Goal: Task Accomplishment & Management: Complete application form

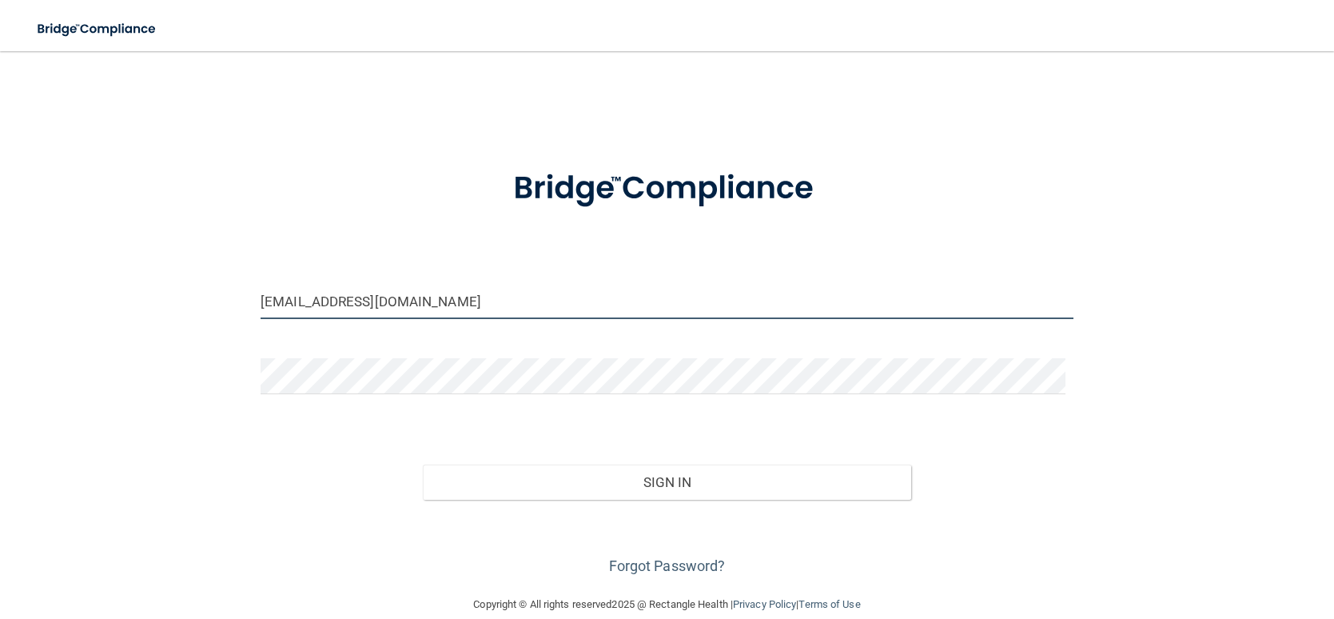
drag, startPoint x: 428, startPoint y: 309, endPoint x: 121, endPoint y: 292, distance: 307.4
click at [121, 292] on div "[EMAIL_ADDRESS][DOMAIN_NAME] Invalid email/password. You don't have permission …" at bounding box center [667, 323] width 1270 height 512
type input "[EMAIL_ADDRESS][DOMAIN_NAME]"
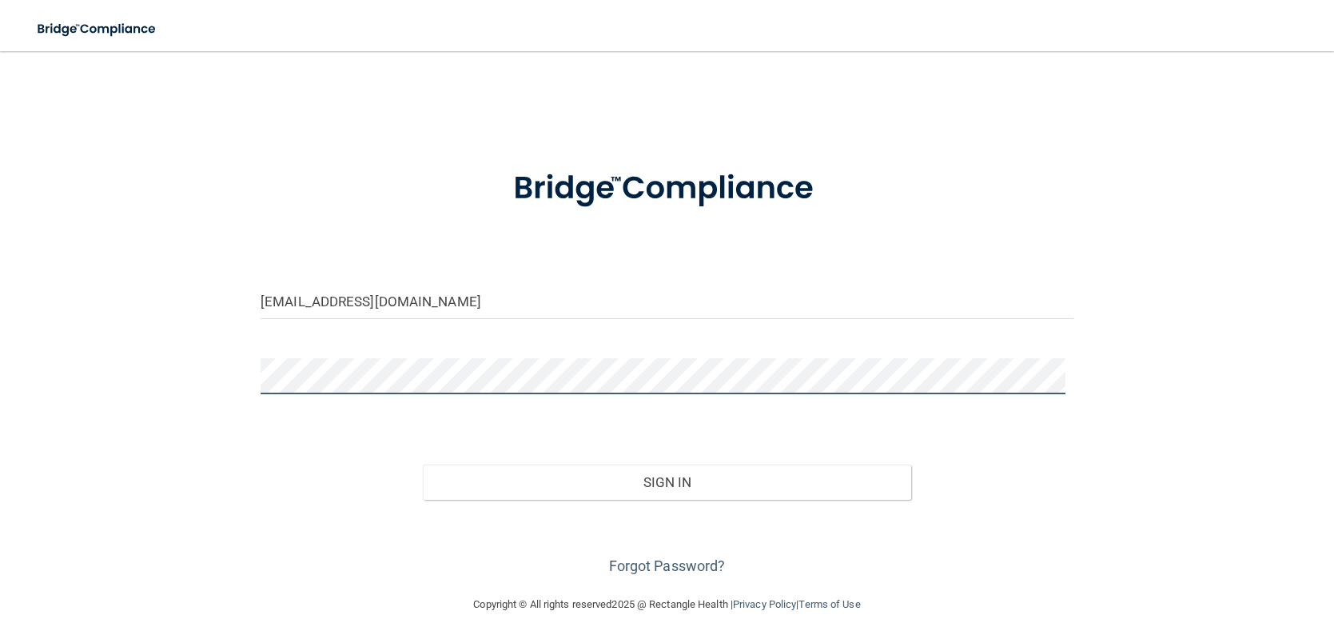
click at [423, 464] on button "Sign In" at bounding box center [667, 481] width 488 height 35
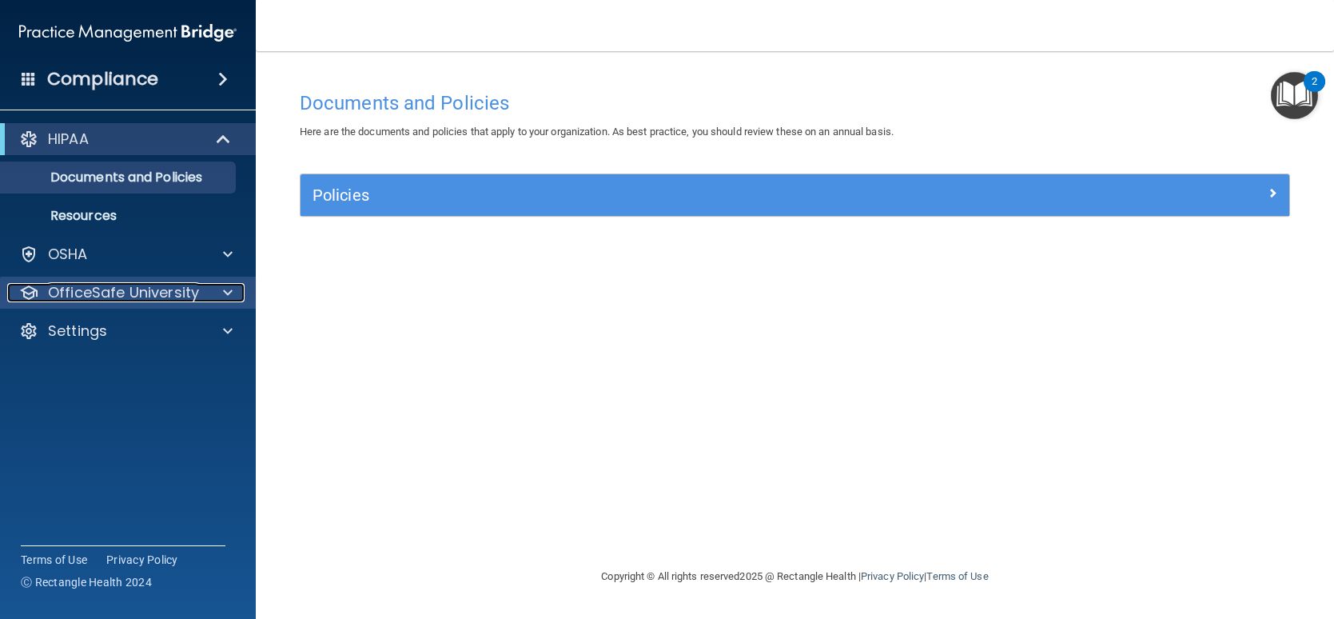
click at [90, 301] on p "OfficeSafe University" at bounding box center [123, 292] width 151 height 19
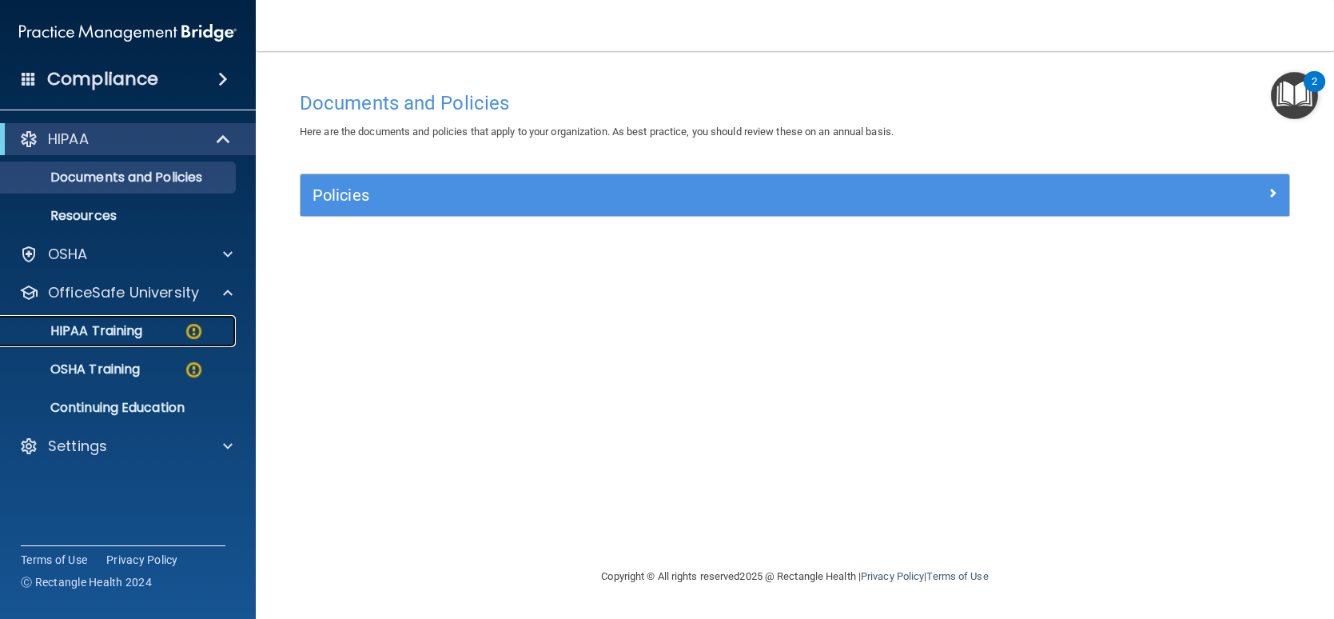
click at [112, 320] on link "HIPAA Training" at bounding box center [110, 331] width 252 height 32
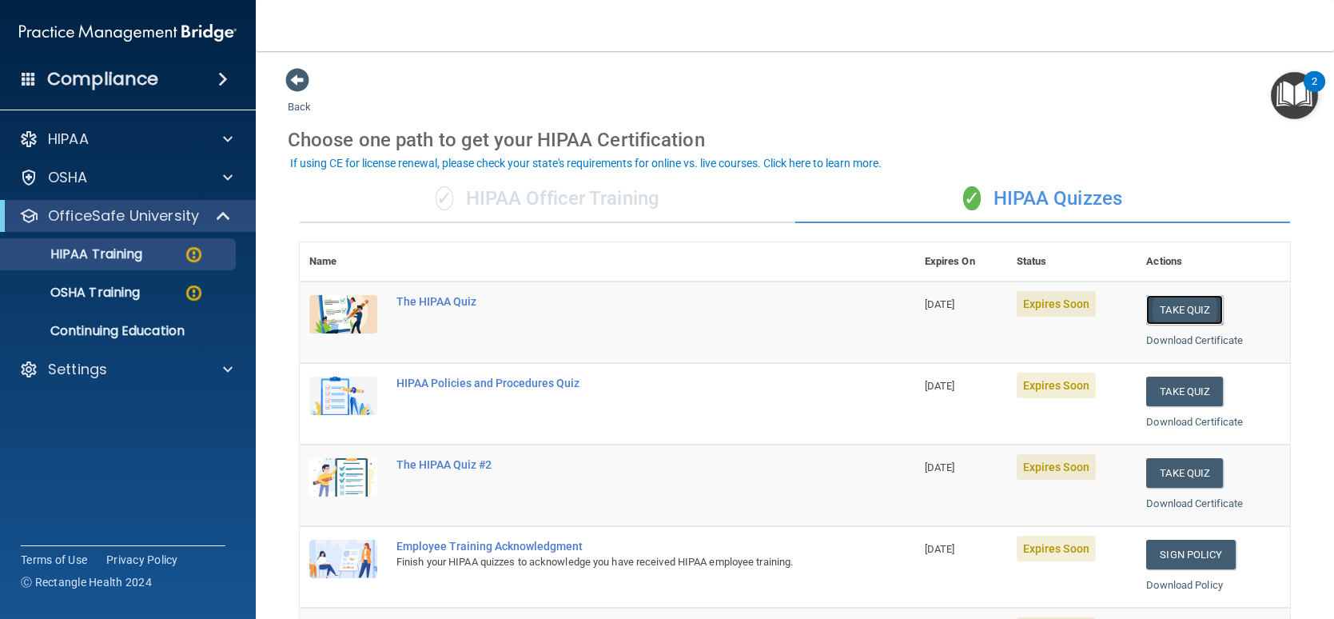
click at [1179, 317] on button "Take Quiz" at bounding box center [1184, 310] width 77 height 30
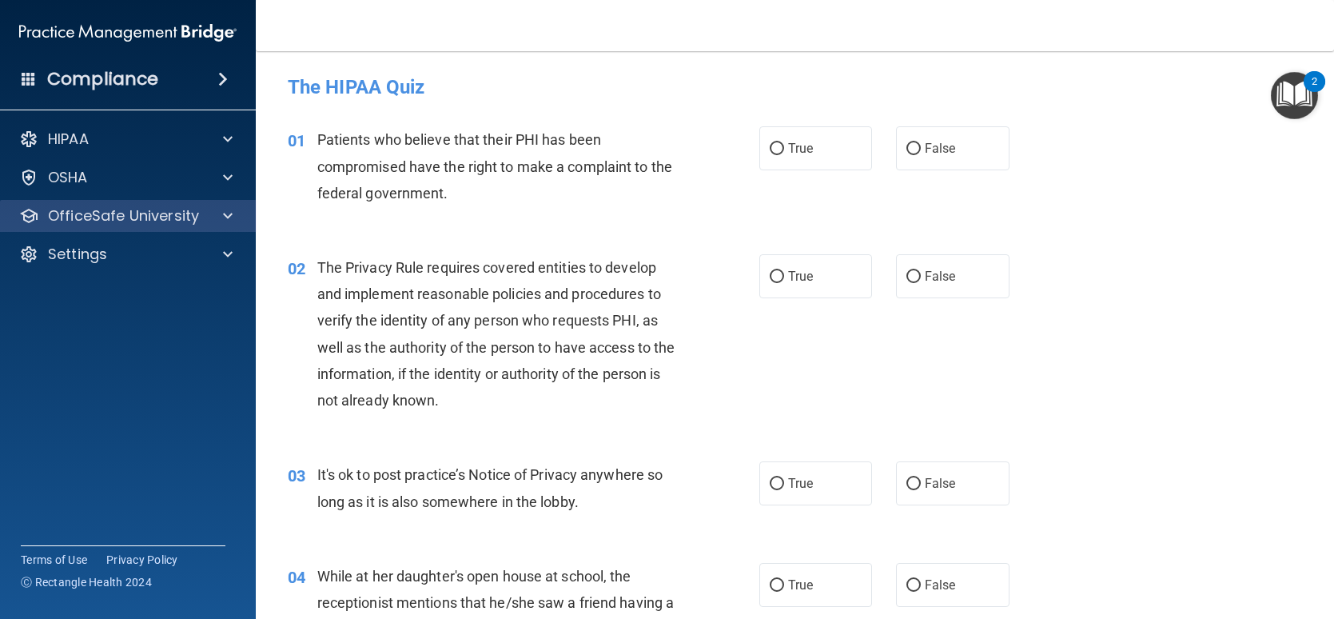
click at [127, 225] on div "OfficeSafe University" at bounding box center [128, 216] width 257 height 32
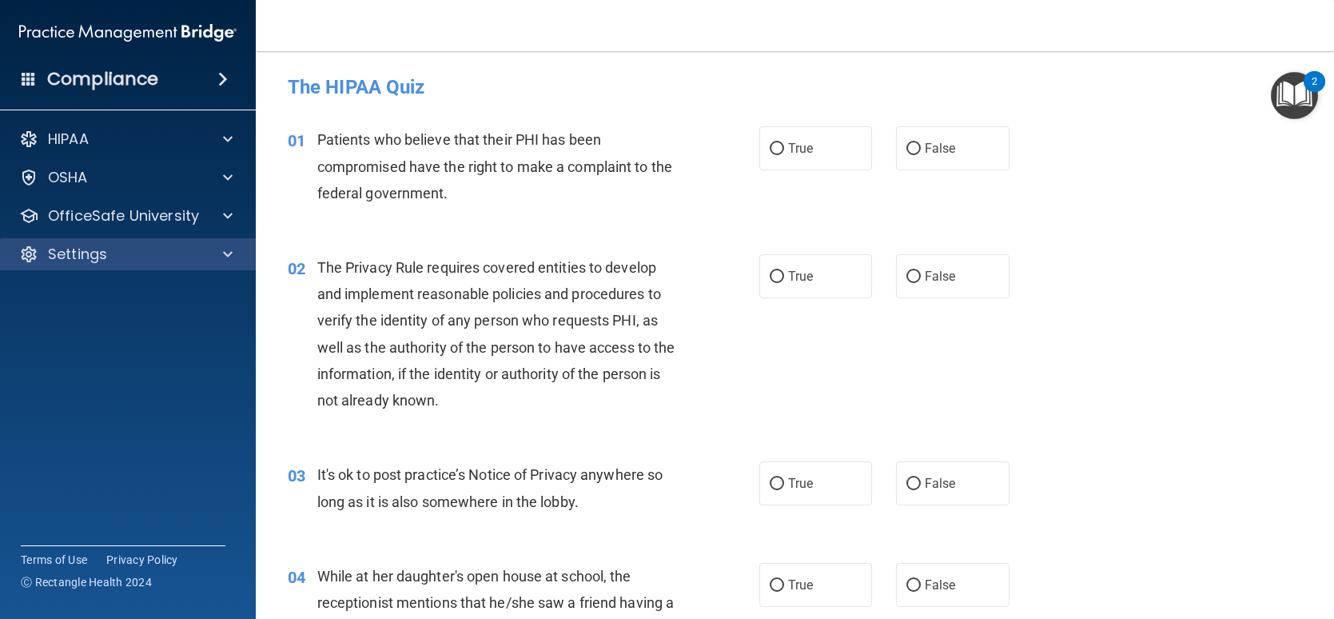
drag, startPoint x: 245, startPoint y: 273, endPoint x: 244, endPoint y: 261, distance: 12.1
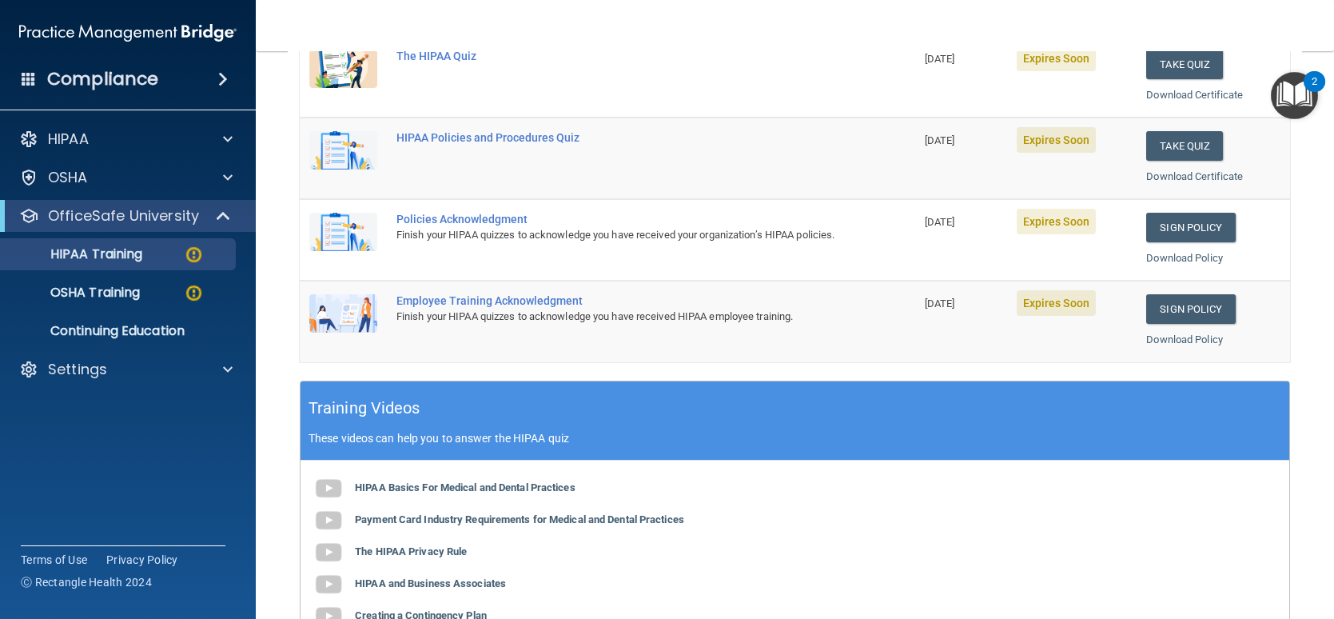
scroll to position [26, 0]
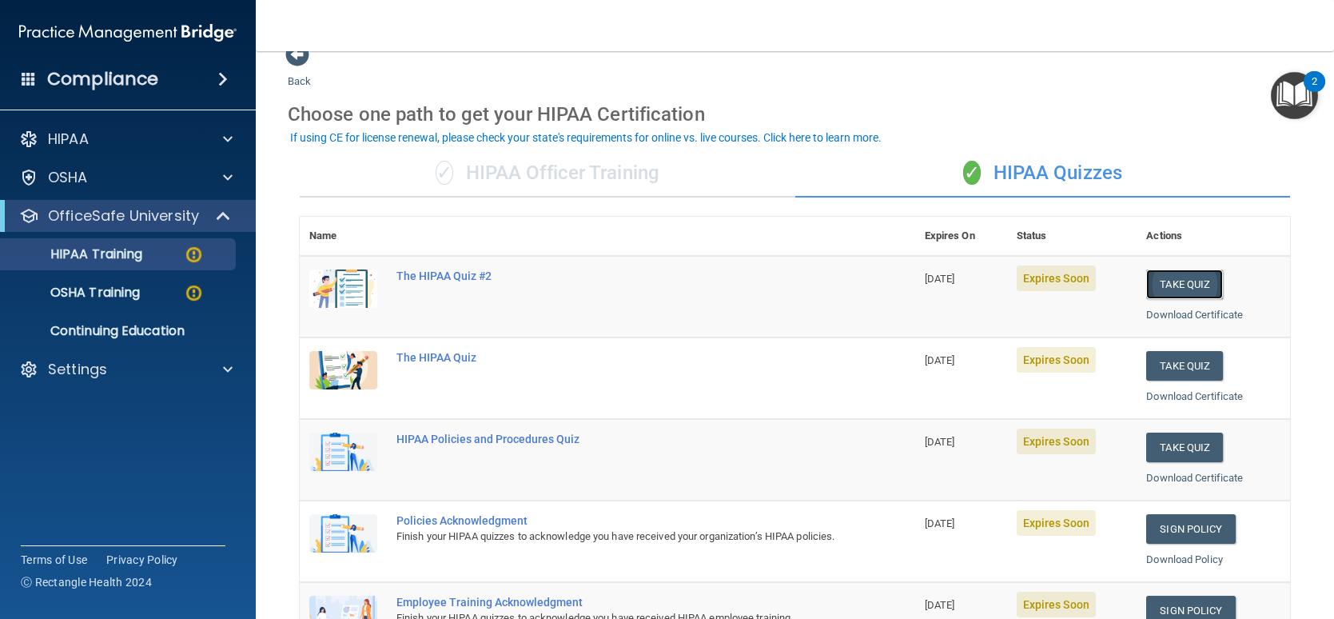
click at [1173, 281] on button "Take Quiz" at bounding box center [1184, 284] width 77 height 30
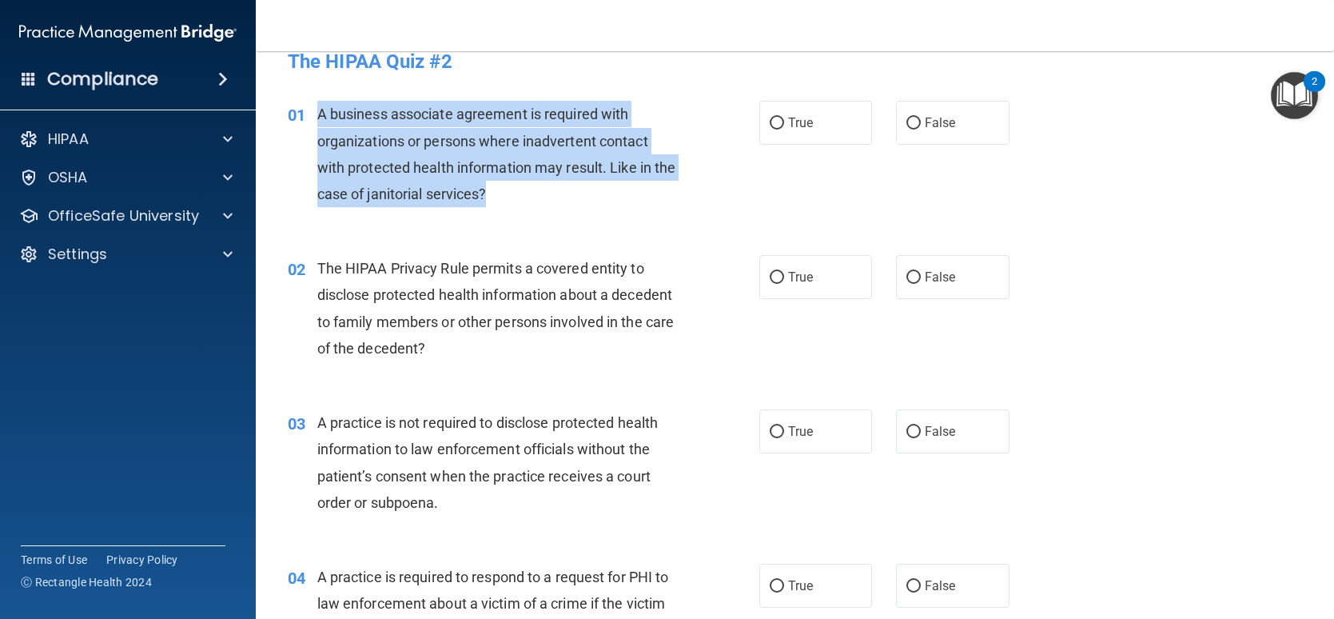
drag, startPoint x: 486, startPoint y: 181, endPoint x: 316, endPoint y: 123, distance: 179.7
click at [316, 123] on div "01 A business associate agreement is required with organizations or persons whe…" at bounding box center [524, 158] width 520 height 114
copy div "A business associate agreement is required with organizations or persons where …"
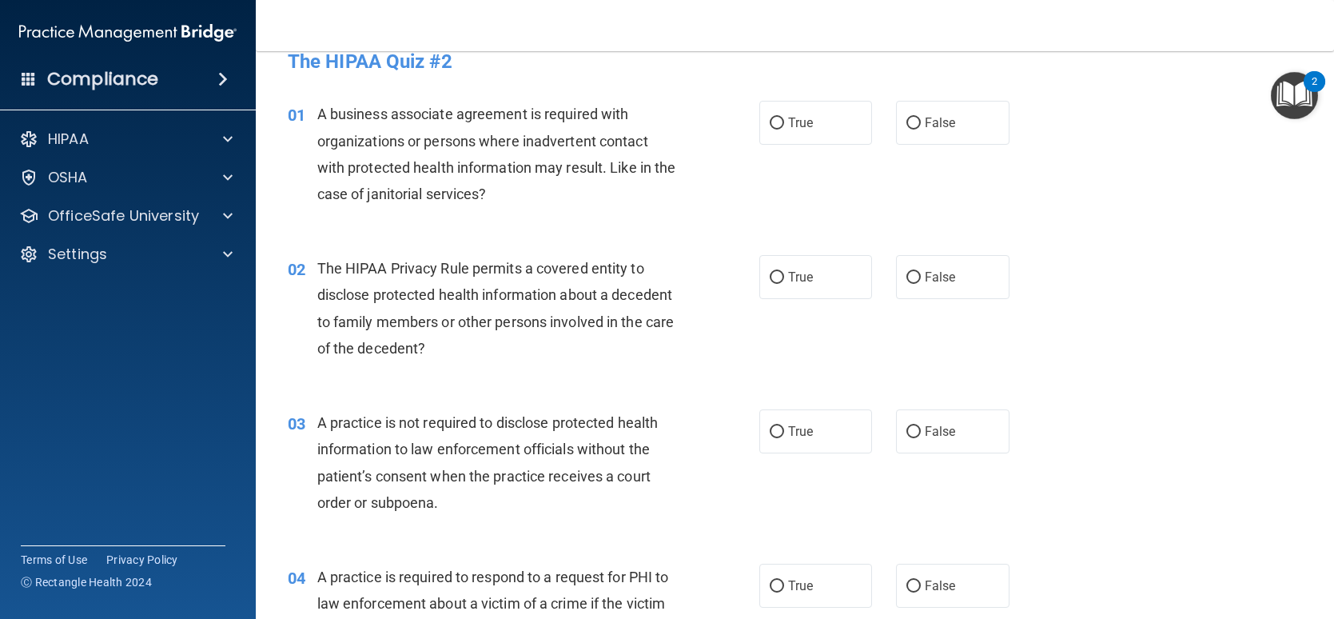
click at [544, 79] on div "The HIPAA Quiz #2" at bounding box center [795, 61] width 1038 height 39
click at [964, 119] on label "False" at bounding box center [952, 123] width 113 height 44
click at [921, 119] on input "False" at bounding box center [913, 123] width 14 height 12
radio input "true"
click at [716, 218] on div "01 A business associate agreement is required with organizations or persons whe…" at bounding box center [795, 158] width 1038 height 154
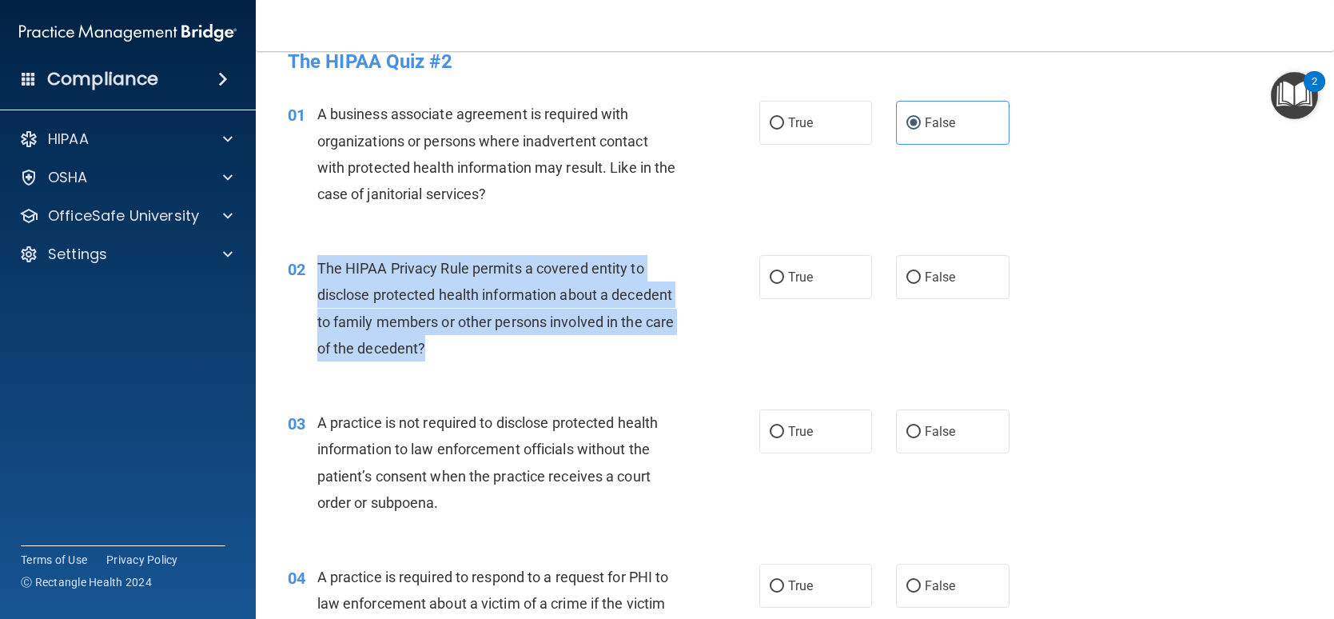
drag, startPoint x: 496, startPoint y: 349, endPoint x: 312, endPoint y: 275, distance: 199.0
click at [312, 275] on div "02 The HIPAA Privacy Rule permits a covered entity to disclose protected health…" at bounding box center [524, 312] width 520 height 114
copy div "The HIPAA Privacy Rule permits a covered entity to disclose protected health in…"
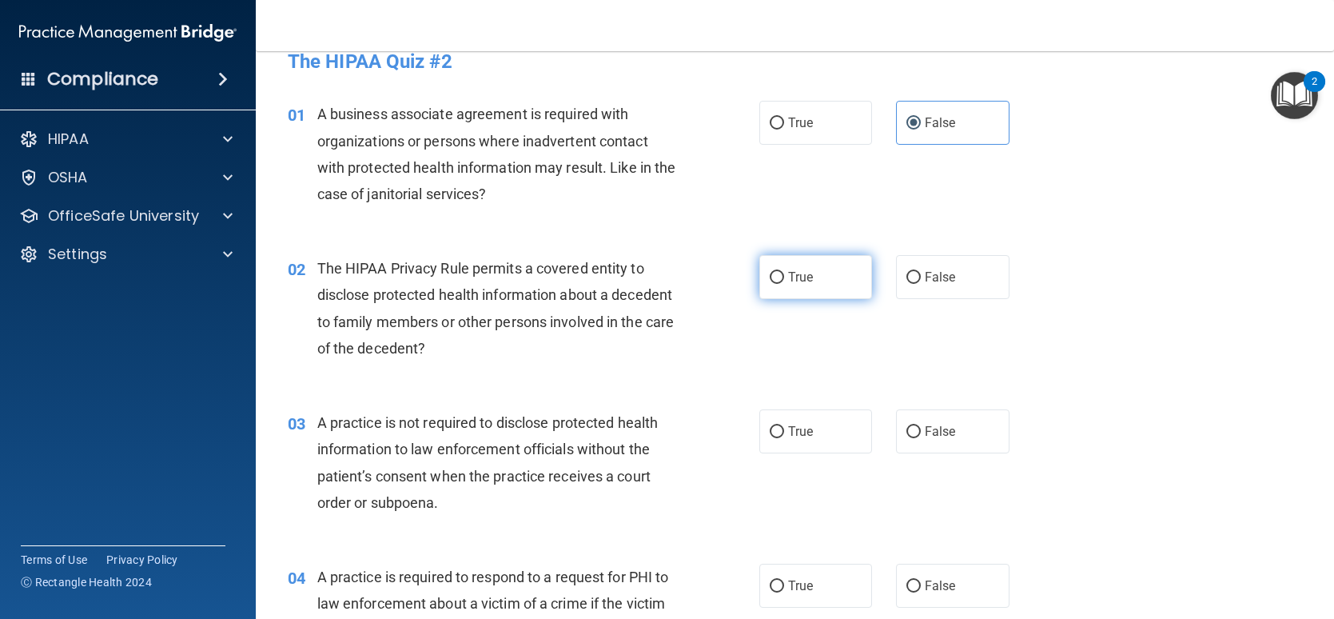
click at [847, 284] on label "True" at bounding box center [815, 277] width 113 height 44
click at [784, 284] on input "True" at bounding box center [777, 278] width 14 height 12
radio input "true"
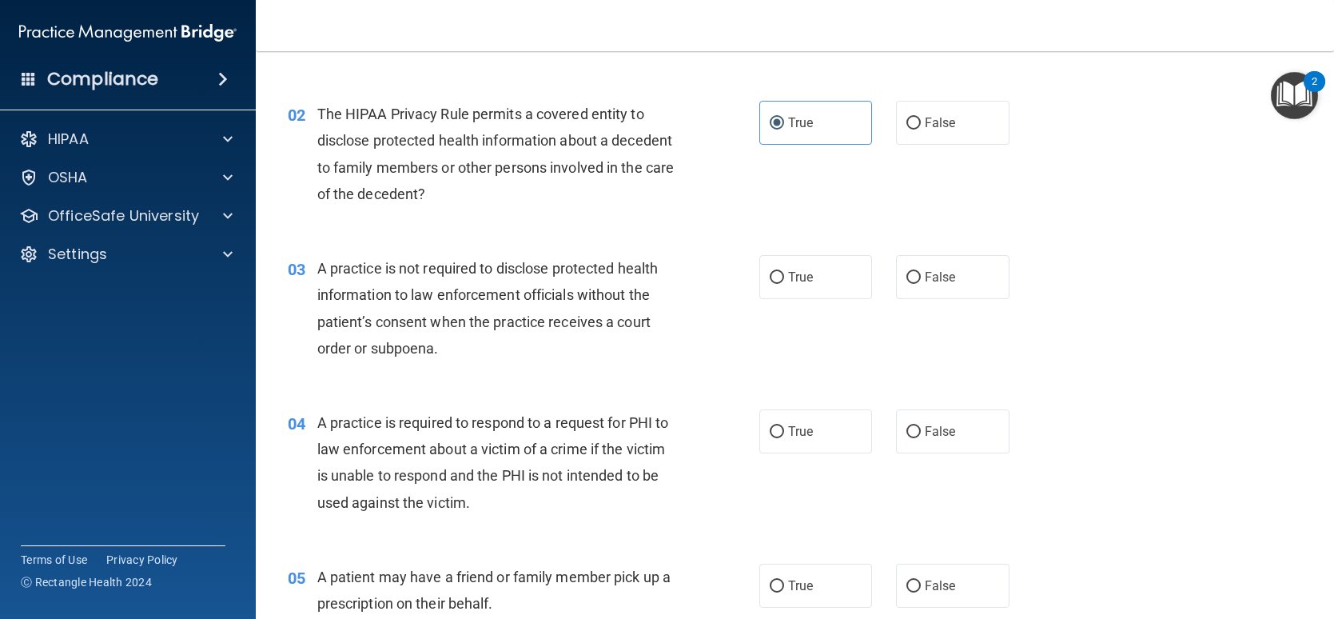
scroll to position [185, 0]
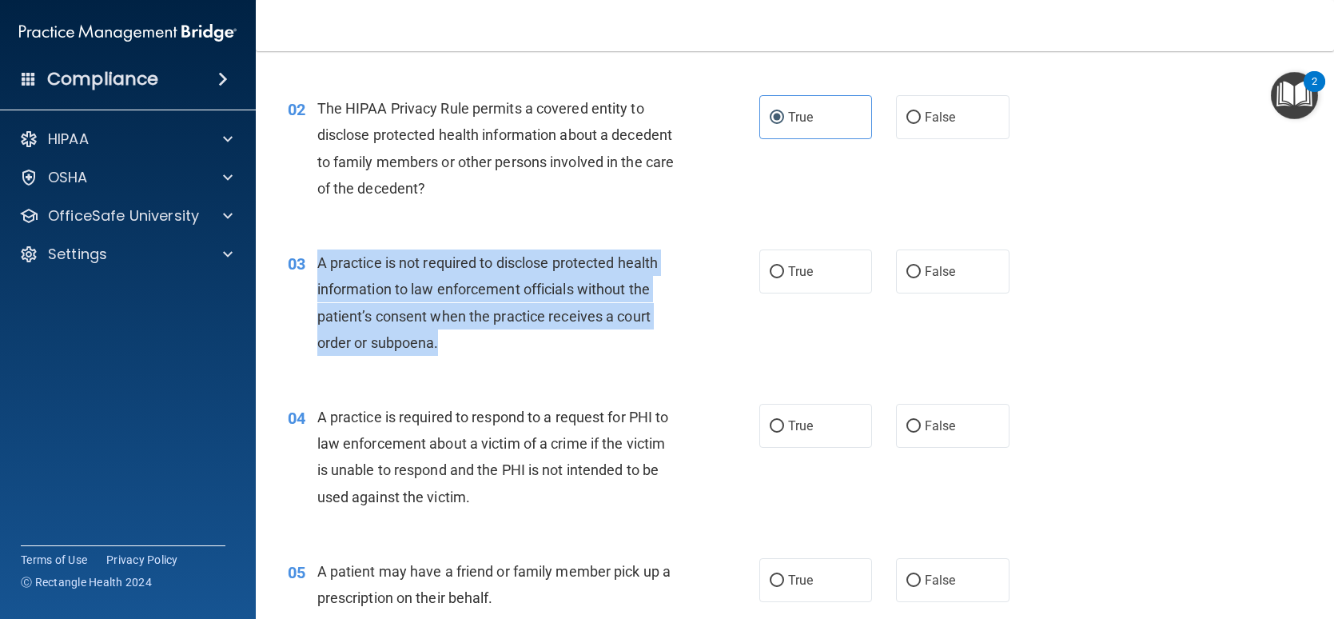
drag, startPoint x: 509, startPoint y: 342, endPoint x: 309, endPoint y: 249, distance: 221.0
click at [309, 249] on div "03 A practice is not required to disclose protected health information to law e…" at bounding box center [524, 306] width 520 height 114
copy div "A practice is not required to disclose protected health information to law enfo…"
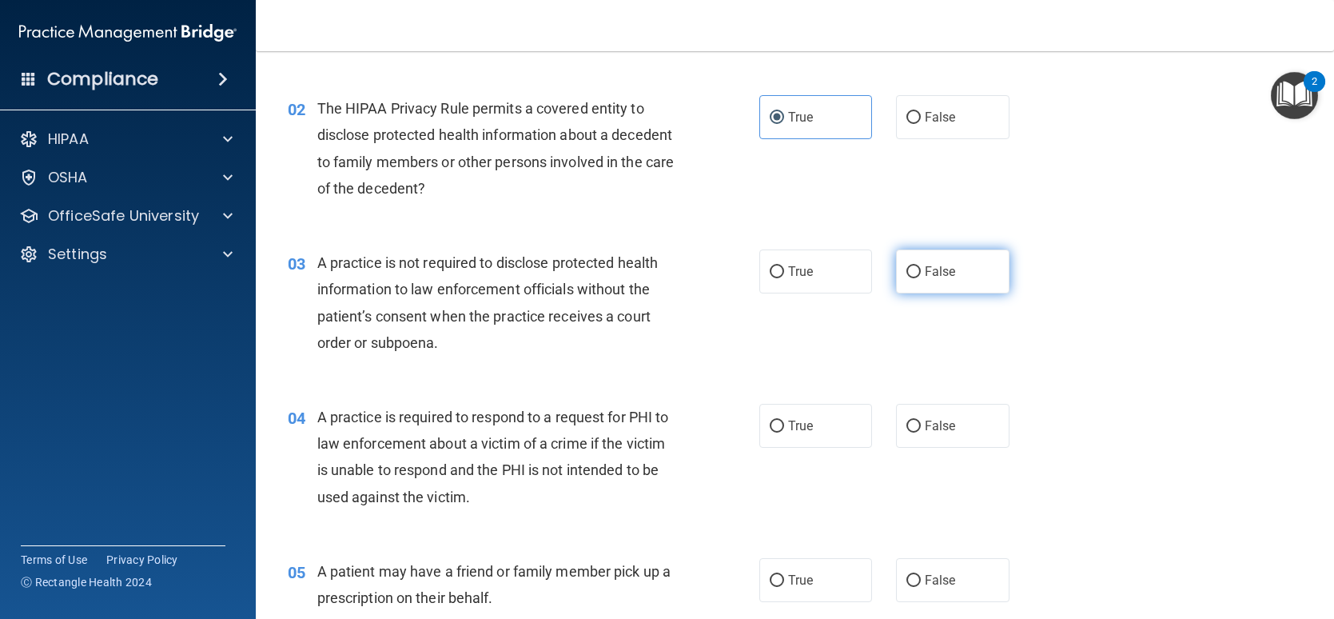
click at [946, 283] on label "False" at bounding box center [952, 271] width 113 height 44
click at [921, 278] on input "False" at bounding box center [913, 272] width 14 height 12
radio input "true"
click at [731, 309] on div "03 A practice is not required to disclose protected health information to law e…" at bounding box center [524, 306] width 520 height 114
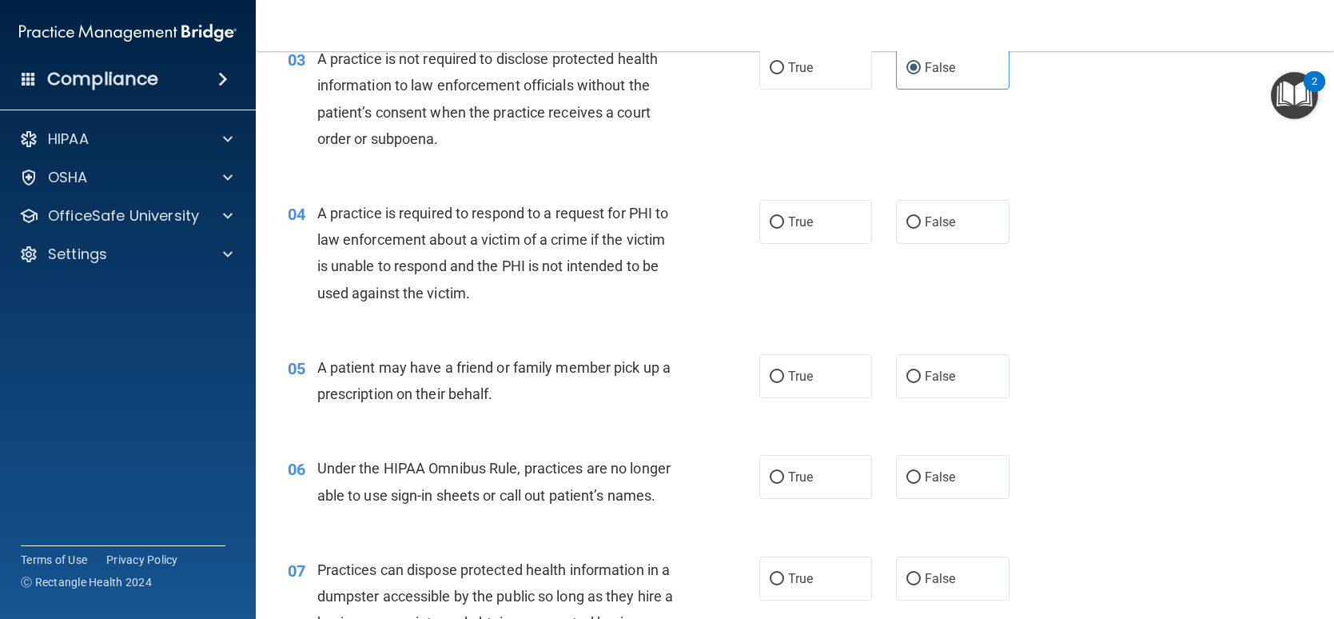
scroll to position [425, 0]
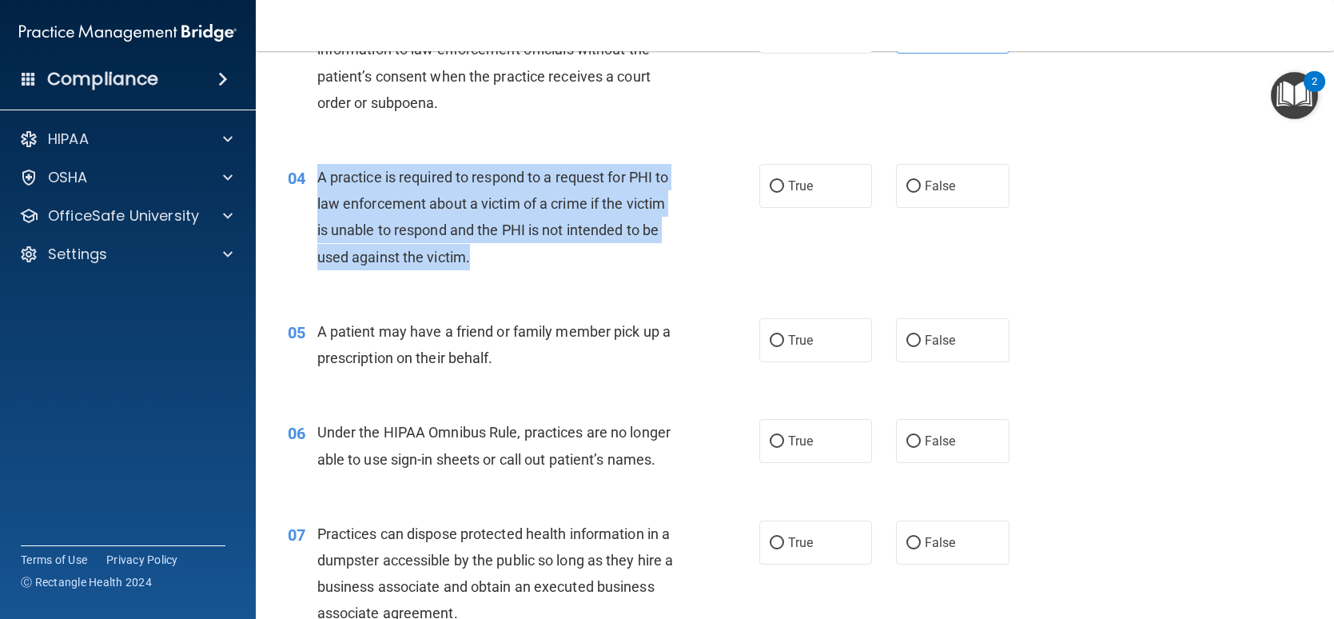
drag, startPoint x: 510, startPoint y: 261, endPoint x: 316, endPoint y: 180, distance: 210.3
click at [316, 180] on div "04 A practice is required to respond to a request for PHI to law enforcement ab…" at bounding box center [524, 221] width 520 height 114
copy div "A practice is required to respond to a request for PHI to law enforcement about…"
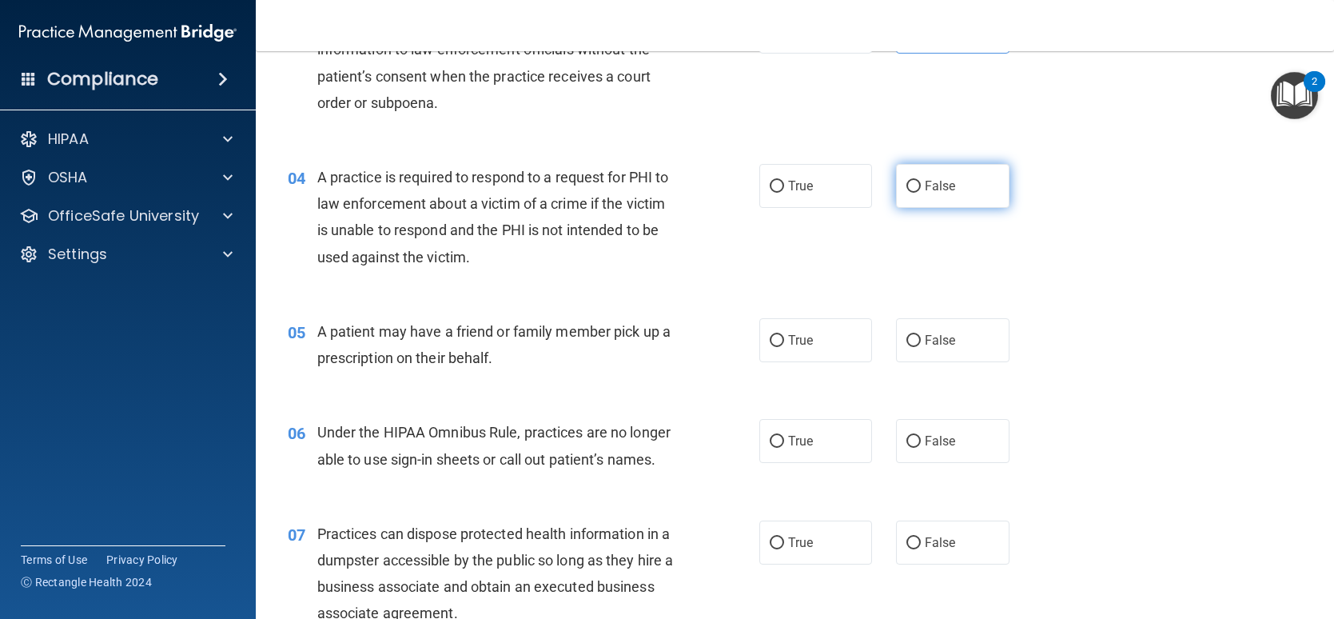
click at [926, 188] on span "False" at bounding box center [940, 185] width 31 height 15
click at [921, 188] on input "False" at bounding box center [913, 187] width 14 height 12
radio input "true"
click at [561, 271] on div "04 A practice is required to respond to a request for PHI to law enforcement ab…" at bounding box center [524, 221] width 520 height 114
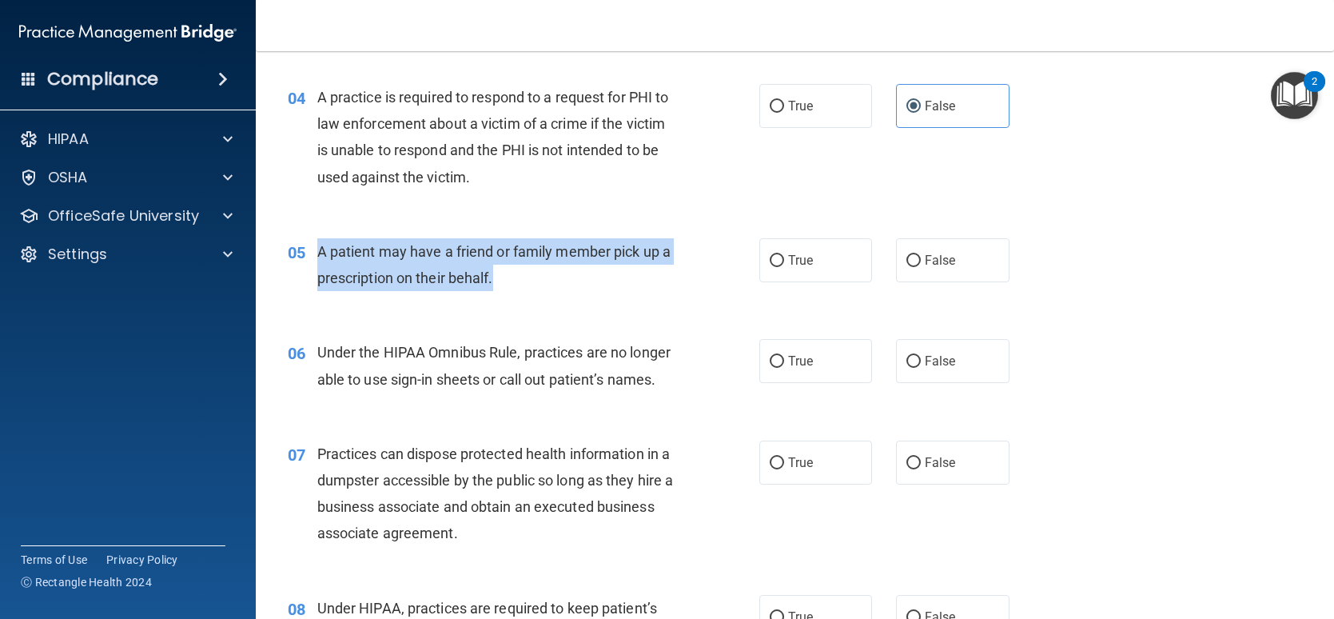
drag, startPoint x: 512, startPoint y: 277, endPoint x: 317, endPoint y: 242, distance: 198.0
click at [317, 242] on div "A patient may have a friend or family member pick up a prescription on their be…" at bounding box center [503, 264] width 372 height 53
copy span "A patient may have a friend or family member pick up a prescription on their be…"
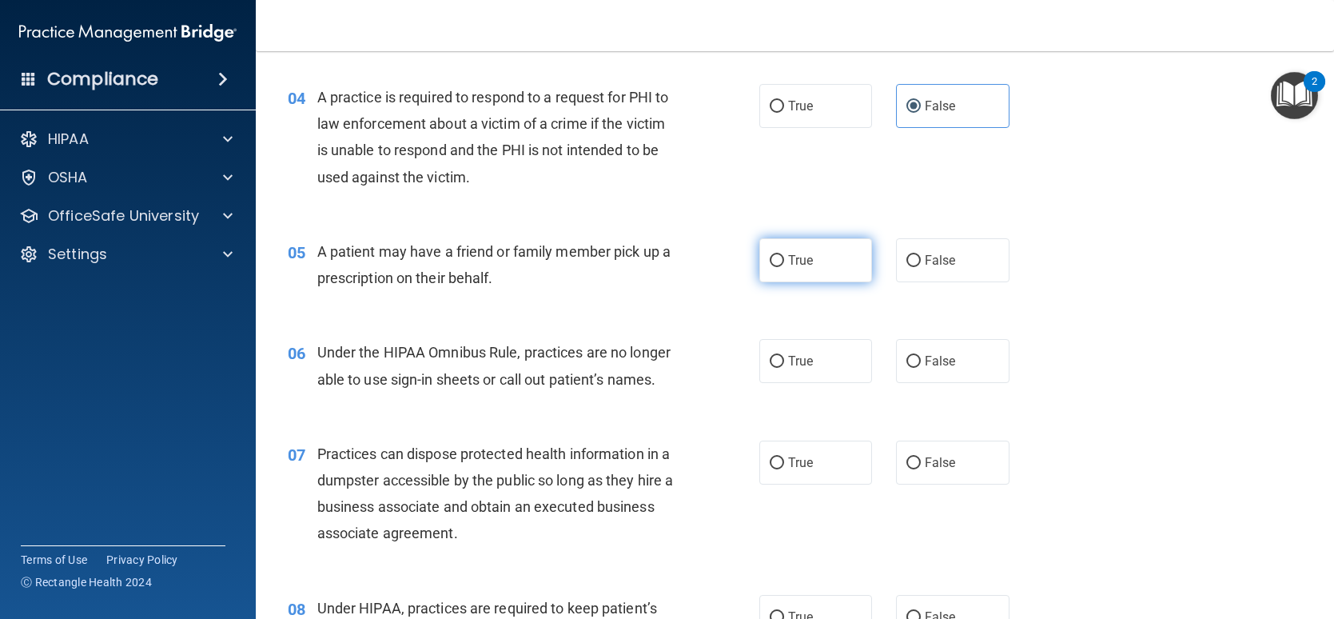
click at [759, 252] on label "True" at bounding box center [815, 260] width 113 height 44
click at [770, 255] on input "True" at bounding box center [777, 261] width 14 height 12
radio input "true"
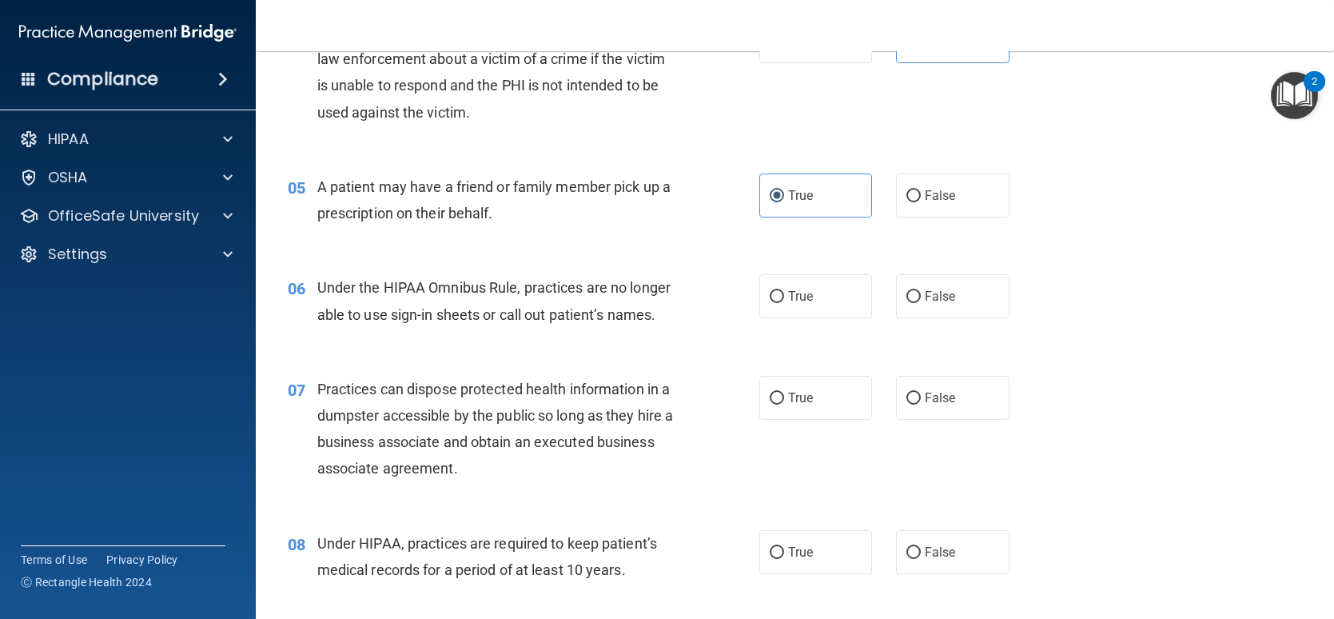
scroll to position [665, 0]
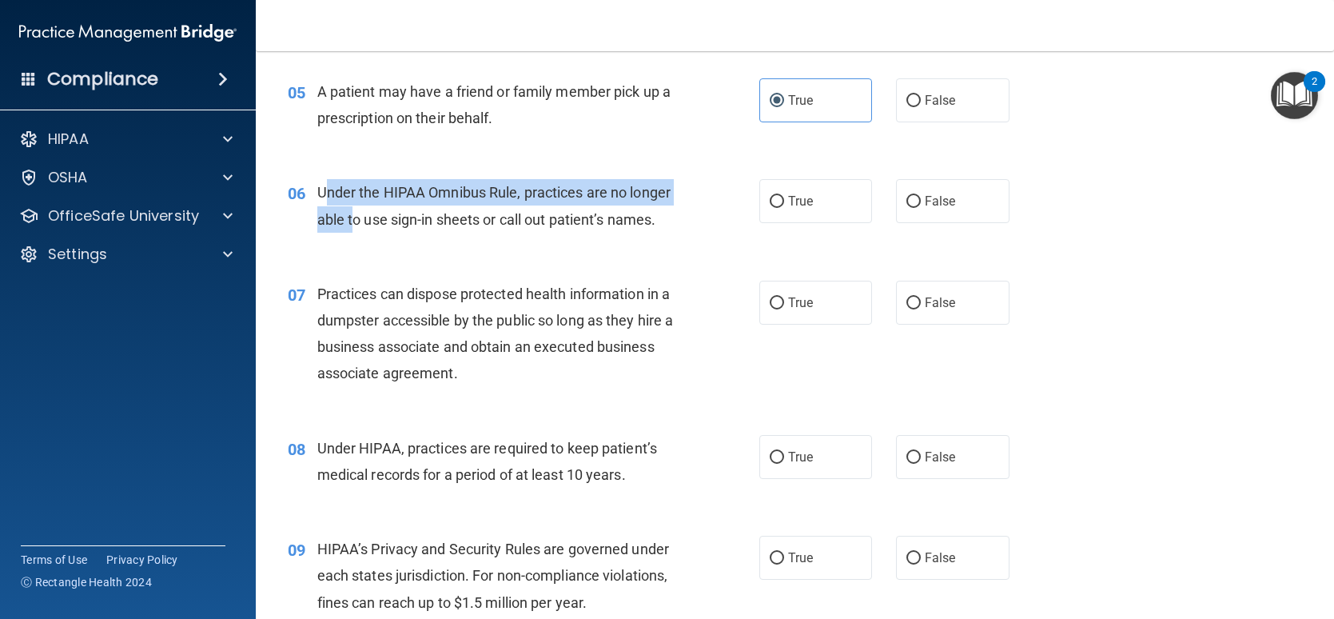
drag, startPoint x: 399, startPoint y: 231, endPoint x: 341, endPoint y: 202, distance: 64.3
click at [326, 190] on div "Under the HIPAA Omnibus Rule, practices are no longer able to use sign-in sheet…" at bounding box center [503, 205] width 372 height 53
click at [421, 232] on div "Under the HIPAA Omnibus Rule, practices are no longer able to use sign-in sheet…" at bounding box center [503, 205] width 372 height 53
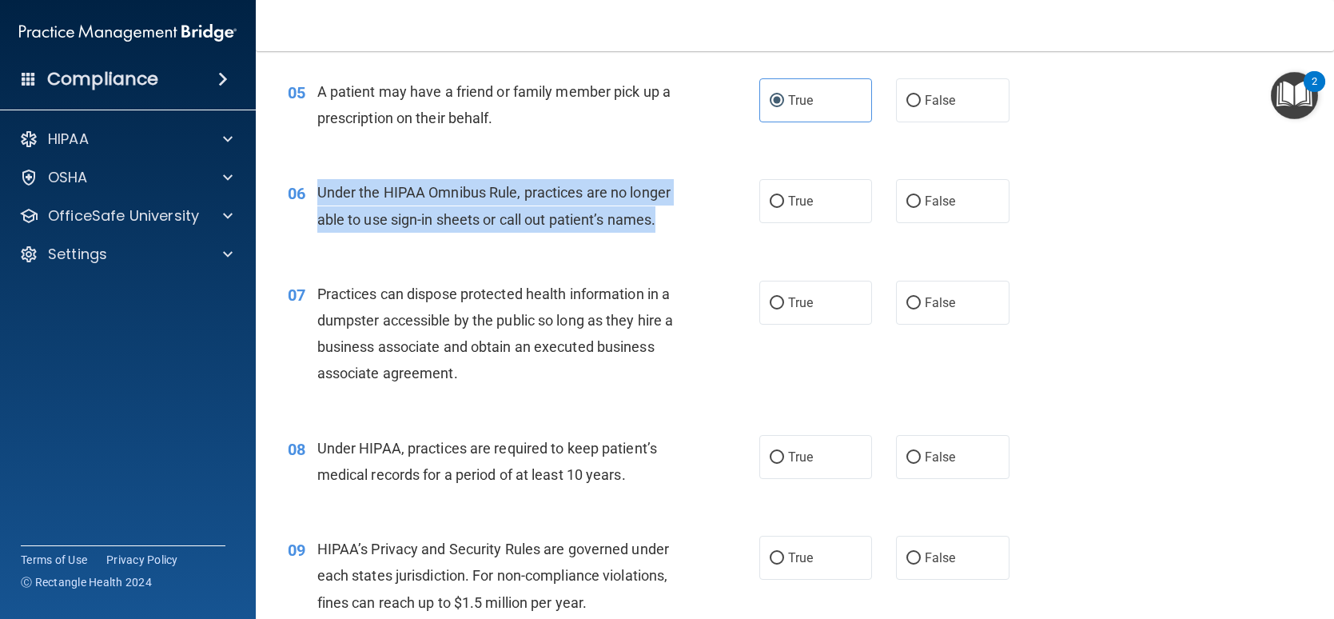
drag, startPoint x: 417, startPoint y: 237, endPoint x: 317, endPoint y: 192, distance: 110.2
click at [317, 192] on div "Under the HIPAA Omnibus Rule, practices are no longer able to use sign-in sheet…" at bounding box center [503, 205] width 372 height 53
copy span "Under the HIPAA Omnibus Rule, practices are no longer able to use sign-in sheet…"
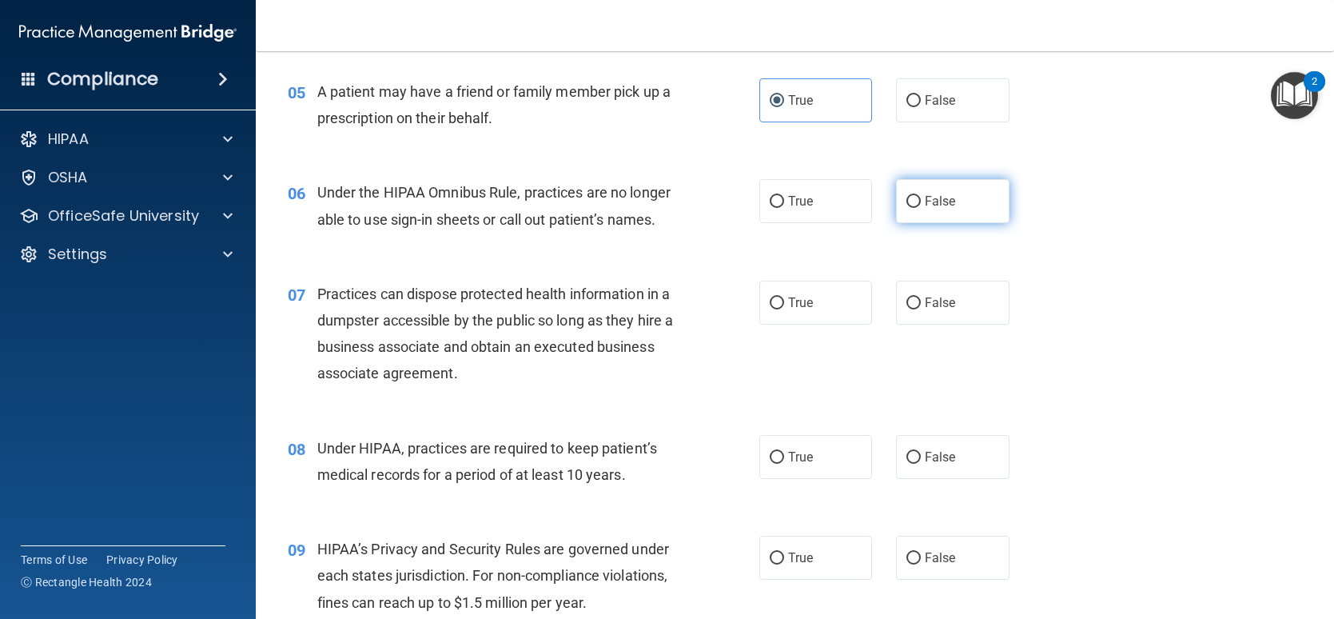
click at [914, 196] on label "False" at bounding box center [952, 201] width 113 height 44
click at [914, 196] on input "False" at bounding box center [913, 202] width 14 height 12
radio input "true"
drag, startPoint x: 810, startPoint y: 236, endPoint x: 808, endPoint y: 249, distance: 13.7
click at [810, 236] on div "06 Under the HIPAA Omnibus Rule, practices are no longer able to use sign-in sh…" at bounding box center [795, 209] width 1038 height 101
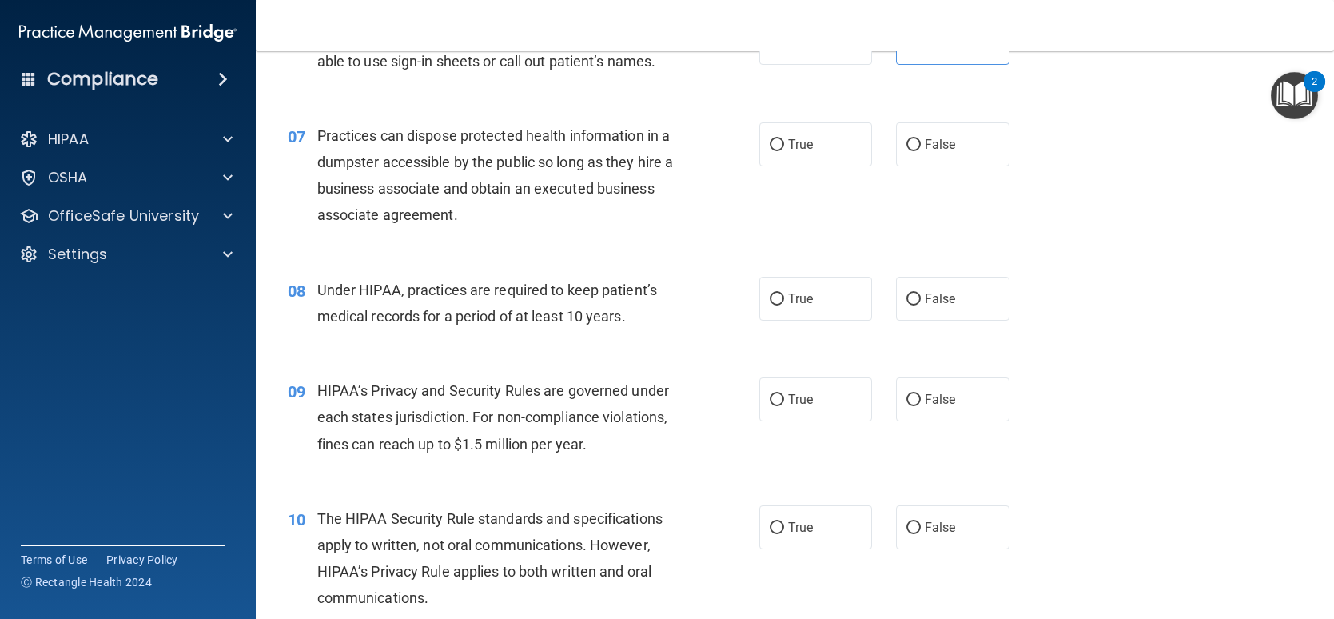
scroll to position [825, 0]
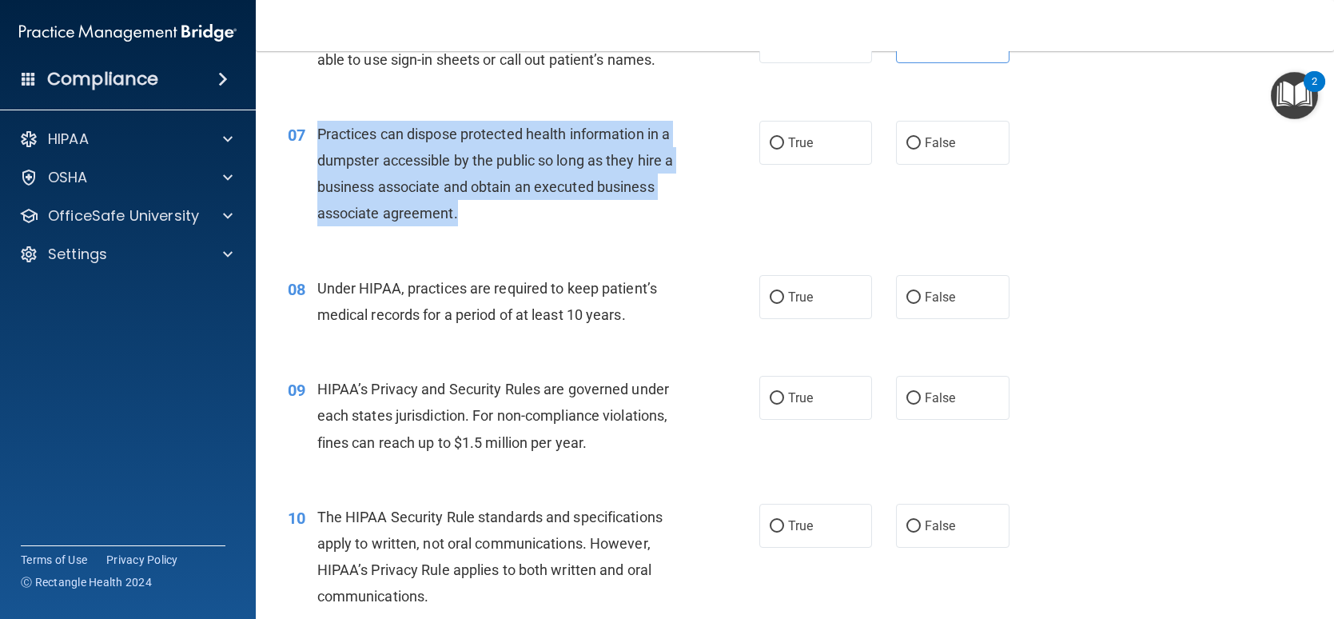
drag, startPoint x: 519, startPoint y: 240, endPoint x: 317, endPoint y: 161, distance: 217.1
click at [317, 161] on div "Practices can dispose protected health information in a dumpster accessible by …" at bounding box center [503, 174] width 372 height 106
copy span "Practices can dispose protected health information in a dumpster accessible by …"
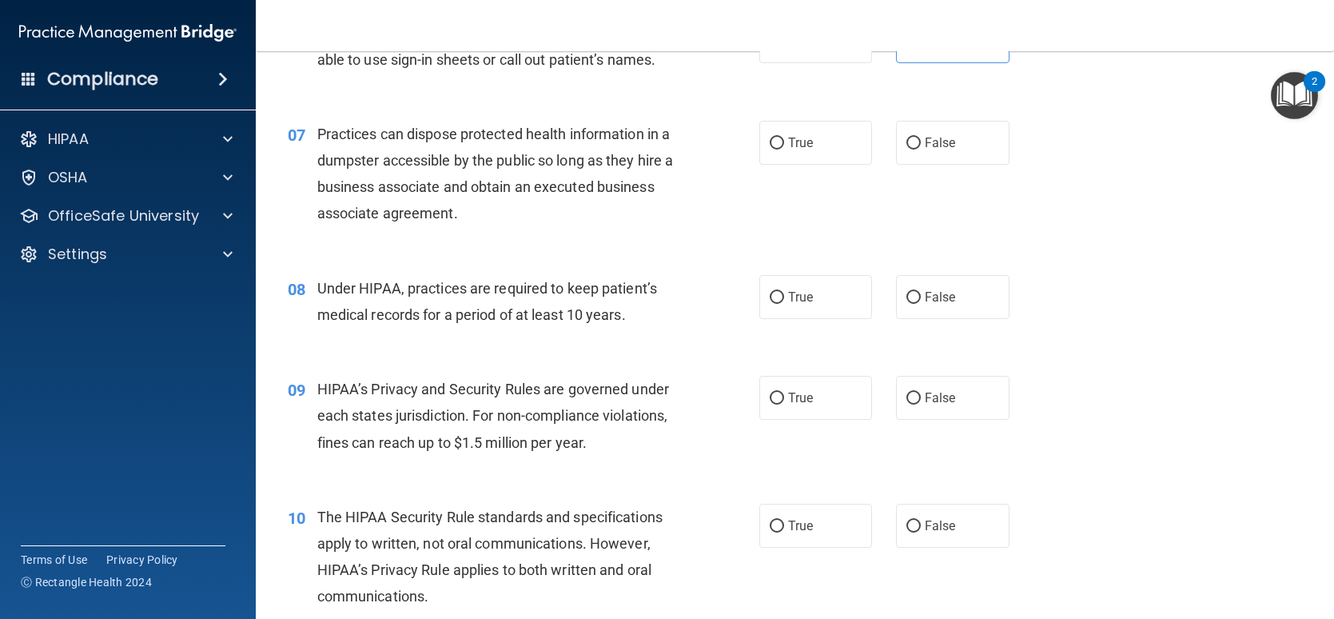
click at [548, 255] on div "07 Practices can dispose protected health information in a dumpster accessible …" at bounding box center [795, 178] width 1038 height 154
click at [939, 150] on span "False" at bounding box center [940, 142] width 31 height 15
click at [921, 149] on input "False" at bounding box center [913, 143] width 14 height 12
radio input "true"
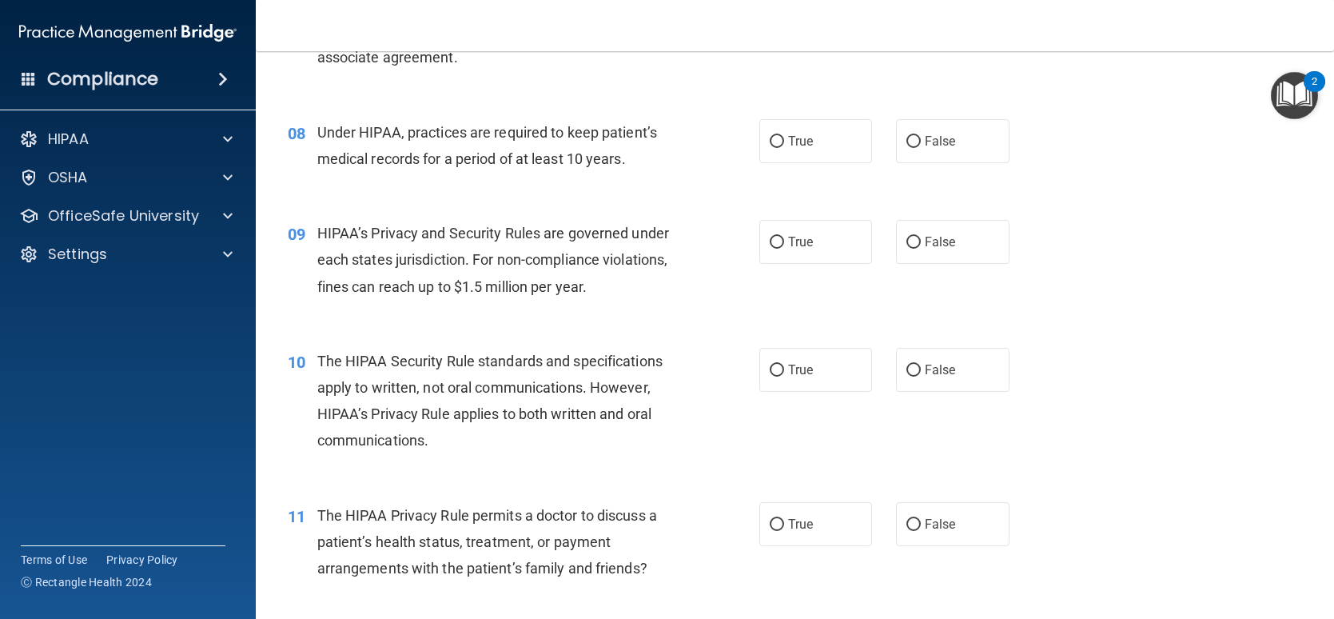
scroll to position [985, 0]
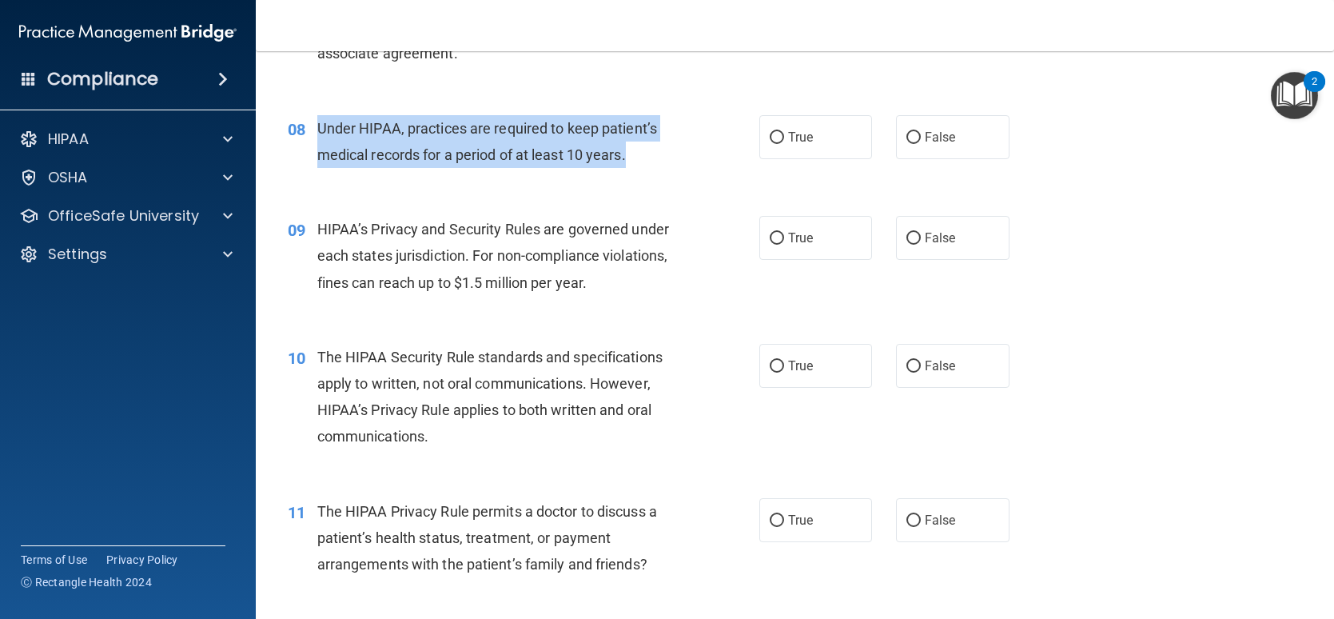
drag, startPoint x: 632, startPoint y: 183, endPoint x: 319, endPoint y: 145, distance: 315.7
click at [319, 145] on div "Under HIPAA, practices are required to keep patient’s medical records for a per…" at bounding box center [503, 141] width 372 height 53
copy span "Under HIPAA, practices are required to keep patient’s medical records for a per…"
click at [910, 144] on input "False" at bounding box center [913, 138] width 14 height 12
radio input "true"
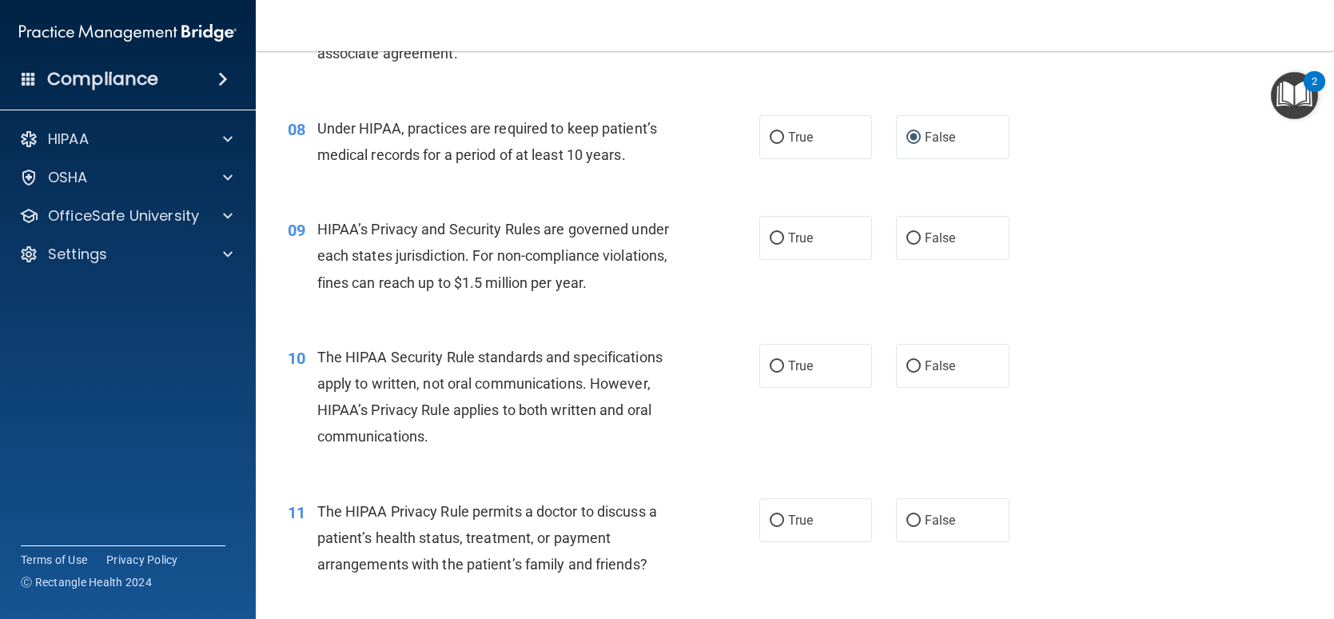
click at [714, 196] on div "08 Under HIPAA, practices are required to keep patient’s medical records for a …" at bounding box center [795, 145] width 1038 height 101
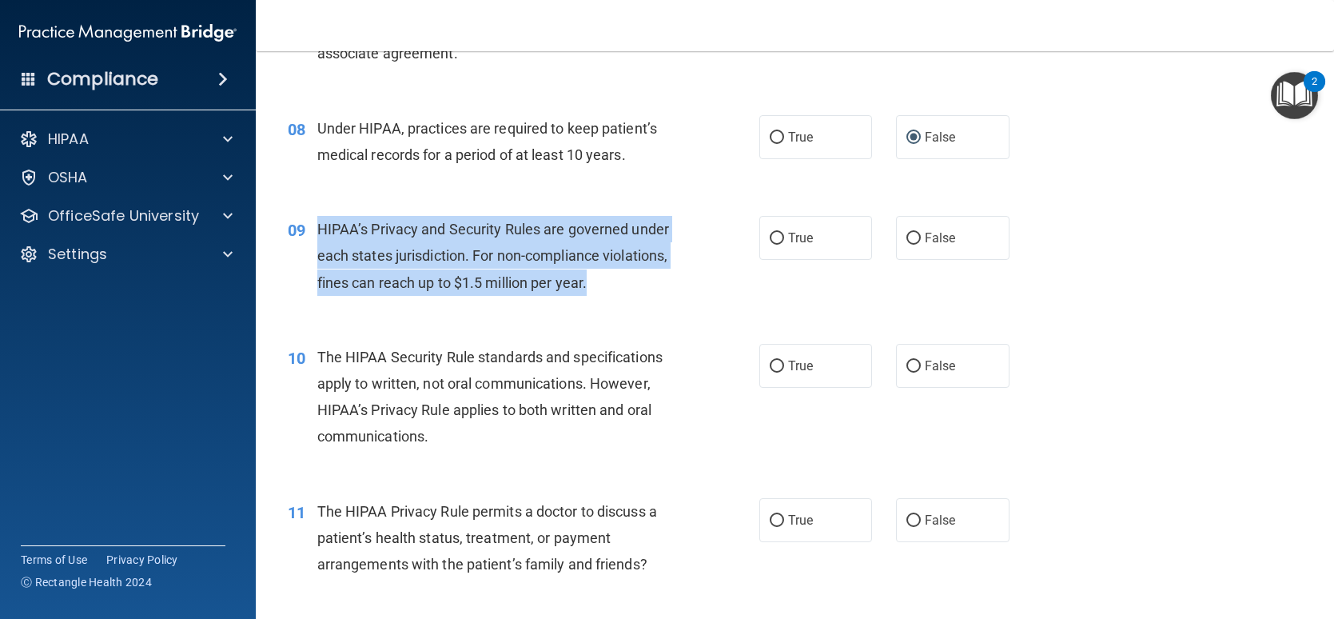
drag, startPoint x: 658, startPoint y: 309, endPoint x: 314, endPoint y: 249, distance: 348.9
click at [314, 249] on div "09 HIPAA’s Privacy and Security Rules are governed under each states jurisdicti…" at bounding box center [524, 260] width 520 height 88
copy div "HIPAA’s Privacy and Security Rules are governed under each states jurisdiction.…"
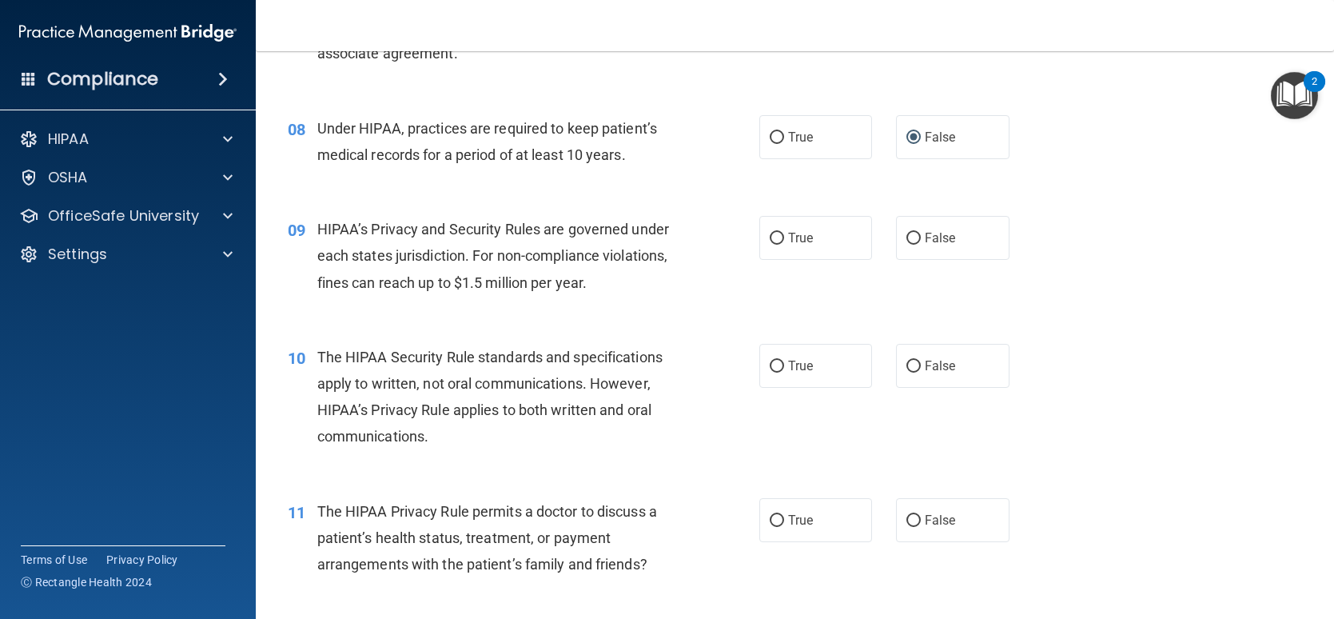
click at [487, 324] on div "09 HIPAA’s Privacy and Security Rules are governed under each states jurisdicti…" at bounding box center [795, 260] width 1038 height 128
click at [805, 245] on span "True" at bounding box center [800, 237] width 25 height 15
click at [784, 245] on input "True" at bounding box center [777, 239] width 14 height 12
radio input "true"
click at [596, 304] on div "09 HIPAA’s Privacy and Security Rules are governed under each states jurisdicti…" at bounding box center [524, 260] width 520 height 88
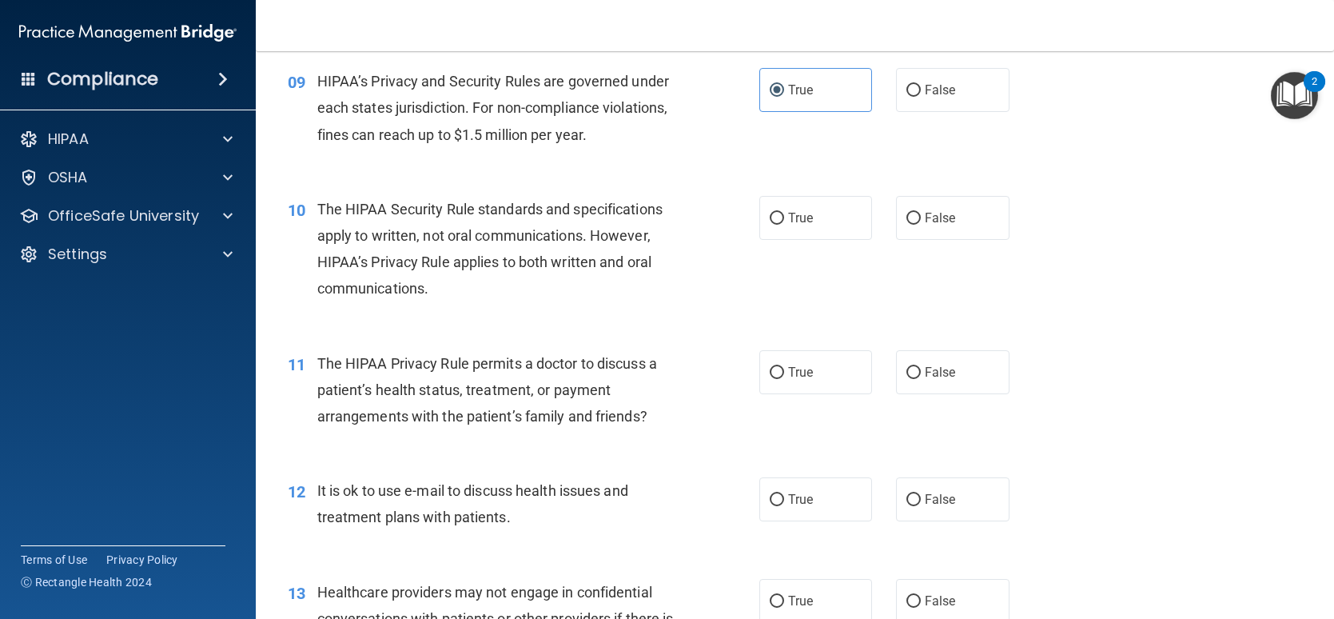
scroll to position [1145, 0]
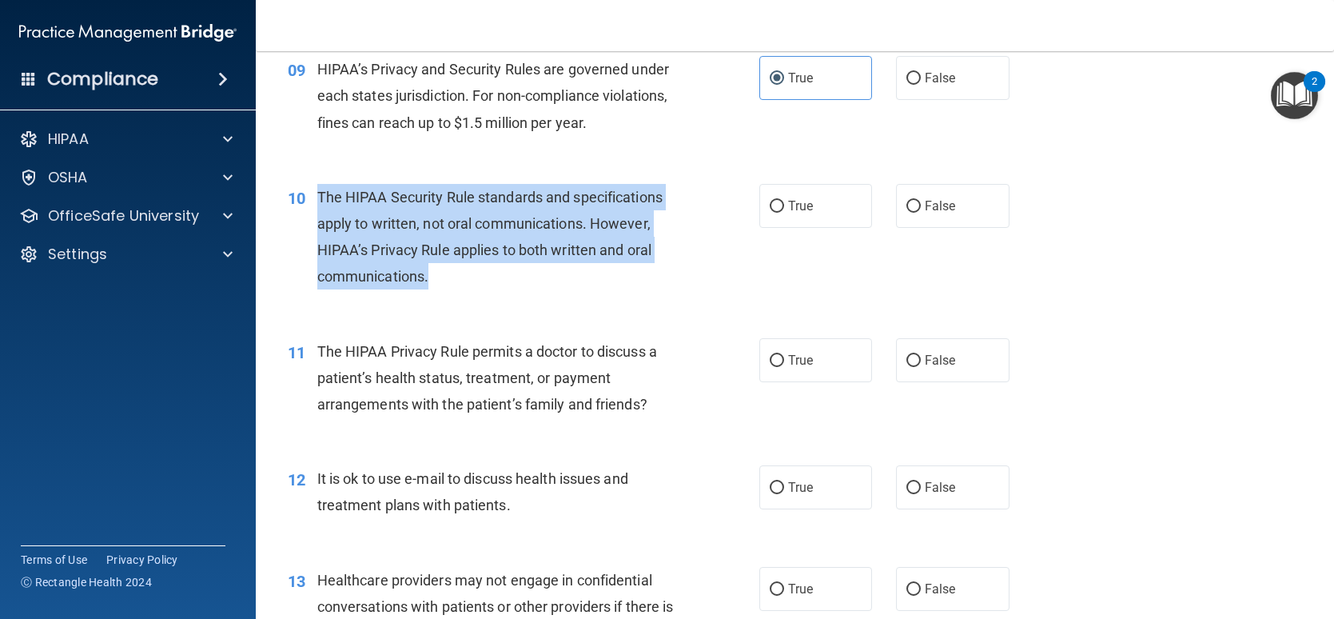
drag, startPoint x: 449, startPoint y: 294, endPoint x: 317, endPoint y: 227, distance: 148.0
click at [317, 227] on div "The HIPAA Security Rule standards and specifications apply to written, not oral…" at bounding box center [503, 237] width 372 height 106
copy span "The HIPAA Security Rule standards and specifications apply to written, not oral…"
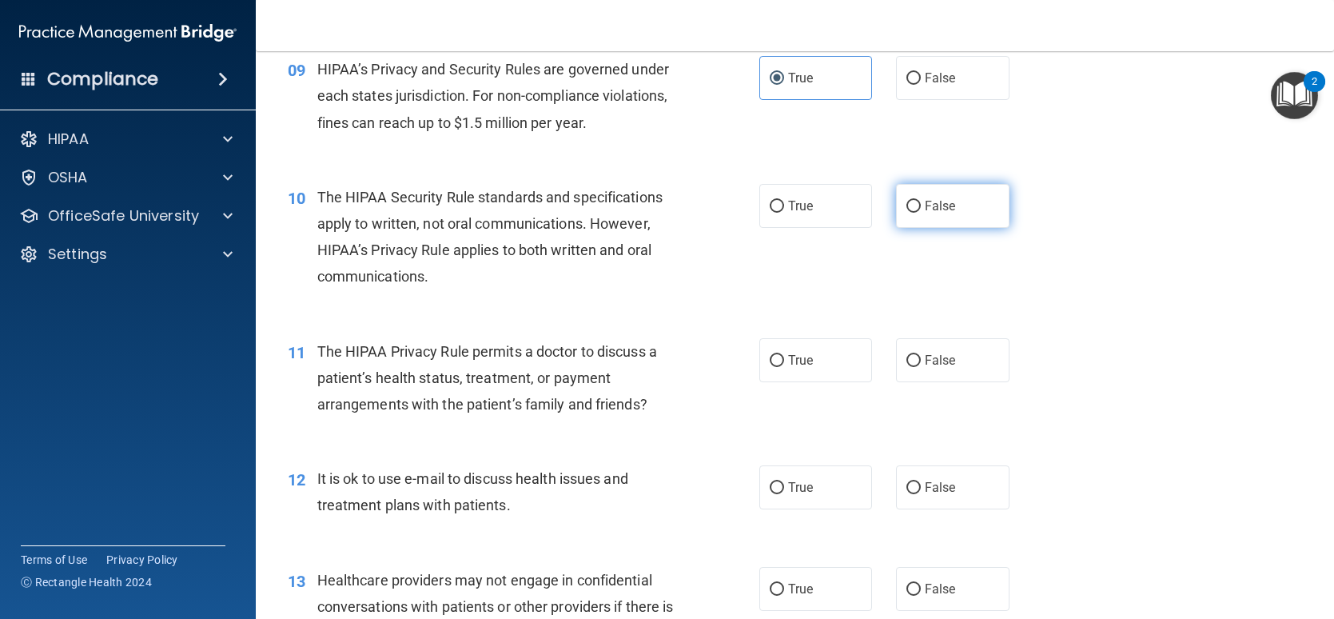
click at [923, 222] on label "False" at bounding box center [952, 206] width 113 height 44
click at [921, 213] on input "False" at bounding box center [913, 207] width 14 height 12
radio input "true"
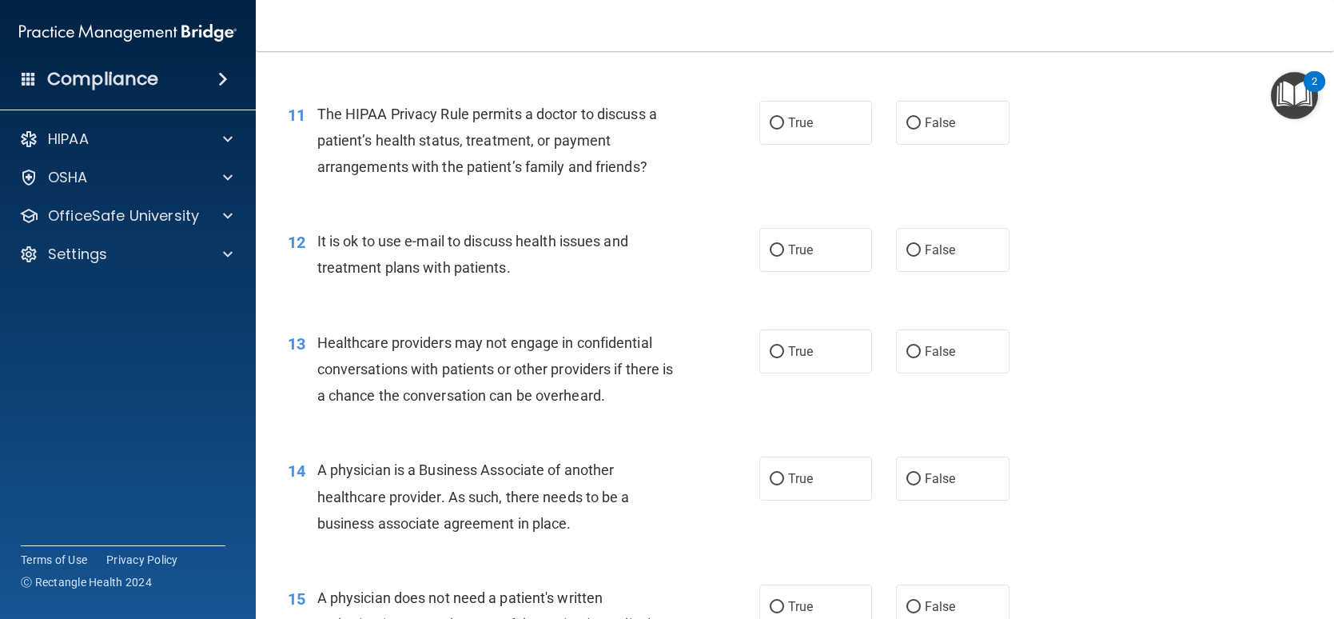
scroll to position [1384, 0]
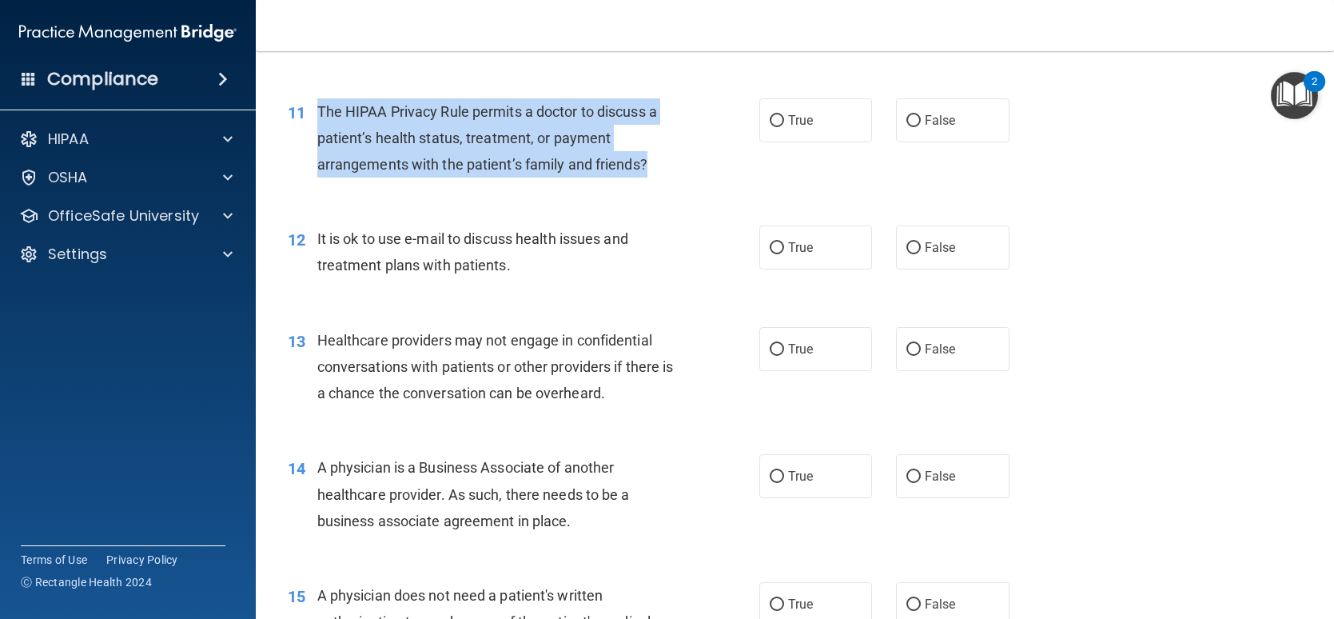
drag, startPoint x: 689, startPoint y: 207, endPoint x: 320, endPoint y: 145, distance: 374.5
click at [320, 145] on div "11 The HIPAA Privacy Rule permits a doctor to discuss a patient’s health status…" at bounding box center [524, 142] width 520 height 88
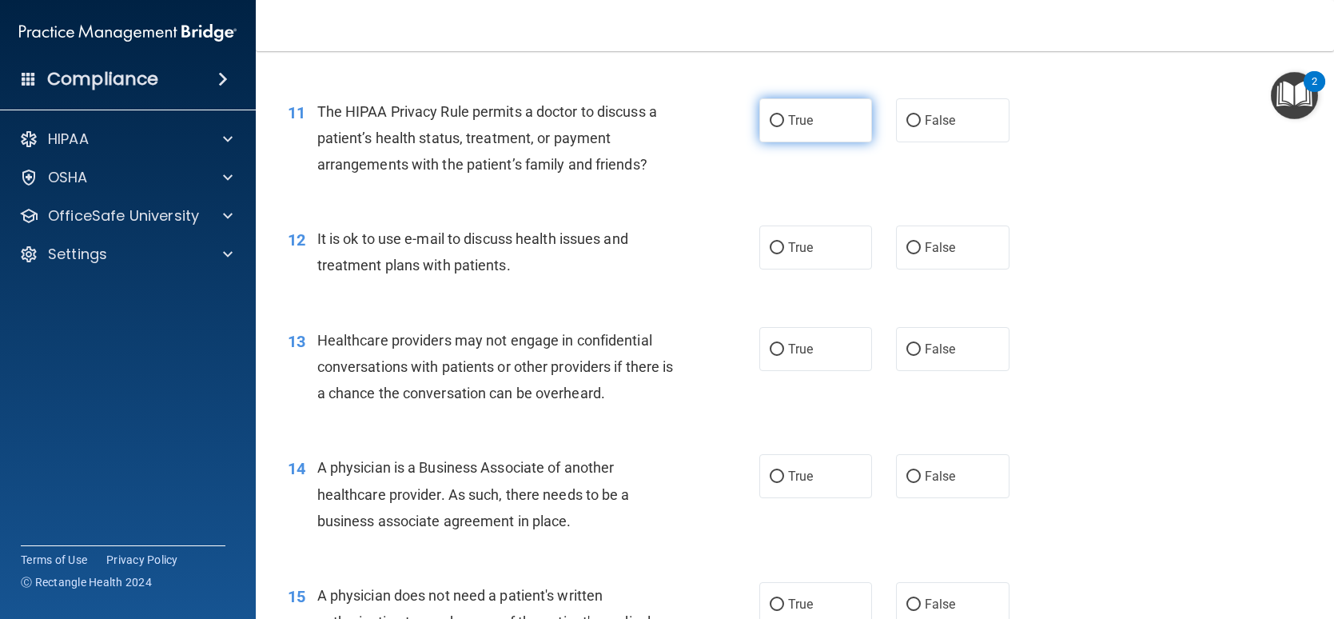
click at [782, 134] on label "True" at bounding box center [815, 120] width 113 height 44
click at [782, 127] on input "True" at bounding box center [777, 121] width 14 height 12
radio input "true"
click at [504, 273] on span "It is ok to use e-mail to discuss health issues and treatment plans with patien…" at bounding box center [472, 251] width 311 height 43
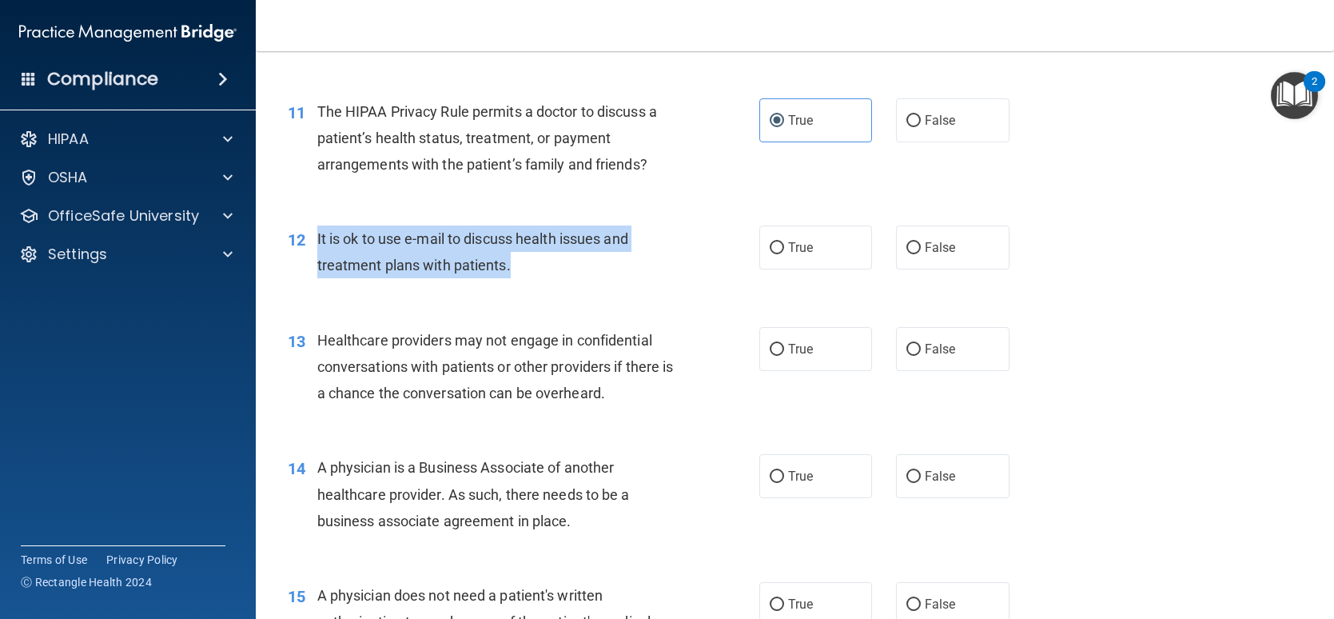
drag, startPoint x: 498, startPoint y: 296, endPoint x: 317, endPoint y: 273, distance: 182.0
click at [317, 273] on div "It is ok to use e-mail to discuss health issues and treatment plans with patien…" at bounding box center [503, 251] width 372 height 53
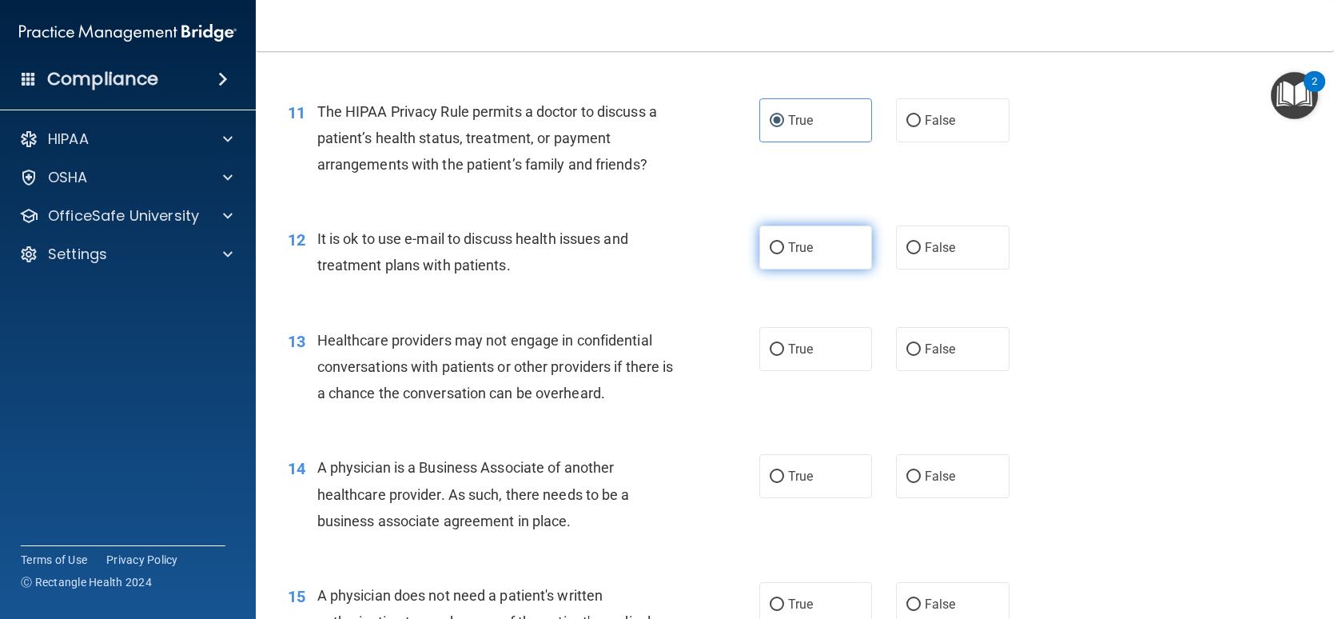
click at [782, 261] on label "True" at bounding box center [815, 247] width 113 height 44
click at [782, 254] on input "True" at bounding box center [777, 248] width 14 height 12
radio input "true"
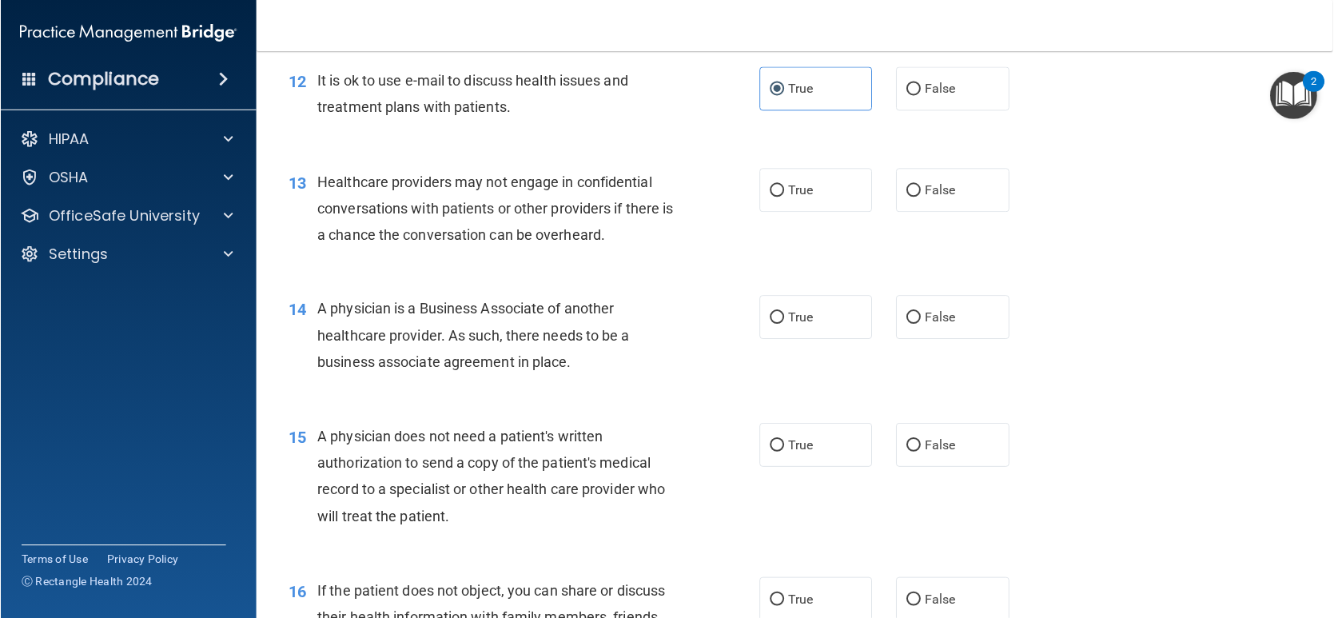
scroll to position [1544, 0]
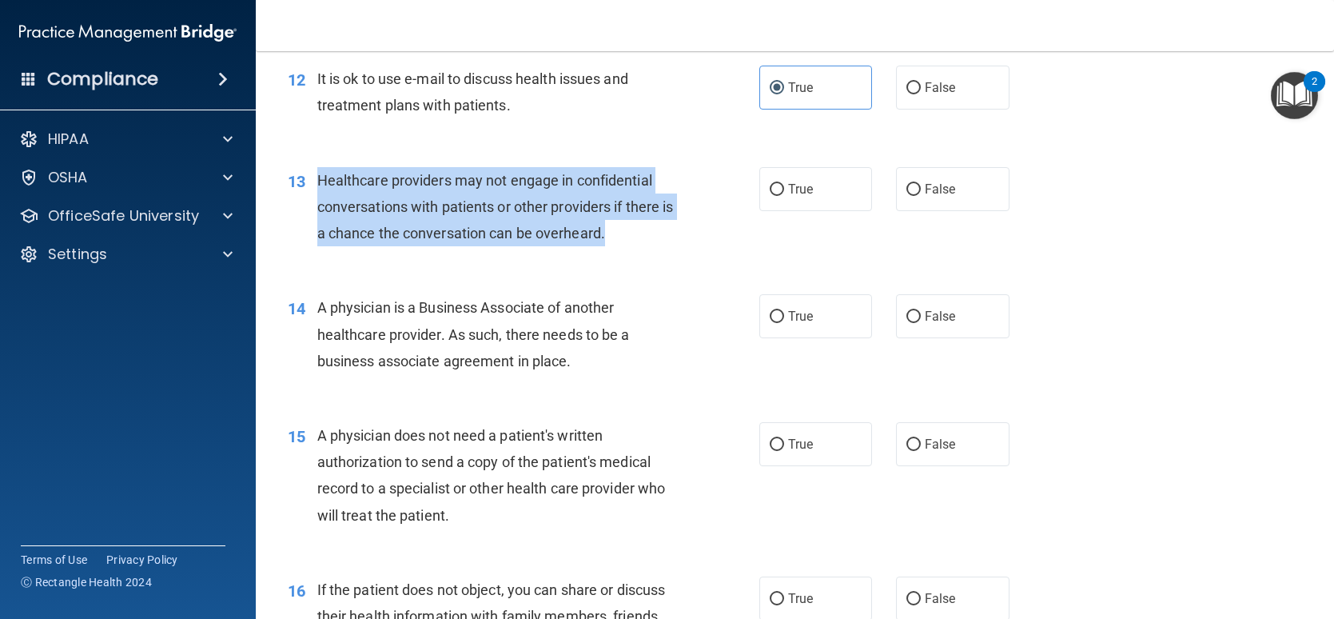
drag, startPoint x: 627, startPoint y: 269, endPoint x: 311, endPoint y: 197, distance: 324.8
click at [311, 197] on div "13 Healthcare providers may not engage in confidential conversations with patie…" at bounding box center [524, 211] width 520 height 88
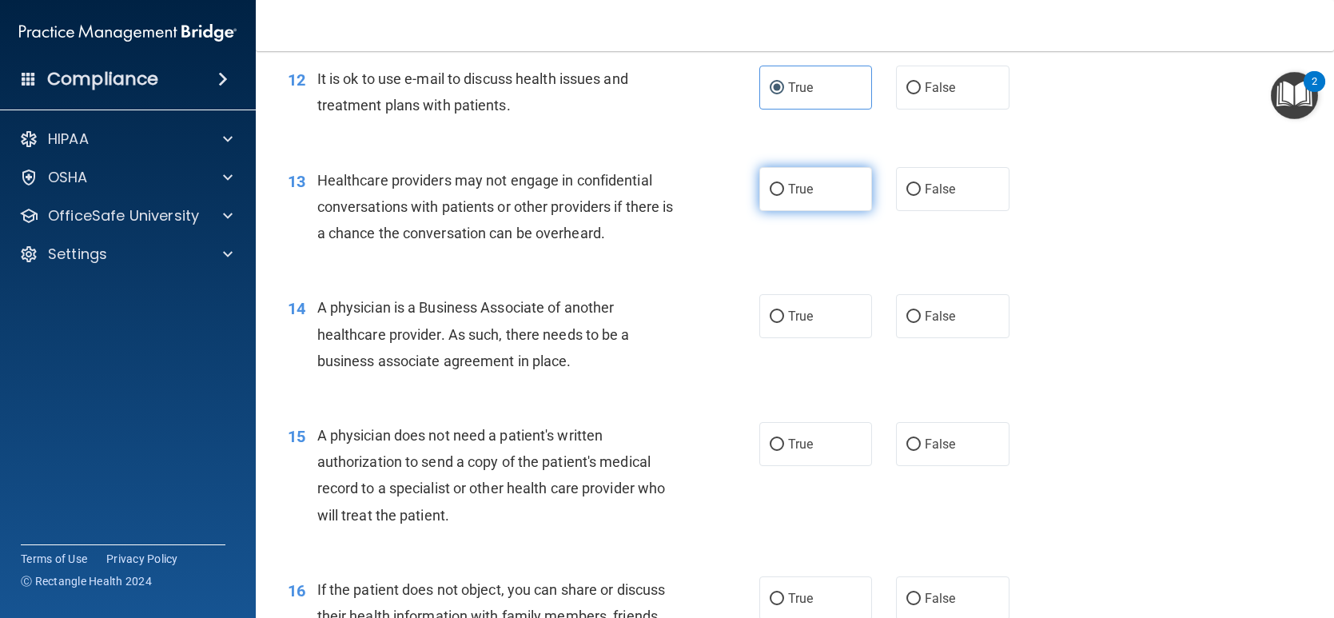
click at [779, 211] on label "True" at bounding box center [815, 189] width 113 height 44
click at [779, 196] on input "True" at bounding box center [777, 190] width 14 height 12
radio input "true"
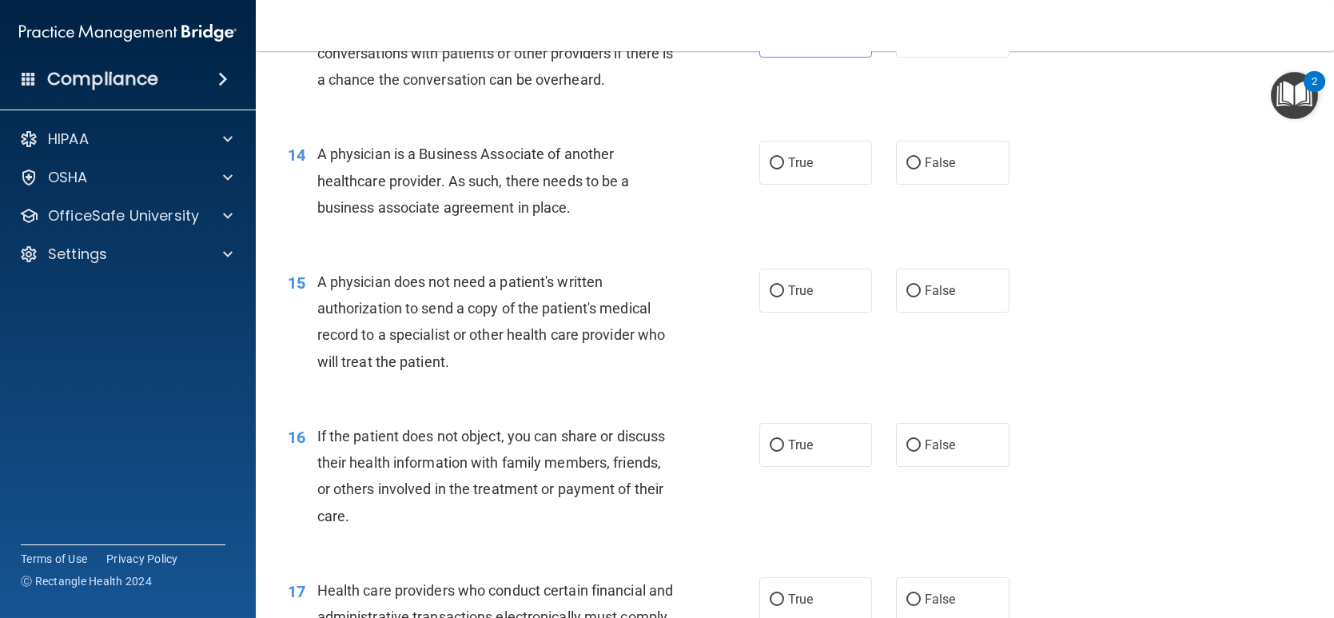
scroll to position [1704, 0]
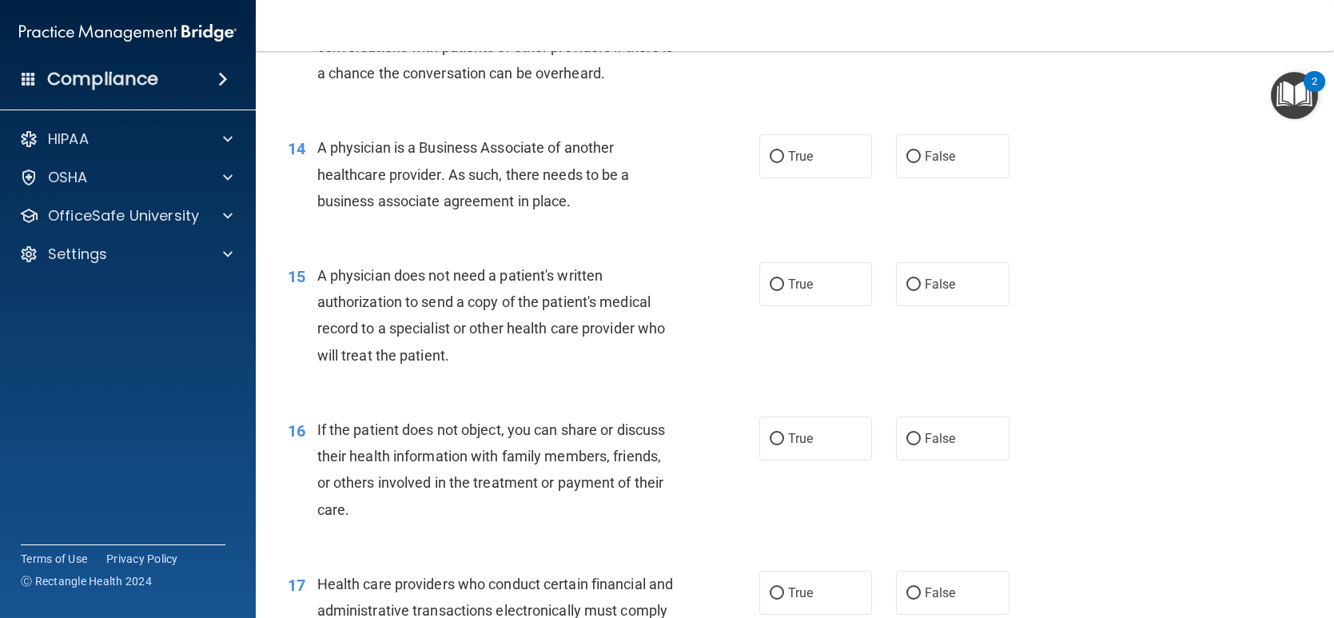
drag, startPoint x: 582, startPoint y: 233, endPoint x: 308, endPoint y: 165, distance: 282.3
click at [308, 165] on div "14 A physician is a Business Associate of another healthcare provider. As such,…" at bounding box center [524, 178] width 520 height 88
click at [510, 269] on div "15 A physician does not need a patient's written authorization to send a copy o…" at bounding box center [795, 319] width 1038 height 154
click at [788, 164] on span "True" at bounding box center [800, 156] width 25 height 15
click at [784, 163] on input "True" at bounding box center [777, 157] width 14 height 12
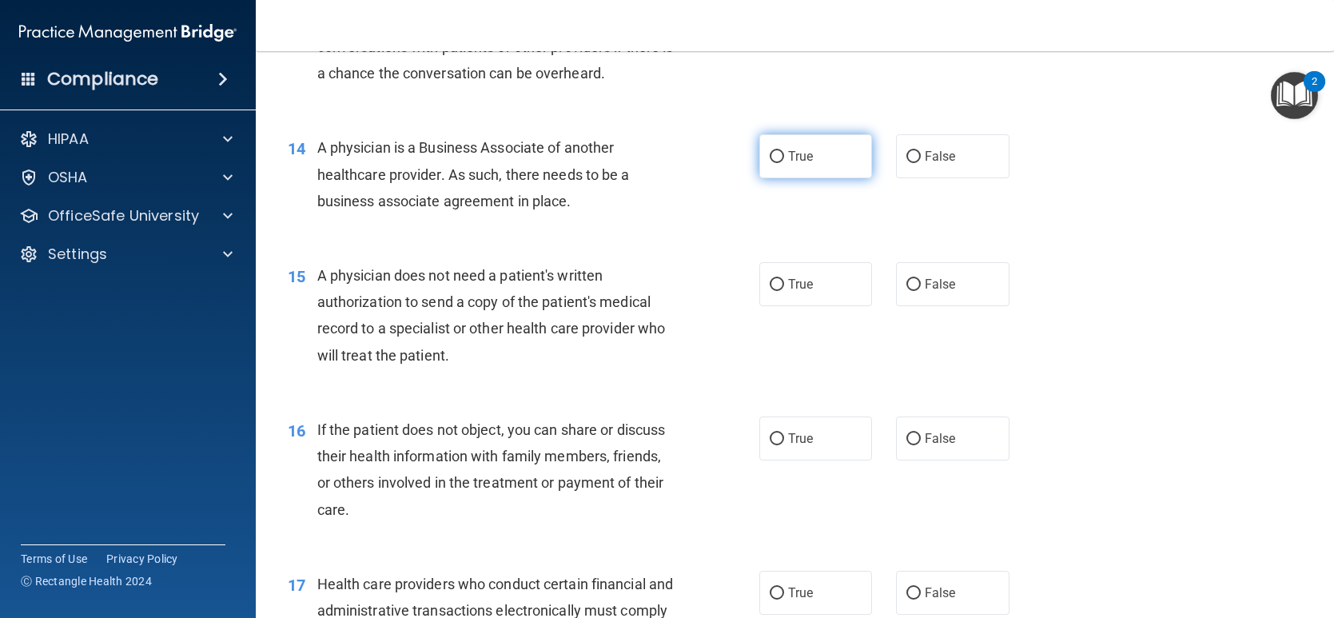
radio input "true"
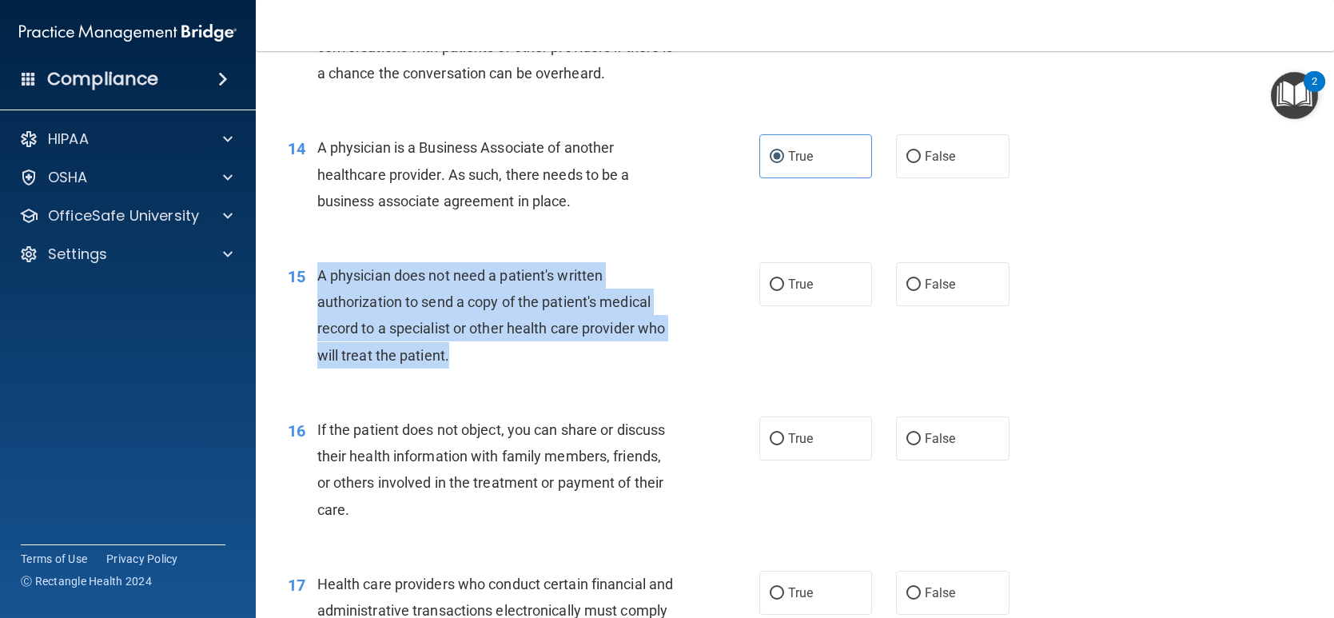
drag, startPoint x: 468, startPoint y: 392, endPoint x: 345, endPoint y: 318, distance: 143.4
click at [320, 305] on div "A physician does not need a patient's written authorization to send a copy of t…" at bounding box center [503, 315] width 372 height 106
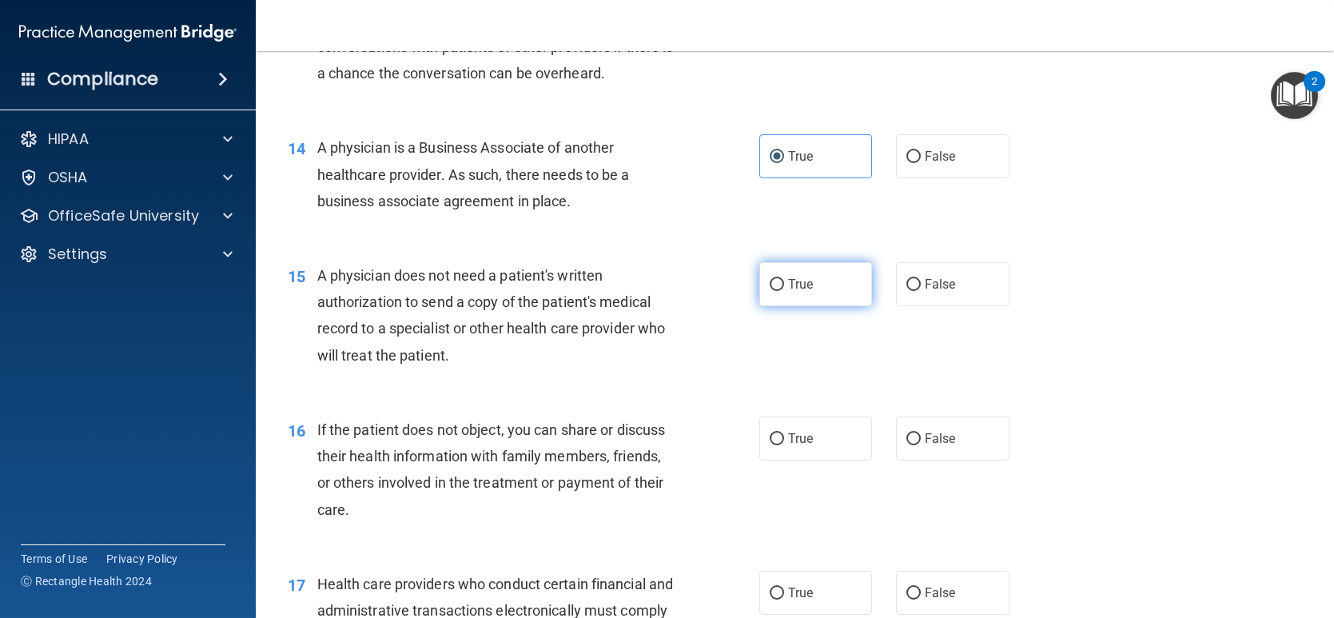
click at [788, 292] on span "True" at bounding box center [800, 284] width 25 height 15
click at [784, 291] on input "True" at bounding box center [777, 285] width 14 height 12
radio input "true"
click at [648, 368] on div "A physician does not need a patient's written authorization to send a copy of t…" at bounding box center [503, 315] width 372 height 106
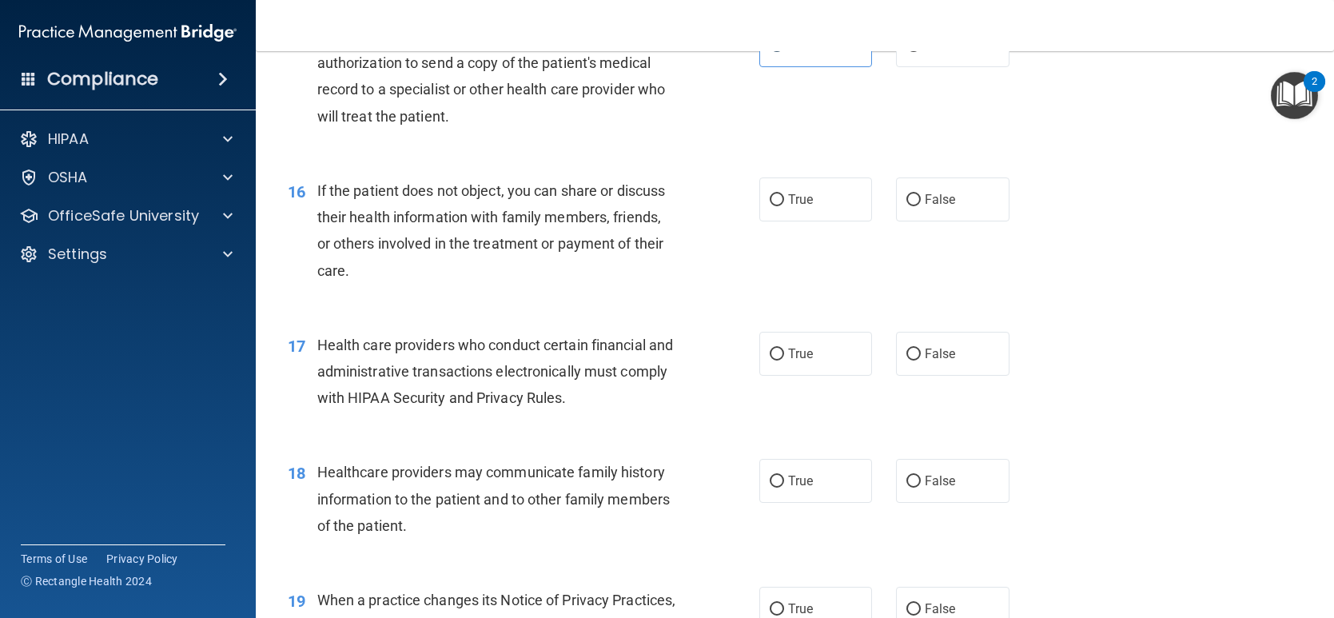
scroll to position [1944, 0]
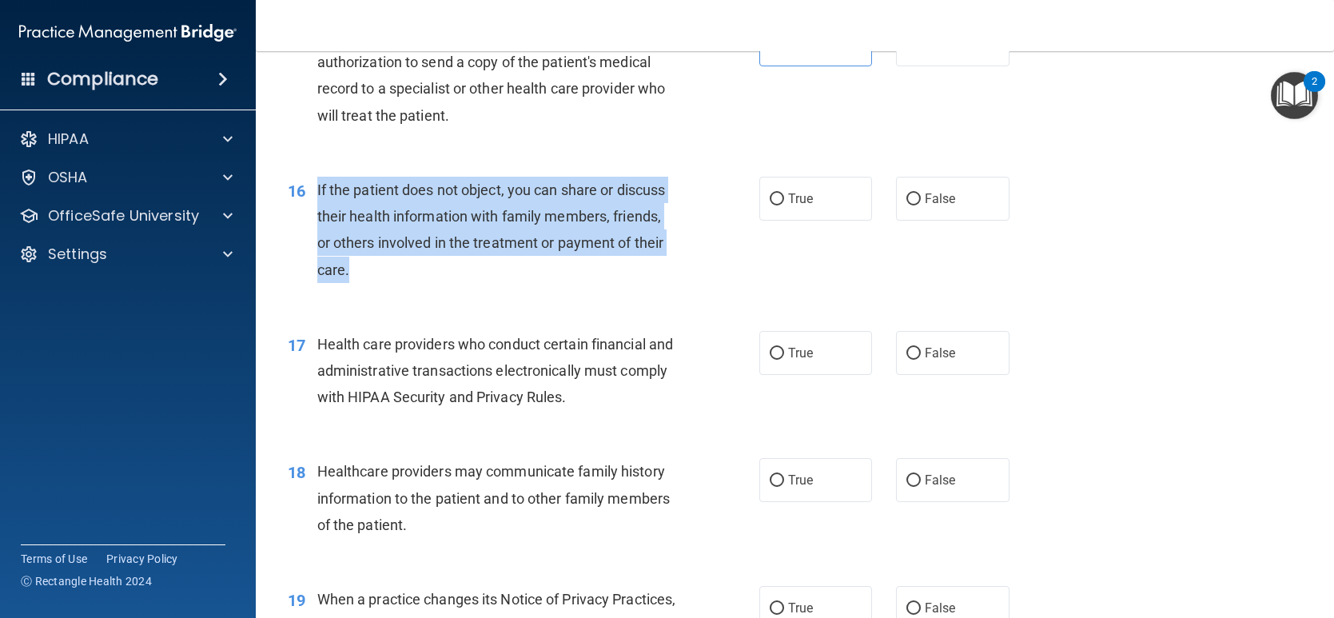
drag, startPoint x: 356, startPoint y: 297, endPoint x: 306, endPoint y: 220, distance: 92.0
click at [306, 220] on div "16 If the patient does not object, you can share or discuss their health inform…" at bounding box center [524, 234] width 520 height 114
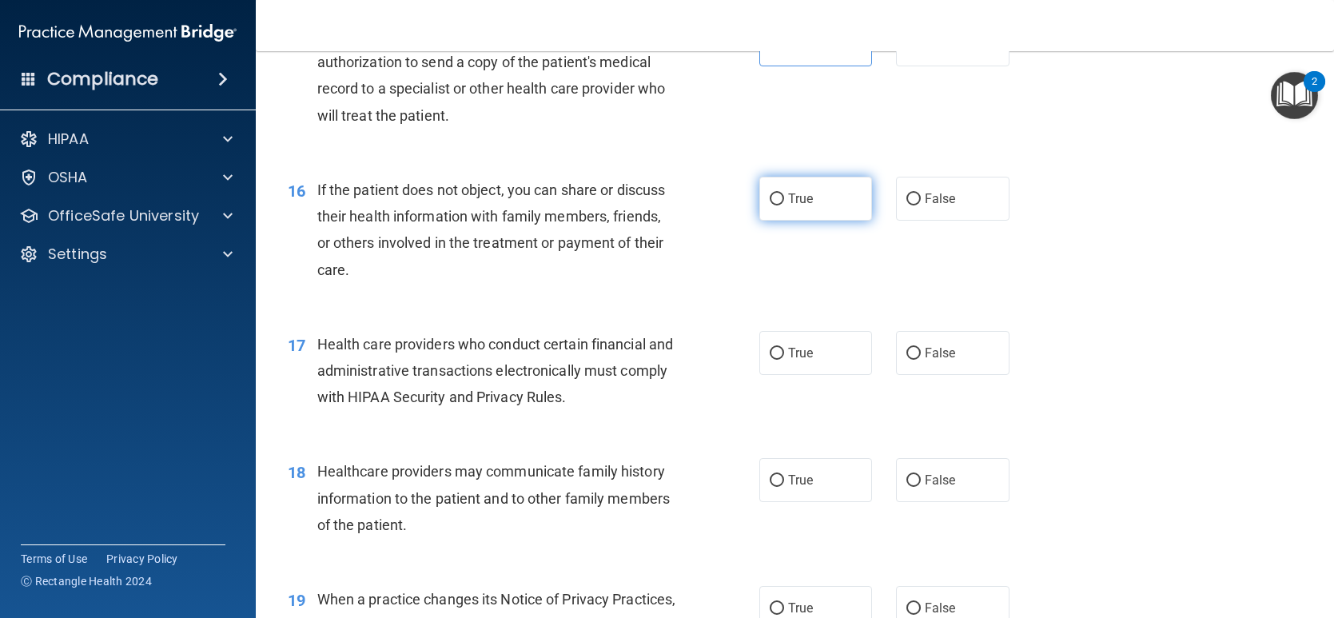
click at [813, 221] on label "True" at bounding box center [815, 199] width 113 height 44
click at [784, 205] on input "True" at bounding box center [777, 199] width 14 height 12
radio input "true"
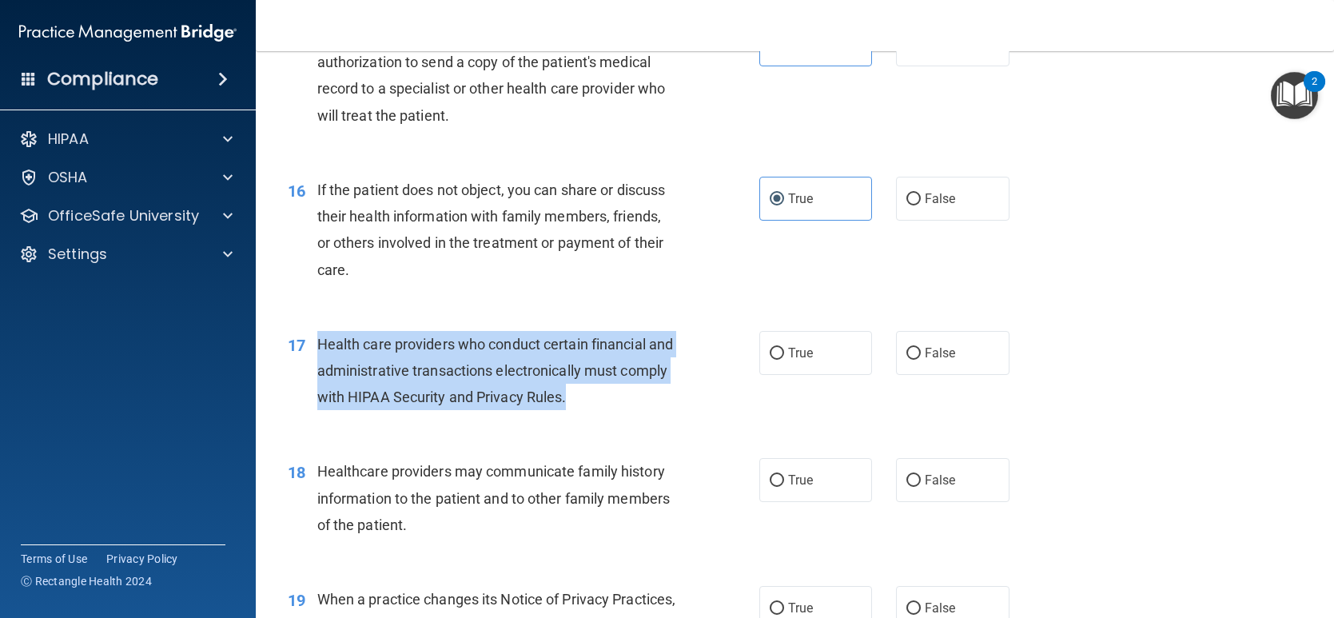
drag, startPoint x: 635, startPoint y: 443, endPoint x: 317, endPoint y: 358, distance: 329.2
click at [317, 358] on div "17 Health care providers who conduct certain financial and administrative trans…" at bounding box center [524, 375] width 520 height 88
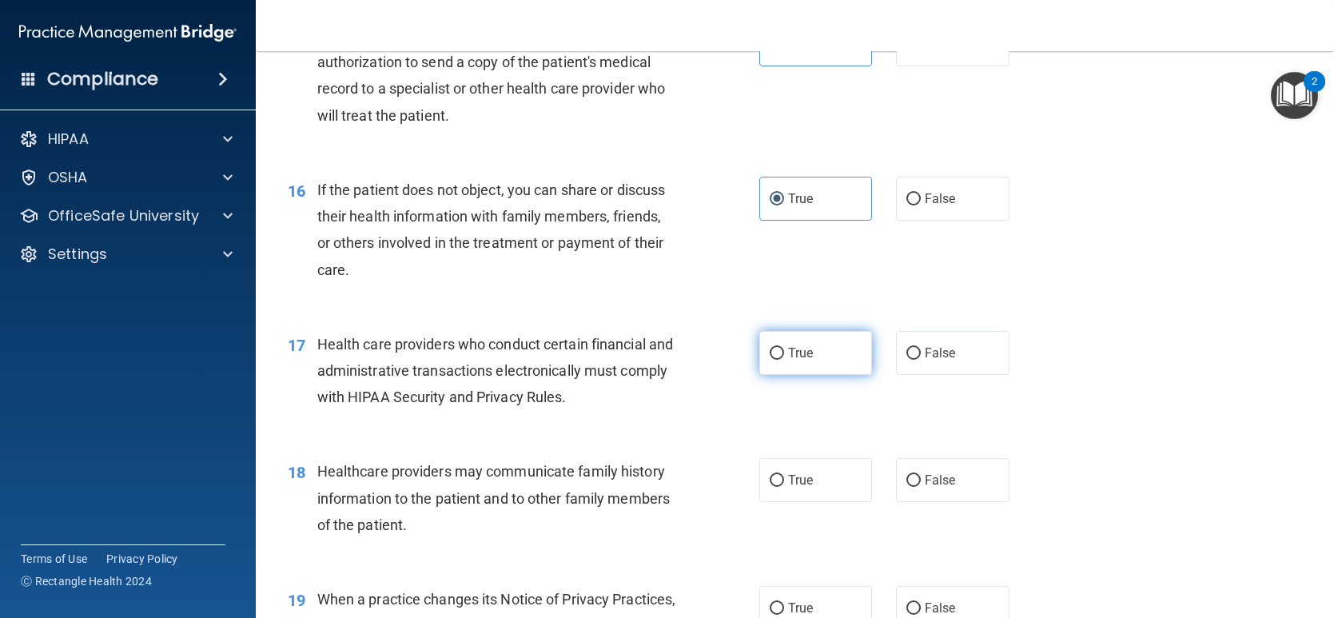
drag, startPoint x: 794, startPoint y: 389, endPoint x: 779, endPoint y: 389, distance: 16.0
click at [794, 375] on label "True" at bounding box center [815, 353] width 113 height 44
click at [784, 360] on input "True" at bounding box center [777, 354] width 14 height 12
radio input "true"
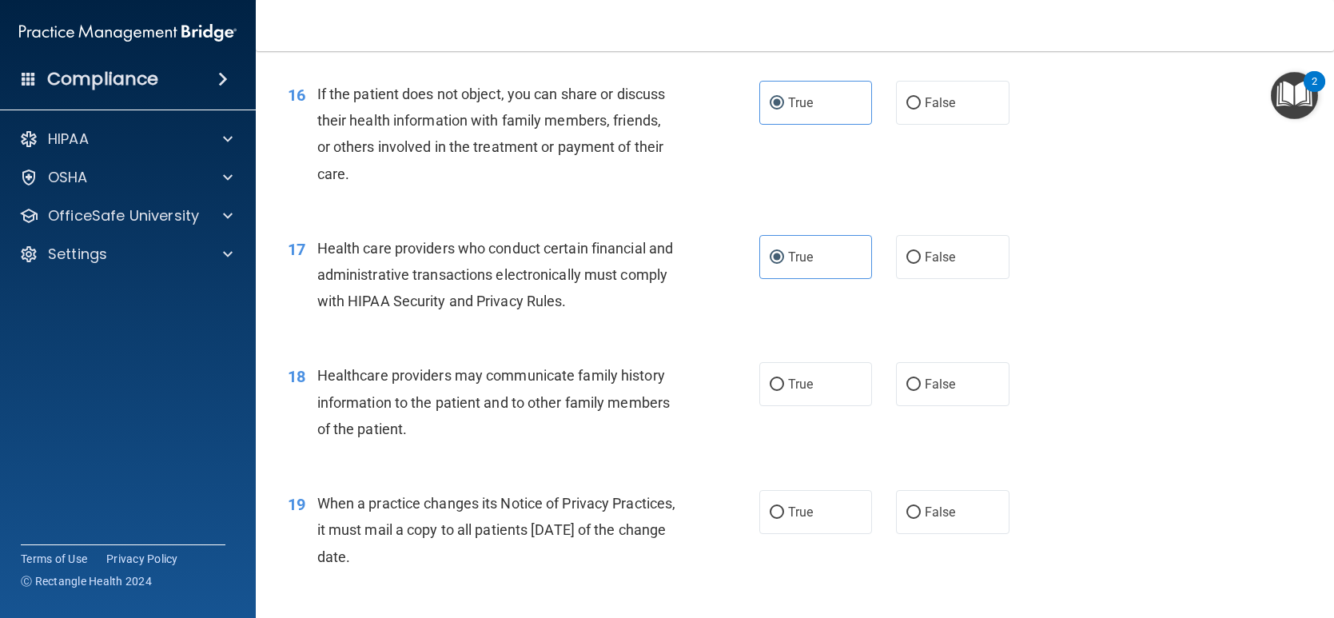
scroll to position [2184, 0]
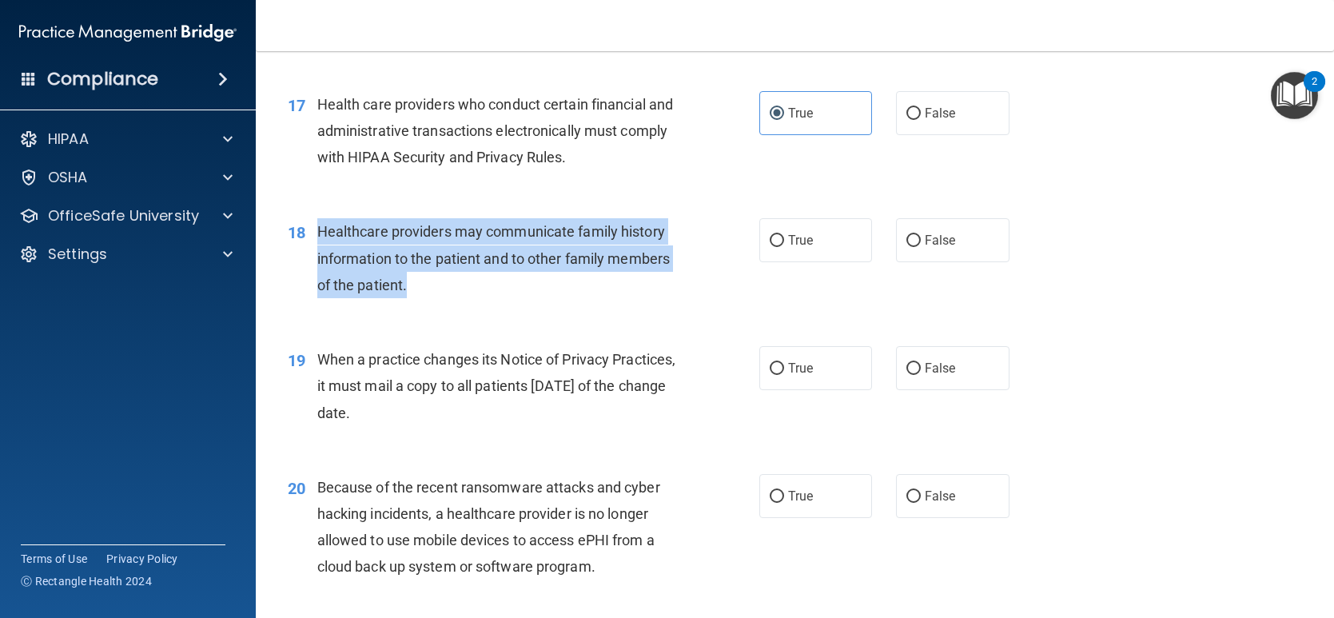
drag, startPoint x: 464, startPoint y: 309, endPoint x: 323, endPoint y: 274, distance: 145.0
click at [310, 268] on div "18 Healthcare providers may communicate family history information to the patie…" at bounding box center [524, 262] width 520 height 88
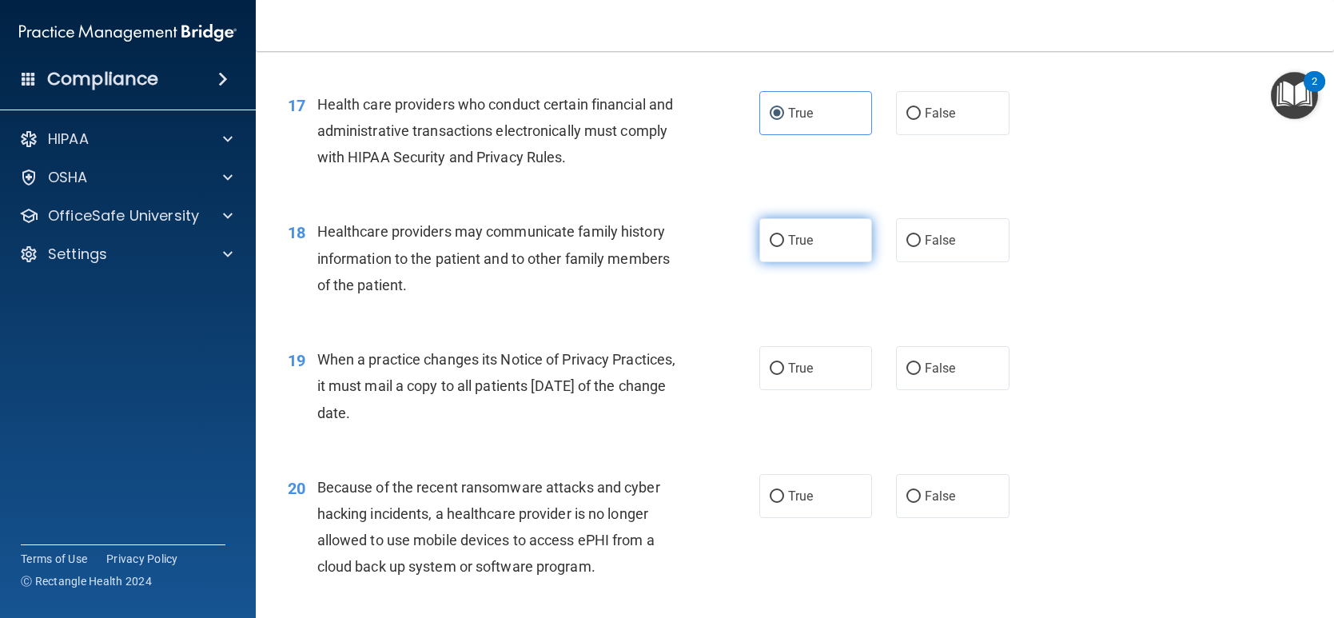
click at [790, 253] on label "True" at bounding box center [815, 240] width 113 height 44
click at [784, 247] on input "True" at bounding box center [777, 241] width 14 height 12
radio input "true"
drag, startPoint x: 532, startPoint y: 437, endPoint x: 313, endPoint y: 378, distance: 226.9
click at [313, 378] on div "19 When a practice changes its Notice of Privacy Practices, it must mail a copy…" at bounding box center [524, 390] width 520 height 88
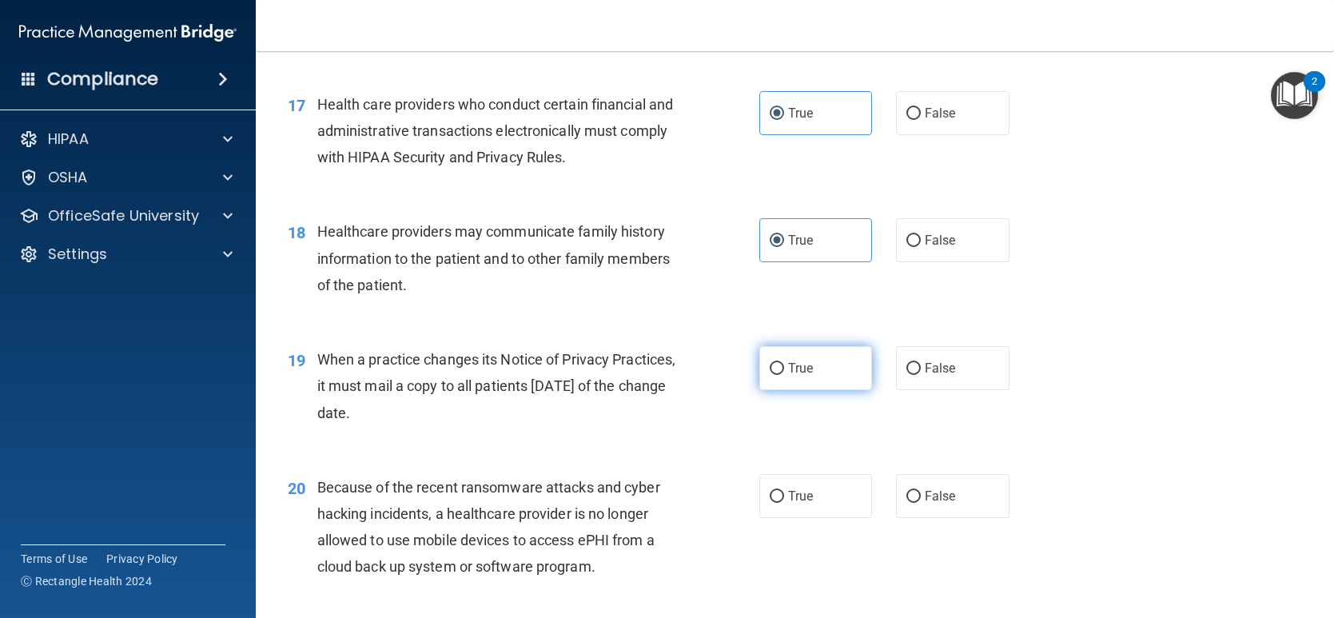
click at [802, 390] on label "True" at bounding box center [815, 368] width 113 height 44
click at [784, 375] on input "True" at bounding box center [777, 369] width 14 height 12
radio input "true"
drag, startPoint x: 548, startPoint y: 436, endPoint x: 314, endPoint y: 382, distance: 239.5
click at [314, 382] on div "19 When a practice changes its Notice of Privacy Practices, it must mail a copy…" at bounding box center [524, 390] width 520 height 88
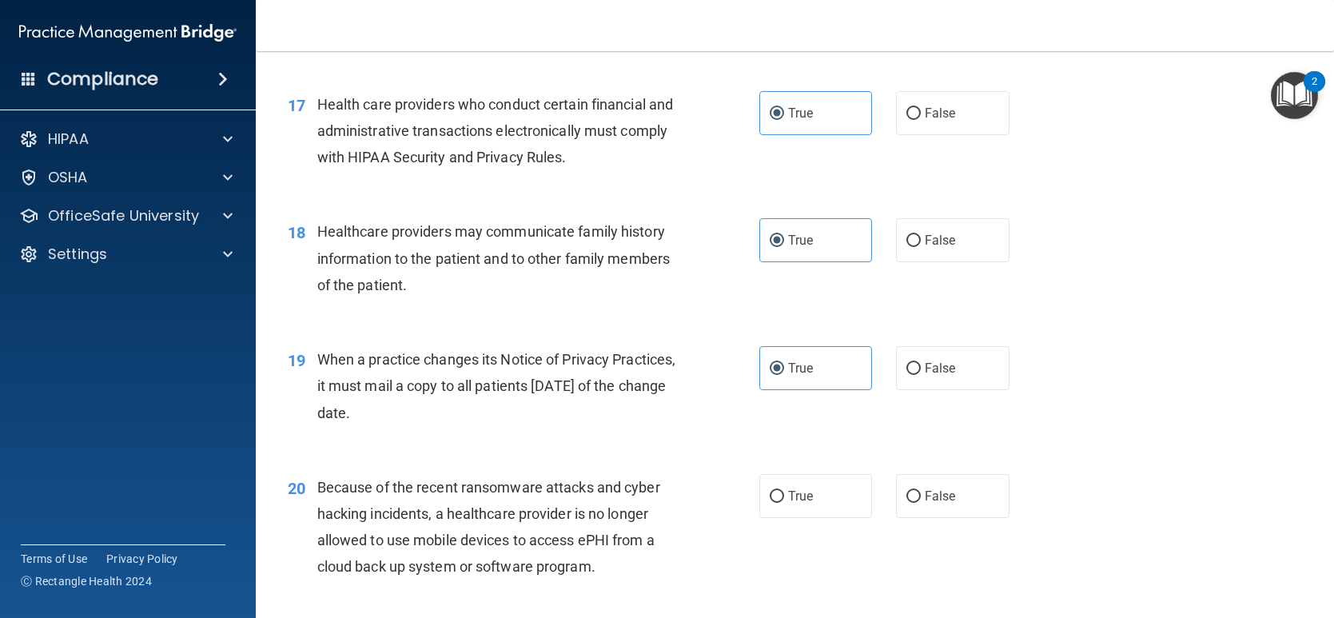
click at [508, 454] on div "19 When a practice changes its Notice of Privacy Practices, it must mail a copy…" at bounding box center [795, 390] width 1038 height 128
click at [939, 390] on label "False" at bounding box center [952, 368] width 113 height 44
click at [921, 375] on input "False" at bounding box center [913, 369] width 14 height 12
radio input "true"
radio input "false"
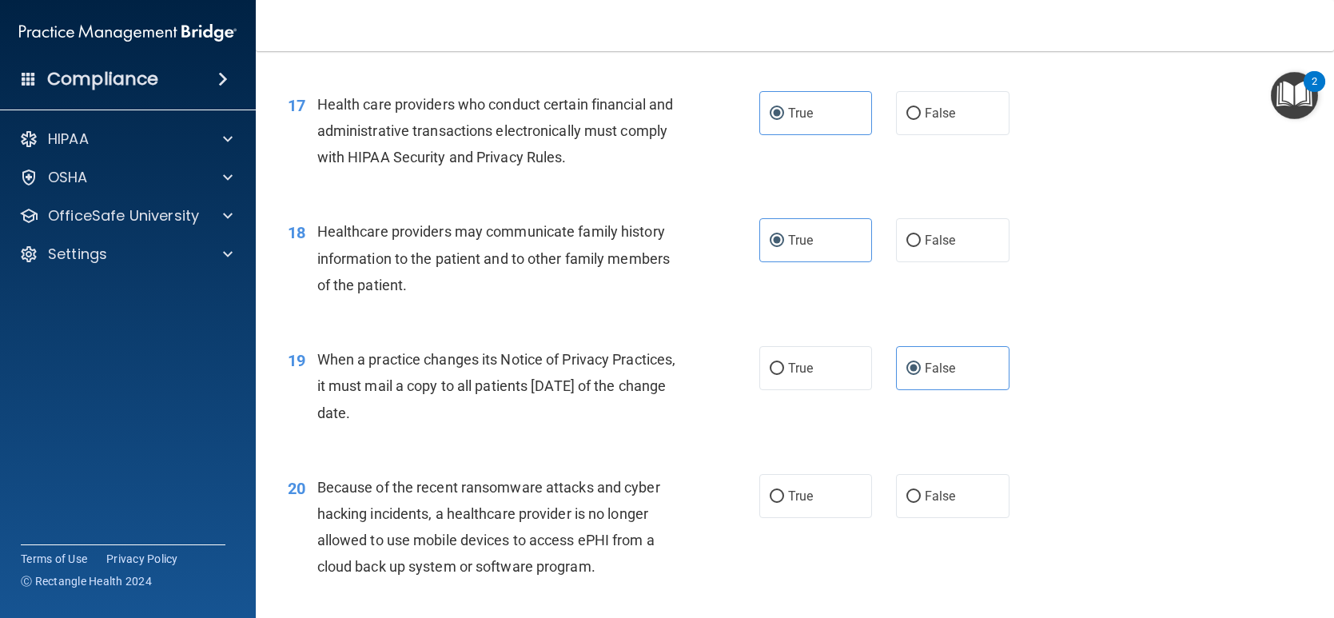
click at [543, 454] on div "19 When a practice changes its Notice of Privacy Practices, it must mail a copy…" at bounding box center [795, 390] width 1038 height 128
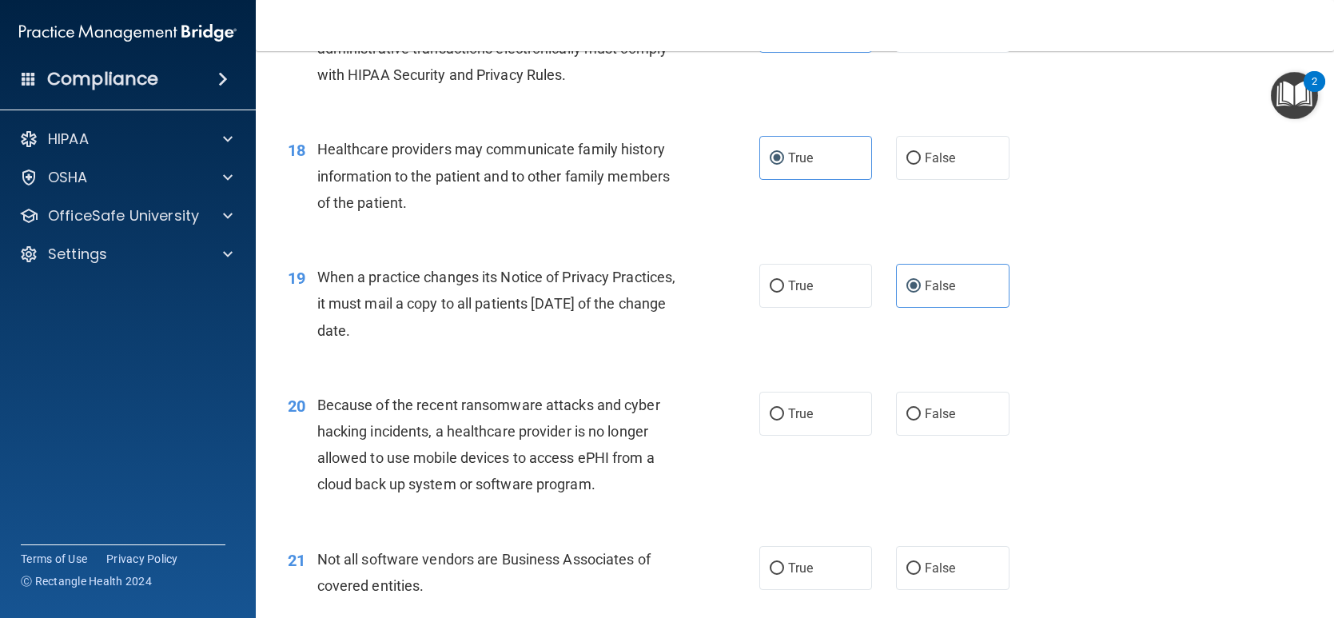
scroll to position [2344, 0]
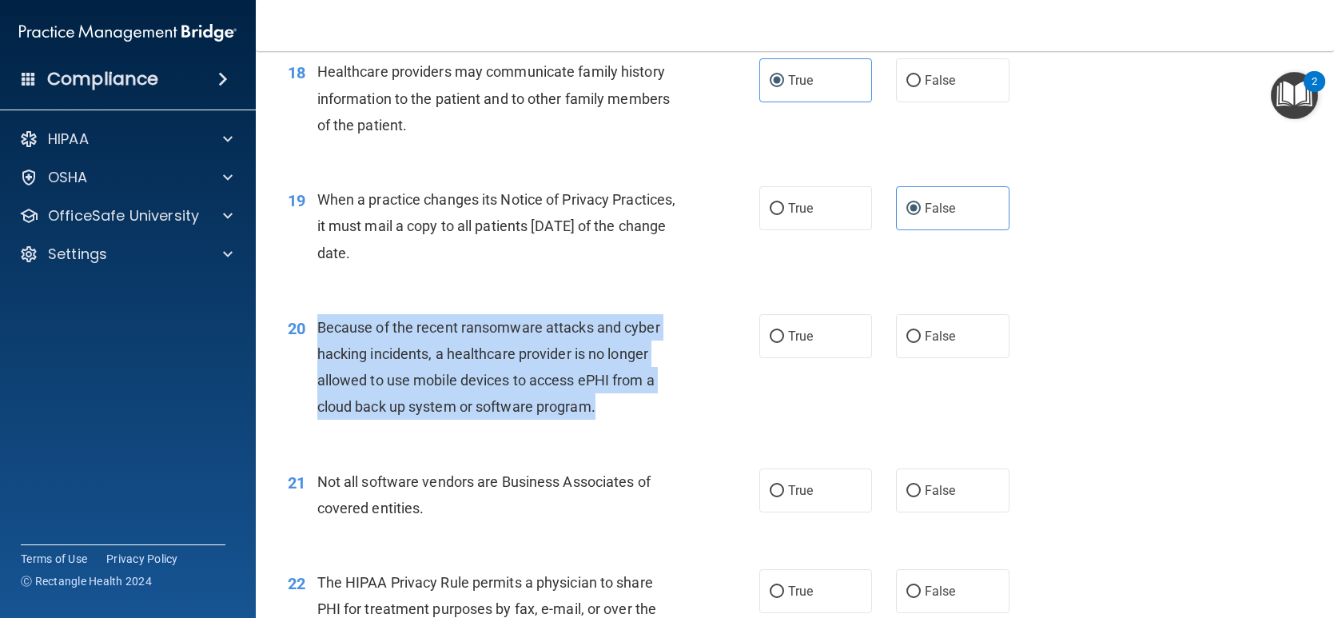
drag, startPoint x: 611, startPoint y: 445, endPoint x: 307, endPoint y: 362, distance: 315.7
click at [307, 362] on div "20 Because of the recent ransomware attacks and cyber hacking incidents, a heal…" at bounding box center [524, 371] width 520 height 114
click at [659, 420] on div "Because of the recent ransomware attacks and cyber hacking incidents, a healthc…" at bounding box center [503, 367] width 372 height 106
click at [612, 420] on div "Because of the recent ransomware attacks and cyber hacking incidents, a healthc…" at bounding box center [503, 367] width 372 height 106
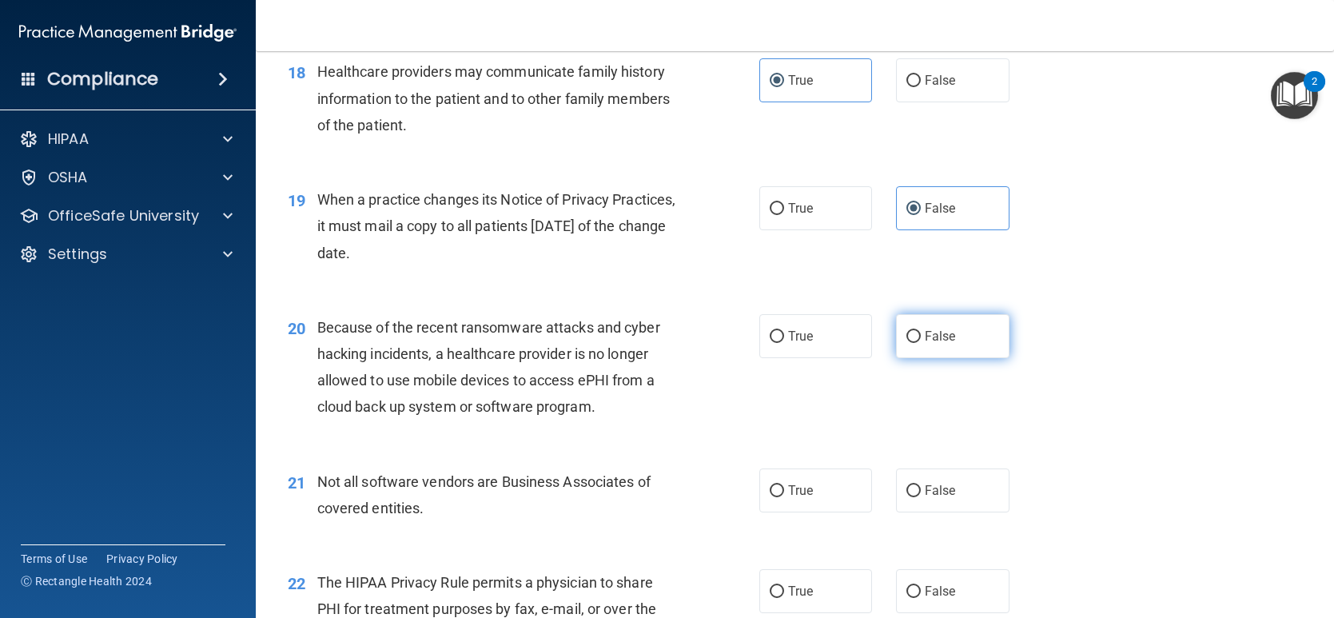
click at [906, 358] on label "False" at bounding box center [952, 336] width 113 height 44
click at [906, 343] on input "False" at bounding box center [913, 337] width 14 height 12
radio input "true"
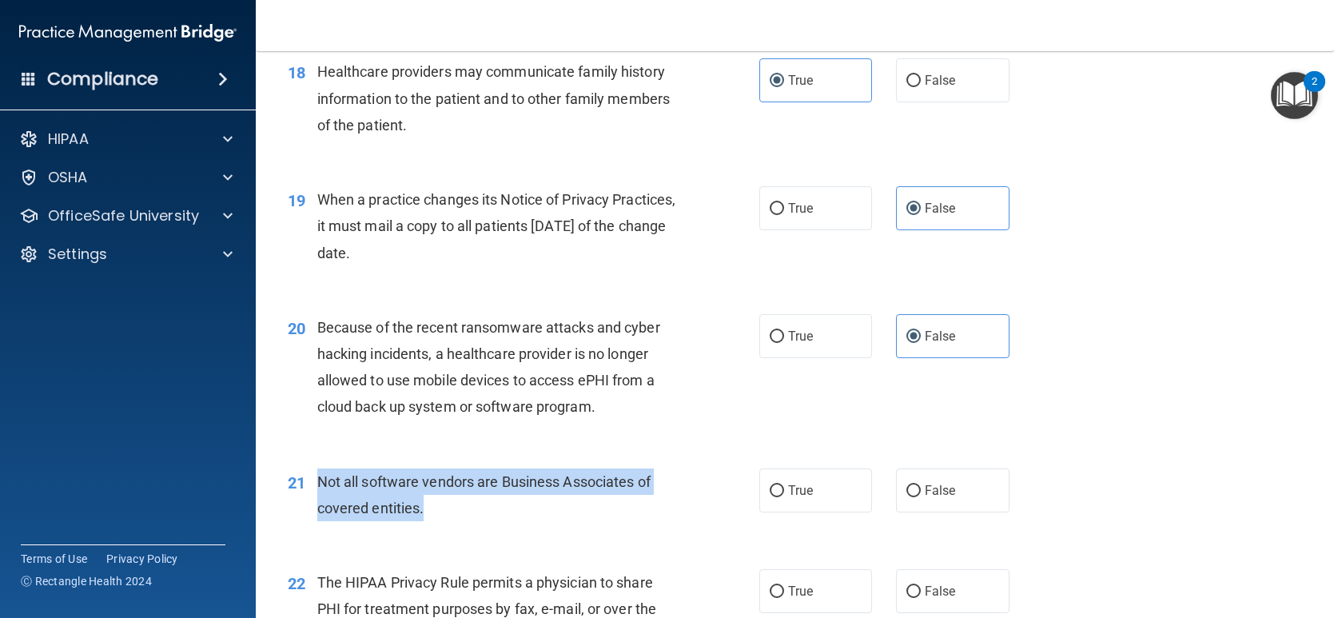
drag, startPoint x: 449, startPoint y: 529, endPoint x: 309, endPoint y: 508, distance: 141.4
click at [309, 508] on div "21 Not all software vendors are Business Associates of covered entities." at bounding box center [524, 498] width 520 height 61
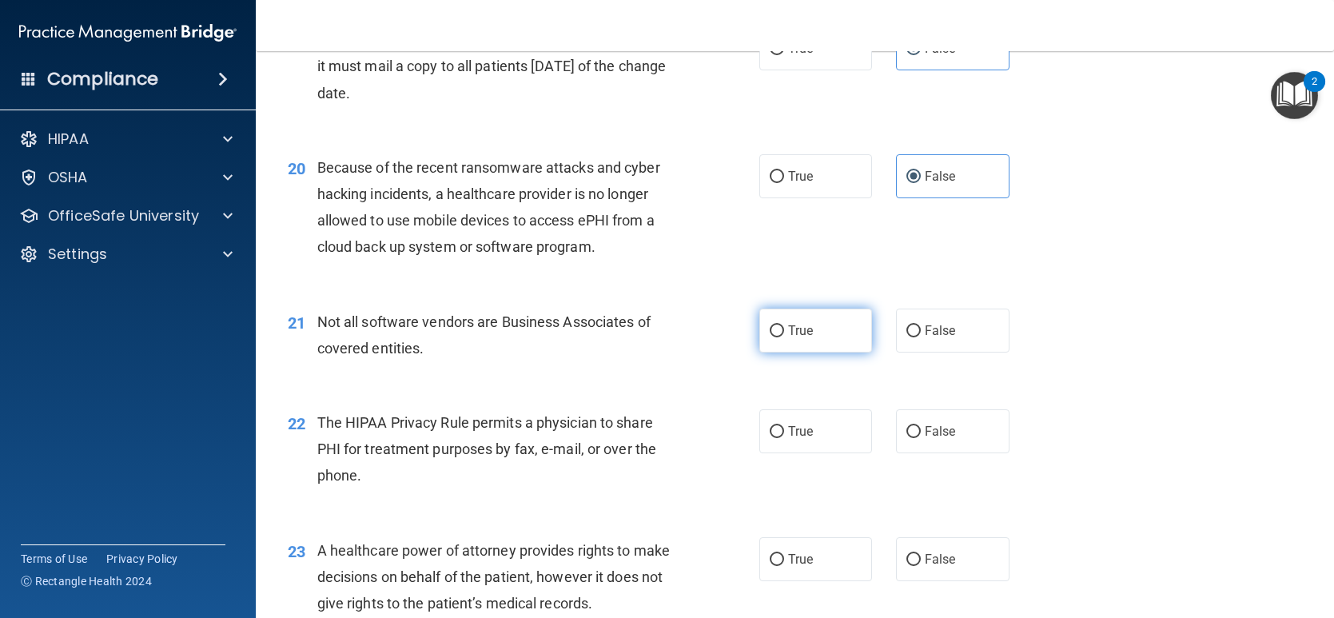
click at [781, 352] on label "True" at bounding box center [815, 331] width 113 height 44
click at [781, 337] on input "True" at bounding box center [777, 331] width 14 height 12
radio input "true"
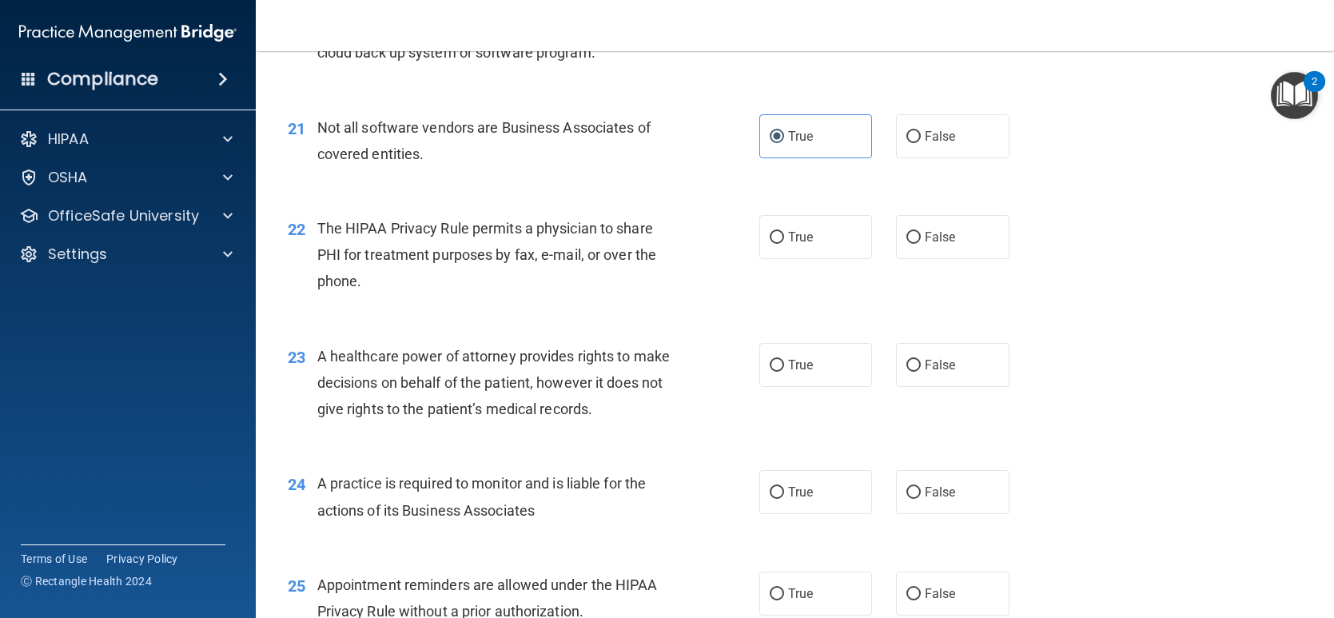
scroll to position [2743, 0]
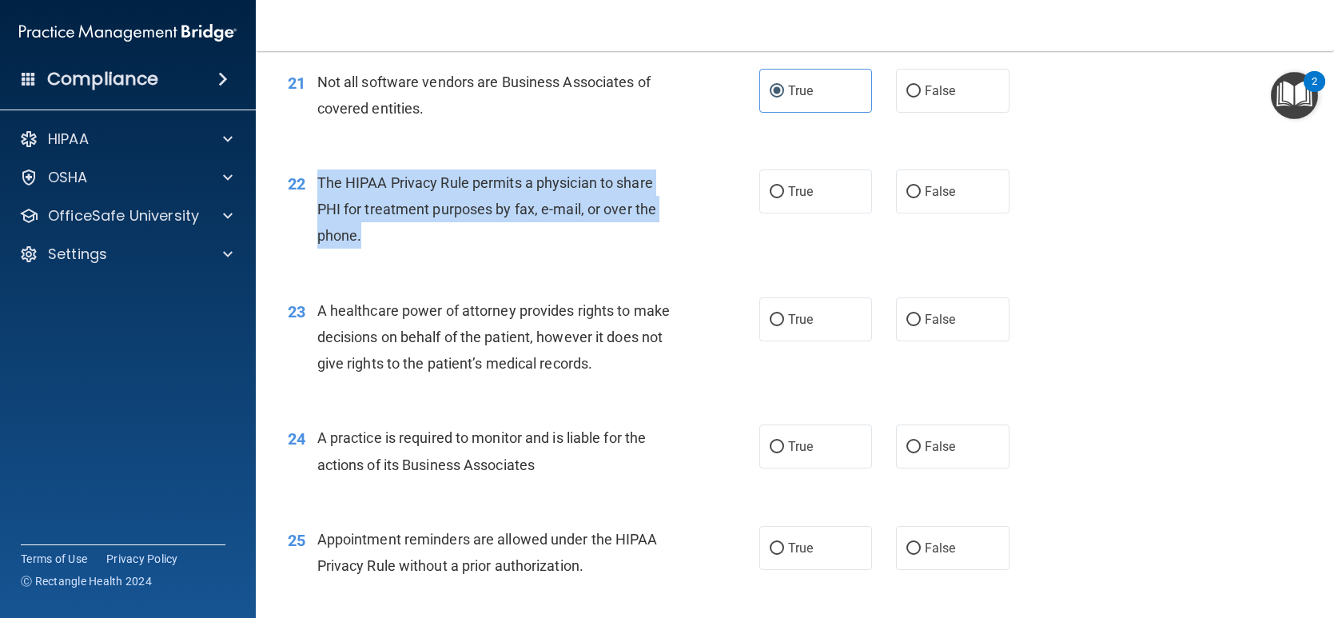
drag, startPoint x: 410, startPoint y: 269, endPoint x: 314, endPoint y: 212, distance: 111.9
click at [314, 212] on div "22 The HIPAA Privacy Rule permits a physician to share PHI for treatment purpos…" at bounding box center [524, 213] width 520 height 88
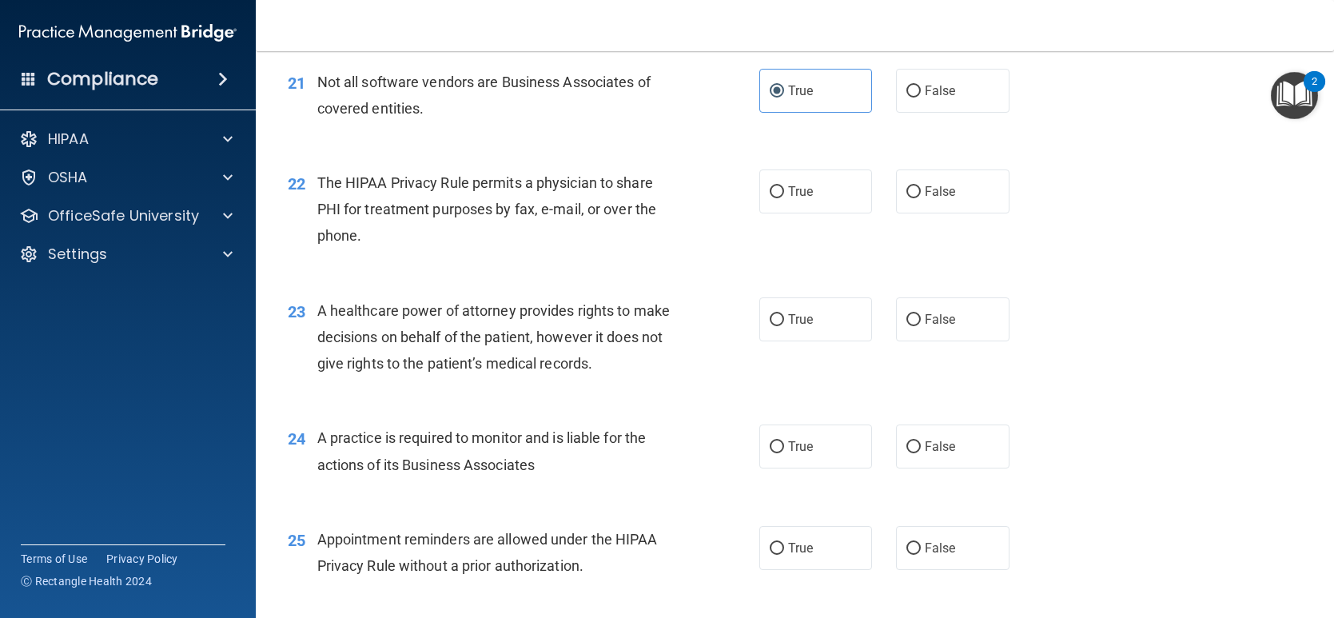
drag, startPoint x: 842, startPoint y: 225, endPoint x: 826, endPoint y: 257, distance: 36.1
click at [842, 213] on label "True" at bounding box center [815, 191] width 113 height 44
click at [784, 198] on input "True" at bounding box center [777, 192] width 14 height 12
radio input "true"
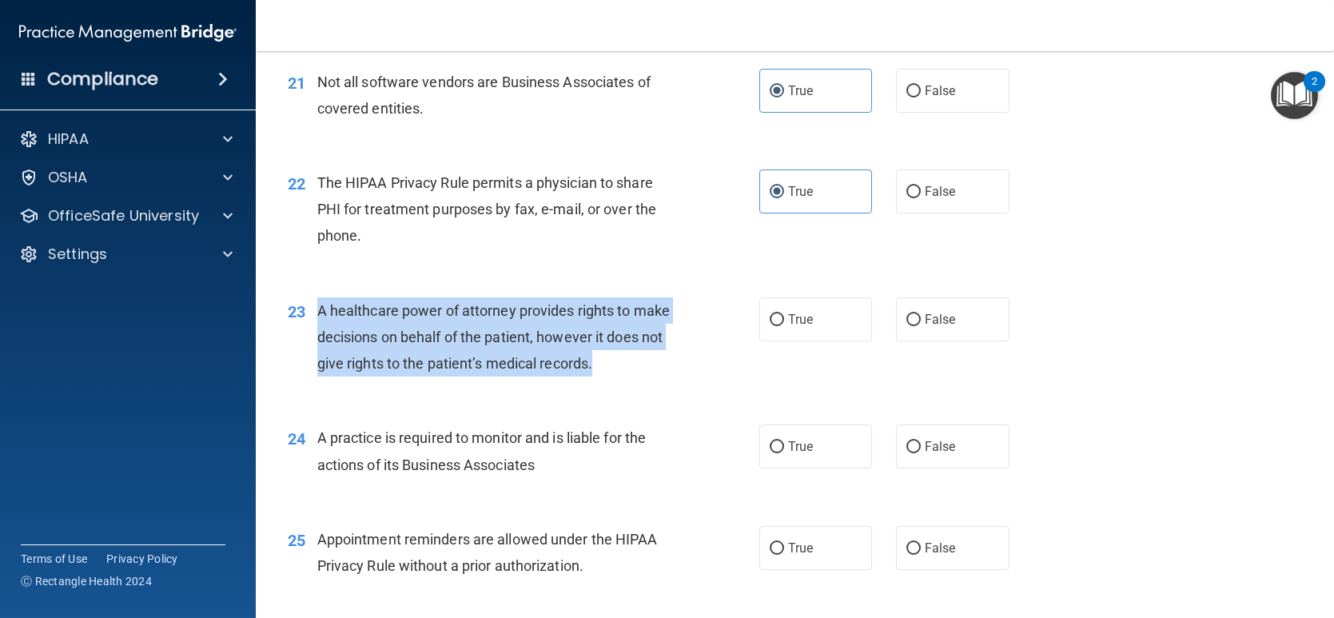
drag, startPoint x: 640, startPoint y: 407, endPoint x: 312, endPoint y: 333, distance: 336.6
click at [312, 333] on div "23 A healthcare power of attorney provides rights to make decisions on behalf o…" at bounding box center [524, 341] width 520 height 88
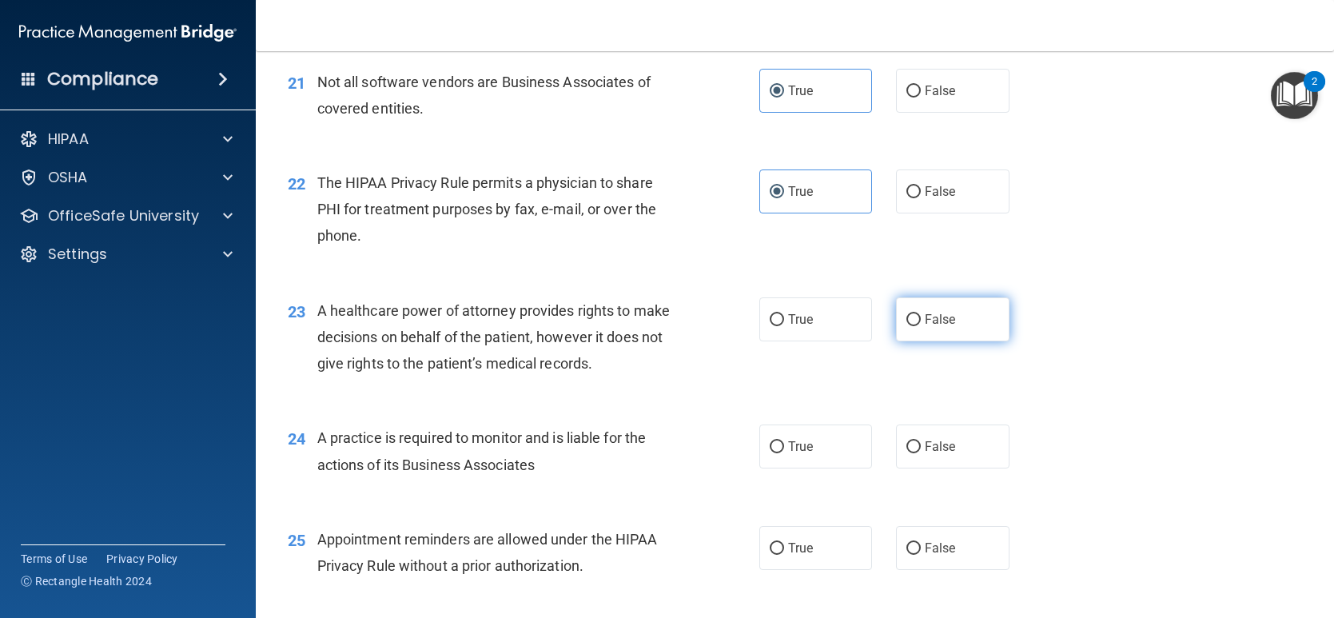
click at [943, 327] on span "False" at bounding box center [940, 319] width 31 height 15
click at [921, 326] on input "False" at bounding box center [913, 320] width 14 height 12
radio input "true"
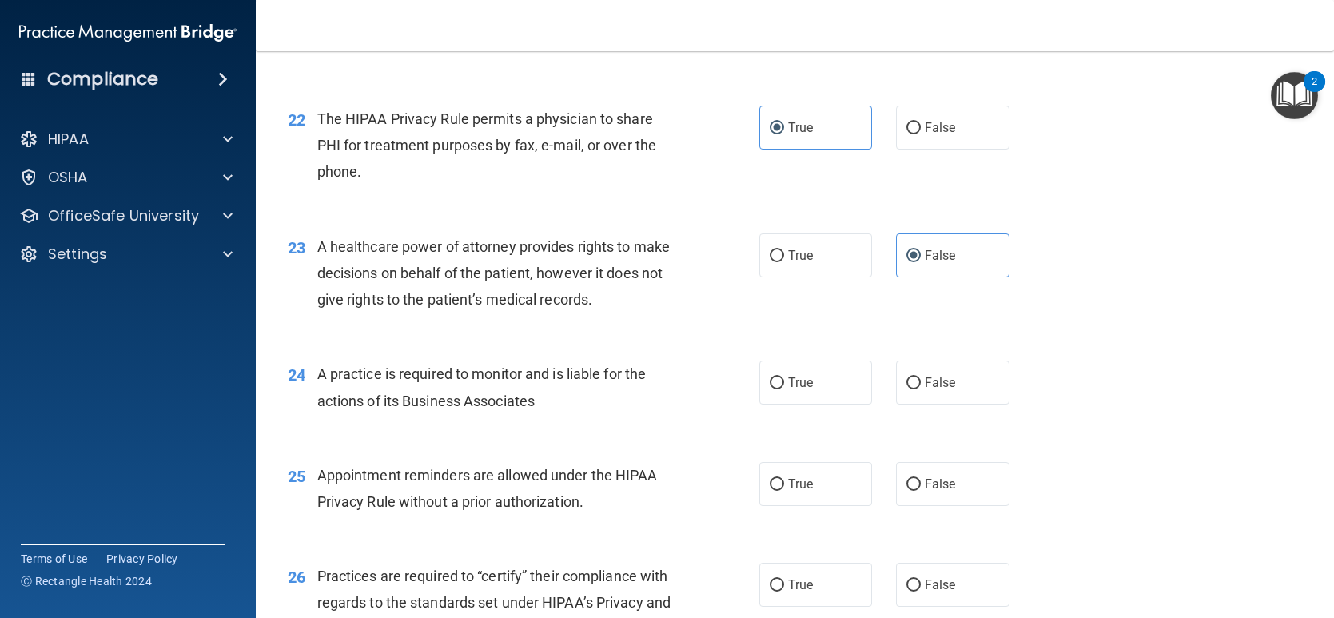
scroll to position [2903, 0]
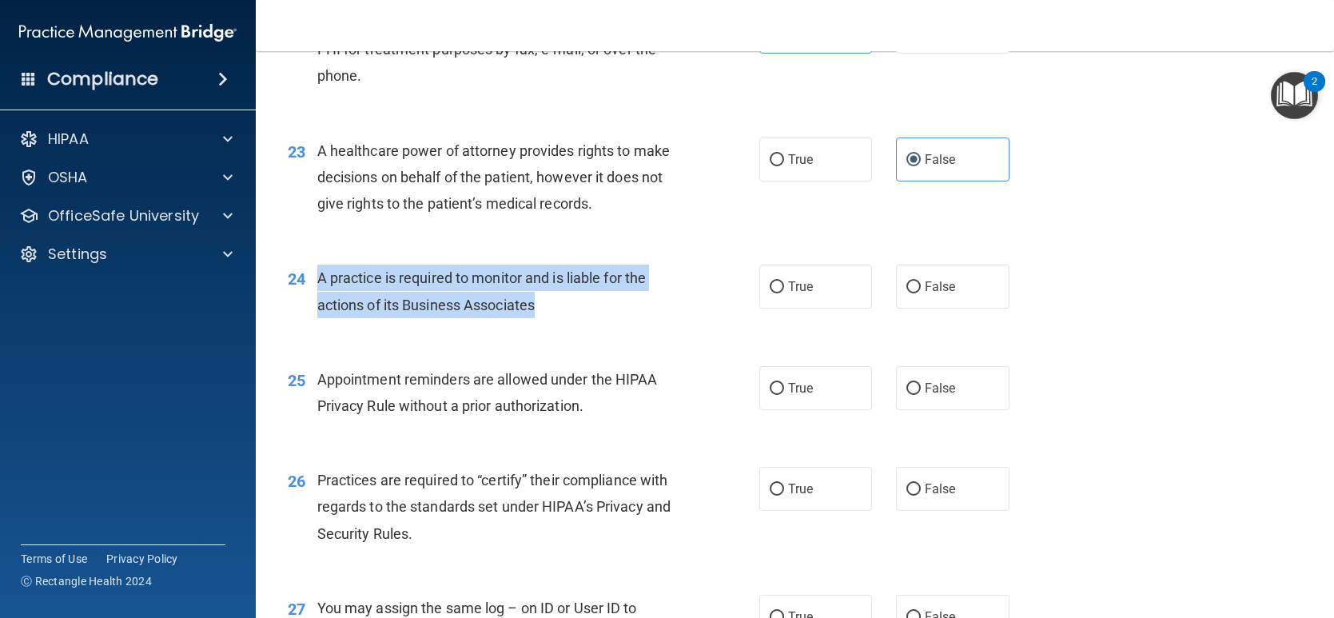
drag, startPoint x: 561, startPoint y: 329, endPoint x: 318, endPoint y: 309, distance: 243.8
click at [318, 309] on div "A practice is required to monitor and is liable for the actions of its Business…" at bounding box center [503, 291] width 372 height 53
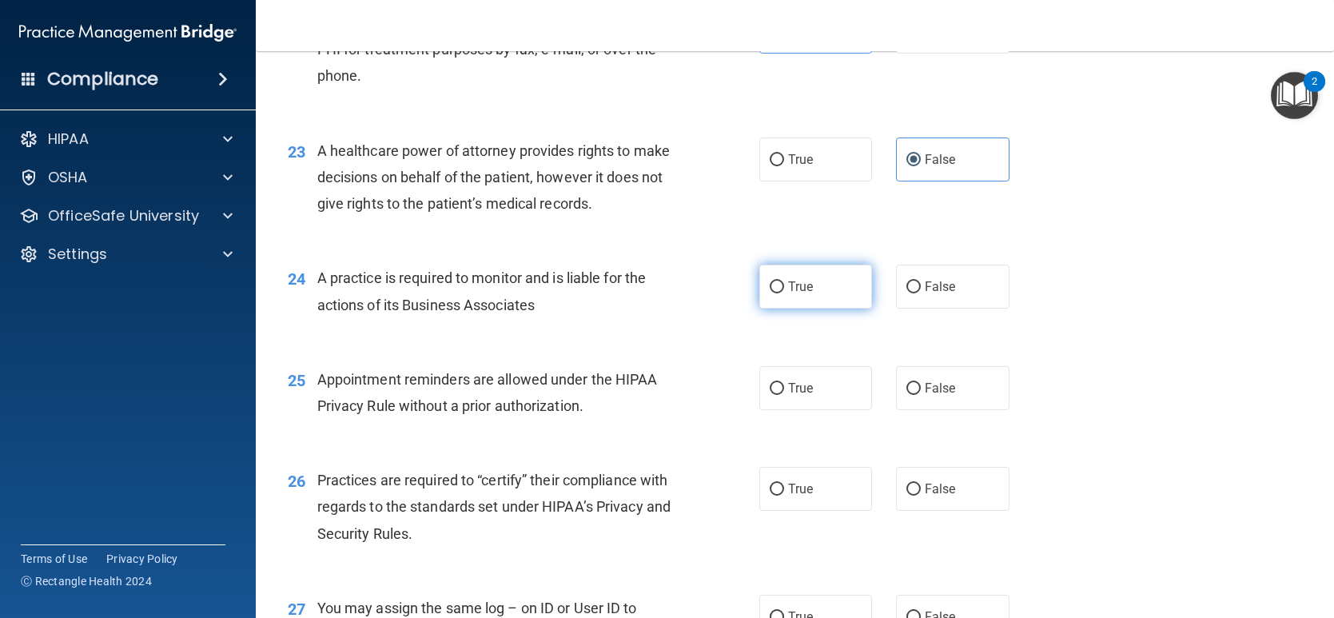
click at [767, 309] on label "True" at bounding box center [815, 287] width 113 height 44
click at [770, 293] on input "True" at bounding box center [777, 287] width 14 height 12
radio input "true"
click at [940, 294] on span "False" at bounding box center [940, 286] width 31 height 15
click at [921, 293] on input "False" at bounding box center [913, 287] width 14 height 12
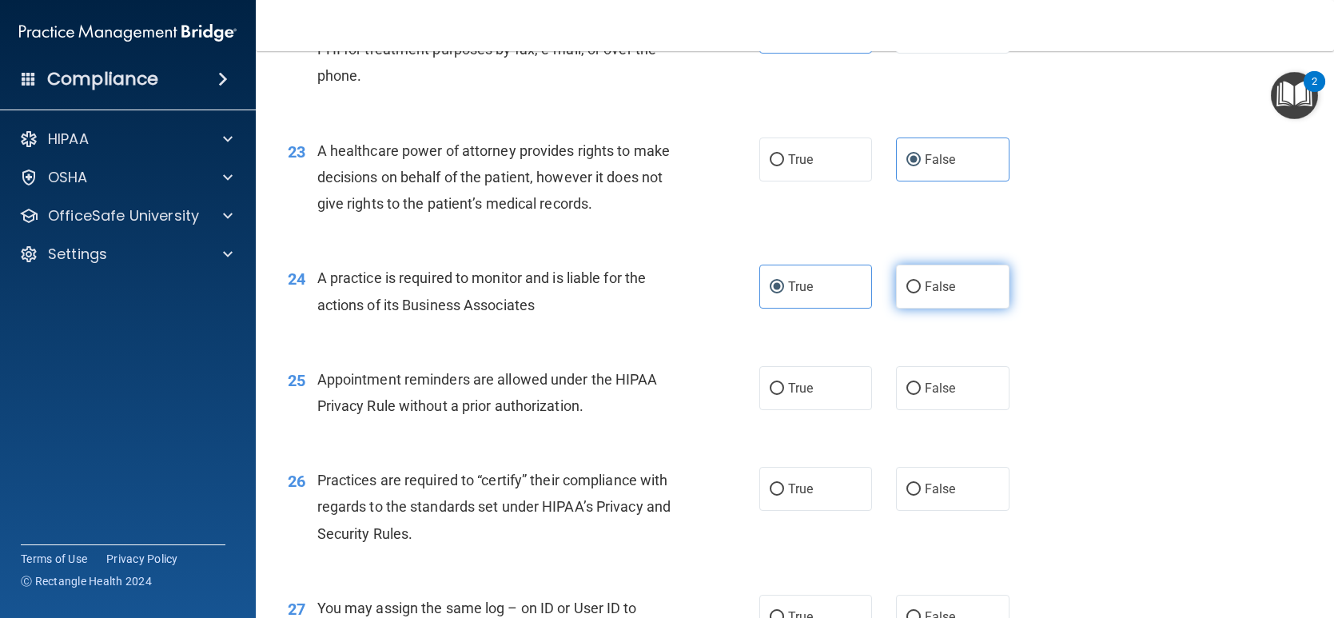
radio input "true"
radio input "false"
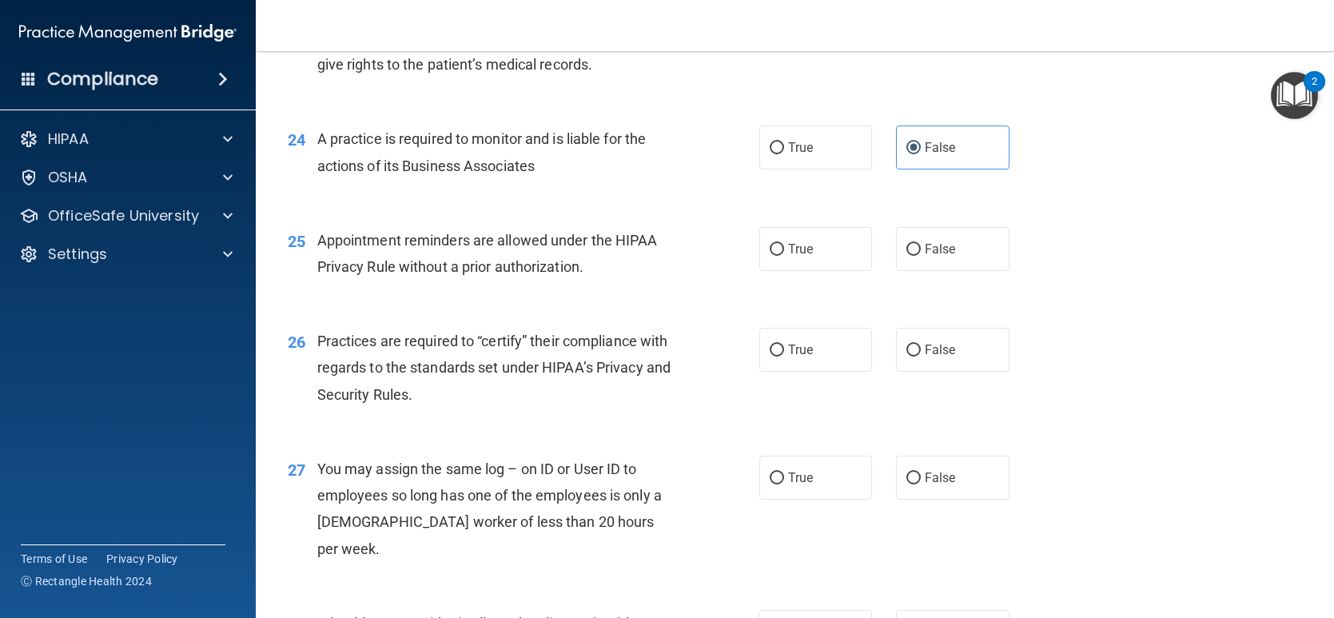
scroll to position [3063, 0]
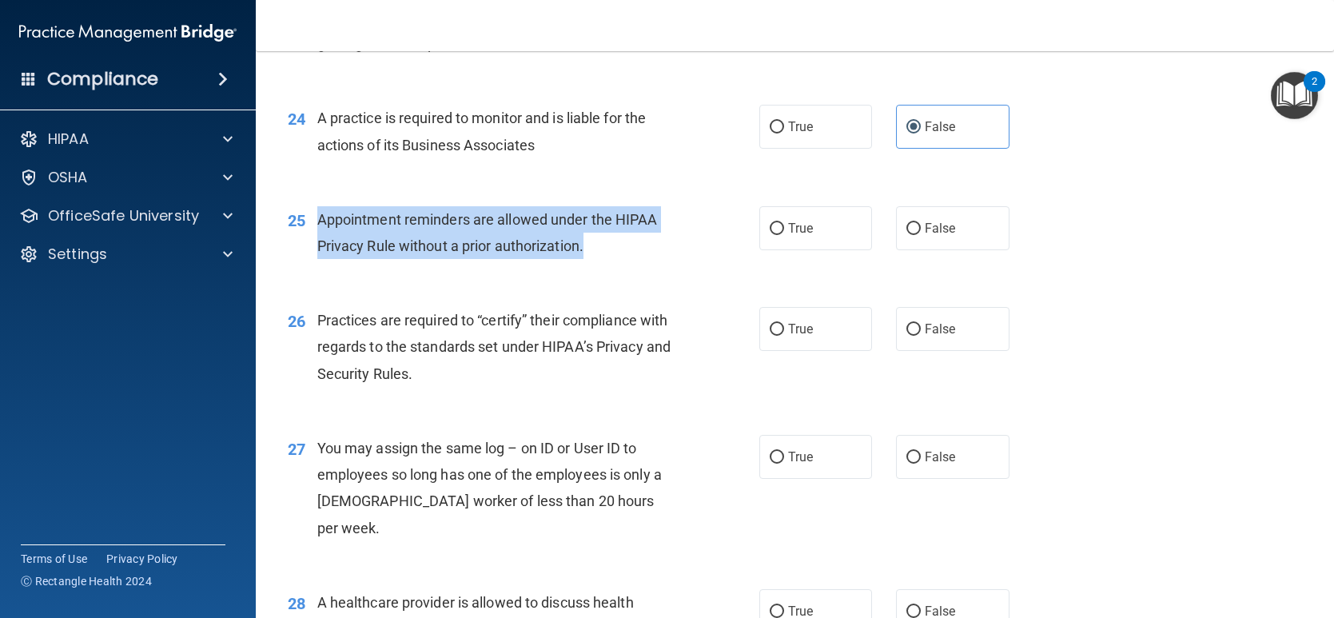
drag, startPoint x: 537, startPoint y: 256, endPoint x: 317, endPoint y: 237, distance: 220.6
click at [317, 237] on div "Appointment reminders are allowed under the HIPAA Privacy Rule without a prior …" at bounding box center [503, 232] width 372 height 53
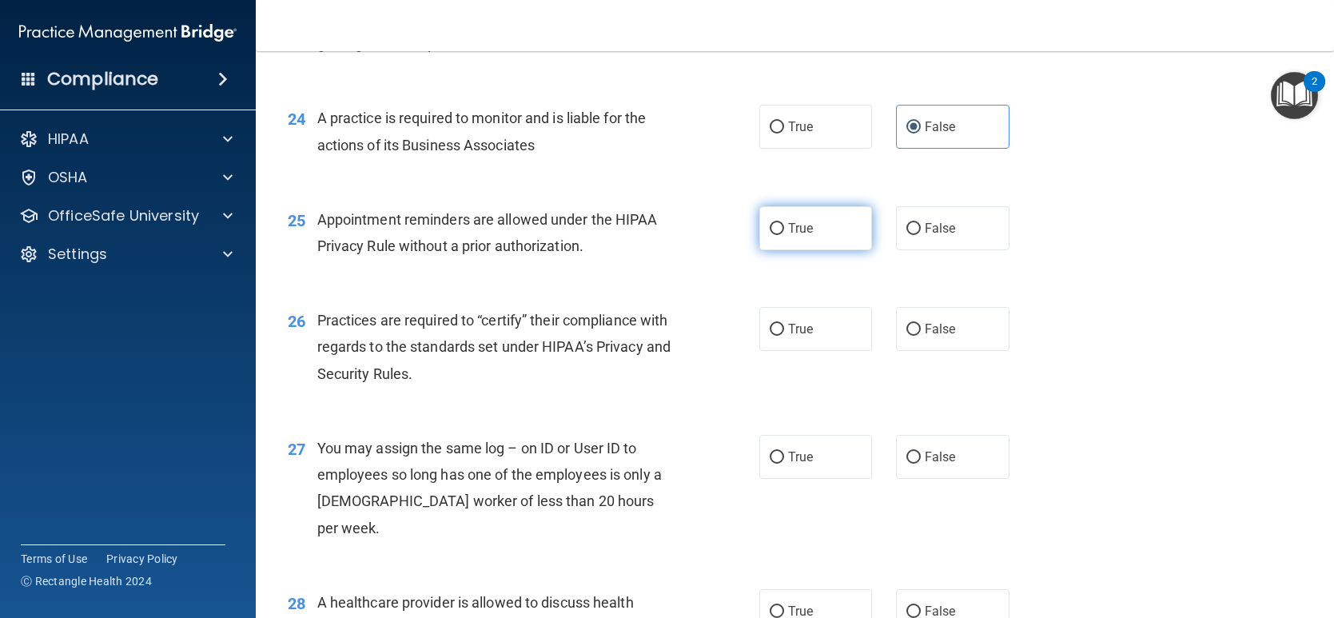
click at [762, 250] on label "True" at bounding box center [815, 228] width 113 height 44
click at [770, 235] on input "True" at bounding box center [777, 229] width 14 height 12
radio input "true"
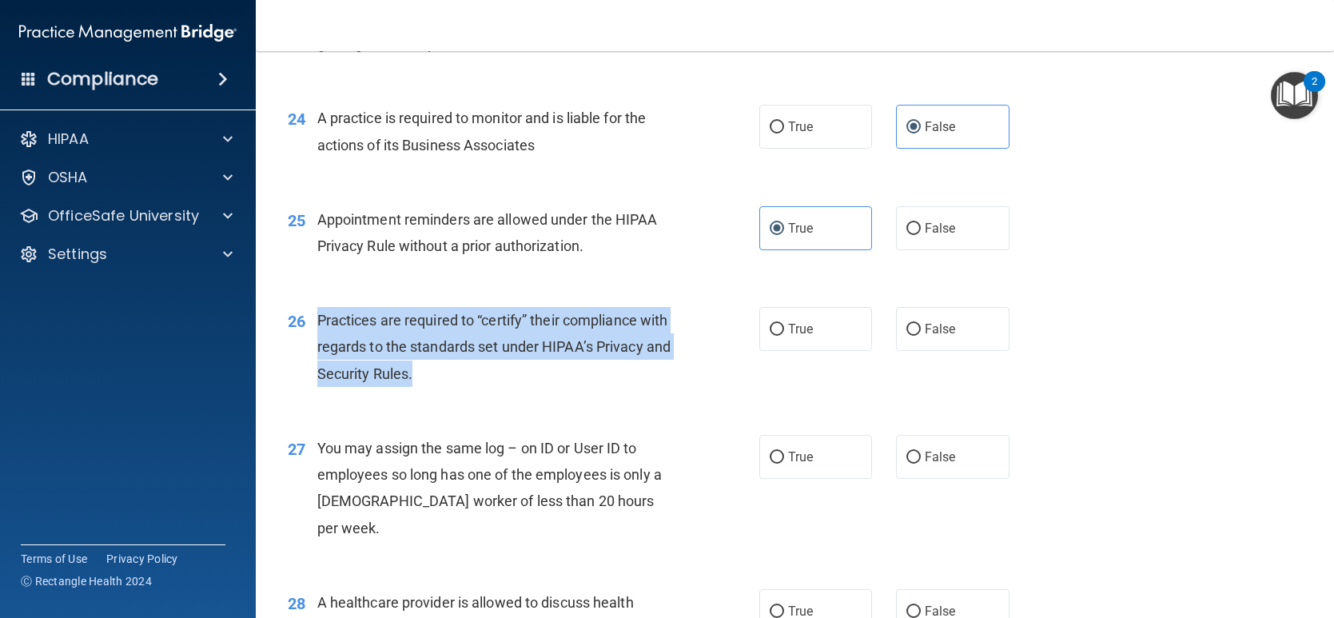
drag, startPoint x: 528, startPoint y: 404, endPoint x: 317, endPoint y: 356, distance: 216.4
click at [317, 356] on div "Practices are required to “certify” their compliance with regards to the standa…" at bounding box center [503, 347] width 372 height 80
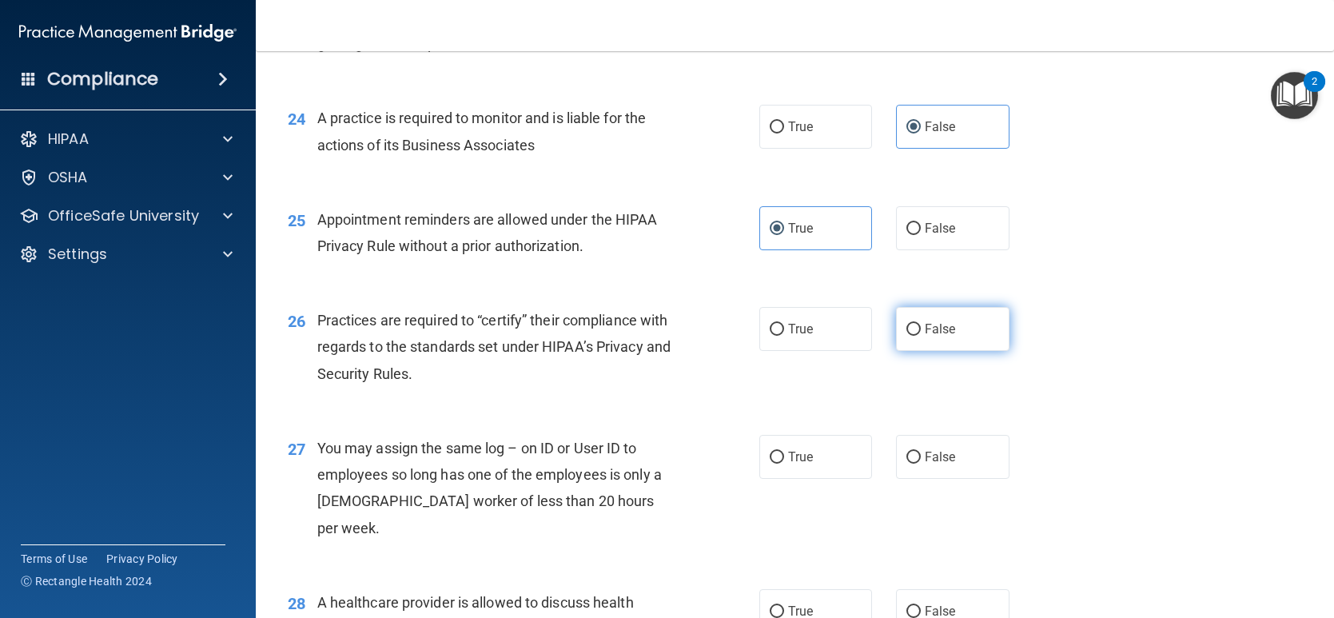
click at [925, 336] on span "False" at bounding box center [940, 328] width 31 height 15
click at [918, 336] on input "False" at bounding box center [913, 330] width 14 height 12
radio input "true"
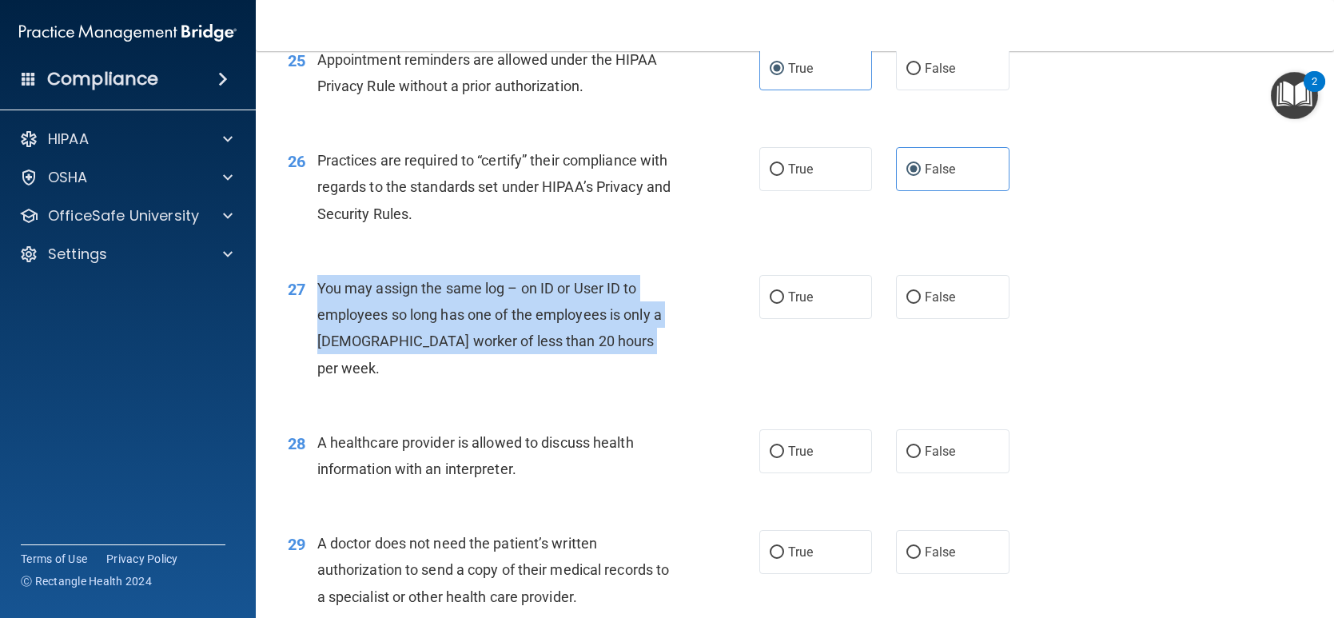
drag, startPoint x: 640, startPoint y: 371, endPoint x: 321, endPoint y: 320, distance: 323.8
click at [321, 319] on div "You may assign the same log – on ID or User ID to employees so long has one of …" at bounding box center [503, 328] width 372 height 106
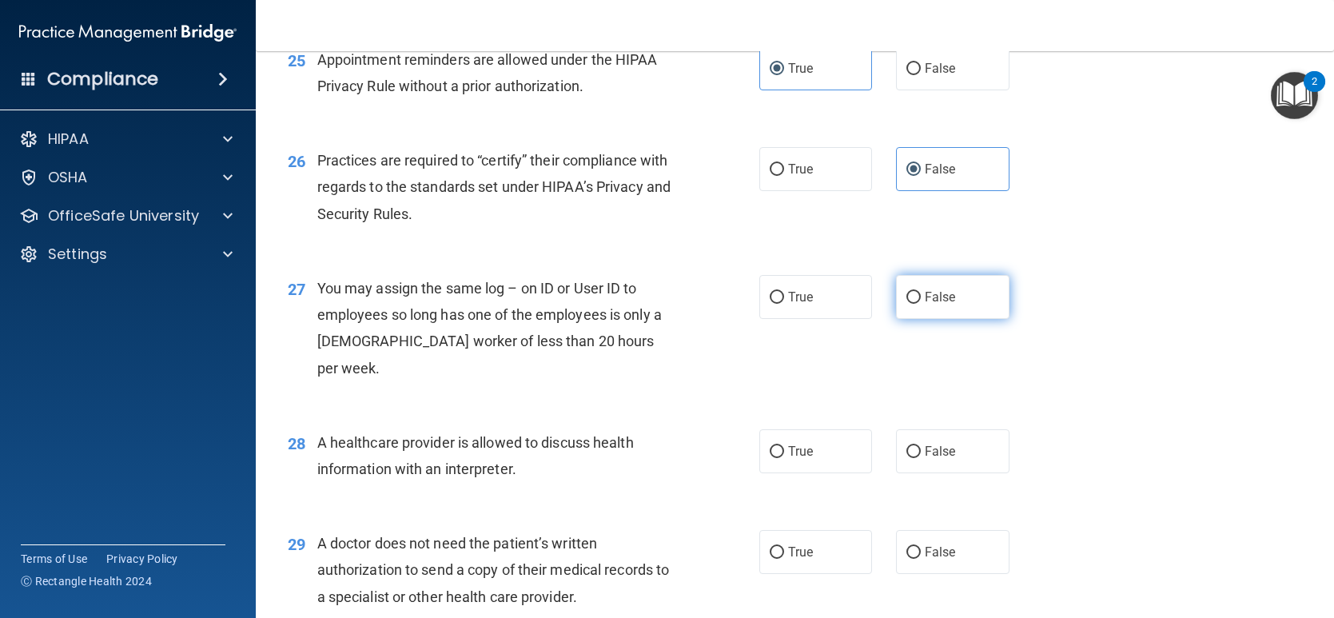
click at [974, 319] on label "False" at bounding box center [952, 297] width 113 height 44
click at [921, 304] on input "False" at bounding box center [913, 298] width 14 height 12
radio input "true"
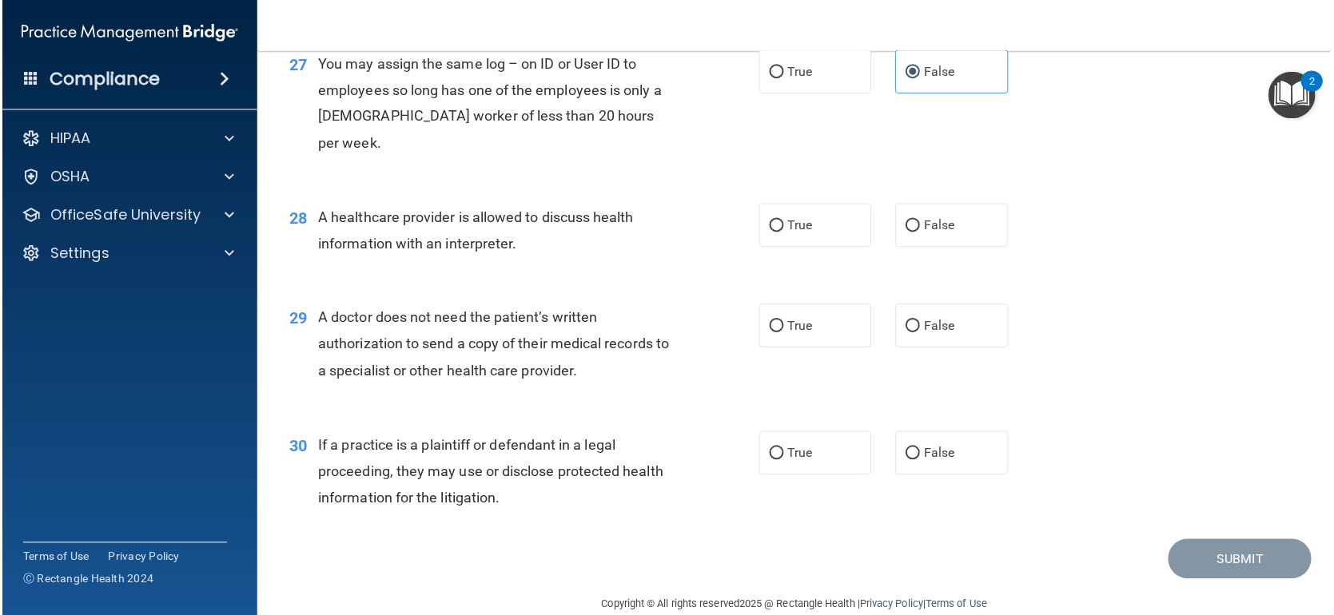
scroll to position [3462, 0]
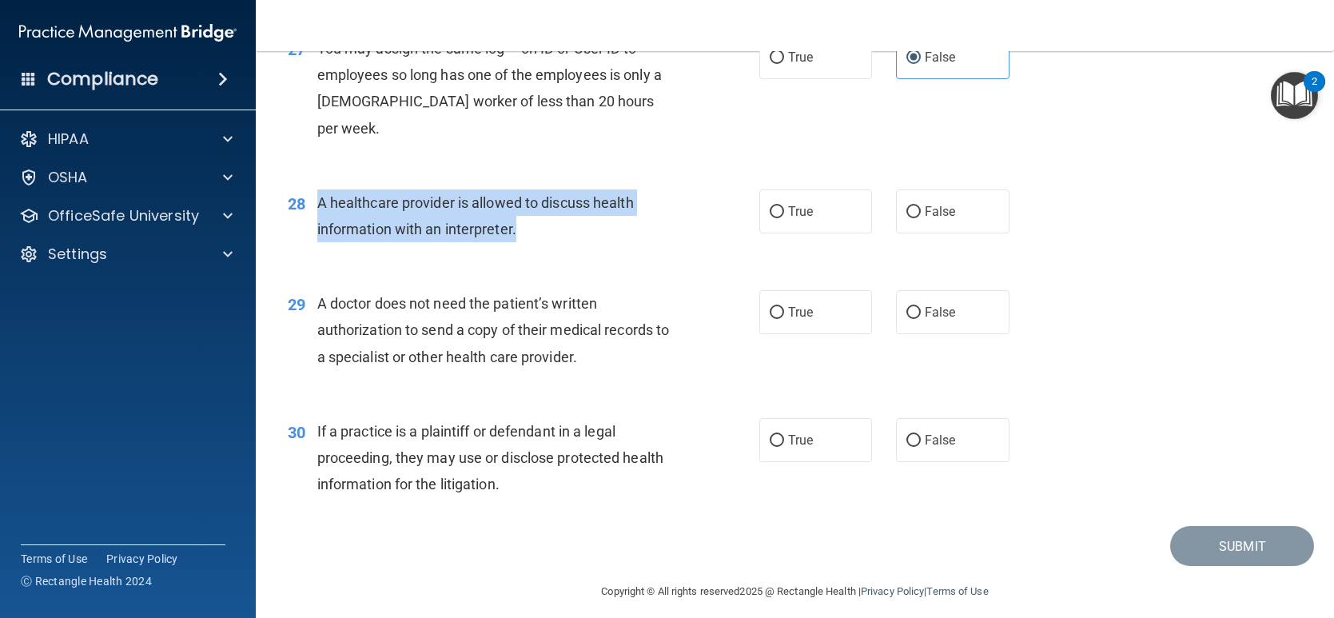
drag, startPoint x: 530, startPoint y: 233, endPoint x: 307, endPoint y: 207, distance: 224.6
click at [307, 207] on div "28 A healthcare provider is allowed to discuss health information with an inter…" at bounding box center [524, 219] width 520 height 61
click at [770, 216] on input "True" at bounding box center [777, 212] width 14 height 12
radio input "true"
drag, startPoint x: 627, startPoint y: 356, endPoint x: 303, endPoint y: 305, distance: 327.7
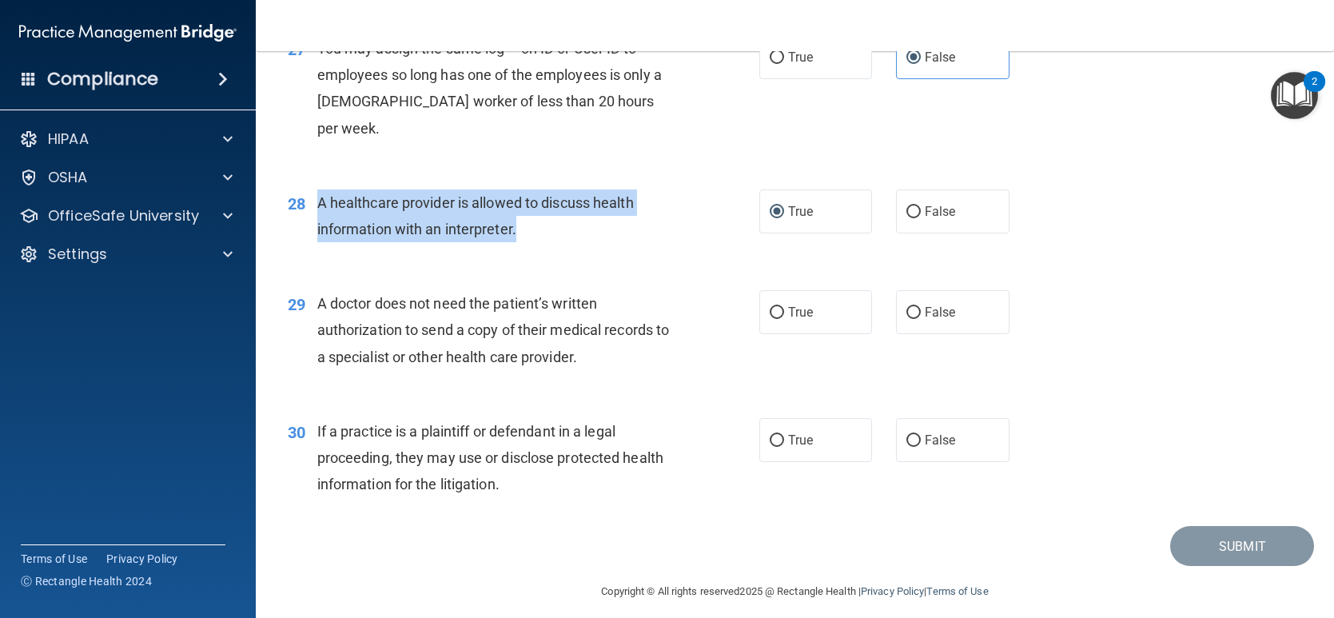
click at [303, 305] on div "29 A doctor does not need the patient’s written authorization to send a copy of…" at bounding box center [524, 334] width 520 height 88
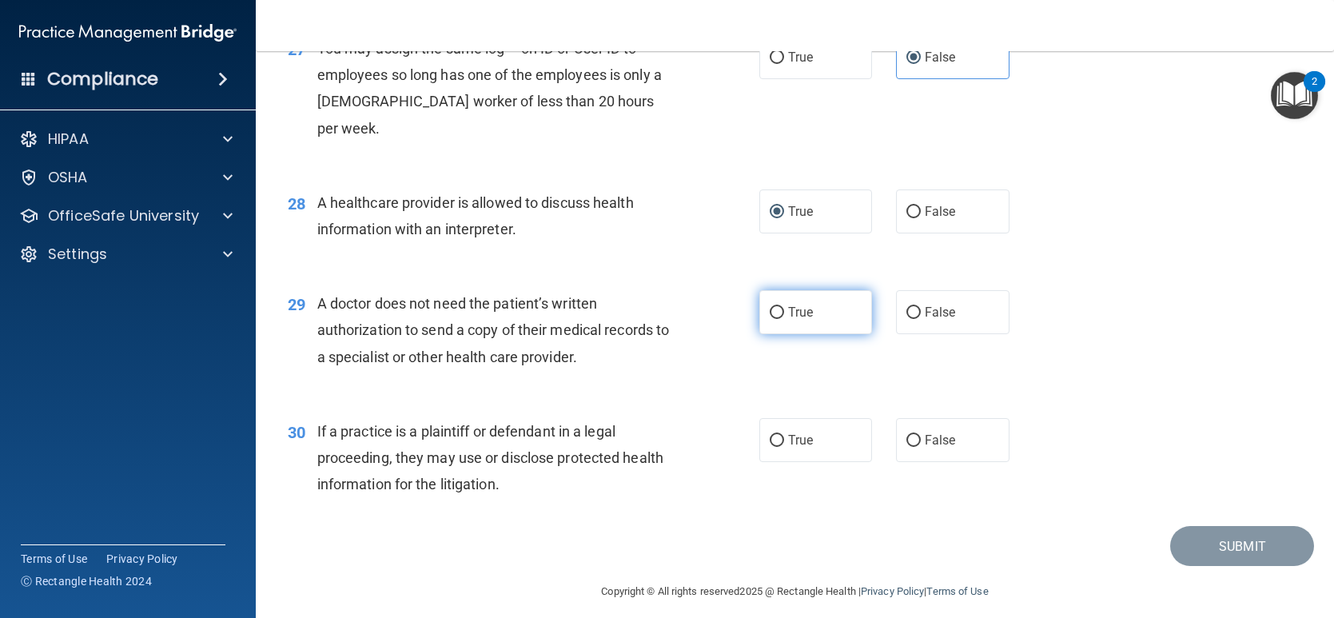
click at [797, 314] on span "True" at bounding box center [800, 312] width 25 height 15
click at [784, 314] on input "True" at bounding box center [777, 313] width 14 height 12
radio input "true"
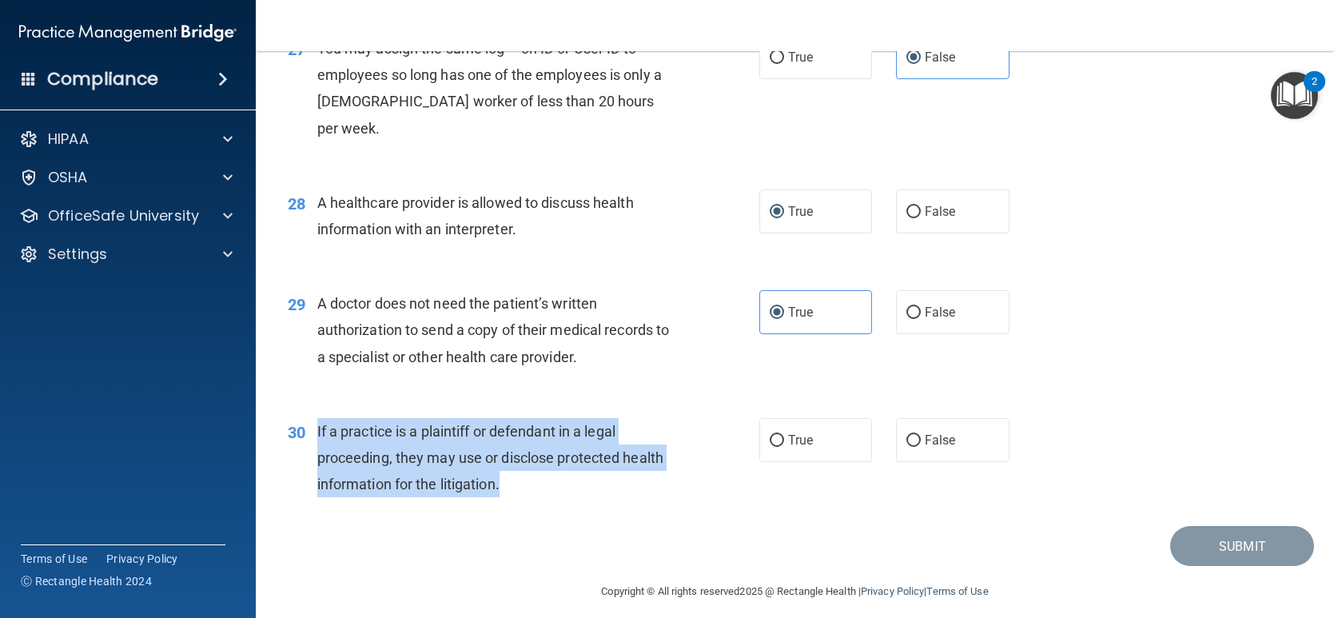
drag, startPoint x: 504, startPoint y: 491, endPoint x: 314, endPoint y: 435, distance: 198.3
click at [314, 435] on div "30 If a practice is a plaintiff or defendant in a legal proceeding, they may us…" at bounding box center [524, 462] width 520 height 88
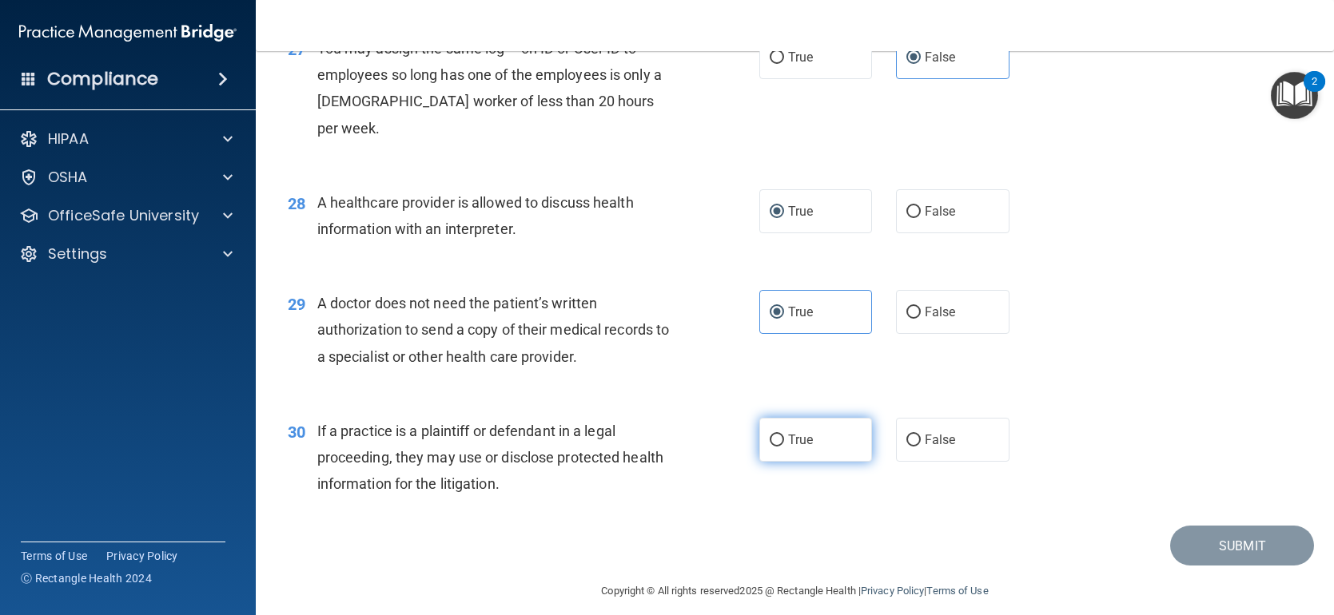
click at [818, 445] on label "True" at bounding box center [815, 440] width 113 height 44
click at [784, 445] on input "True" at bounding box center [777, 441] width 14 height 12
radio input "true"
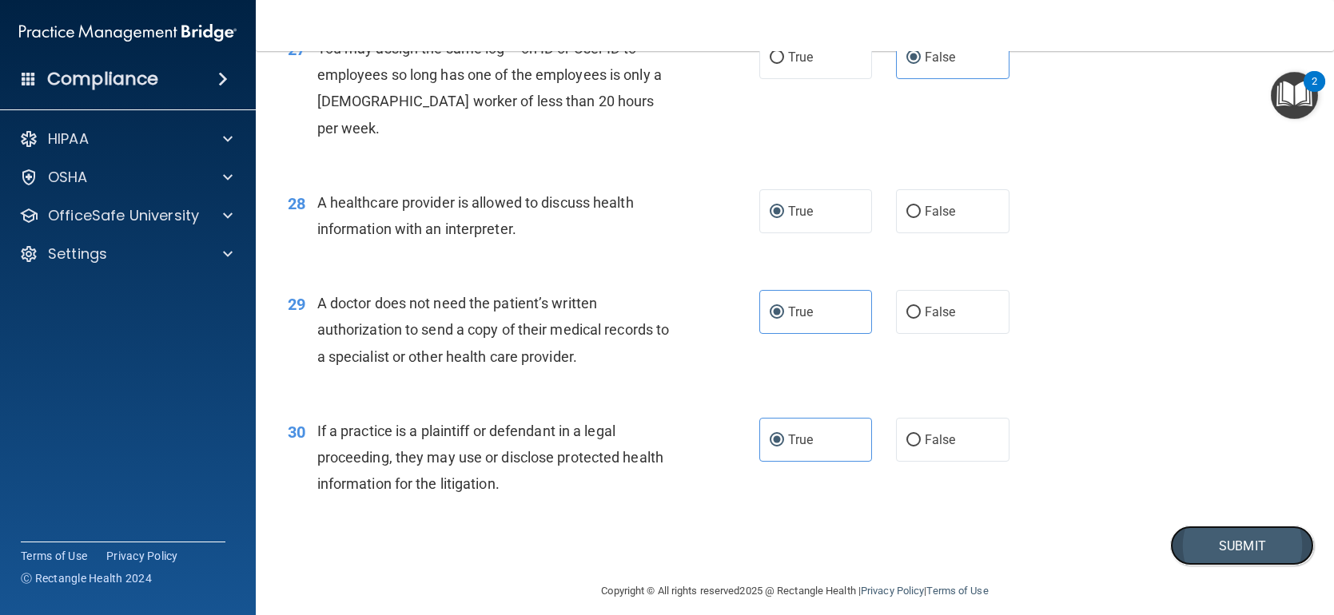
click at [1243, 545] on button "Submit" at bounding box center [1242, 546] width 144 height 41
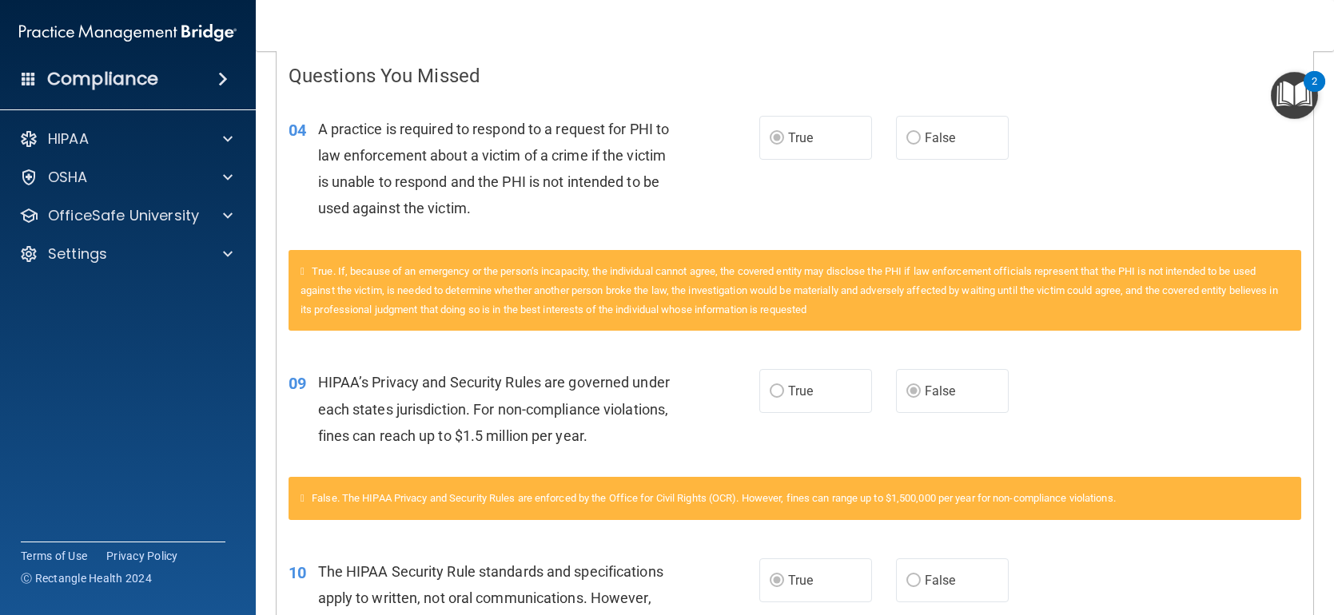
scroll to position [94, 0]
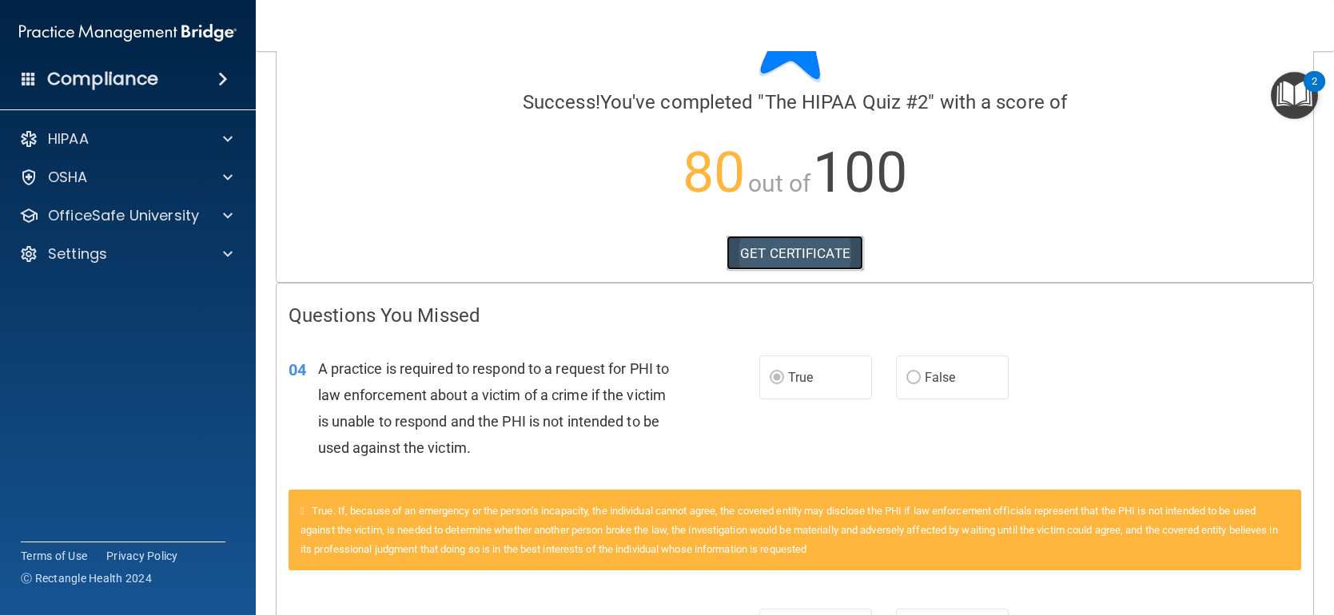
click at [747, 246] on link "GET CERTIFICATE" at bounding box center [795, 253] width 137 height 35
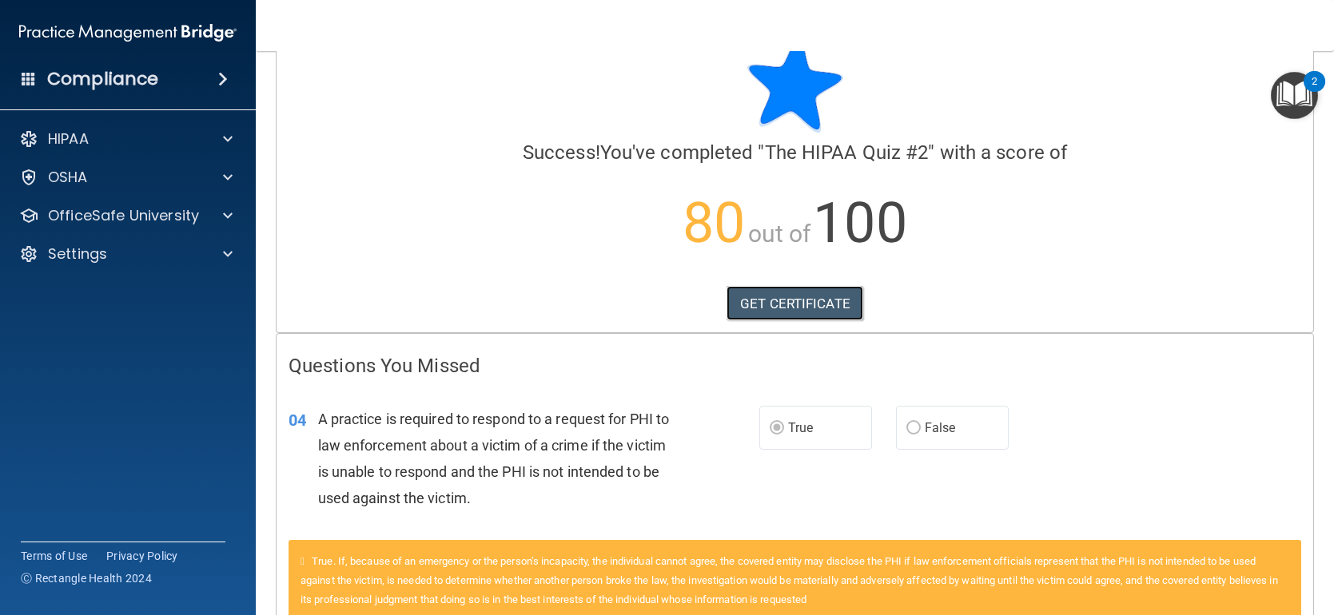
scroll to position [0, 0]
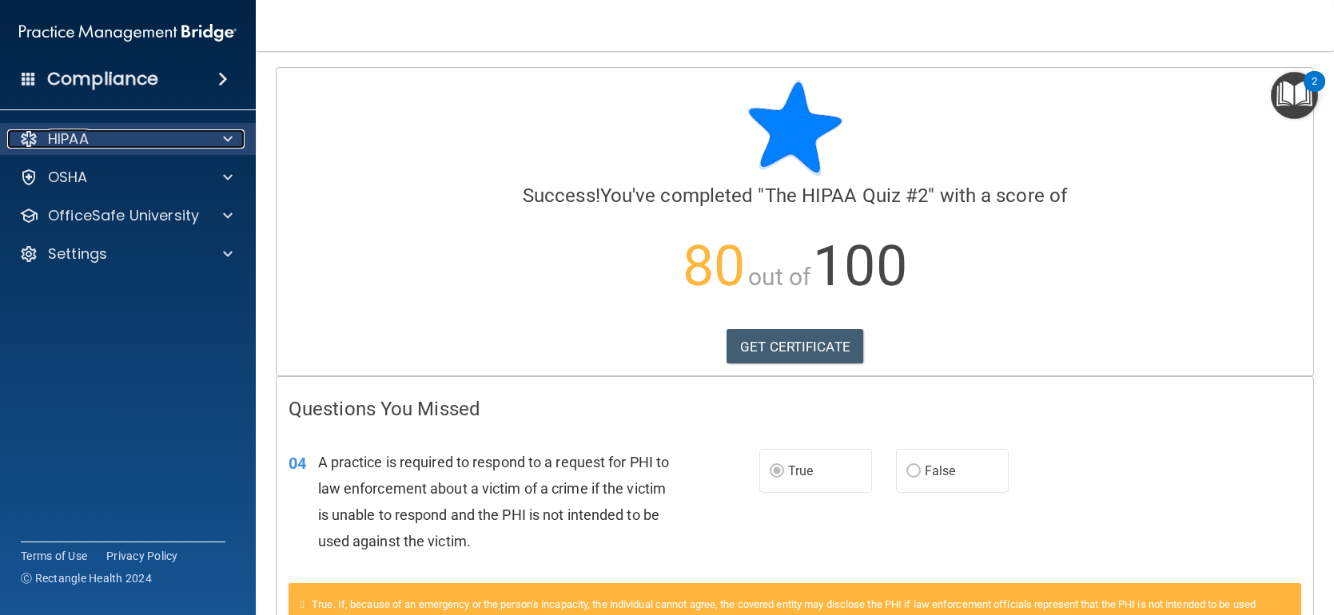
click at [117, 144] on div "HIPAA" at bounding box center [106, 138] width 198 height 19
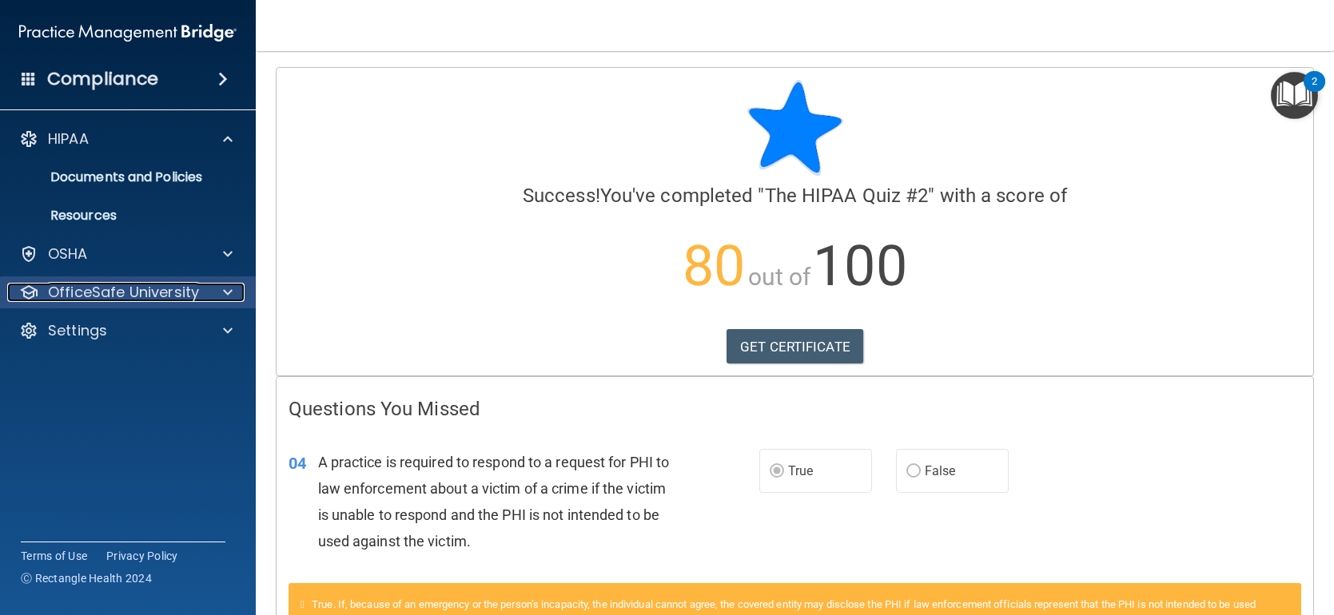
click at [107, 287] on p "OfficeSafe University" at bounding box center [123, 292] width 151 height 19
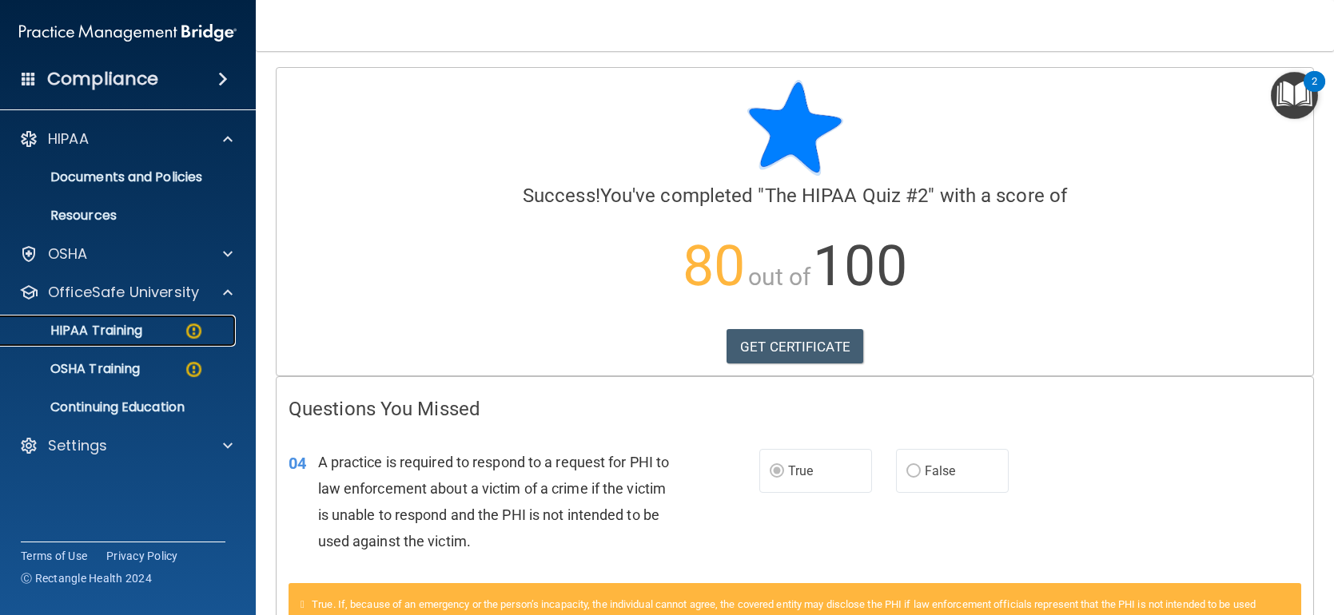
click at [117, 325] on p "HIPAA Training" at bounding box center [76, 331] width 132 height 16
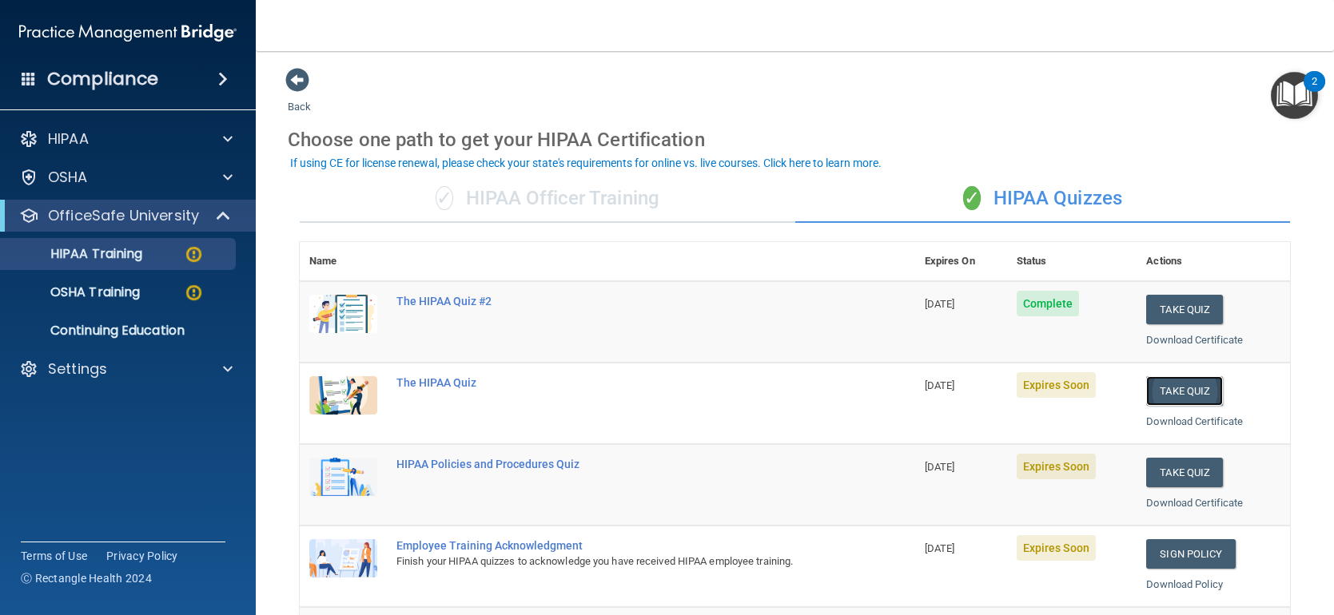
click at [1169, 388] on button "Take Quiz" at bounding box center [1184, 391] width 77 height 30
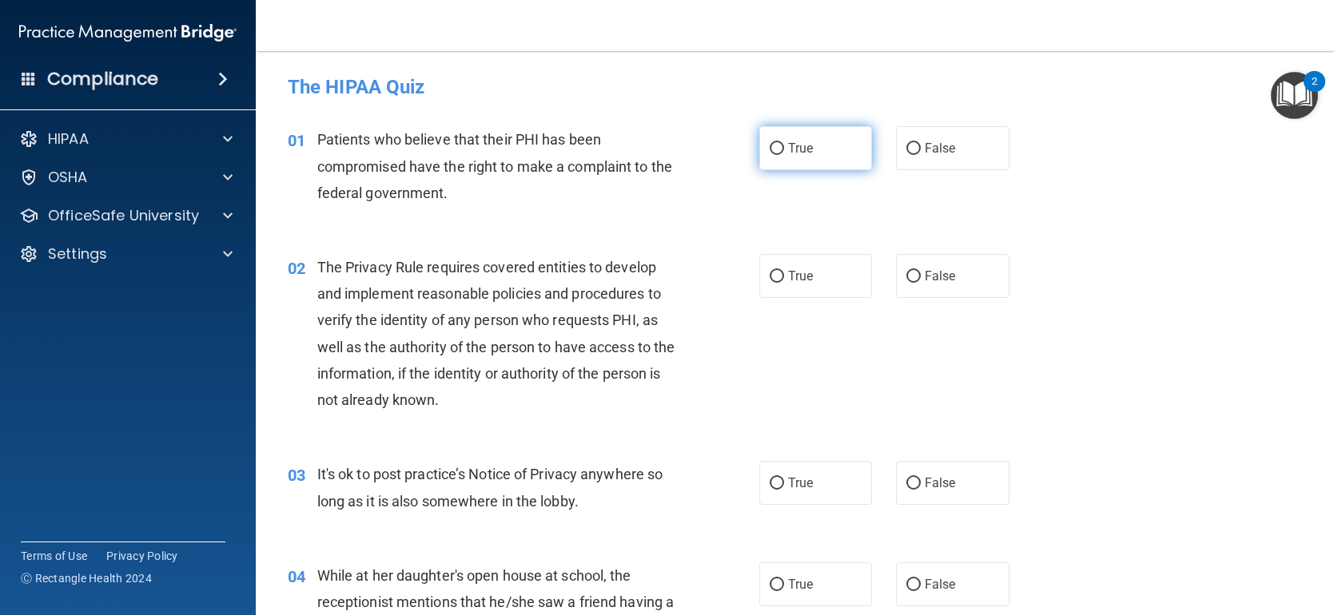
click at [800, 152] on span "True" at bounding box center [800, 148] width 25 height 15
click at [784, 152] on input "True" at bounding box center [777, 149] width 14 height 12
radio input "true"
click at [476, 181] on div "Patients who believe that their PHI has been compromised have the right to make…" at bounding box center [503, 166] width 372 height 80
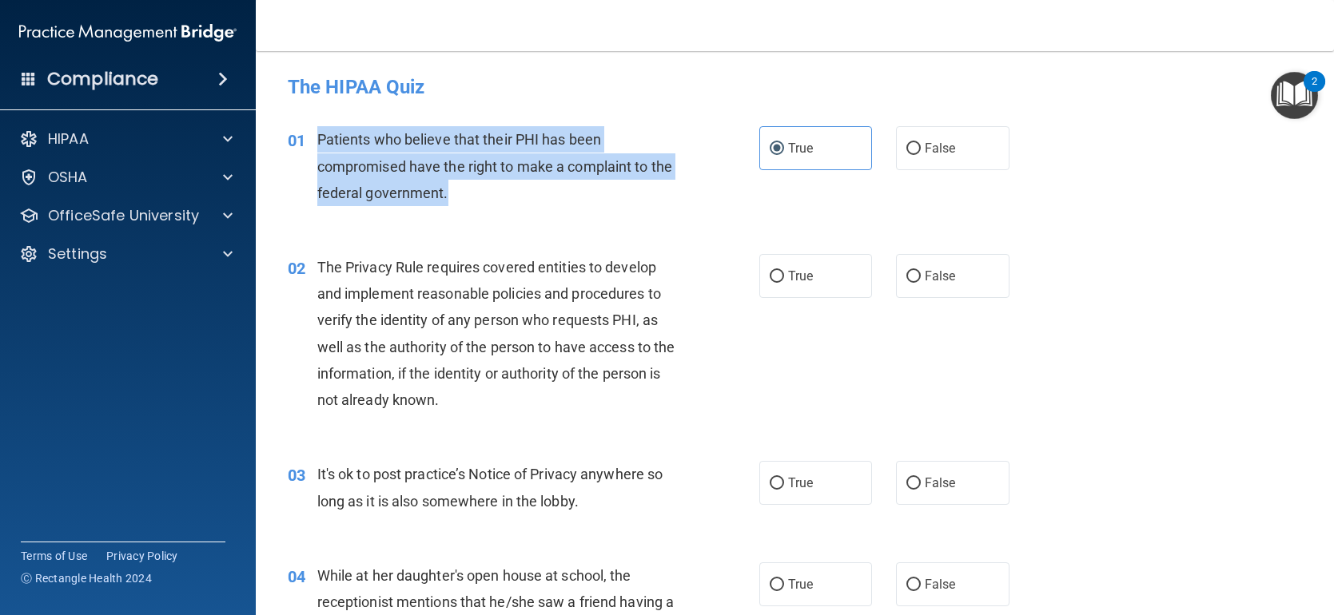
drag, startPoint x: 471, startPoint y: 191, endPoint x: 315, endPoint y: 140, distance: 164.0
click at [315, 140] on div "01 Patients who believe that their PHI has been compromised have the right to m…" at bounding box center [524, 170] width 520 height 88
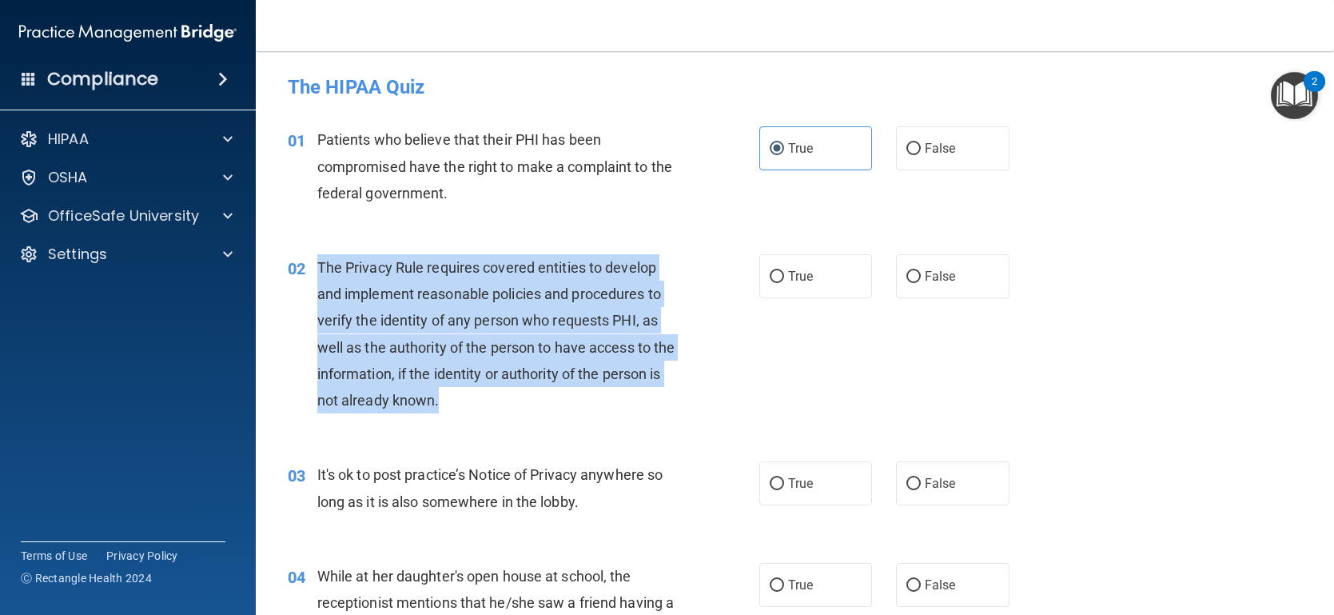
drag, startPoint x: 515, startPoint y: 399, endPoint x: 317, endPoint y: 273, distance: 233.9
click at [317, 273] on div "The Privacy Rule requires covered entities to develop and implement reasonable …" at bounding box center [503, 333] width 372 height 159
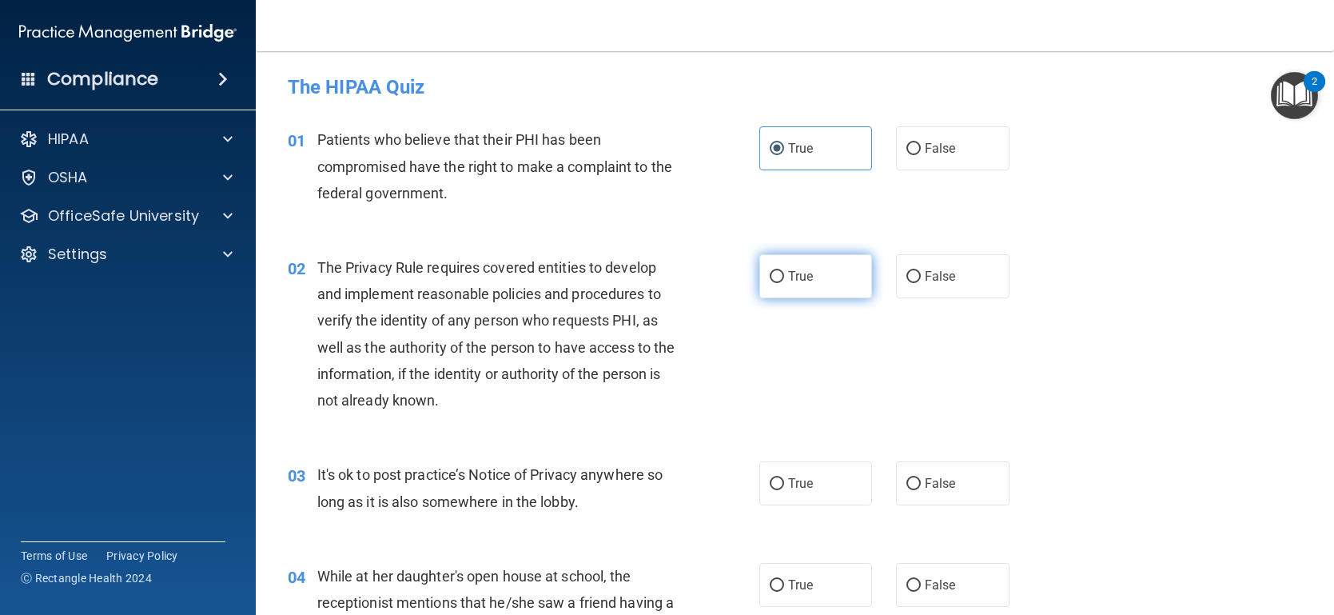
click at [771, 289] on label "True" at bounding box center [815, 276] width 113 height 44
click at [771, 283] on input "True" at bounding box center [777, 277] width 14 height 12
radio input "true"
click at [759, 387] on div "02 The Privacy Rule requires covered entities to develop and implement reasonab…" at bounding box center [524, 337] width 520 height 167
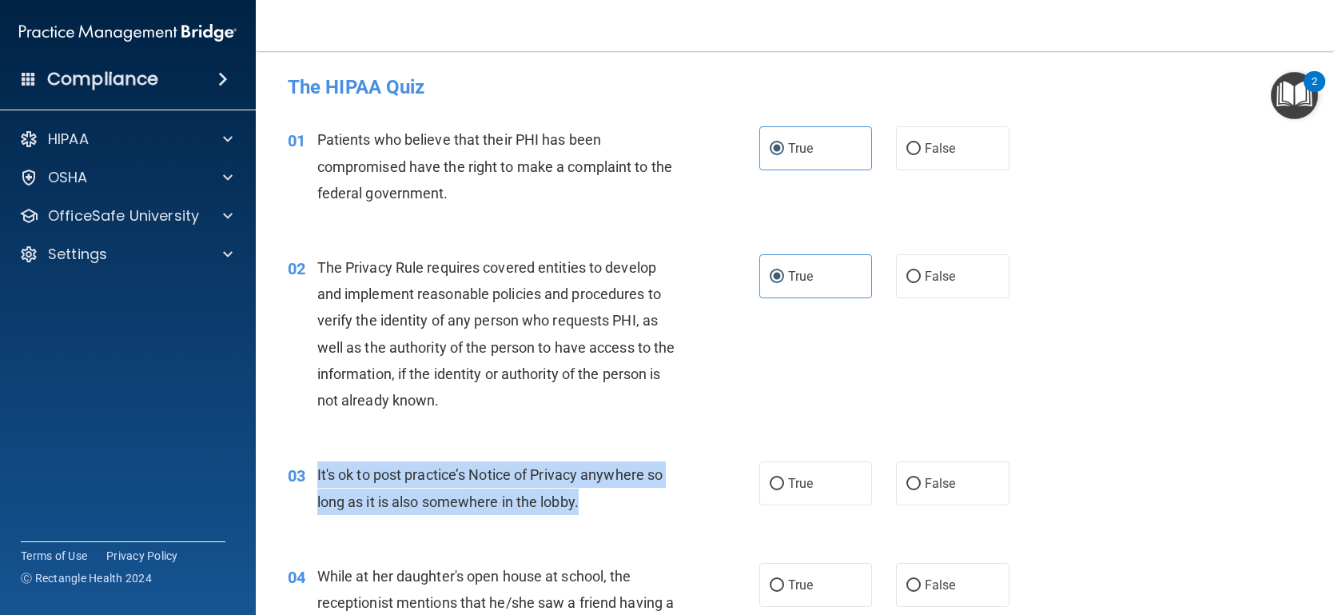
drag, startPoint x: 611, startPoint y: 506, endPoint x: 309, endPoint y: 468, distance: 304.5
click at [309, 468] on div "03 It's ok to post practice’s Notice of Privacy anywhere so long as it is also …" at bounding box center [524, 491] width 520 height 61
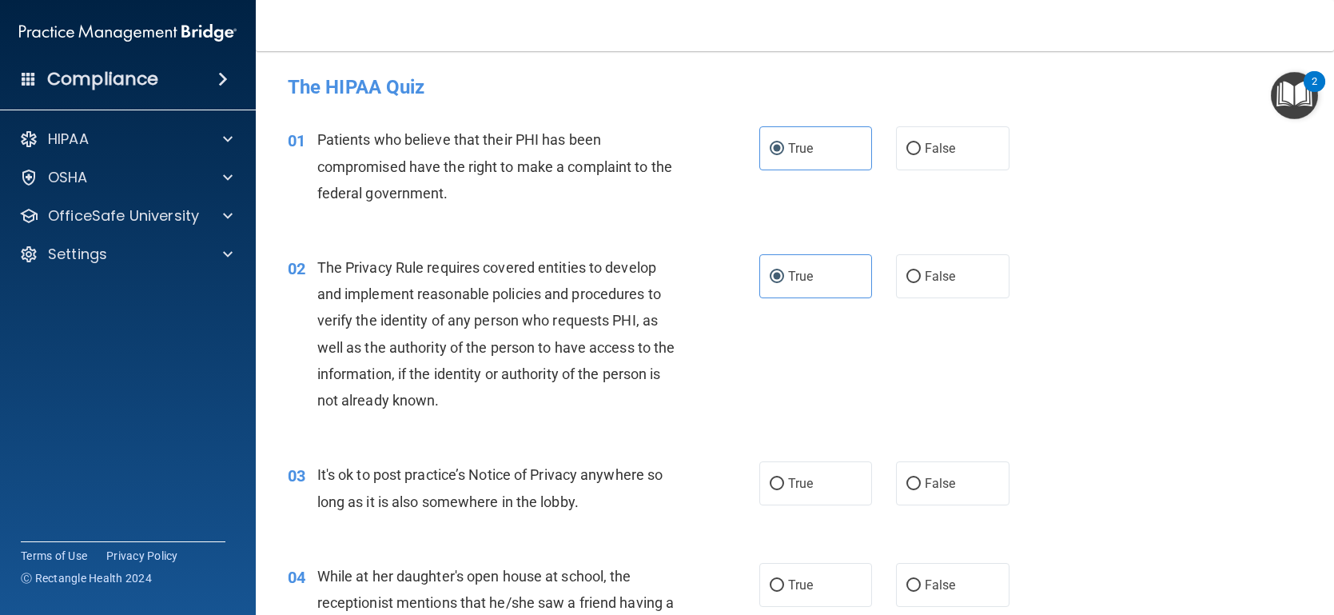
drag, startPoint x: 926, startPoint y: 476, endPoint x: 869, endPoint y: 376, distance: 115.6
click at [923, 470] on label "False" at bounding box center [952, 483] width 113 height 44
click at [921, 478] on input "False" at bounding box center [913, 484] width 14 height 12
radio input "true"
click at [869, 376] on div "02 The Privacy Rule requires covered entities to develop and implement reasonab…" at bounding box center [795, 337] width 1038 height 207
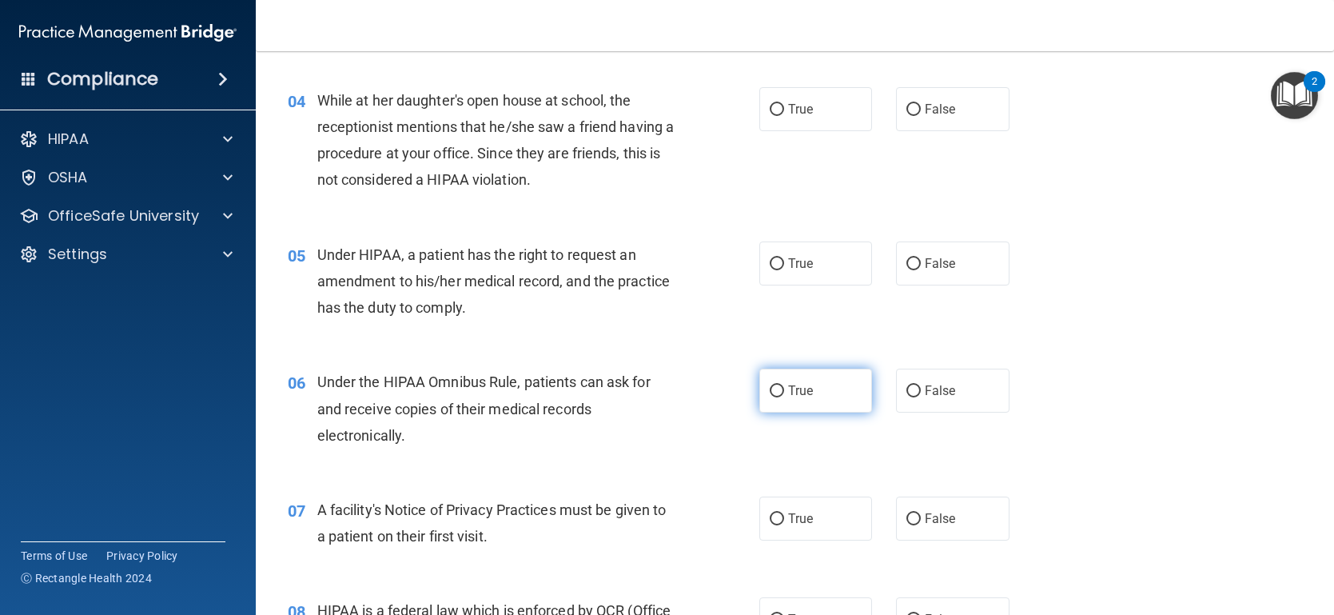
scroll to position [480, 0]
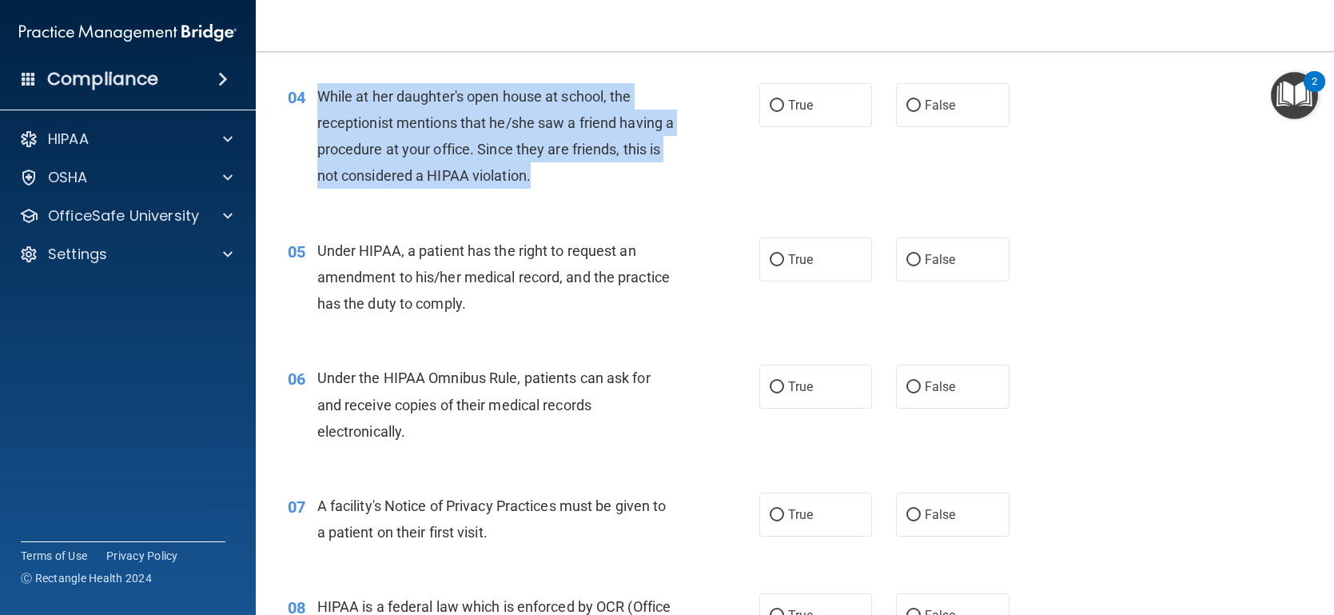
drag, startPoint x: 565, startPoint y: 180, endPoint x: 321, endPoint y: 105, distance: 255.9
click at [321, 105] on div "While at her daughter's open house at school, the receptionist mentions that he…" at bounding box center [503, 136] width 372 height 106
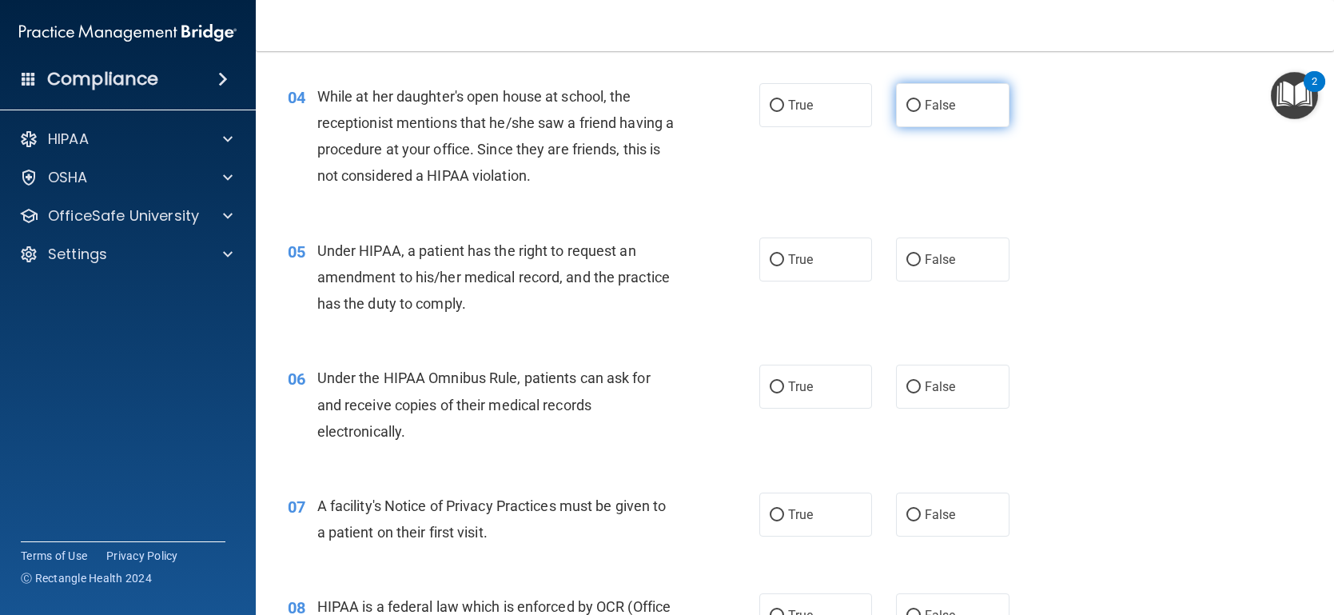
click at [942, 121] on label "False" at bounding box center [952, 105] width 113 height 44
click at [921, 112] on input "False" at bounding box center [913, 106] width 14 height 12
radio input "true"
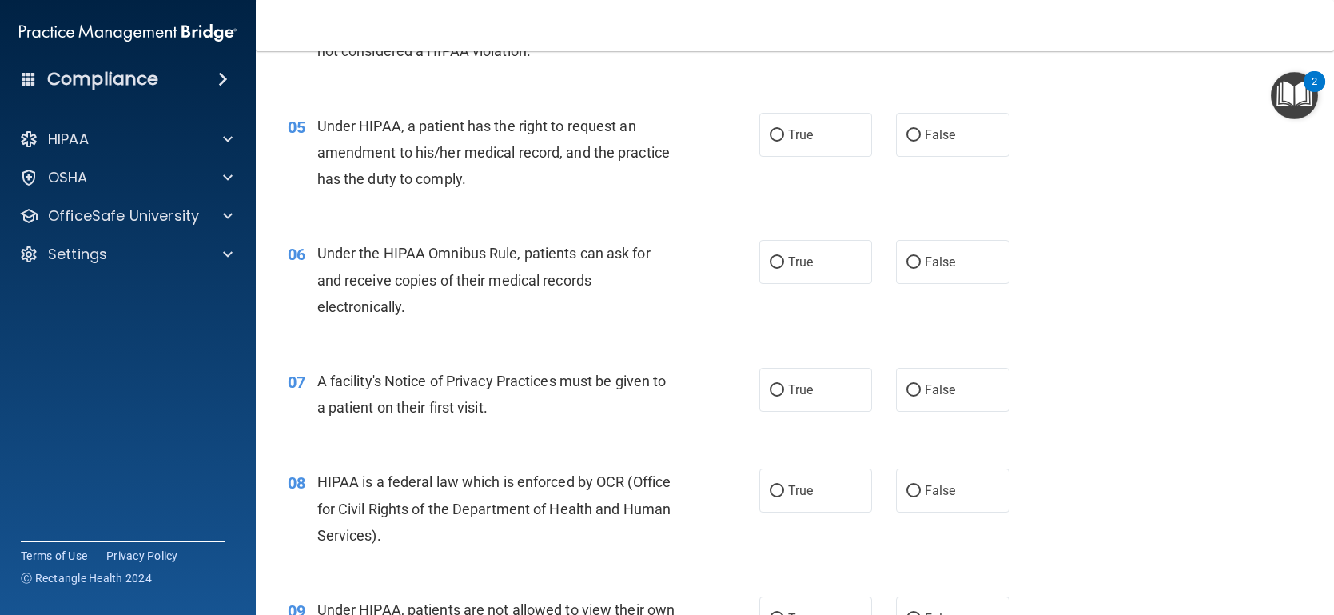
scroll to position [639, 0]
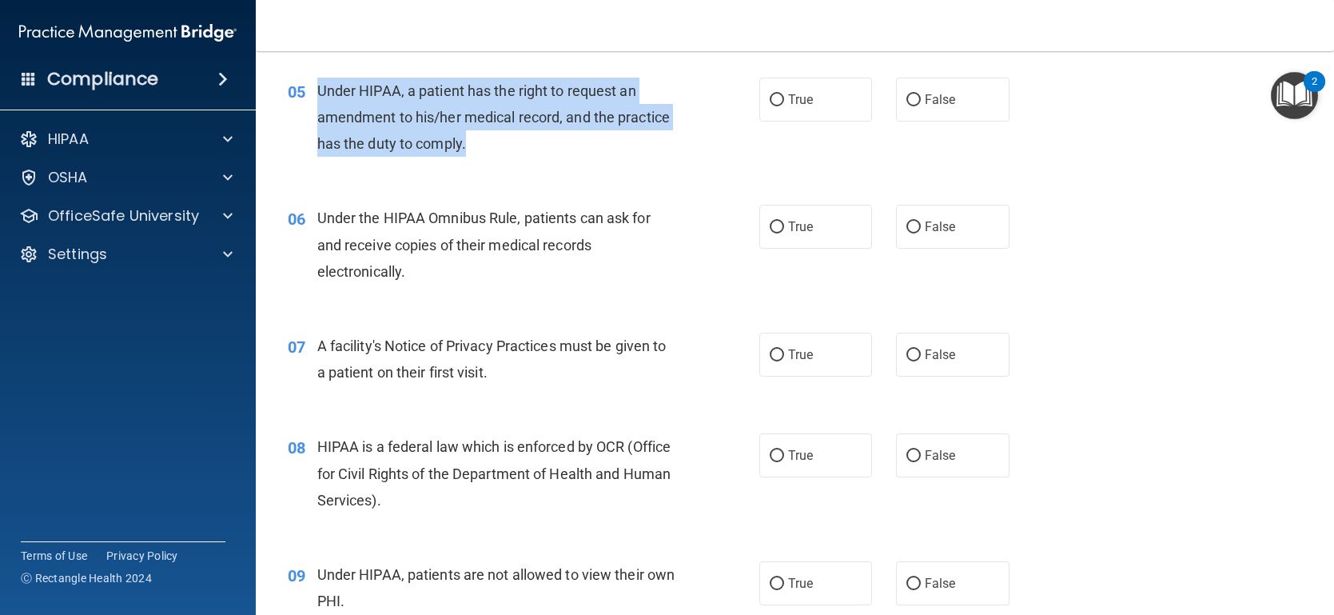
drag, startPoint x: 536, startPoint y: 149, endPoint x: 320, endPoint y: 92, distance: 224.1
click at [320, 92] on div "Under HIPAA, a patient has the right to request an amendment to his/her medical…" at bounding box center [503, 118] width 372 height 80
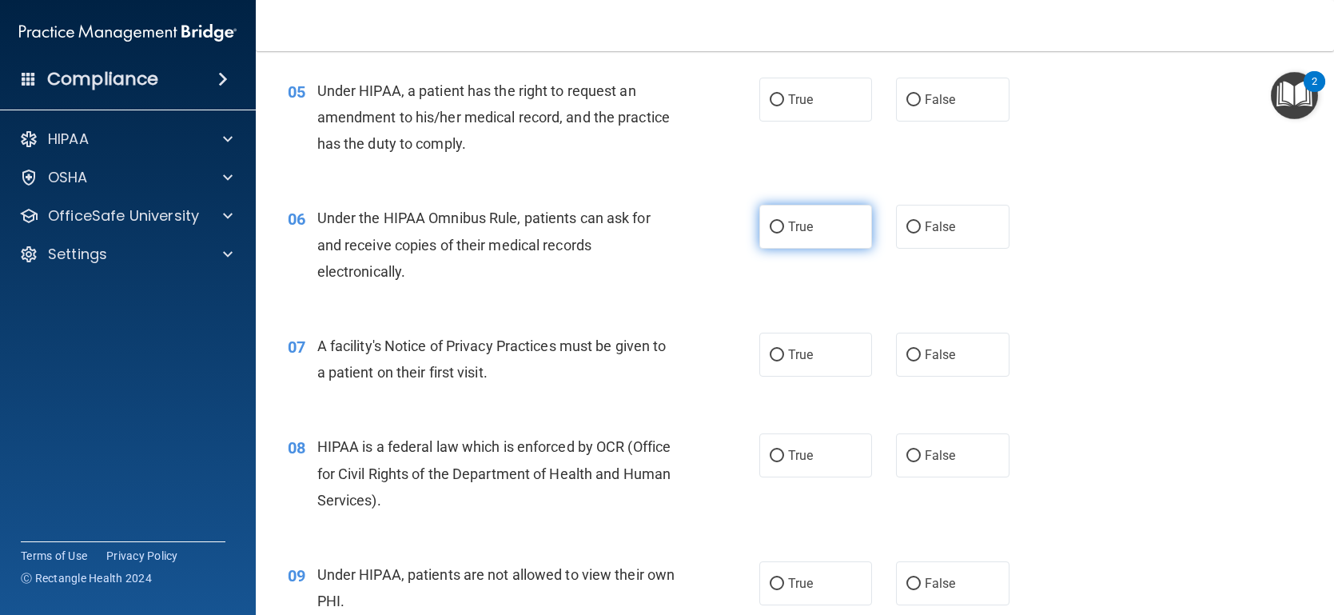
click at [798, 243] on label "True" at bounding box center [815, 227] width 113 height 44
click at [784, 233] on input "True" at bounding box center [777, 227] width 14 height 12
radio input "true"
click at [776, 102] on input "True" at bounding box center [777, 100] width 14 height 12
radio input "true"
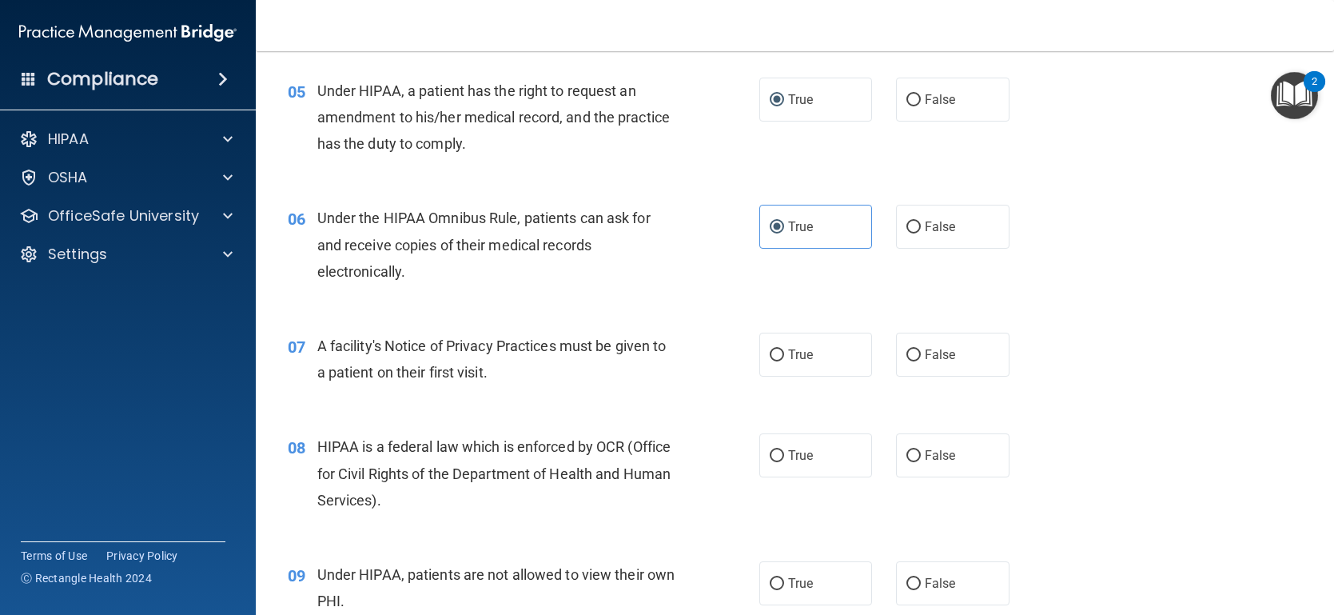
drag, startPoint x: 636, startPoint y: 242, endPoint x: 611, endPoint y: 244, distance: 25.6
click at [611, 244] on div "Under the HIPAA Omnibus Rule, patients can ask for and receive copies of their …" at bounding box center [503, 245] width 372 height 80
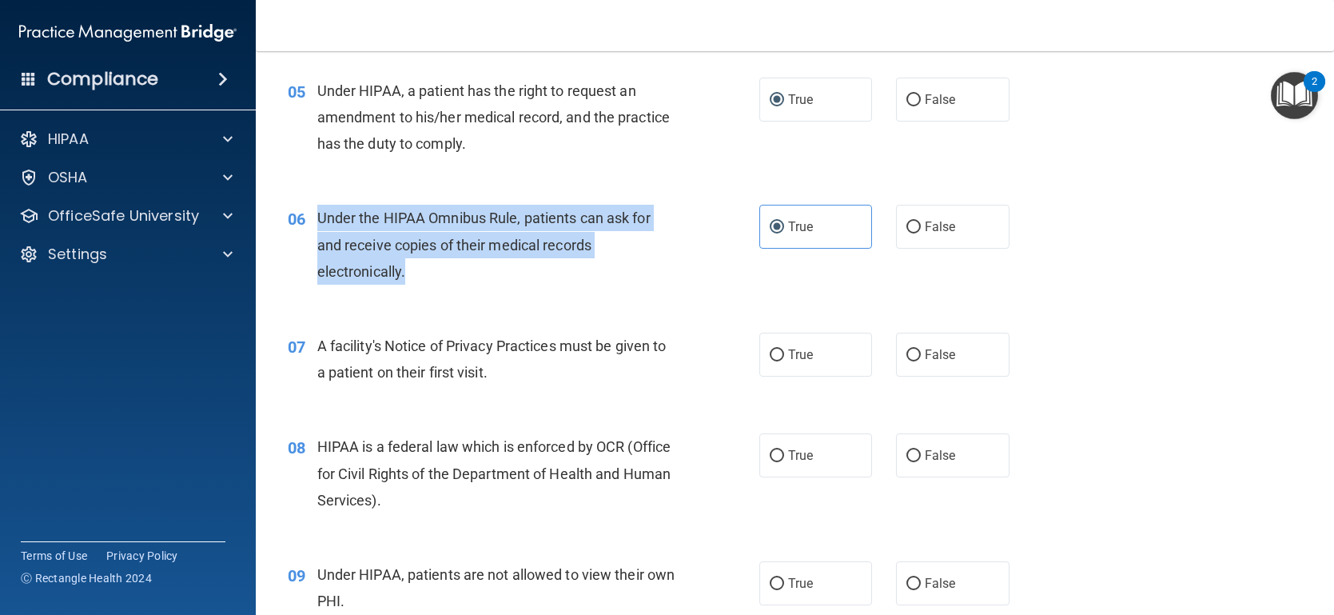
drag, startPoint x: 464, startPoint y: 261, endPoint x: 309, endPoint y: 216, distance: 161.6
click at [313, 216] on div "06 Under the HIPAA Omnibus Rule, patients can ask for and receive copies of the…" at bounding box center [524, 249] width 520 height 88
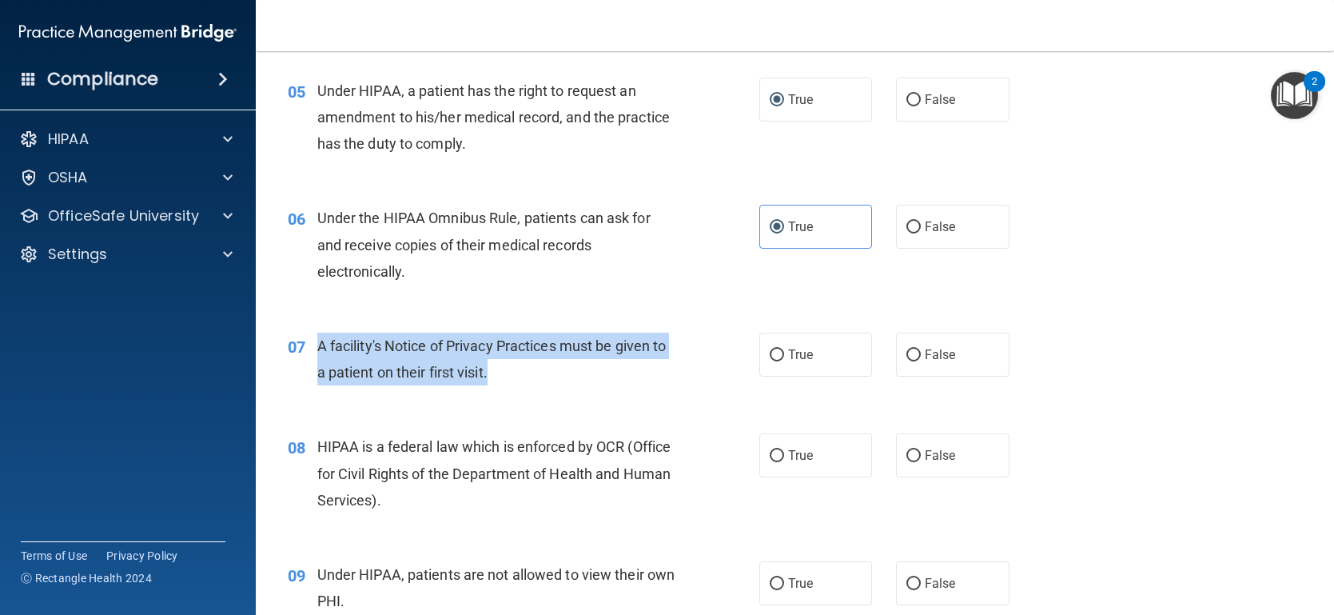
drag, startPoint x: 508, startPoint y: 377, endPoint x: 307, endPoint y: 344, distance: 204.2
click at [307, 344] on div "07 A facility's Notice of Privacy Practices must be given to a patient on their…" at bounding box center [524, 363] width 520 height 61
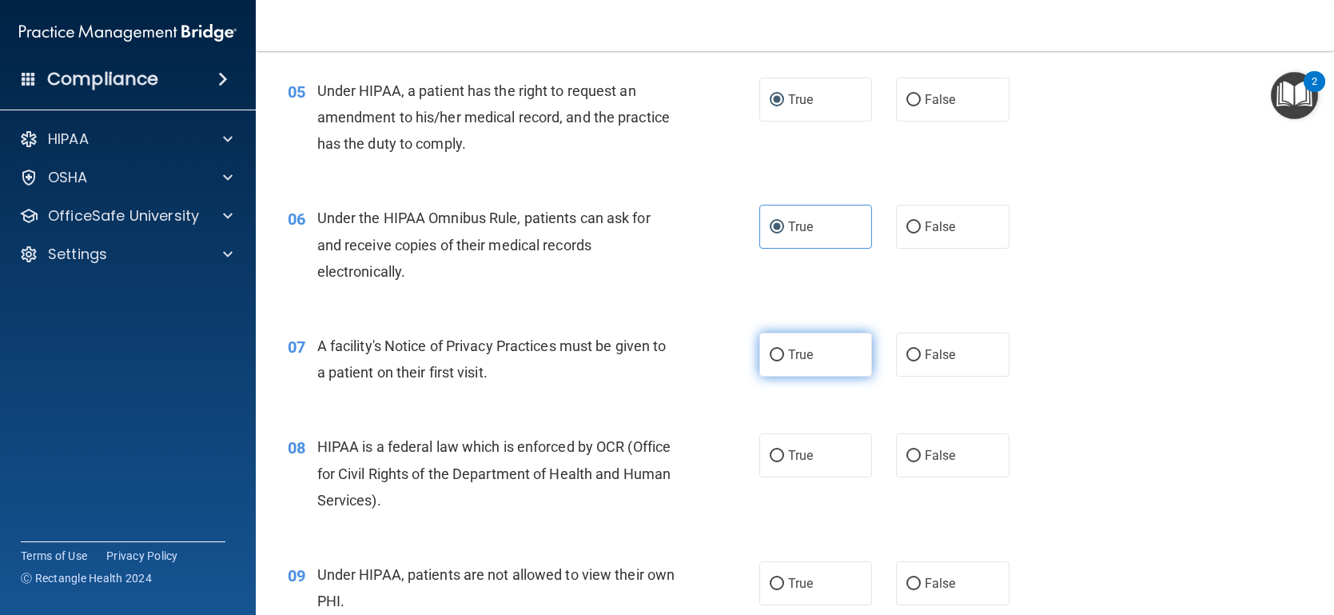
click at [788, 347] on span "True" at bounding box center [800, 354] width 25 height 15
click at [784, 349] on input "True" at bounding box center [777, 355] width 14 height 12
radio input "true"
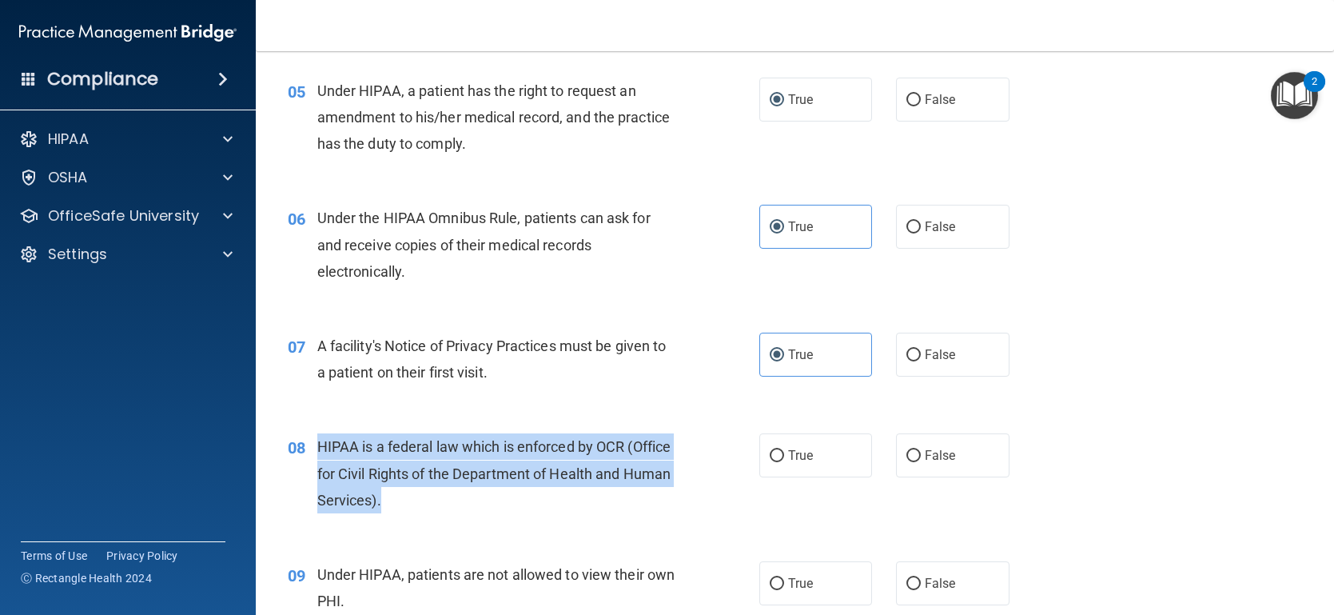
drag, startPoint x: 444, startPoint y: 504, endPoint x: 313, endPoint y: 454, distance: 140.4
click at [313, 454] on div "08 HIPAA is a federal law which is enforced by OCR (Office for Civil Rights of …" at bounding box center [524, 477] width 520 height 88
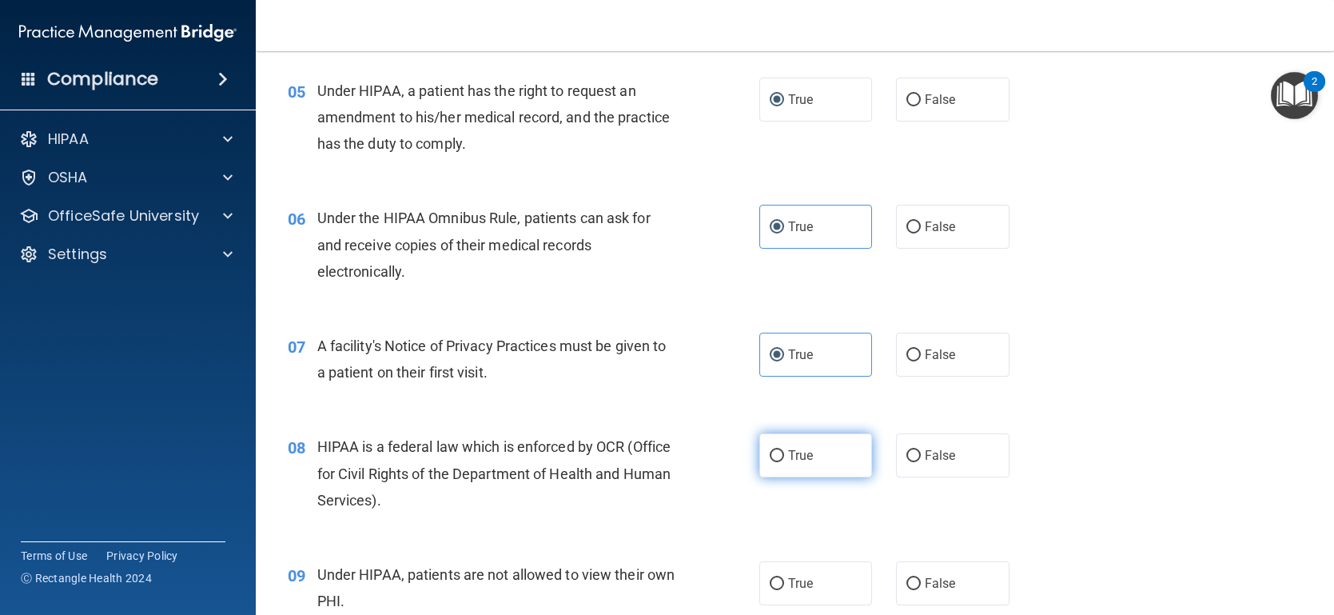
click at [826, 460] on label "True" at bounding box center [815, 455] width 113 height 44
click at [784, 460] on input "True" at bounding box center [777, 456] width 14 height 12
radio input "true"
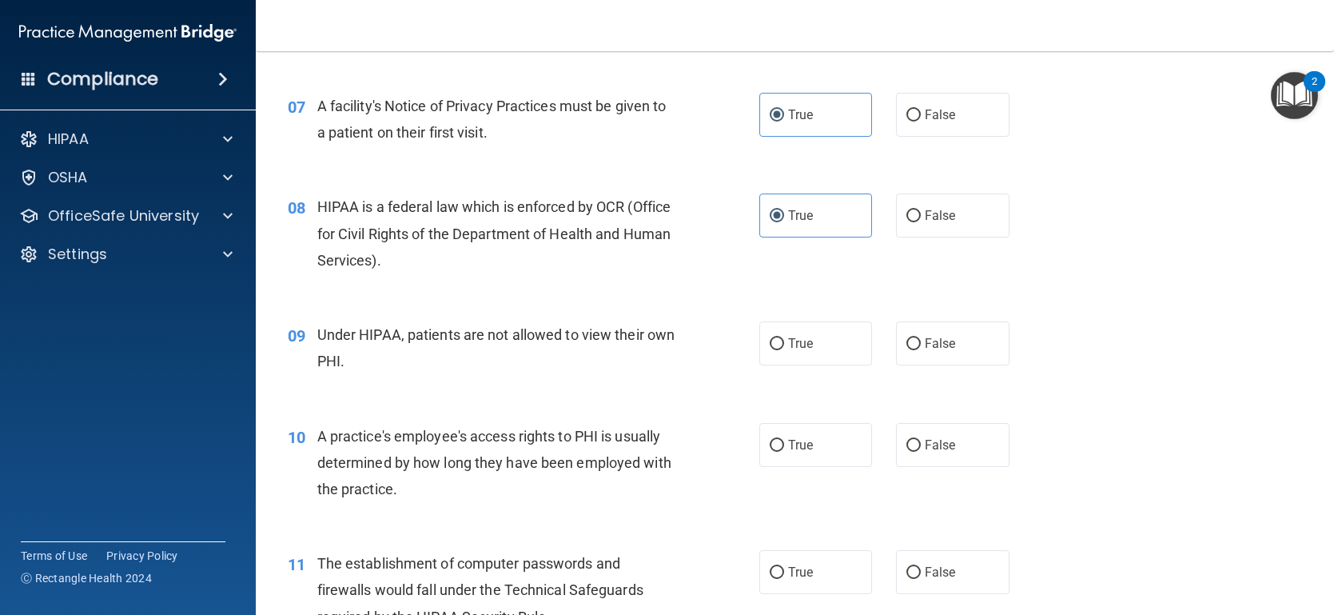
scroll to position [959, 0]
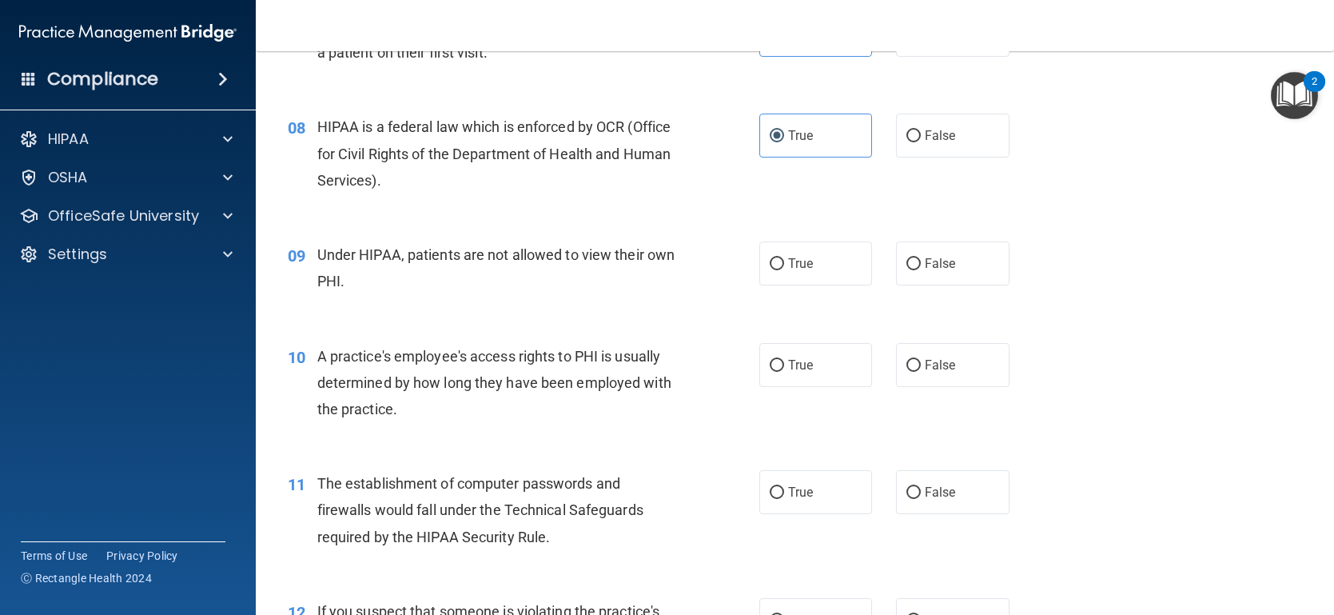
click at [392, 271] on div "Under HIPAA, patients are not allowed to view their own PHI." at bounding box center [503, 267] width 372 height 53
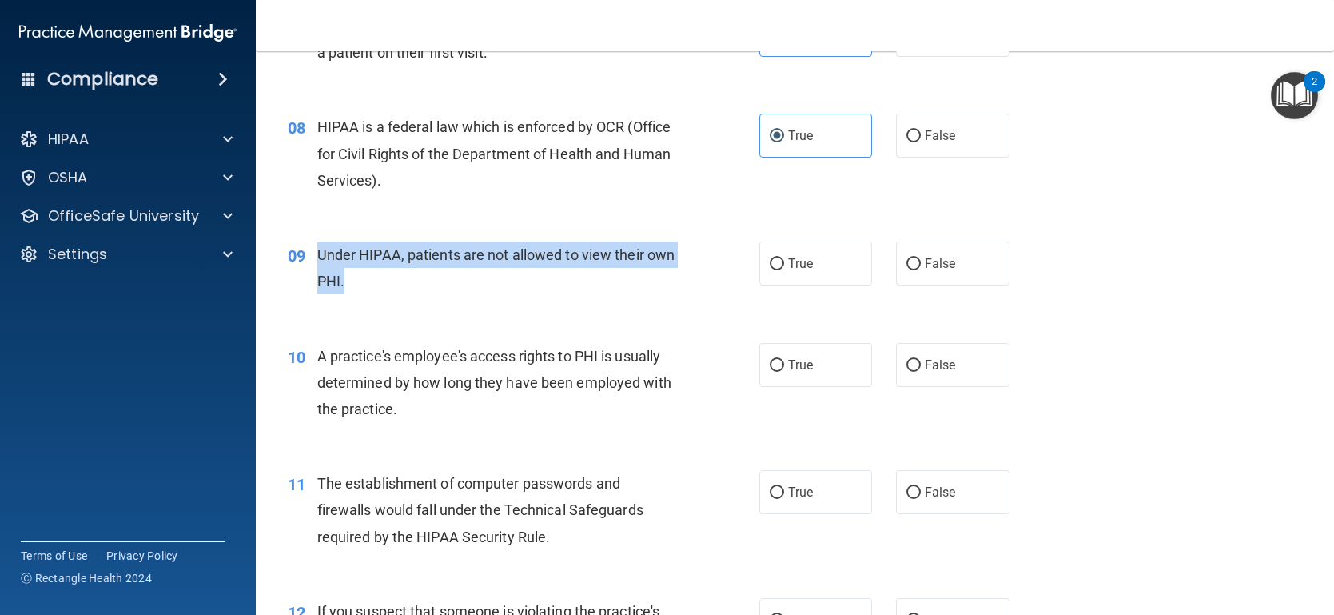
drag, startPoint x: 388, startPoint y: 289, endPoint x: 317, endPoint y: 256, distance: 78.3
click at [317, 256] on div "Under HIPAA, patients are not allowed to view their own PHI." at bounding box center [503, 267] width 372 height 53
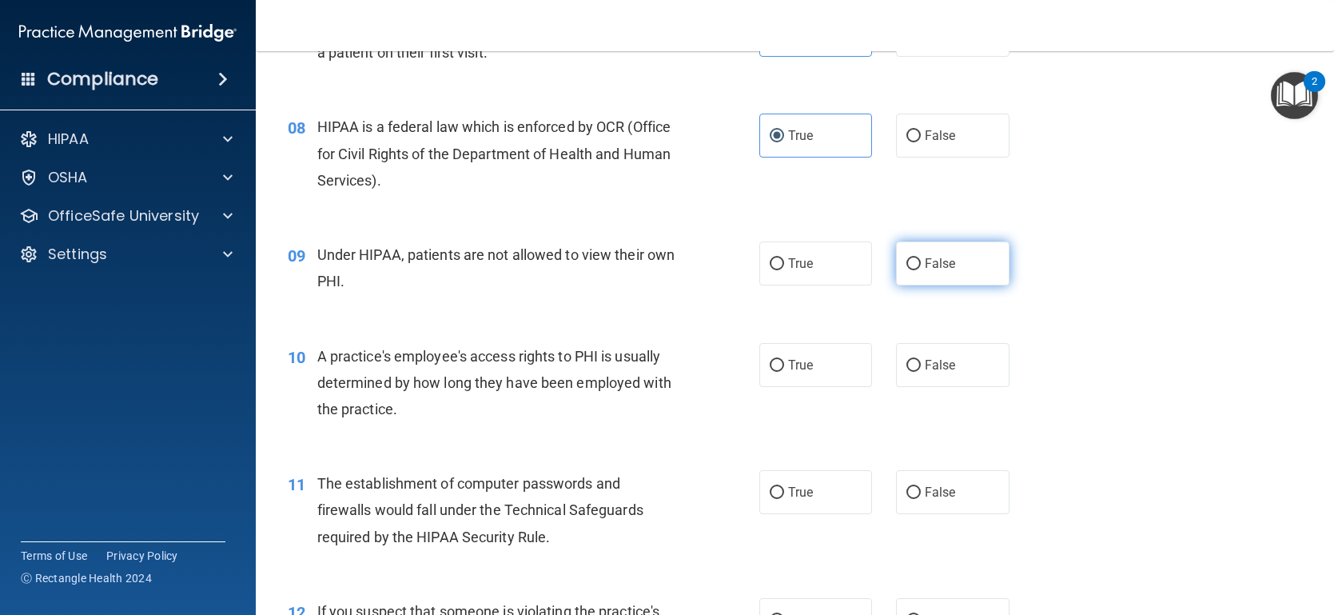
click at [932, 261] on span "False" at bounding box center [940, 263] width 31 height 15
click at [921, 261] on input "False" at bounding box center [913, 264] width 14 height 12
radio input "true"
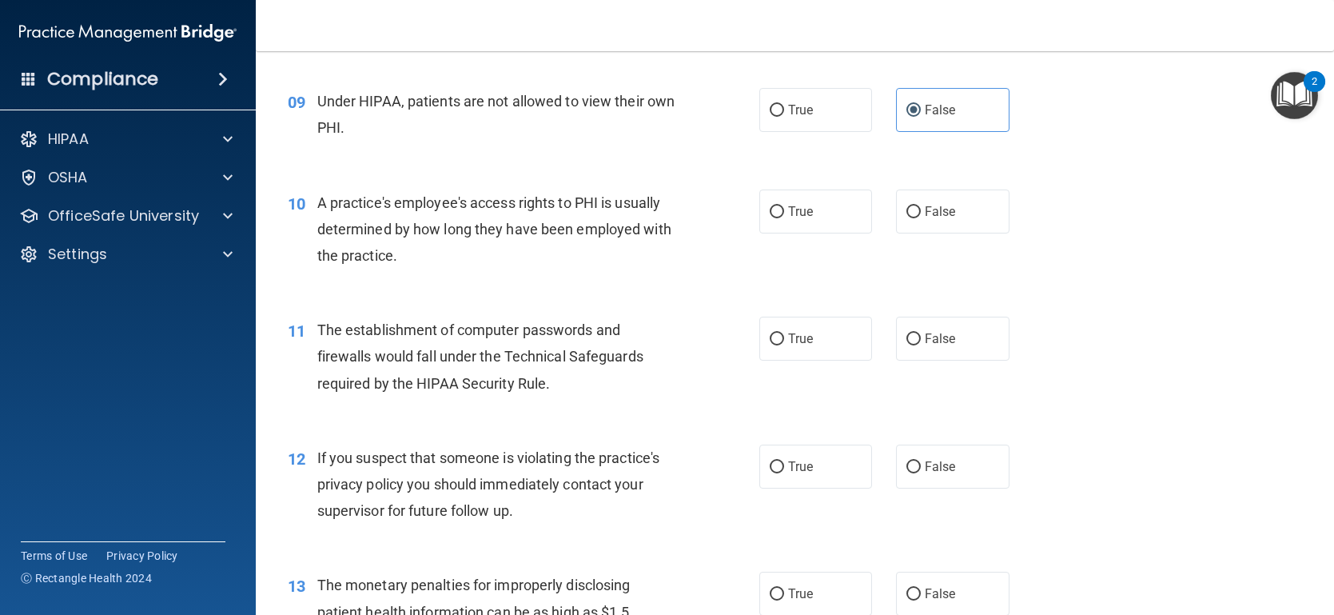
scroll to position [1119, 0]
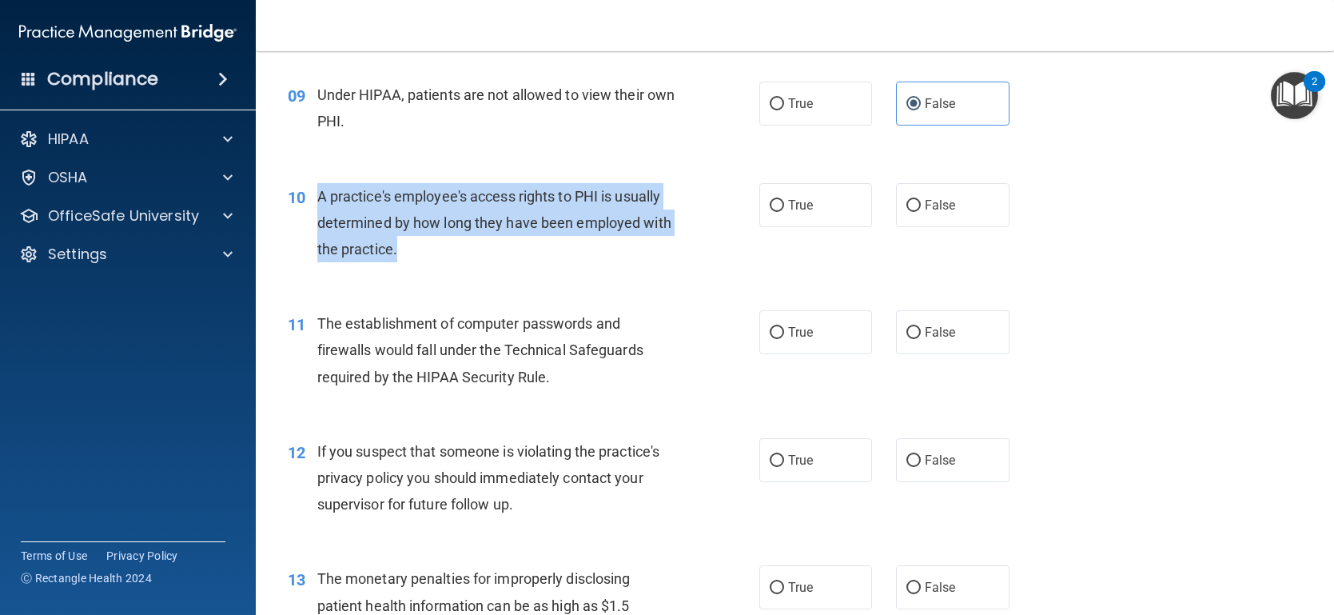
drag, startPoint x: 412, startPoint y: 247, endPoint x: 316, endPoint y: 201, distance: 106.2
click at [316, 201] on div "10 A practice's employee's access rights to PHI is usually determined by how lo…" at bounding box center [524, 227] width 520 height 88
click at [426, 244] on div "A practice's employee's access rights to PHI is usually determined by how long …" at bounding box center [503, 223] width 372 height 80
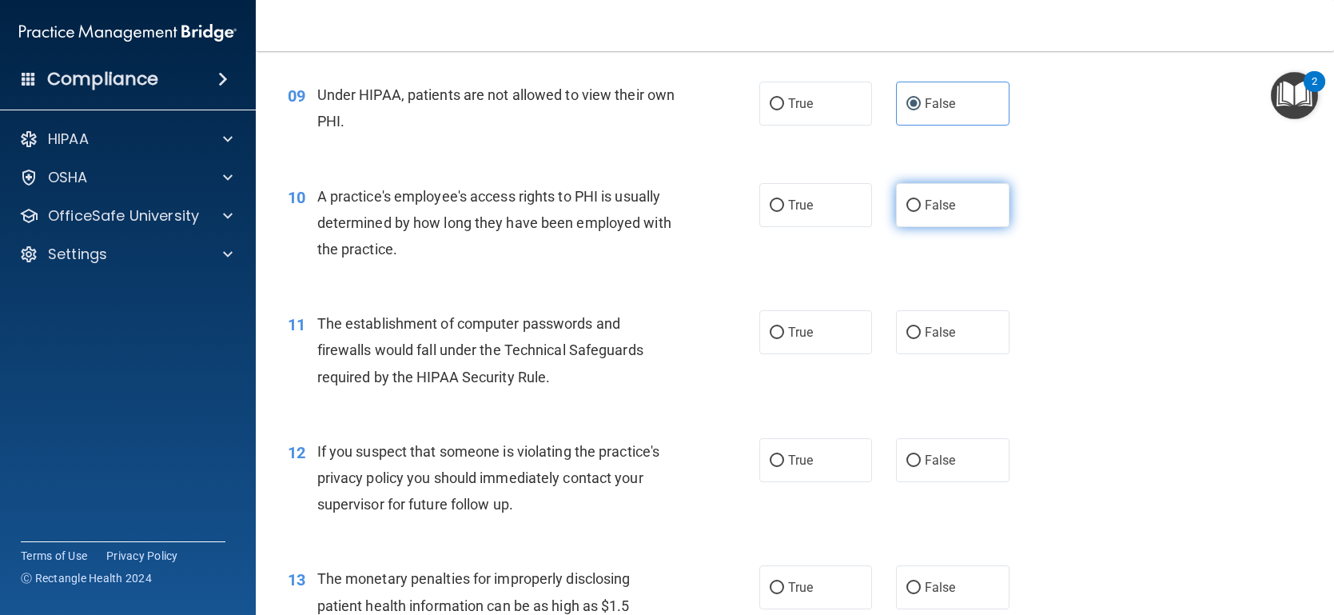
click at [925, 211] on span "False" at bounding box center [940, 204] width 31 height 15
click at [921, 211] on input "False" at bounding box center [913, 206] width 14 height 12
radio input "true"
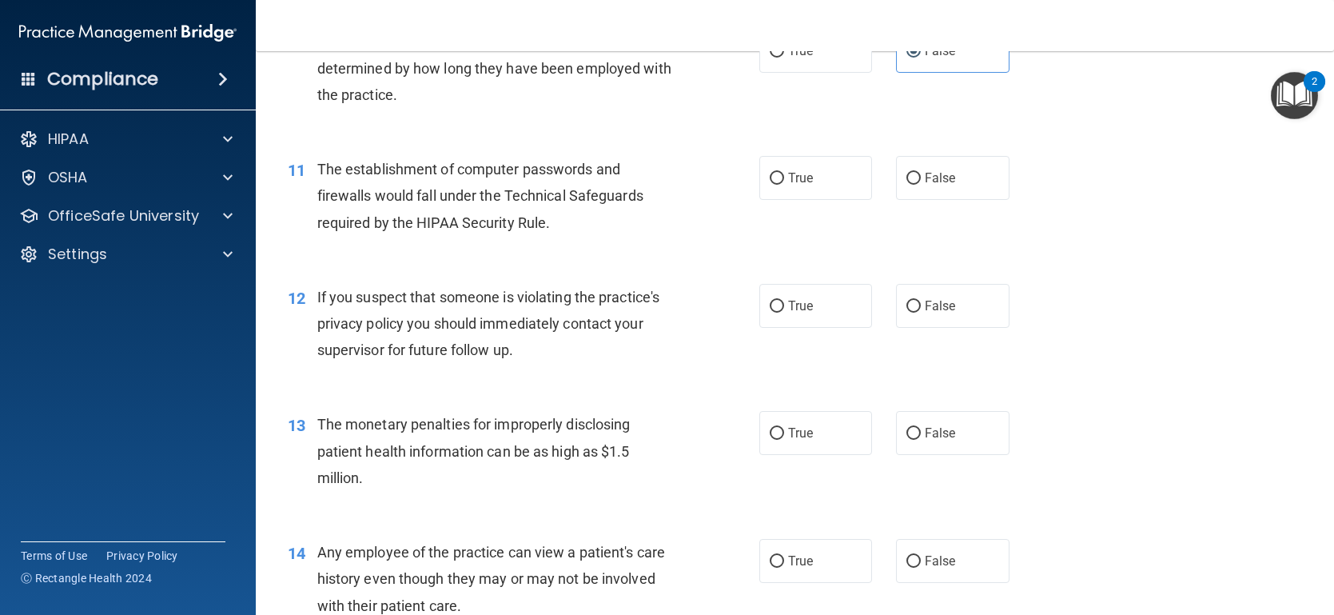
scroll to position [1279, 0]
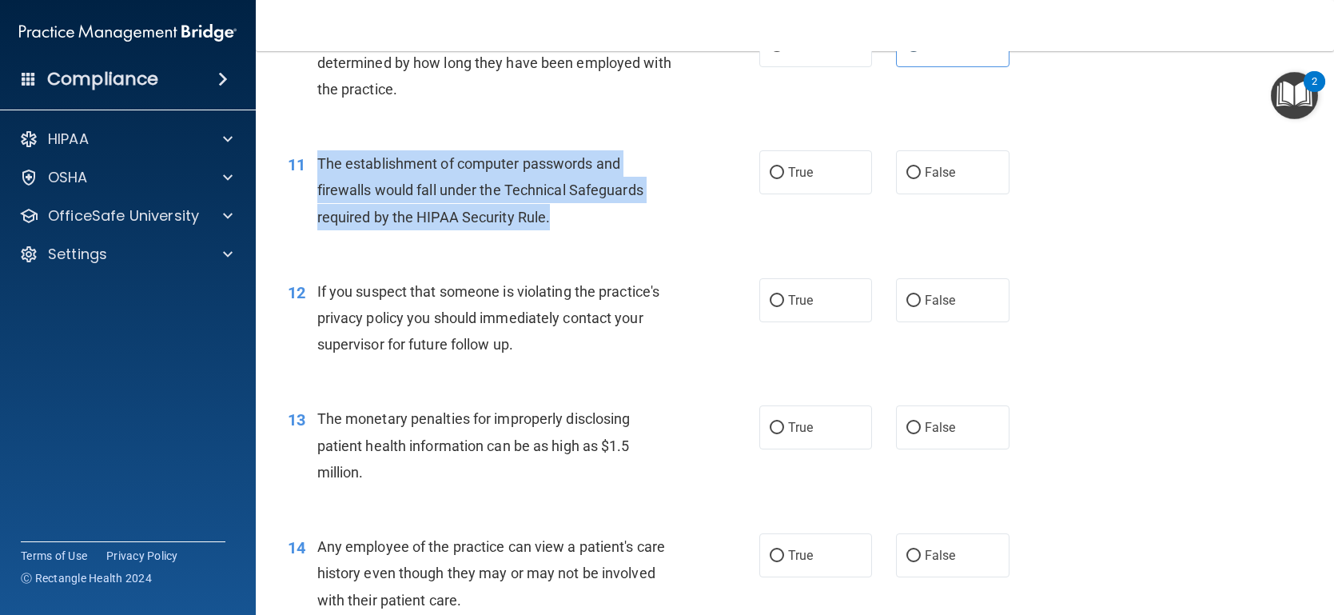
drag, startPoint x: 559, startPoint y: 222, endPoint x: 318, endPoint y: 175, distance: 245.9
click at [318, 175] on div "The establishment of computer passwords and firewalls would fall under the Tech…" at bounding box center [503, 190] width 372 height 80
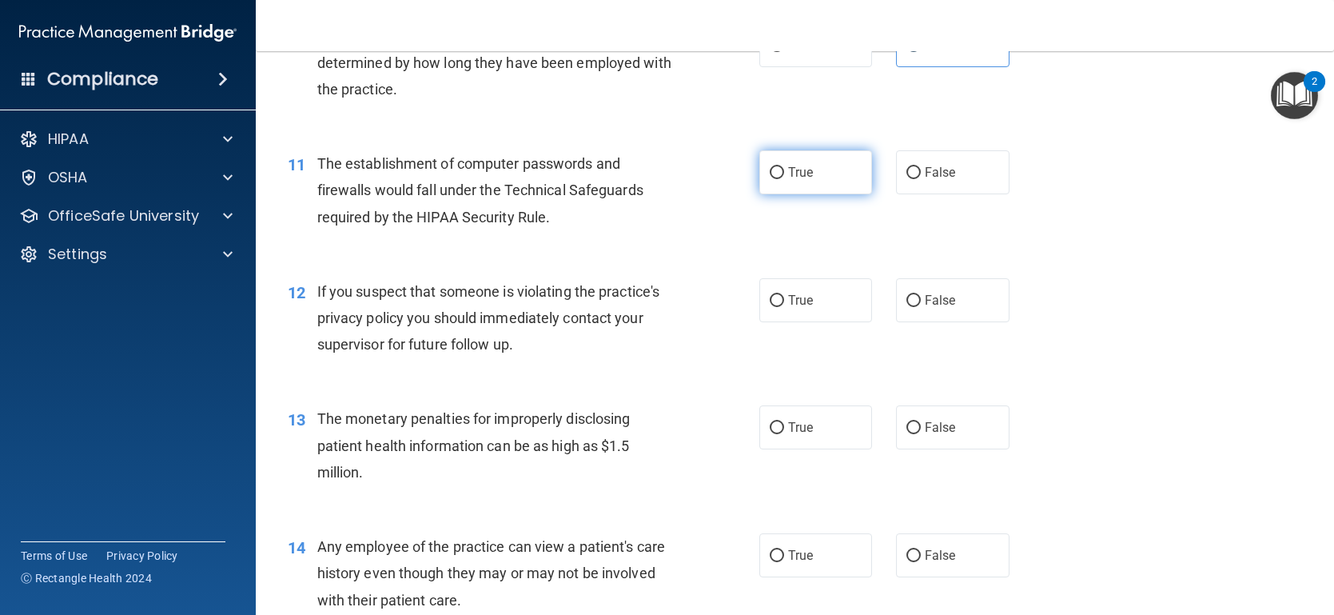
click at [846, 169] on label "True" at bounding box center [815, 172] width 113 height 44
click at [784, 169] on input "True" at bounding box center [777, 173] width 14 height 12
radio input "true"
click at [697, 232] on div "11 The establishment of computer passwords and firewalls would fall under the T…" at bounding box center [524, 194] width 520 height 88
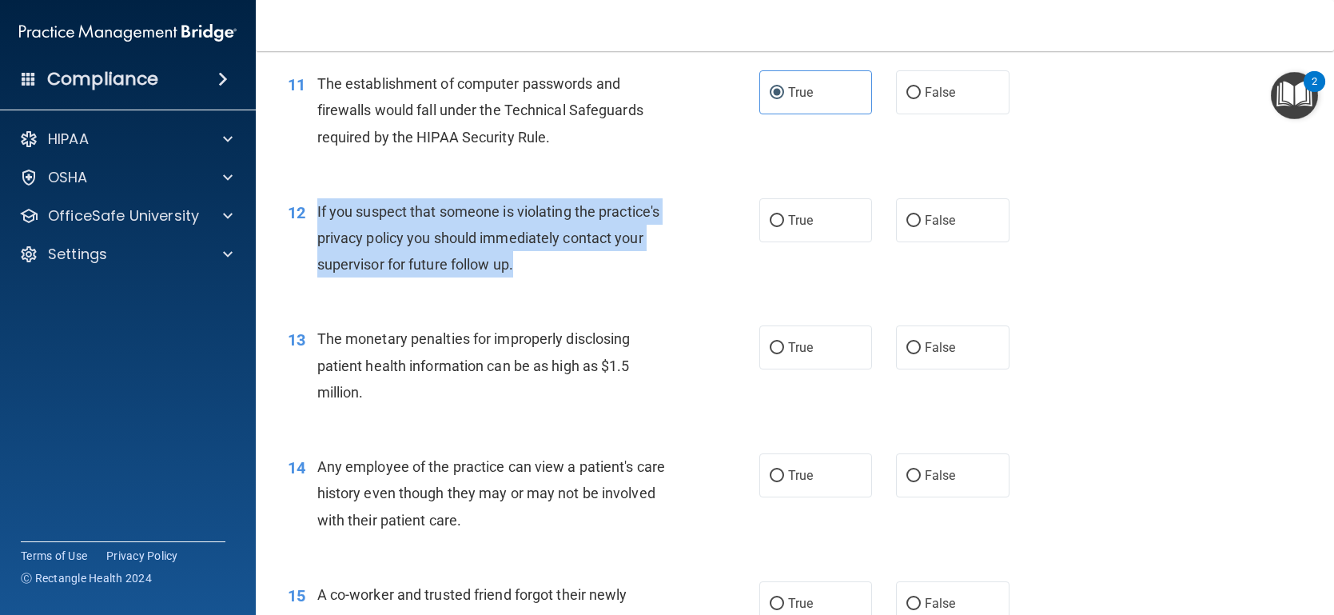
drag, startPoint x: 542, startPoint y: 268, endPoint x: 308, endPoint y: 223, distance: 238.4
click at [308, 223] on div "12 If you suspect that someone is violating the practice's privacy policy you s…" at bounding box center [524, 242] width 520 height 88
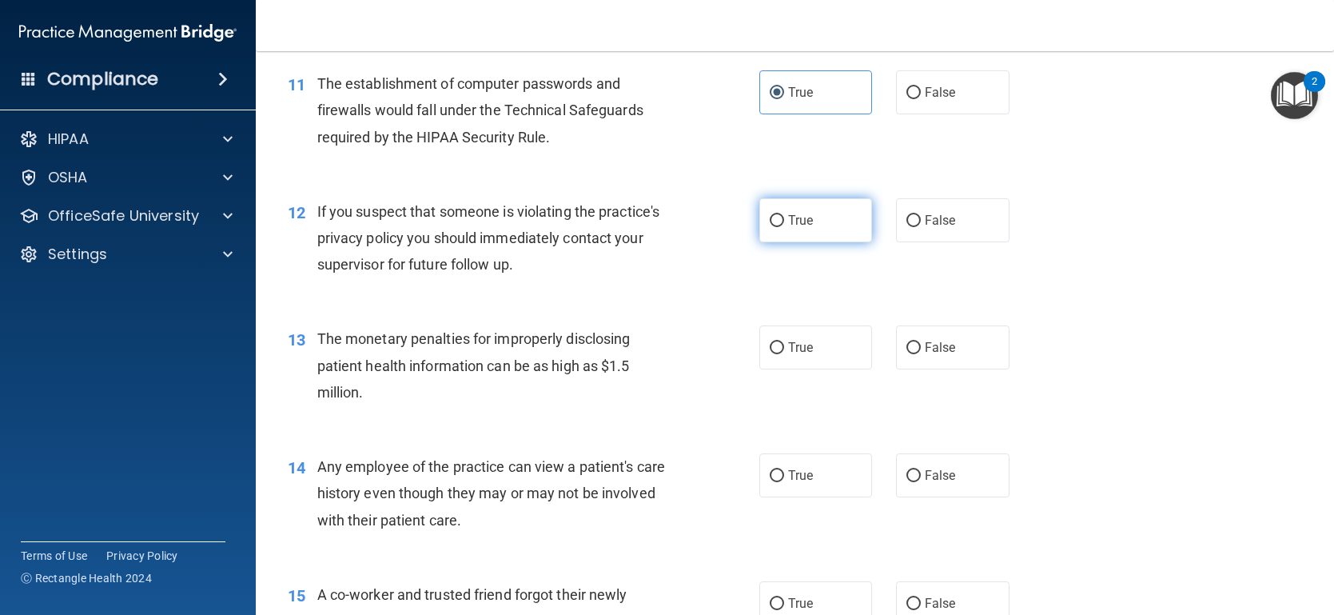
click at [806, 226] on span "True" at bounding box center [800, 220] width 25 height 15
click at [784, 226] on input "True" at bounding box center [777, 221] width 14 height 12
radio input "true"
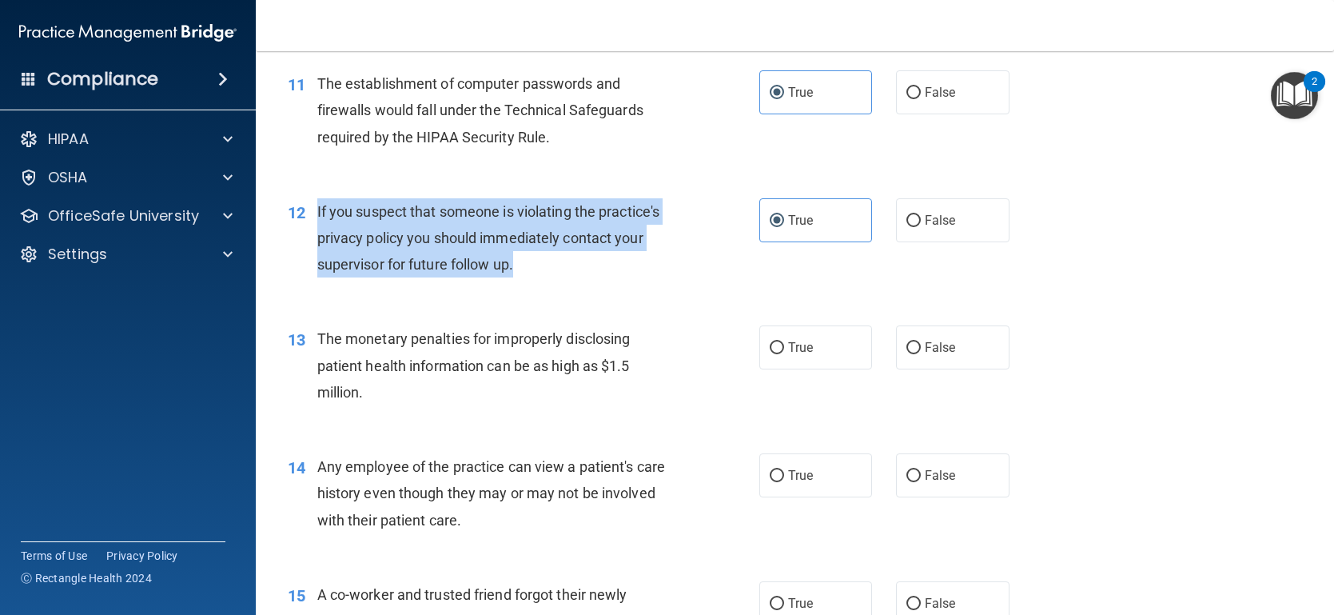
drag, startPoint x: 551, startPoint y: 268, endPoint x: 306, endPoint y: 201, distance: 253.6
click at [306, 201] on div "12 If you suspect that someone is violating the practice's privacy policy you s…" at bounding box center [524, 242] width 520 height 88
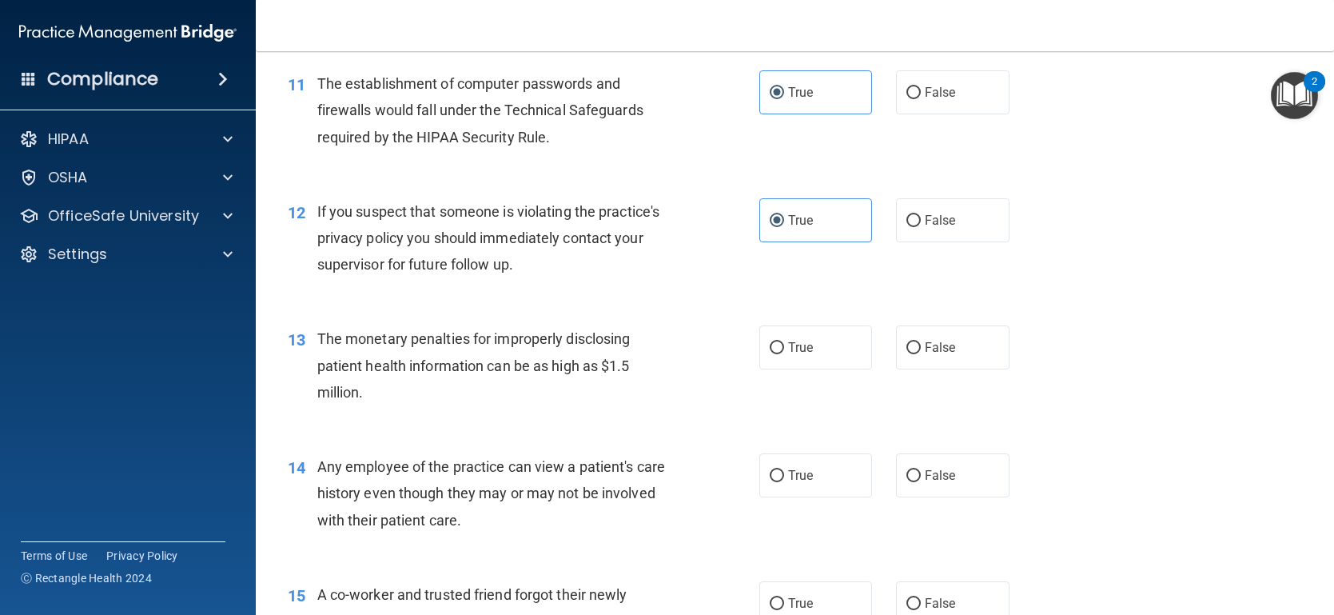
click at [507, 392] on div "The monetary penalties for improperly disclosing patient health information can…" at bounding box center [503, 365] width 372 height 80
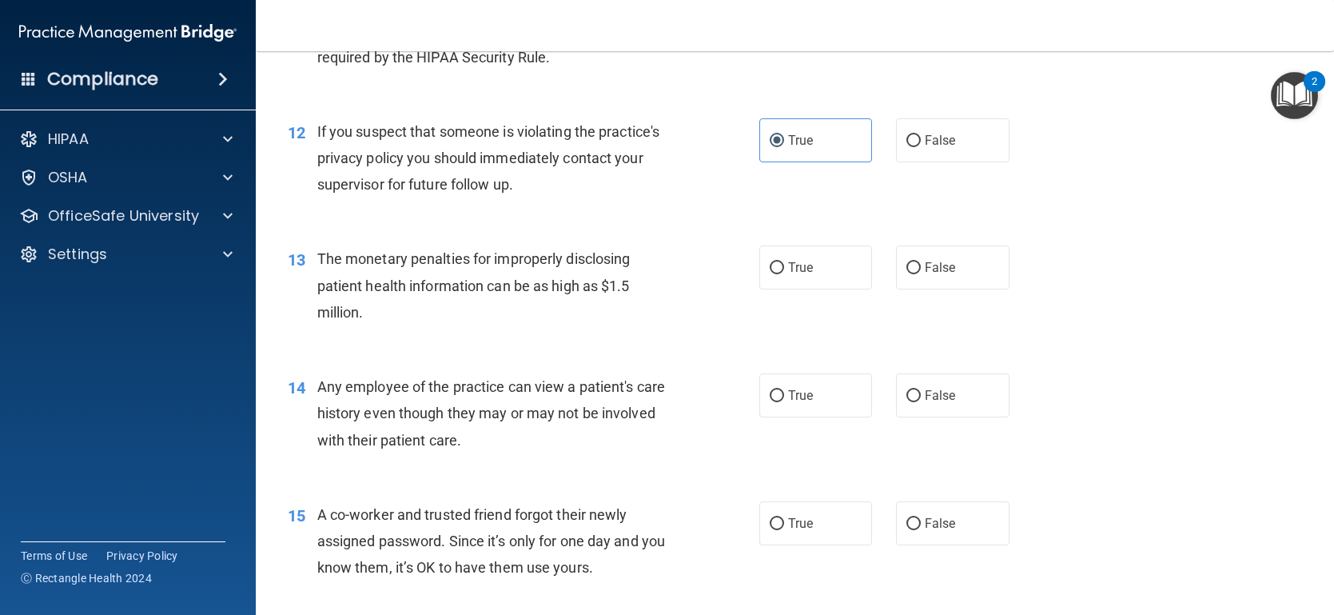
scroll to position [1519, 0]
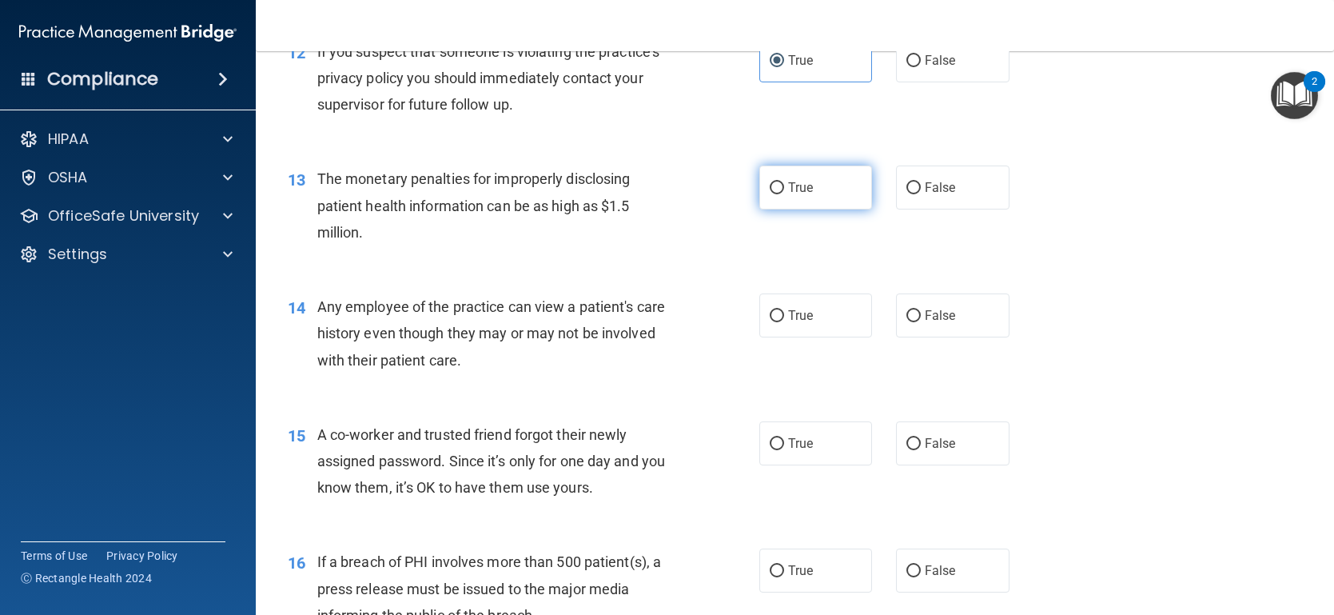
click at [798, 185] on span "True" at bounding box center [800, 187] width 25 height 15
click at [784, 185] on input "True" at bounding box center [777, 188] width 14 height 12
radio input "true"
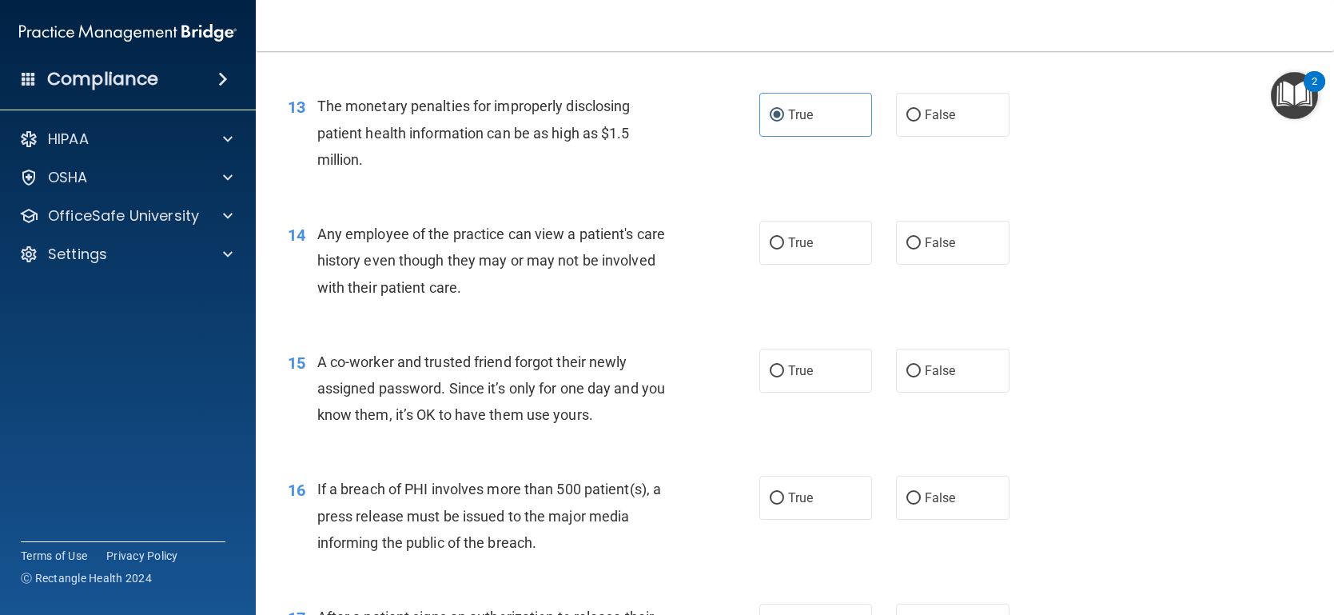
scroll to position [1678, 0]
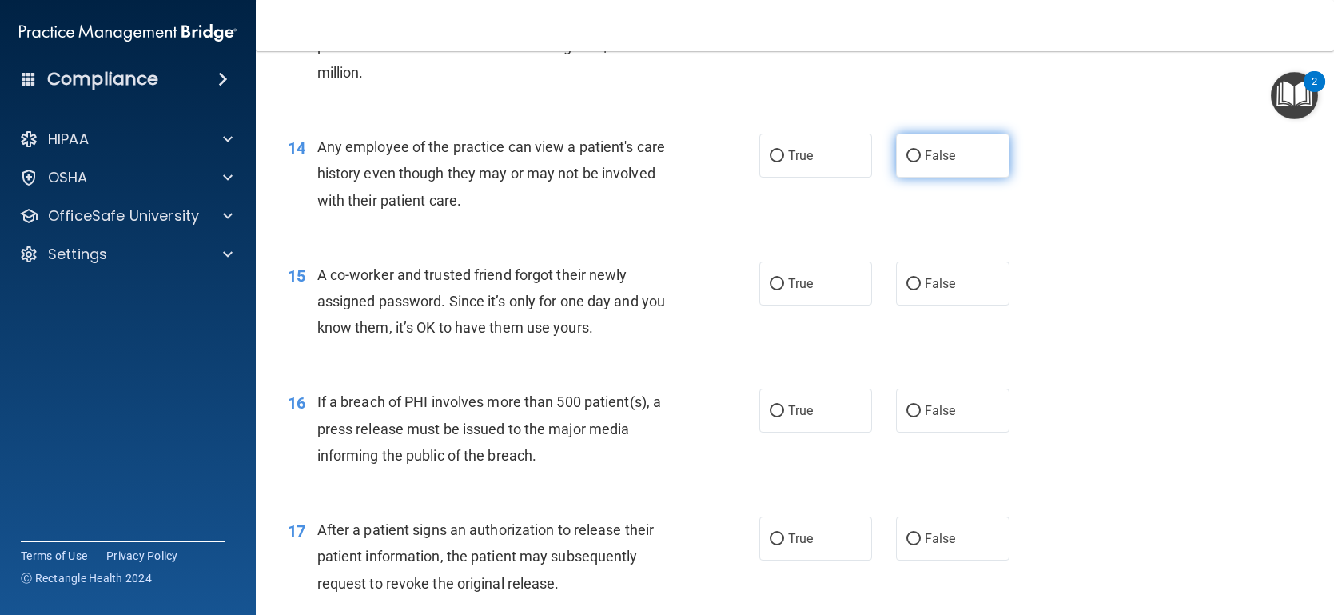
click at [911, 160] on input "False" at bounding box center [913, 156] width 14 height 12
radio input "true"
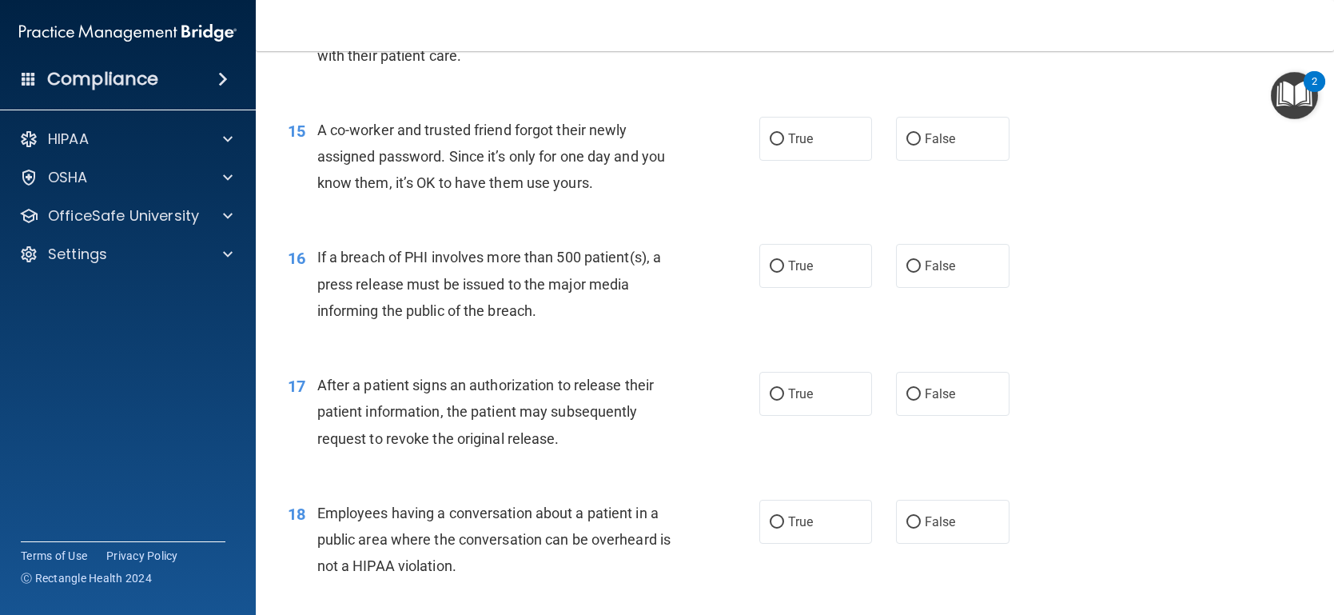
scroll to position [1838, 0]
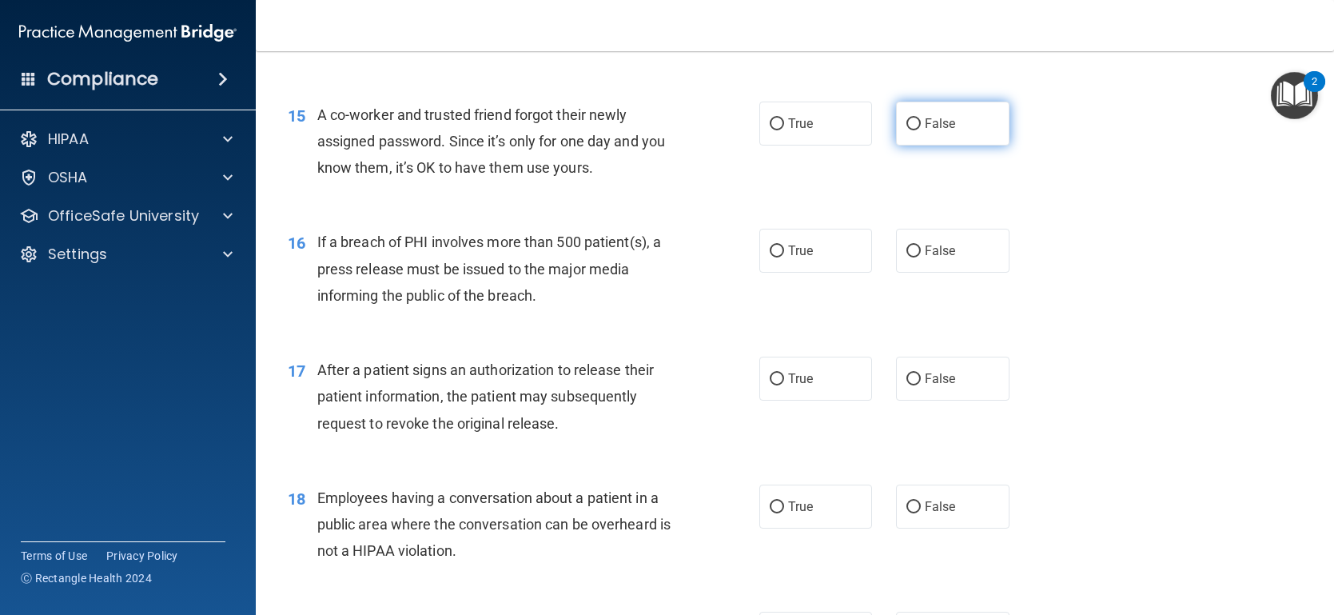
click at [910, 141] on label "False" at bounding box center [952, 124] width 113 height 44
click at [910, 130] on input "False" at bounding box center [913, 124] width 14 height 12
radio input "true"
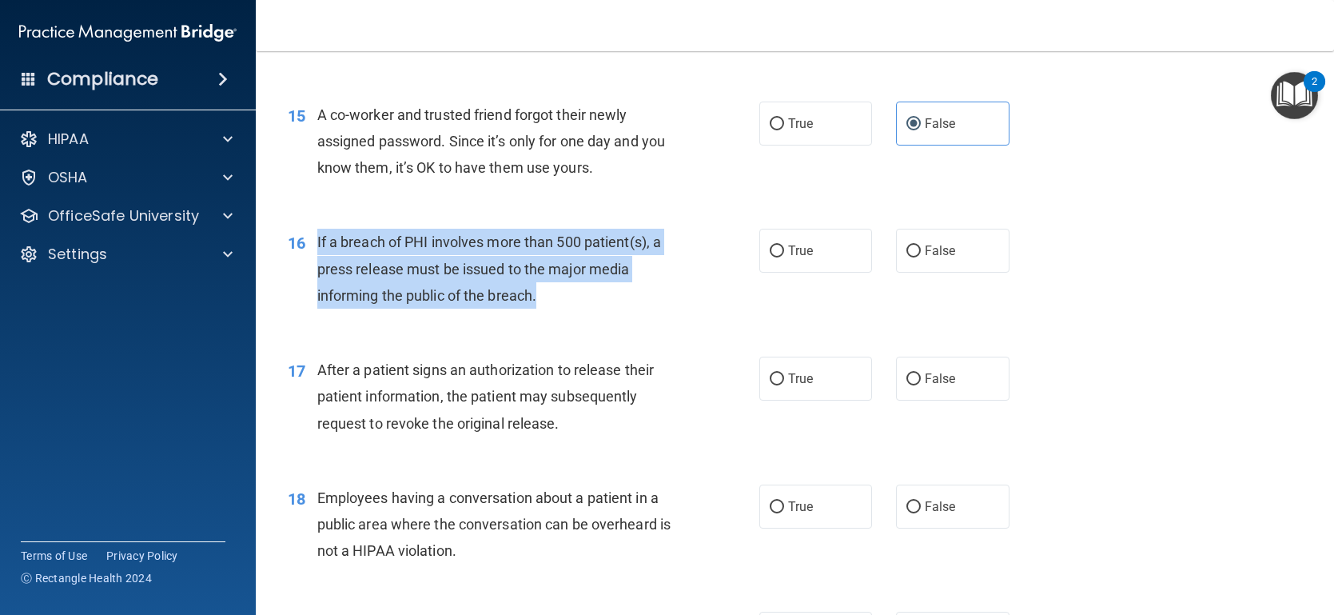
drag, startPoint x: 542, startPoint y: 301, endPoint x: 316, endPoint y: 252, distance: 231.4
click at [316, 252] on div "16 If a breach of PHI involves more than 500 patient(s), a press release must b…" at bounding box center [524, 273] width 520 height 88
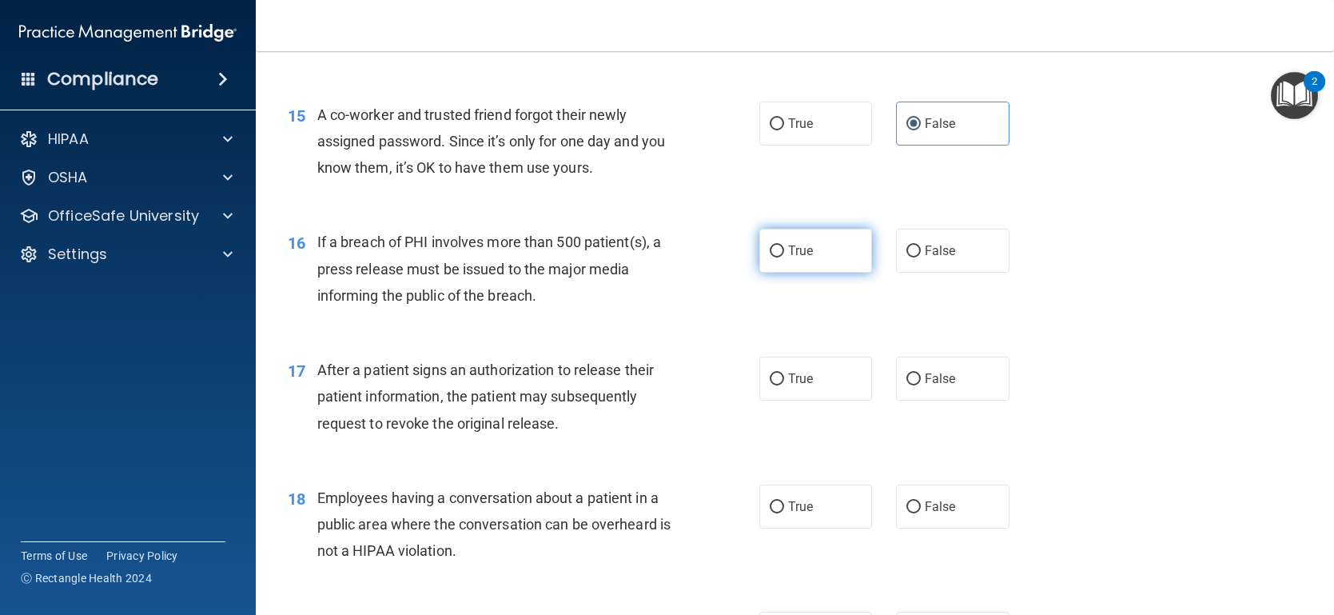
click at [798, 262] on label "True" at bounding box center [815, 251] width 113 height 44
click at [784, 257] on input "True" at bounding box center [777, 251] width 14 height 12
radio input "true"
click at [710, 287] on div "16 If a breach of PHI involves more than 500 patient(s), a press release must b…" at bounding box center [524, 273] width 520 height 88
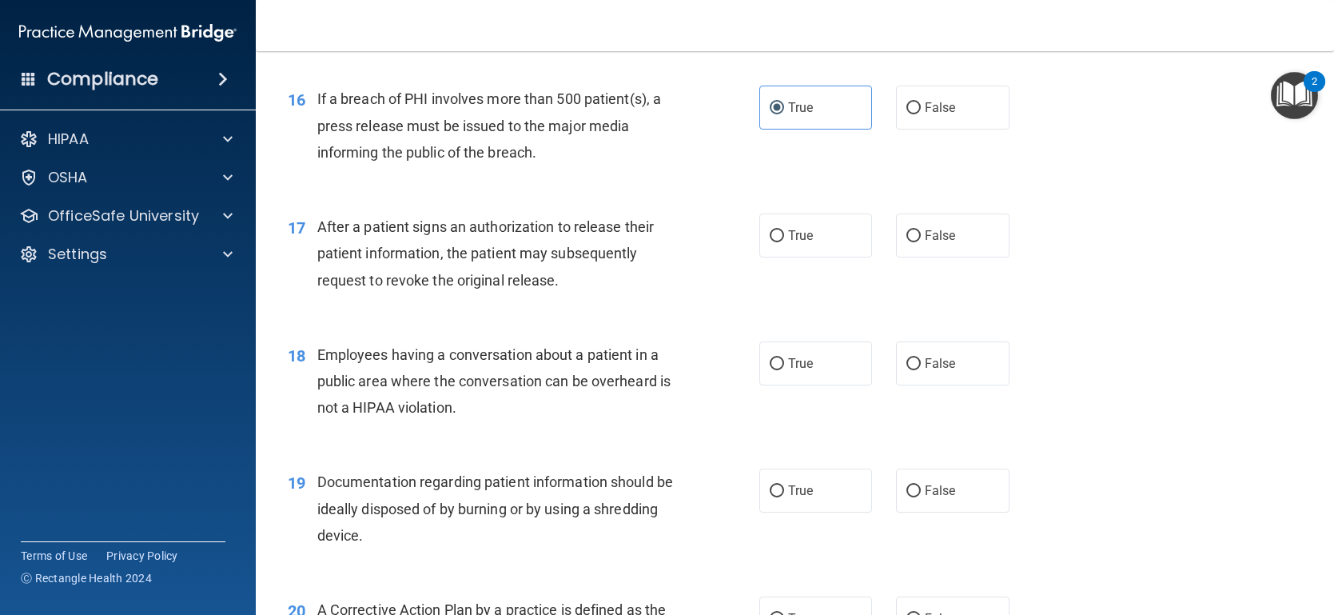
scroll to position [1998, 0]
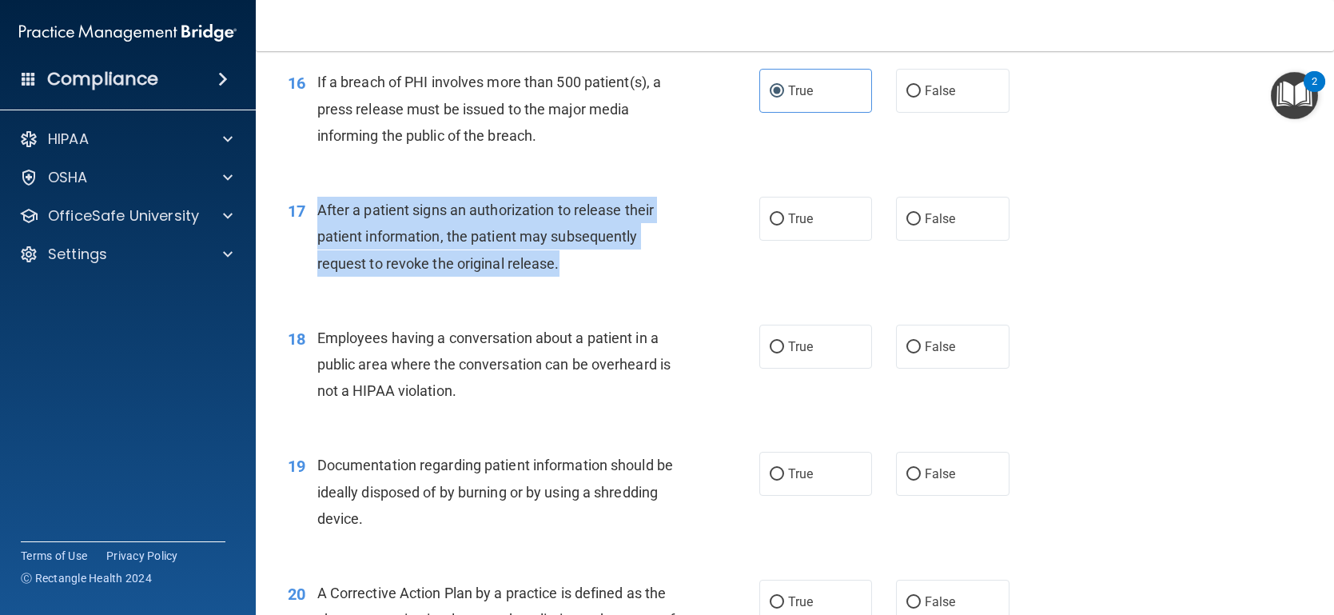
drag, startPoint x: 595, startPoint y: 261, endPoint x: 383, endPoint y: 233, distance: 213.6
click at [320, 211] on div "After a patient signs an authorization to release their patient information, th…" at bounding box center [503, 237] width 372 height 80
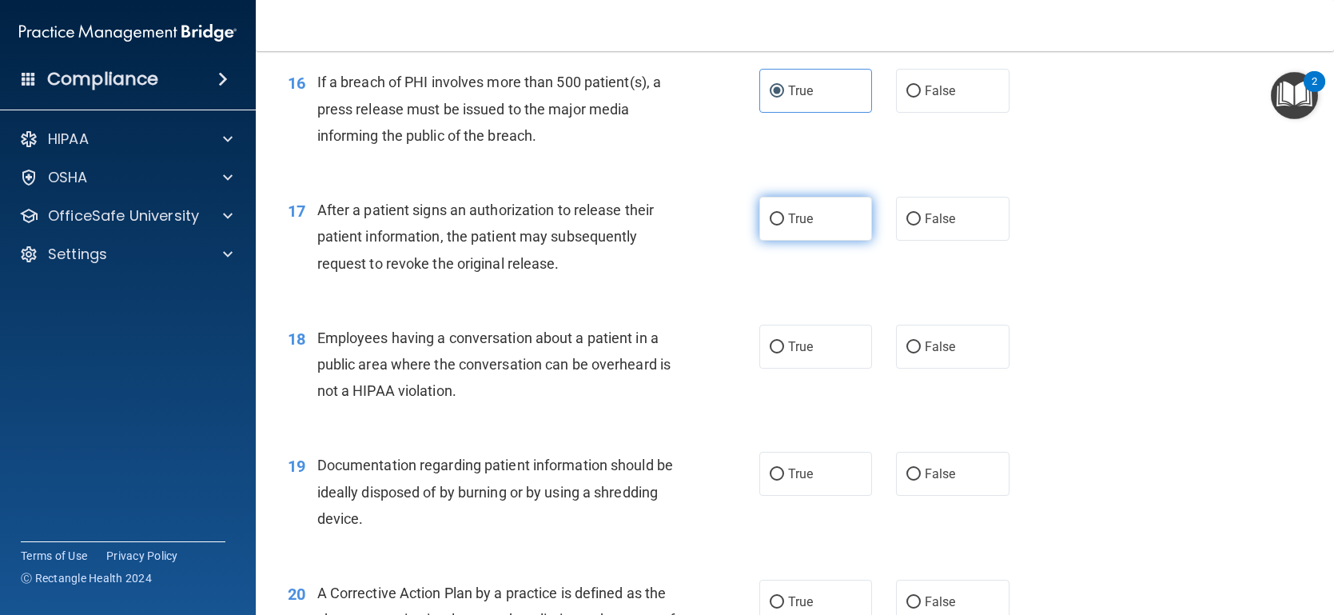
click at [810, 207] on label "True" at bounding box center [815, 219] width 113 height 44
click at [784, 213] on input "True" at bounding box center [777, 219] width 14 height 12
radio input "true"
click at [711, 236] on div "17 After a patient signs an authorization to release their patient information,…" at bounding box center [524, 241] width 520 height 88
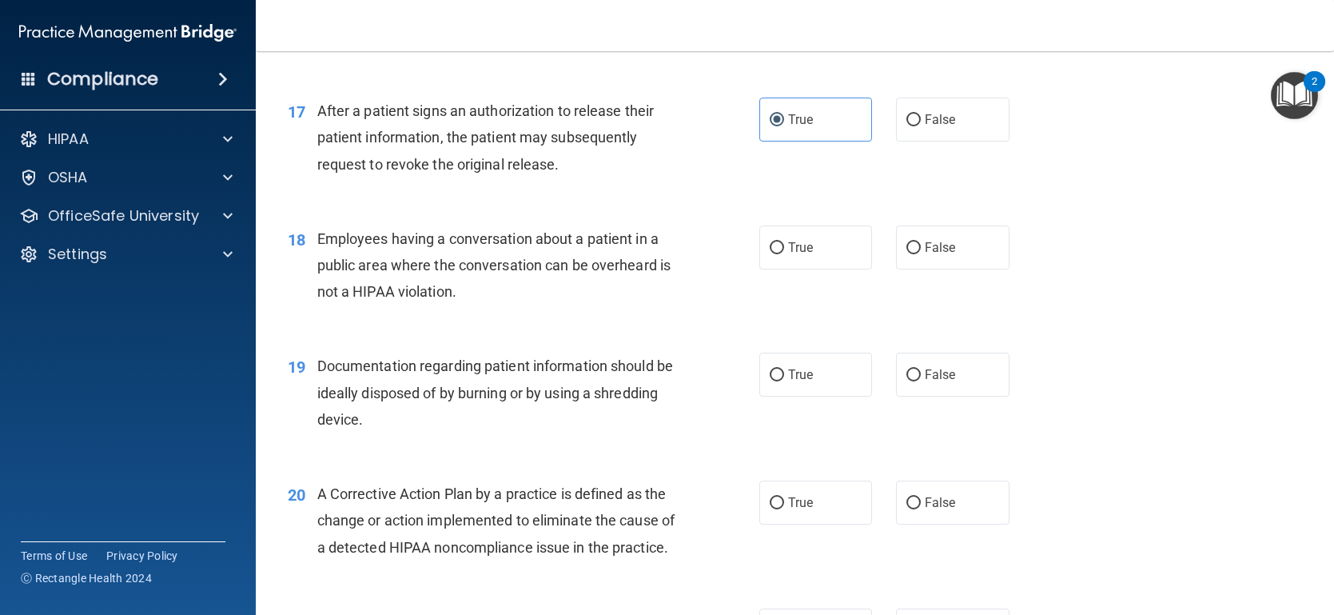
scroll to position [2238, 0]
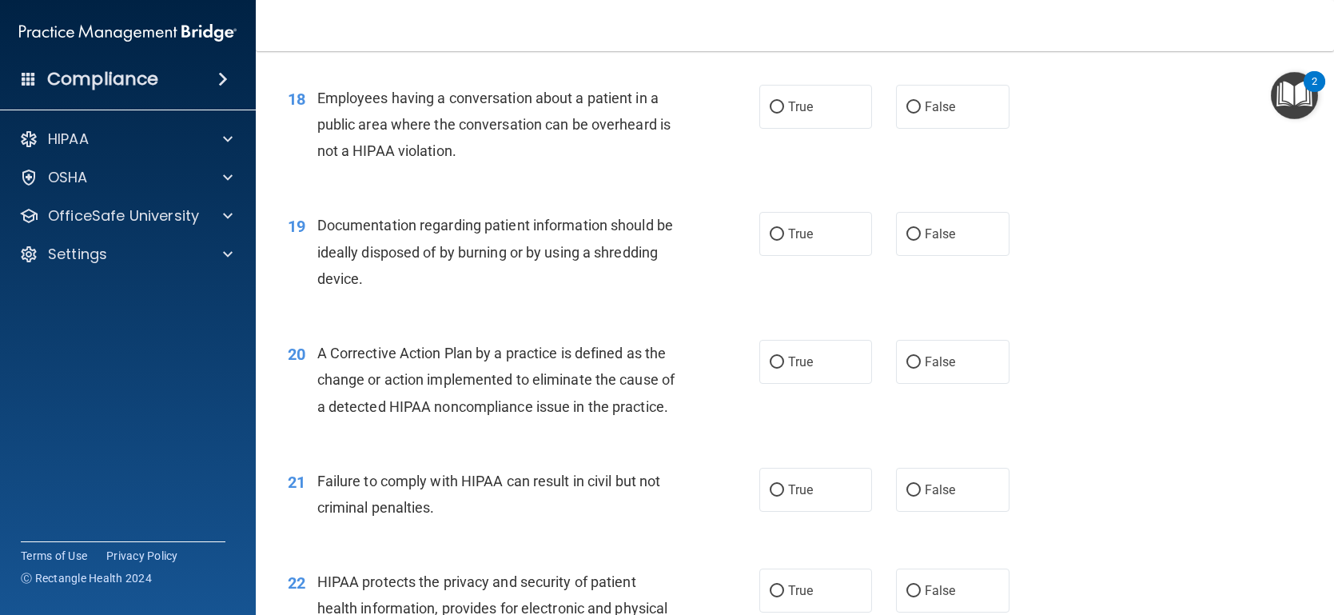
drag, startPoint x: 909, startPoint y: 102, endPoint x: 866, endPoint y: 129, distance: 51.4
click at [909, 102] on input "False" at bounding box center [913, 108] width 14 height 12
radio input "true"
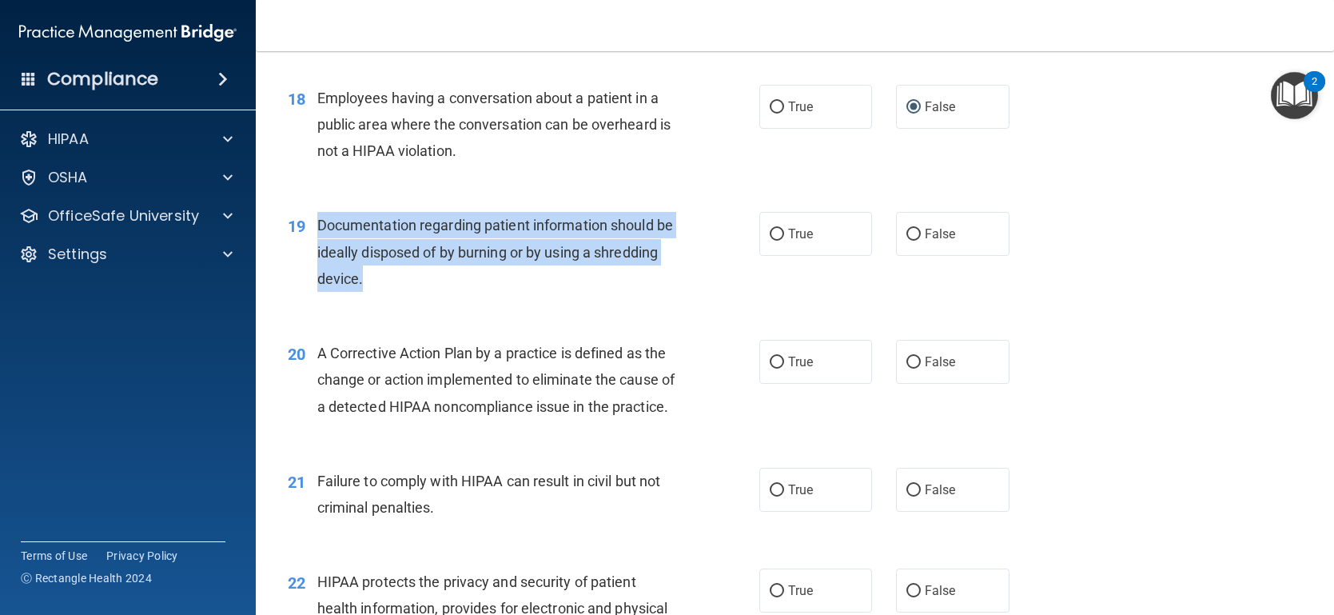
drag, startPoint x: 464, startPoint y: 282, endPoint x: 313, endPoint y: 233, distance: 159.0
click at [313, 233] on div "19 Documentation regarding patient information should be ideally disposed of by…" at bounding box center [524, 256] width 520 height 88
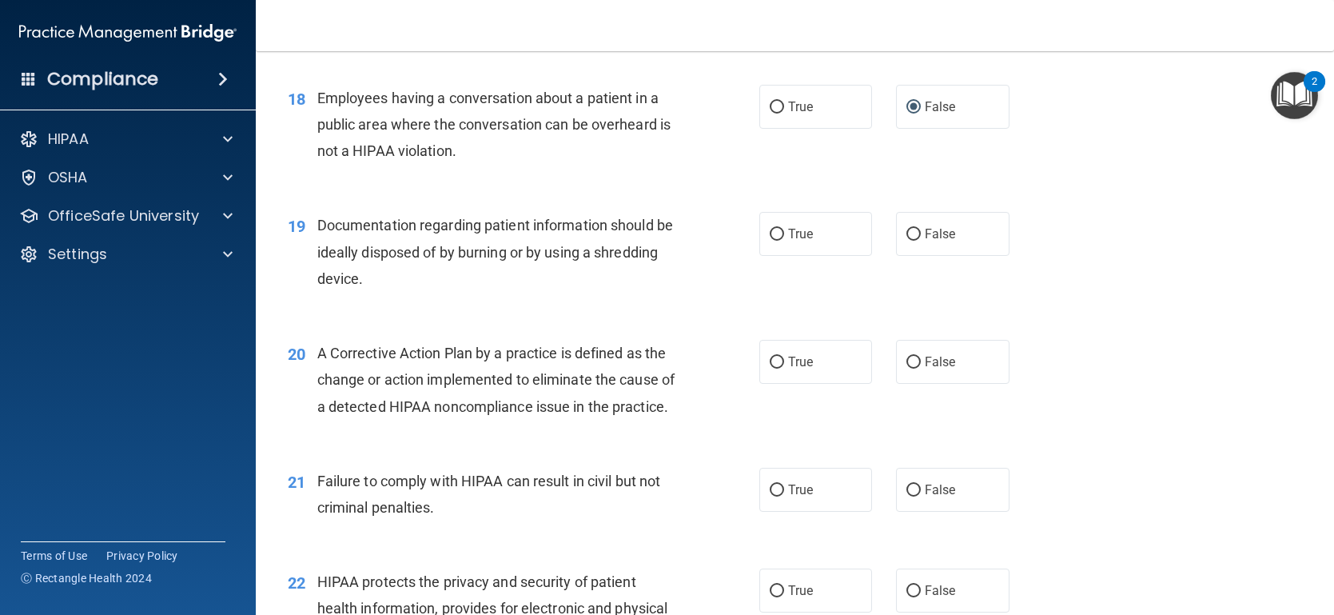
click at [865, 247] on div "True False" at bounding box center [895, 234] width 272 height 44
click at [828, 245] on label "True" at bounding box center [815, 234] width 113 height 44
click at [784, 241] on input "True" at bounding box center [777, 235] width 14 height 12
radio input "true"
click at [680, 312] on div "19 Documentation regarding patient information should be ideally disposed of by…" at bounding box center [795, 256] width 1038 height 128
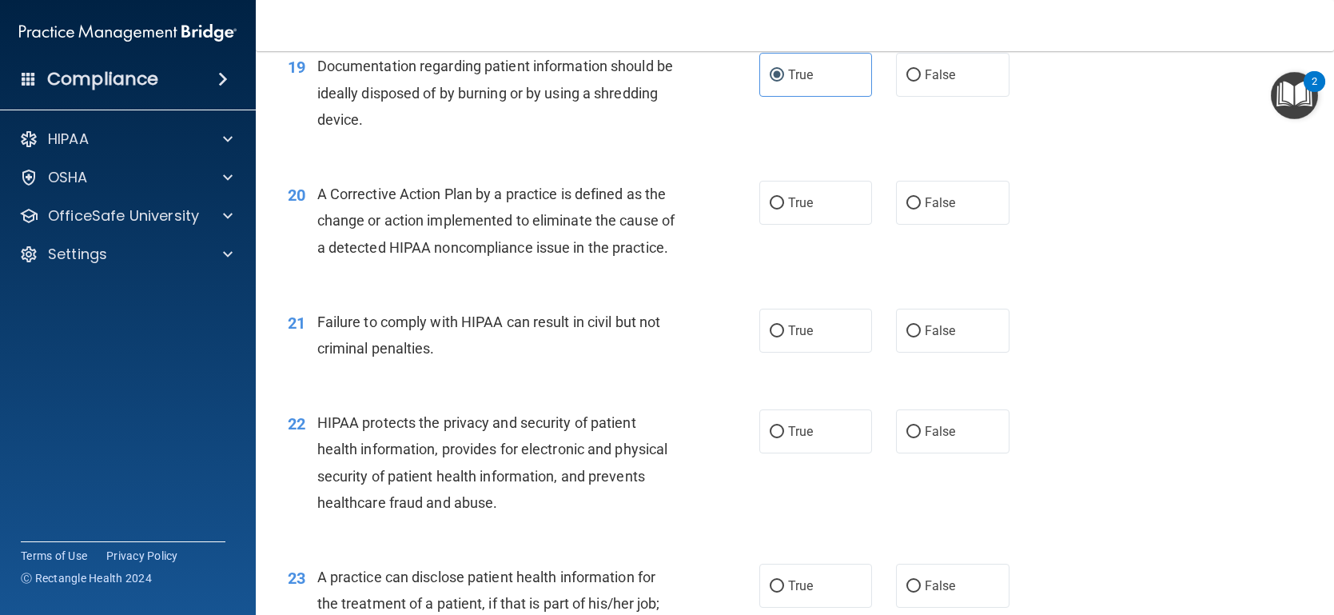
scroll to position [2398, 0]
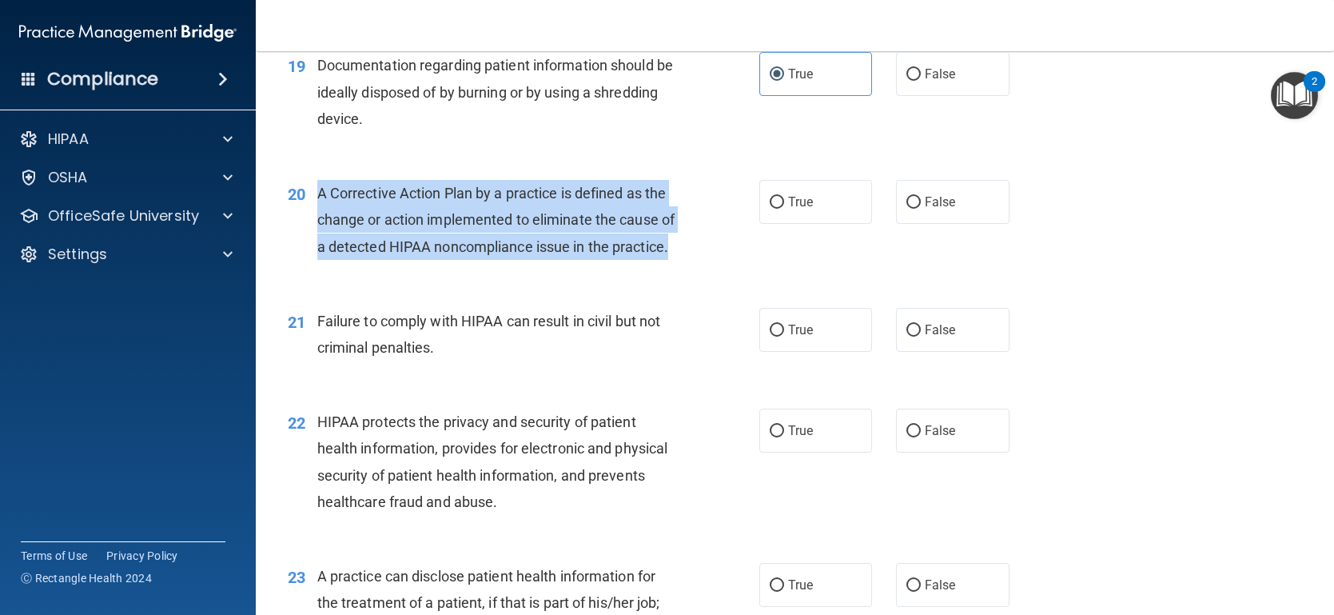
drag, startPoint x: 384, startPoint y: 277, endPoint x: 315, endPoint y: 201, distance: 103.0
click at [315, 201] on div "20 A Corrective Action Plan by a practice is defined as the change or action im…" at bounding box center [524, 224] width 520 height 88
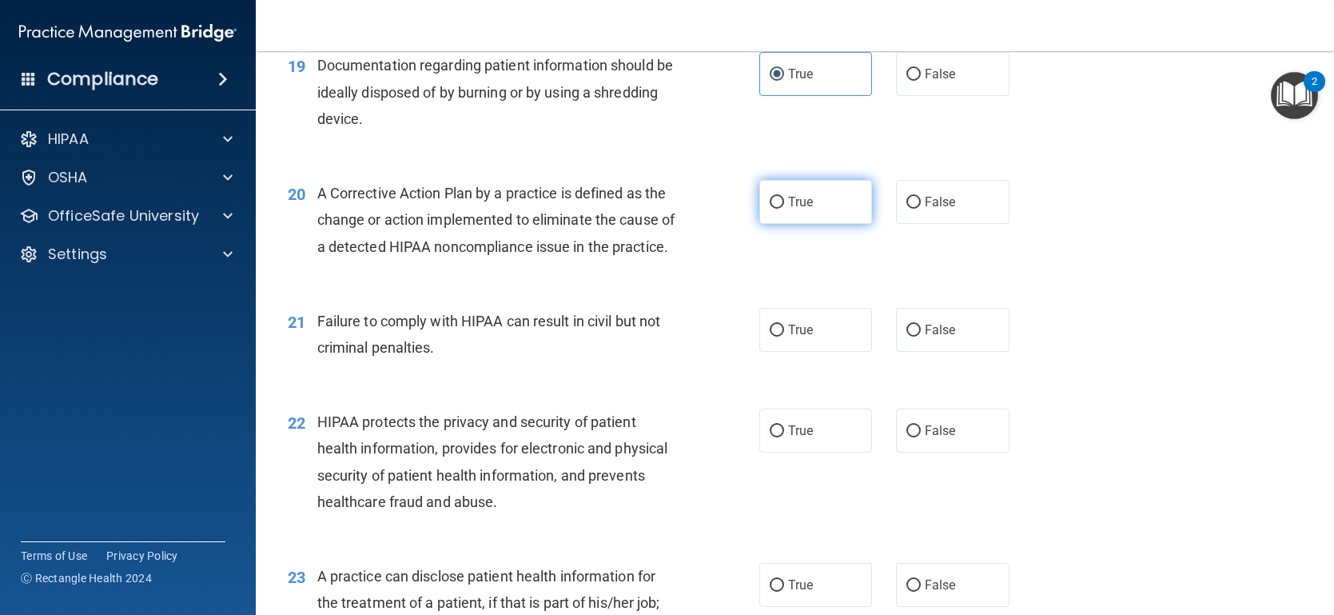
click at [810, 203] on label "True" at bounding box center [815, 202] width 113 height 44
click at [784, 203] on input "True" at bounding box center [777, 203] width 14 height 12
radio input "true"
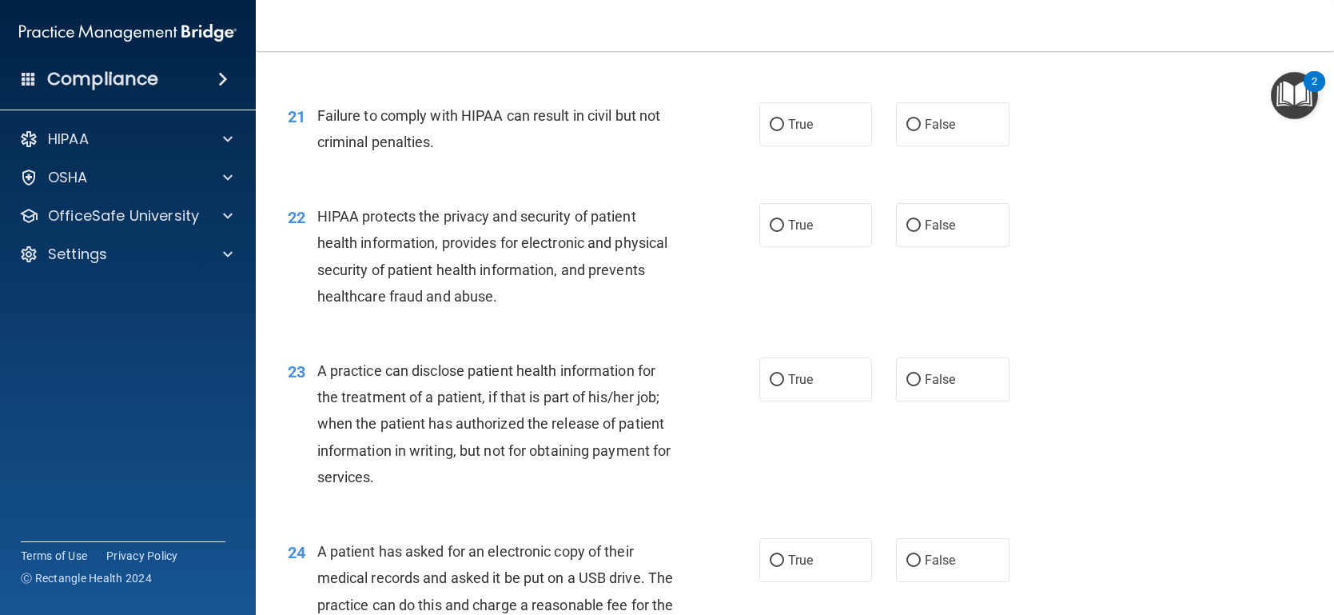
scroll to position [2638, 0]
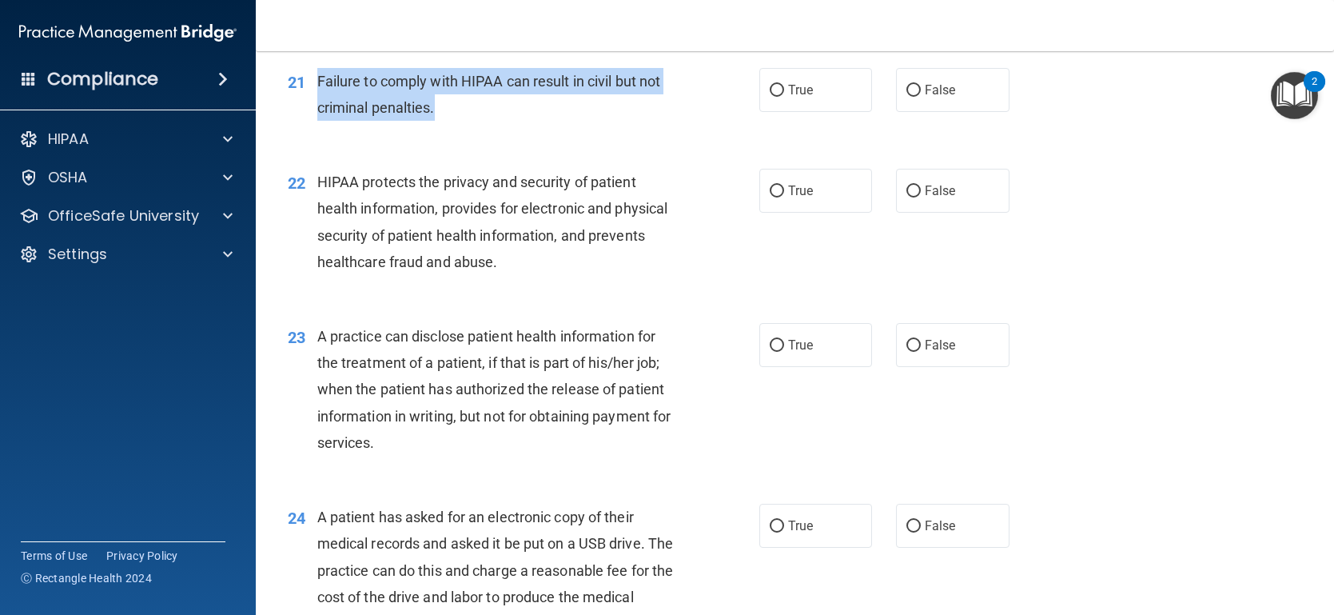
drag, startPoint x: 464, startPoint y: 133, endPoint x: 316, endPoint y: 112, distance: 149.4
click at [316, 112] on div "21 Failure to comply with HIPAA can result in civil but not criminal penalties." at bounding box center [524, 98] width 520 height 61
click at [926, 137] on div "21 Failure to comply with HIPAA can result in civil but not criminal penalties.…" at bounding box center [795, 98] width 1038 height 101
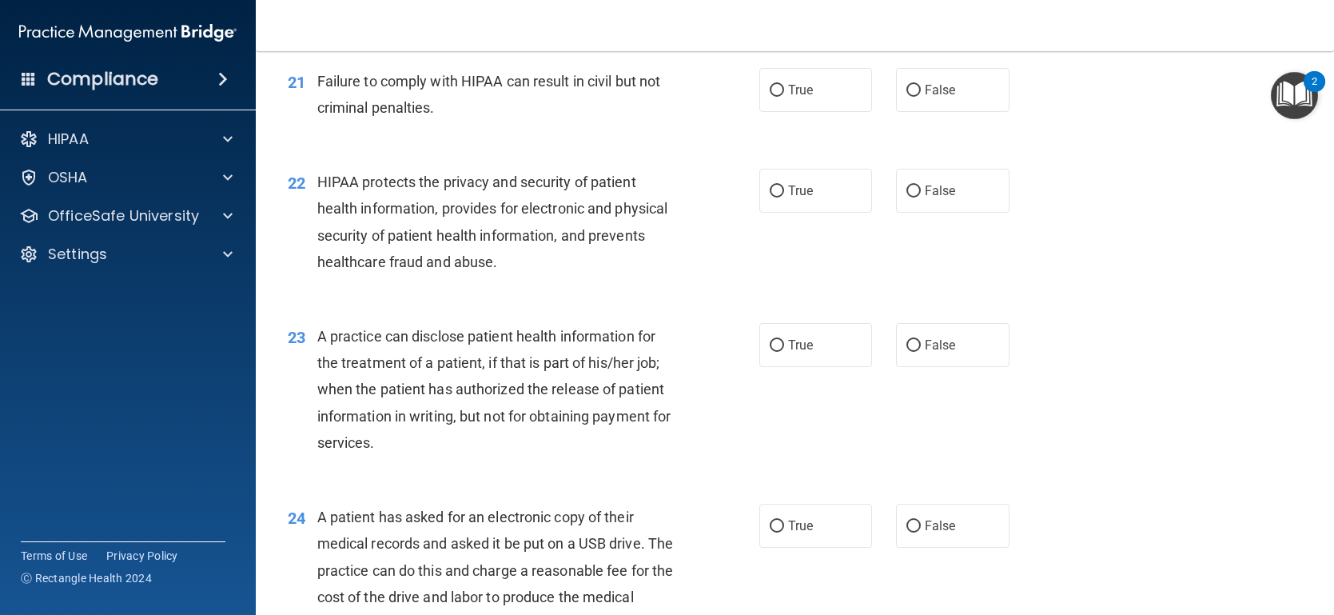
click at [737, 303] on div "22 HIPAA protects the privacy and security of patient health information, provi…" at bounding box center [795, 226] width 1038 height 154
click at [925, 98] on span "False" at bounding box center [940, 89] width 31 height 15
click at [921, 97] on input "False" at bounding box center [913, 91] width 14 height 12
radio input "true"
click at [595, 275] on div "HIPAA protects the privacy and security of patient health information, provides…" at bounding box center [503, 222] width 372 height 106
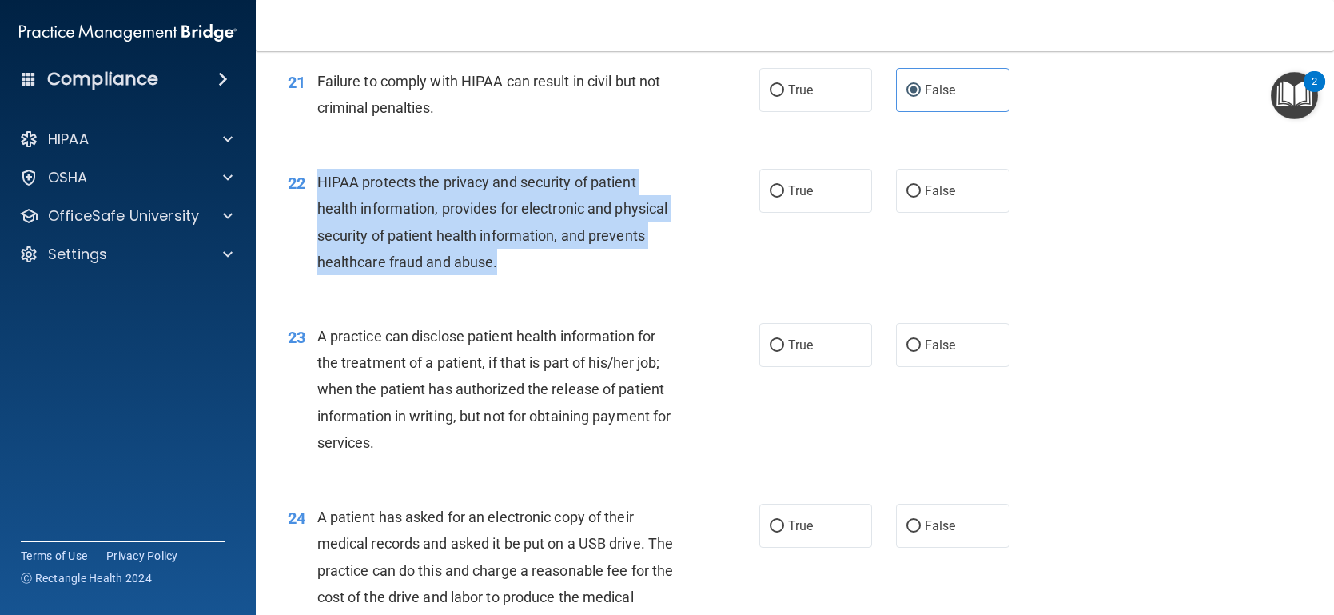
drag, startPoint x: 489, startPoint y: 296, endPoint x: 314, endPoint y: 217, distance: 192.1
click at [314, 217] on div "22 HIPAA protects the privacy and security of patient health information, provi…" at bounding box center [524, 226] width 520 height 114
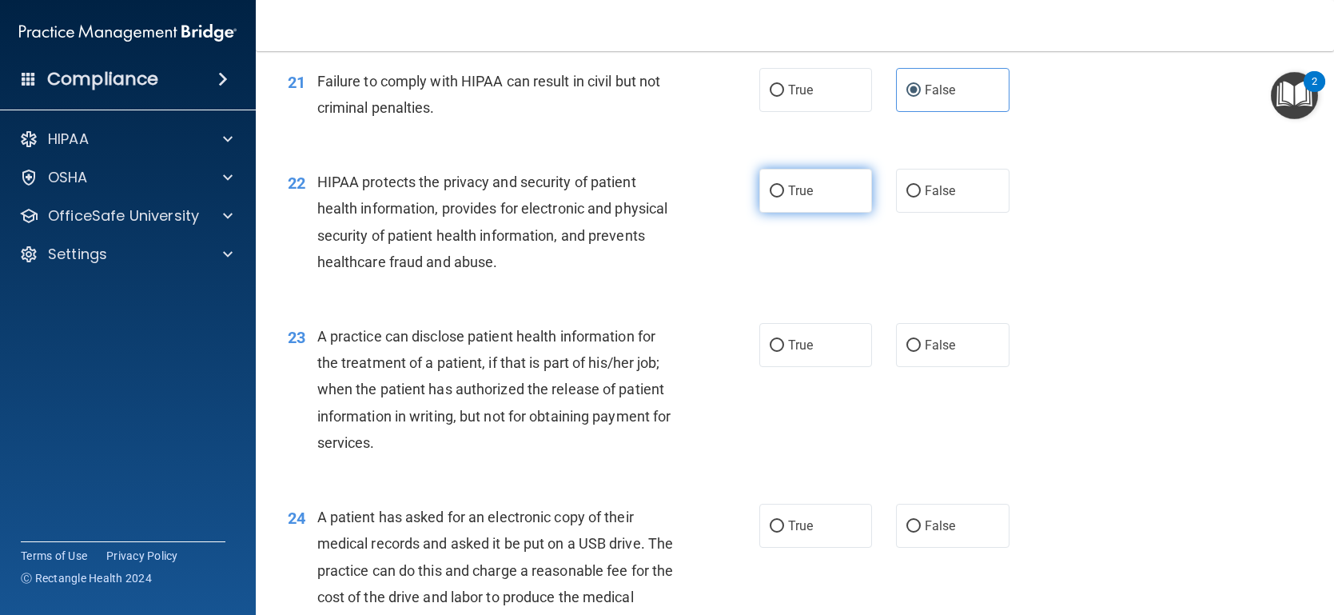
click at [836, 213] on label "True" at bounding box center [815, 191] width 113 height 44
click at [784, 197] on input "True" at bounding box center [777, 191] width 14 height 12
radio input "true"
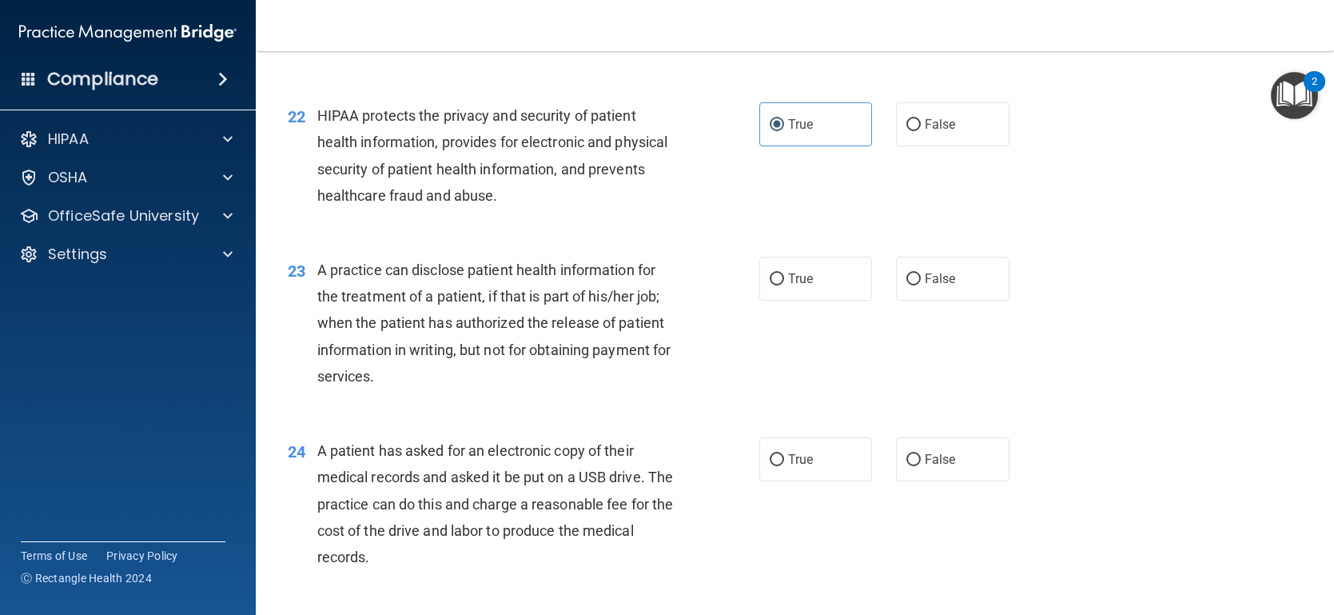
scroll to position [2797, 0]
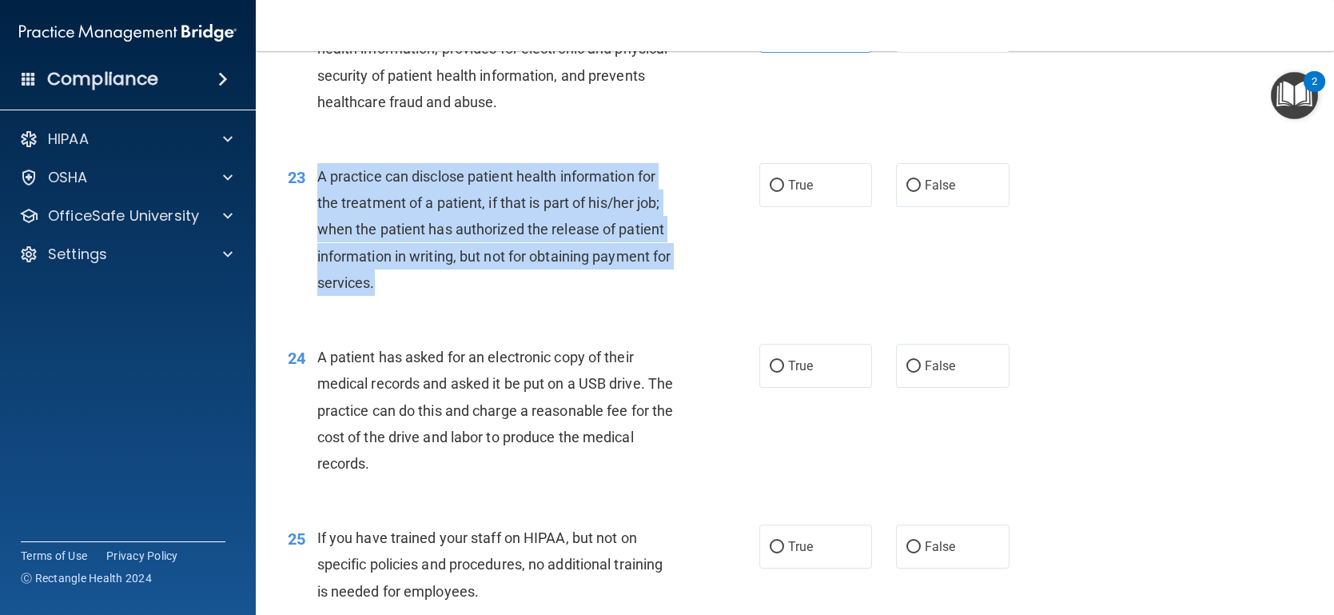
drag, startPoint x: 427, startPoint y: 313, endPoint x: 305, endPoint y: 203, distance: 164.2
click at [305, 203] on div "23 A practice can disclose patient health information for the treatment of a pa…" at bounding box center [524, 233] width 520 height 141
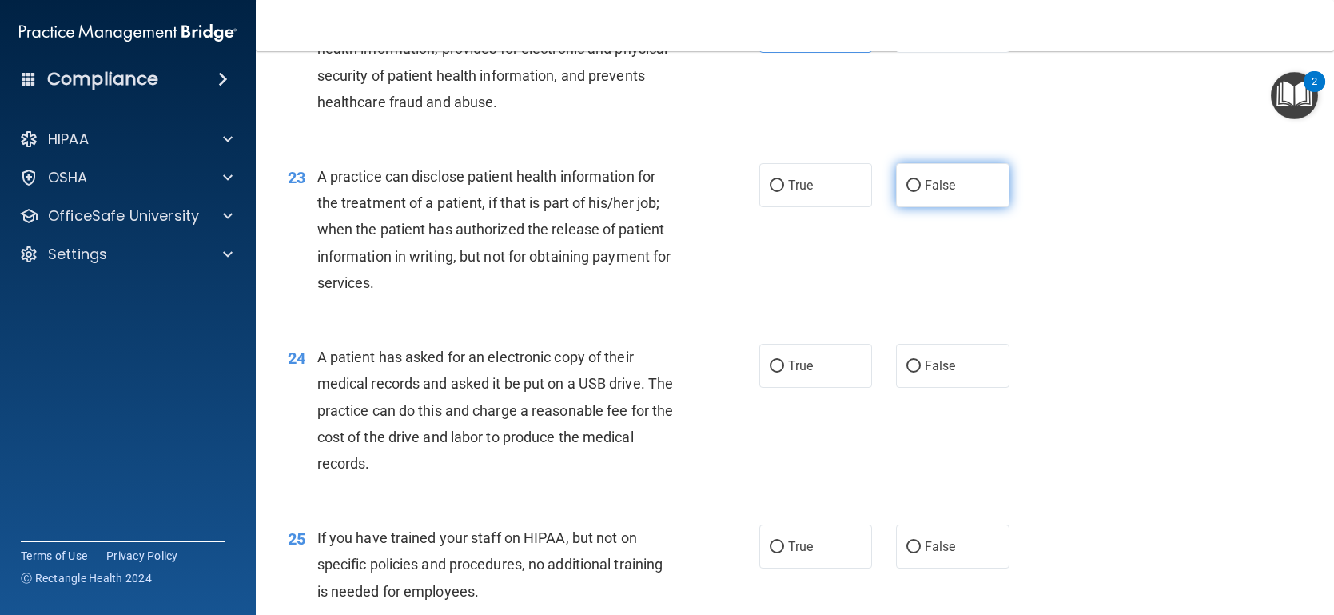
click at [935, 193] on span "False" at bounding box center [940, 184] width 31 height 15
click at [921, 192] on input "False" at bounding box center [913, 186] width 14 height 12
radio input "true"
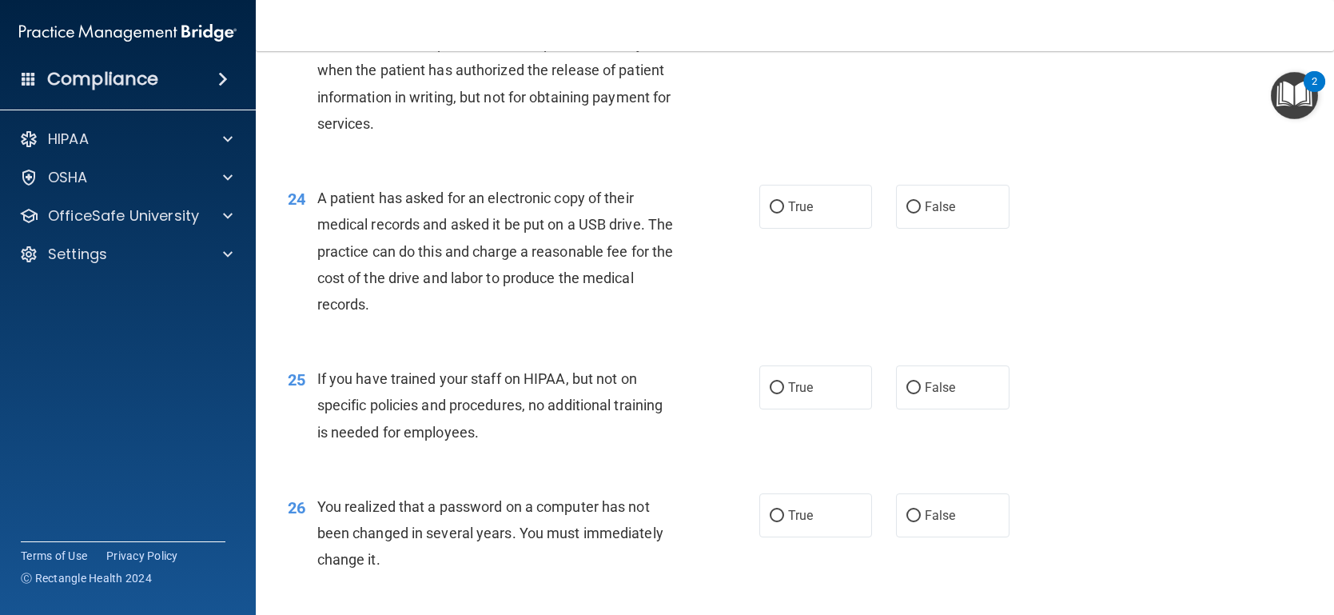
scroll to position [2957, 0]
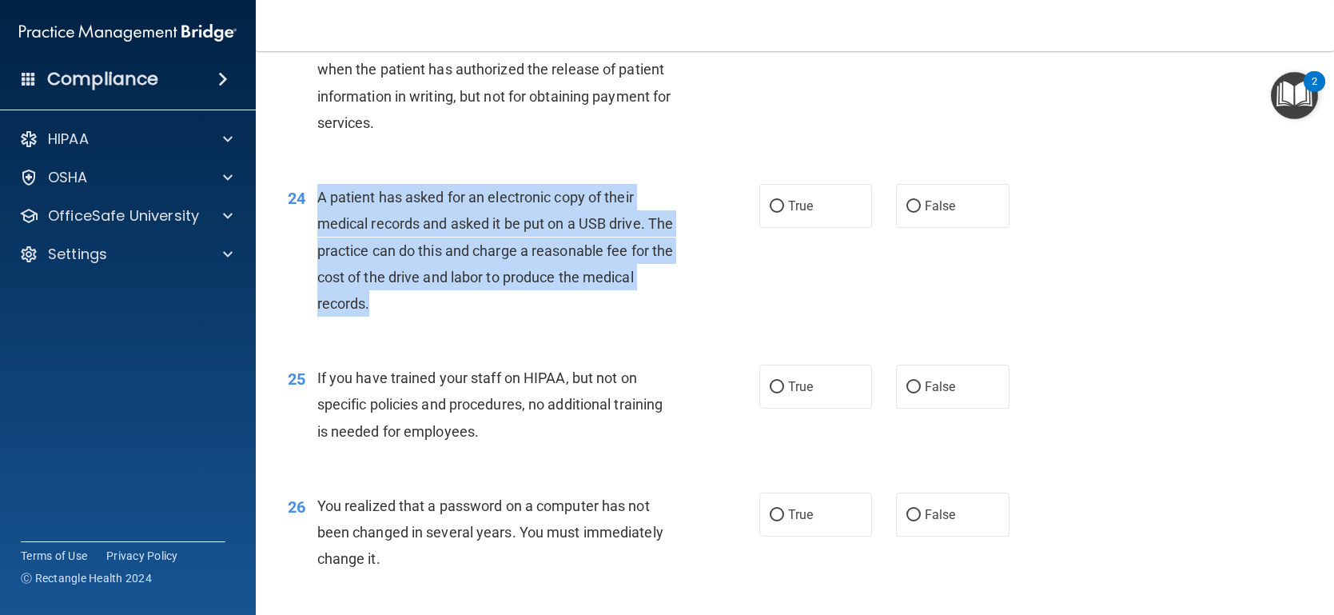
drag, startPoint x: 461, startPoint y: 339, endPoint x: 309, endPoint y: 221, distance: 192.6
click at [309, 221] on div "24 A patient has asked for an electronic copy of their medical records and aske…" at bounding box center [524, 254] width 520 height 141
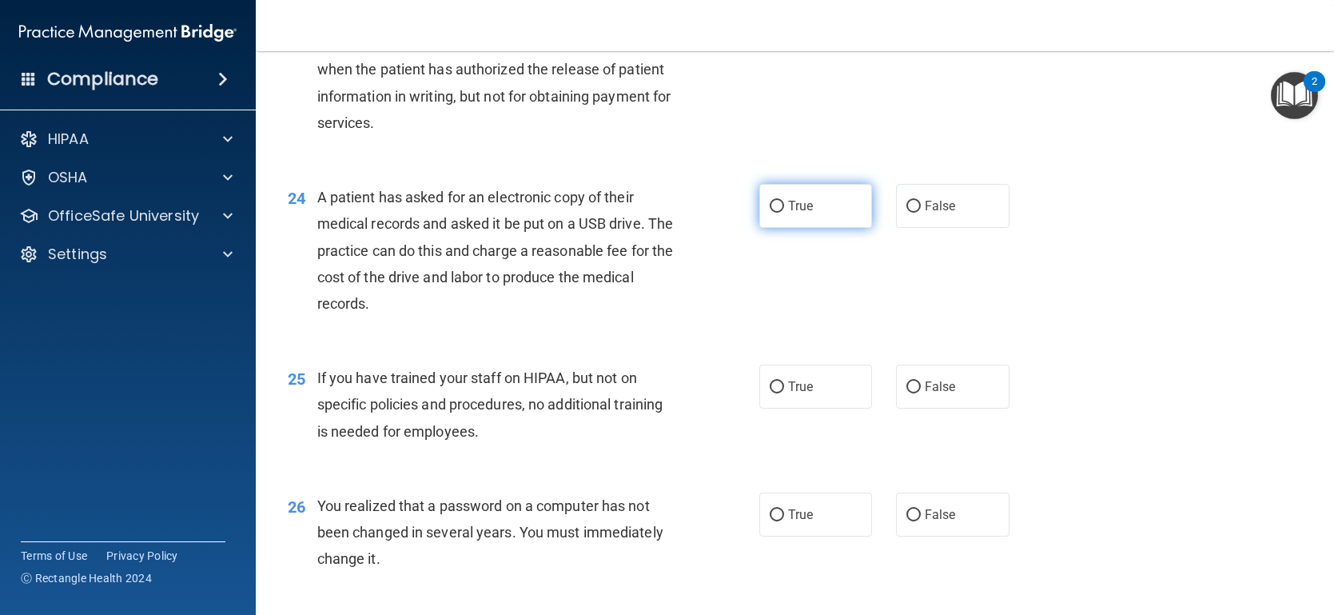
click at [826, 221] on label "True" at bounding box center [815, 206] width 113 height 44
click at [784, 213] on input "True" at bounding box center [777, 207] width 14 height 12
radio input "true"
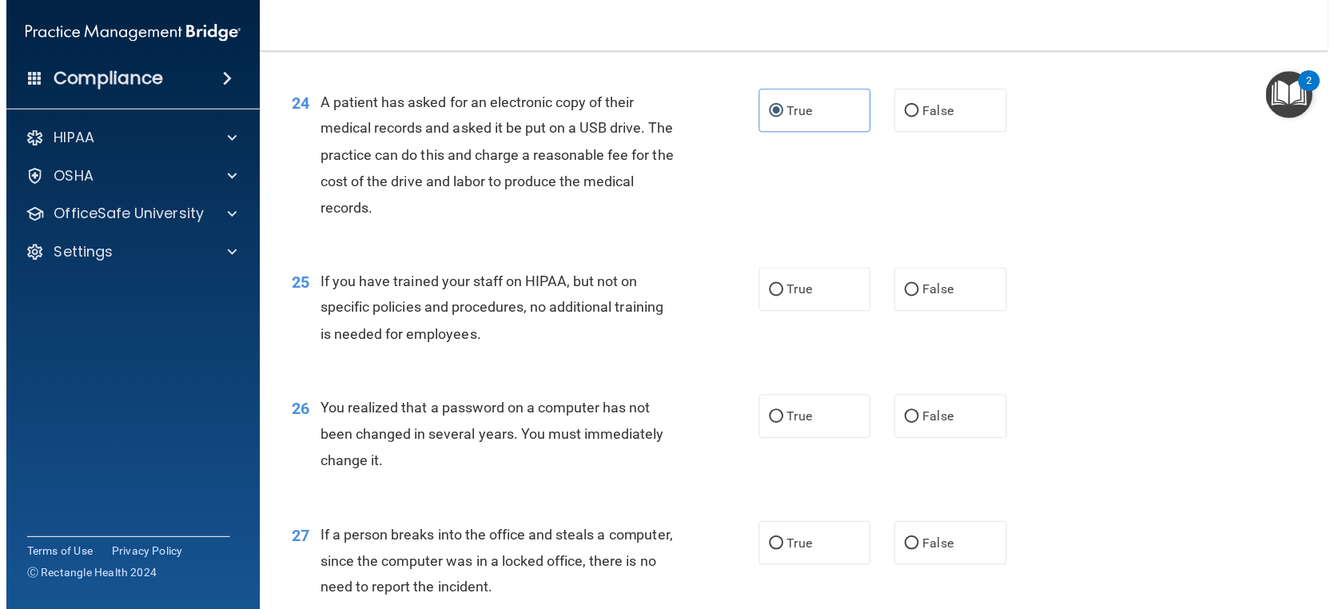
scroll to position [3197, 0]
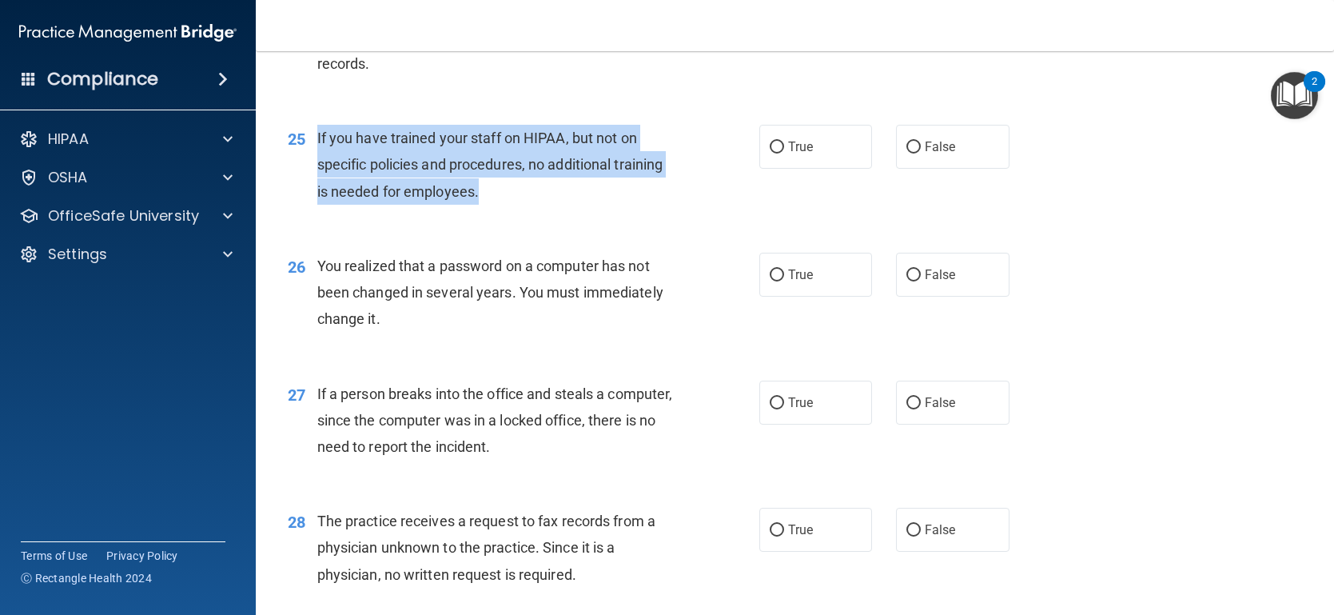
drag, startPoint x: 504, startPoint y: 225, endPoint x: 317, endPoint y: 169, distance: 194.7
click at [317, 169] on div "If you have trained your staff on HIPAA, but not on specific policies and proce…" at bounding box center [503, 165] width 372 height 80
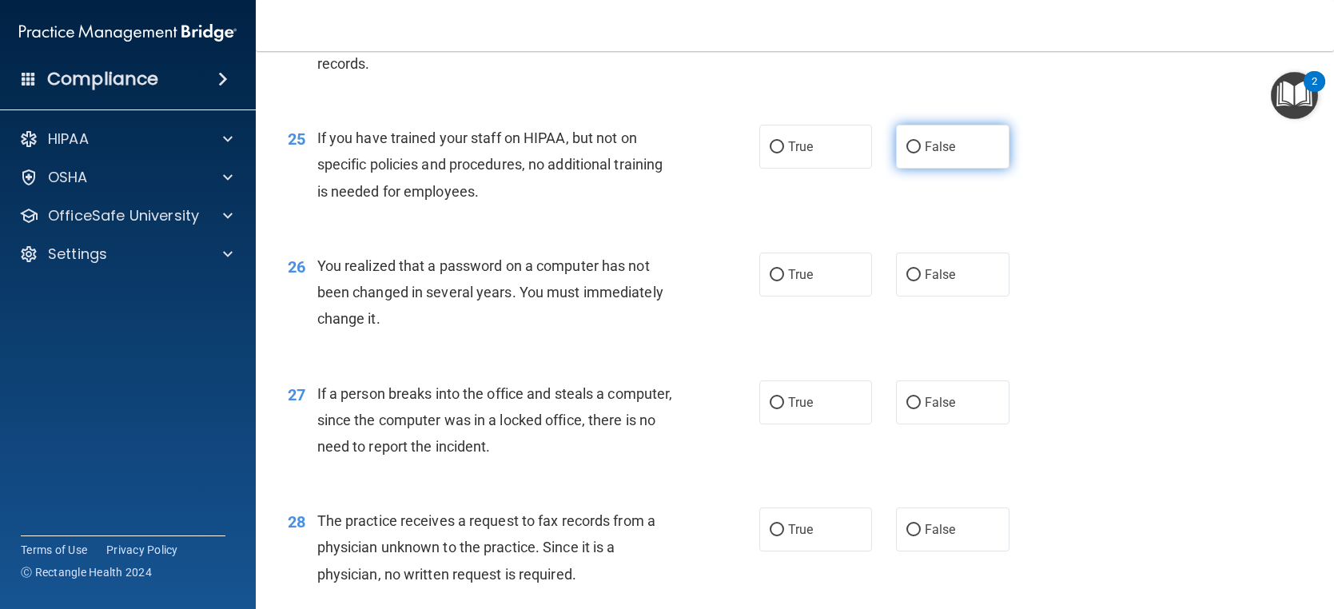
click at [951, 169] on label "False" at bounding box center [952, 147] width 113 height 44
click at [921, 153] on input "False" at bounding box center [913, 147] width 14 height 12
radio input "true"
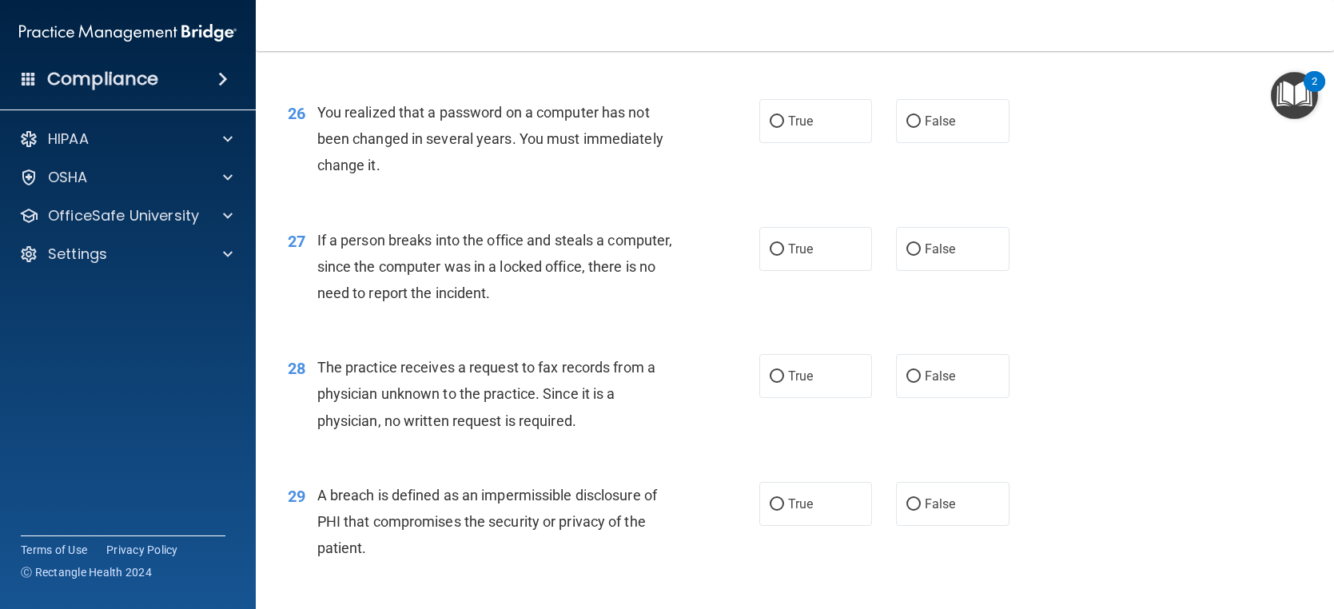
scroll to position [3357, 0]
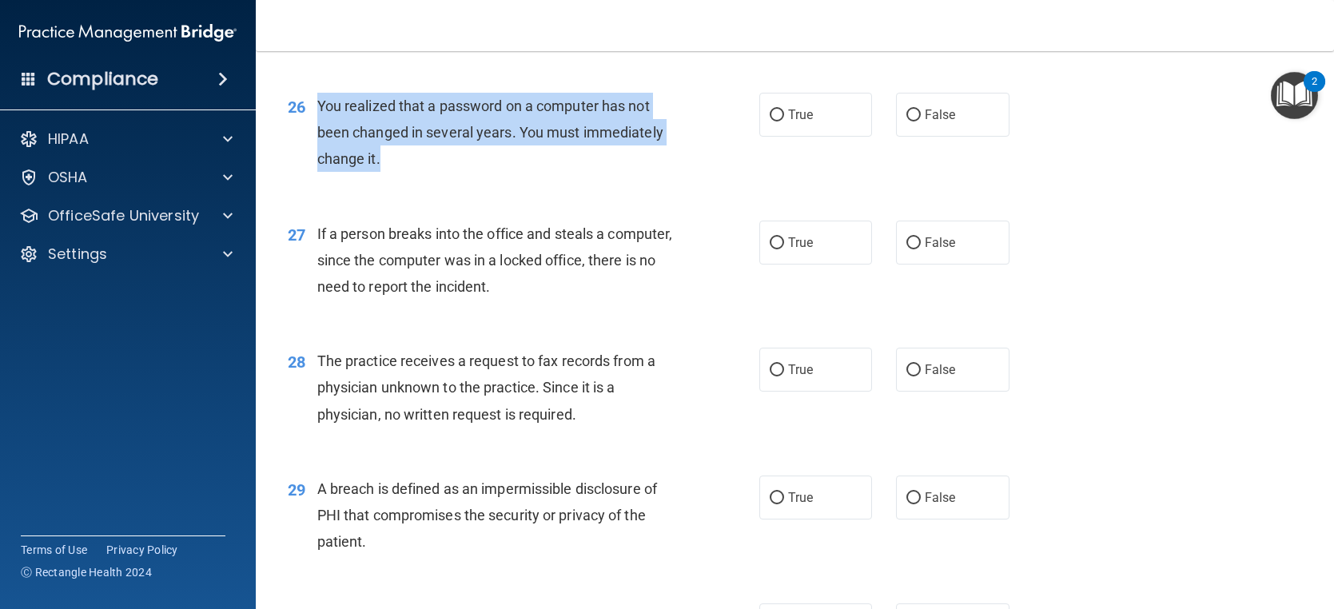
drag, startPoint x: 422, startPoint y: 186, endPoint x: 317, endPoint y: 137, distance: 115.8
click at [317, 137] on div "You realized that a password on a computer has not been changed in several year…" at bounding box center [503, 133] width 372 height 80
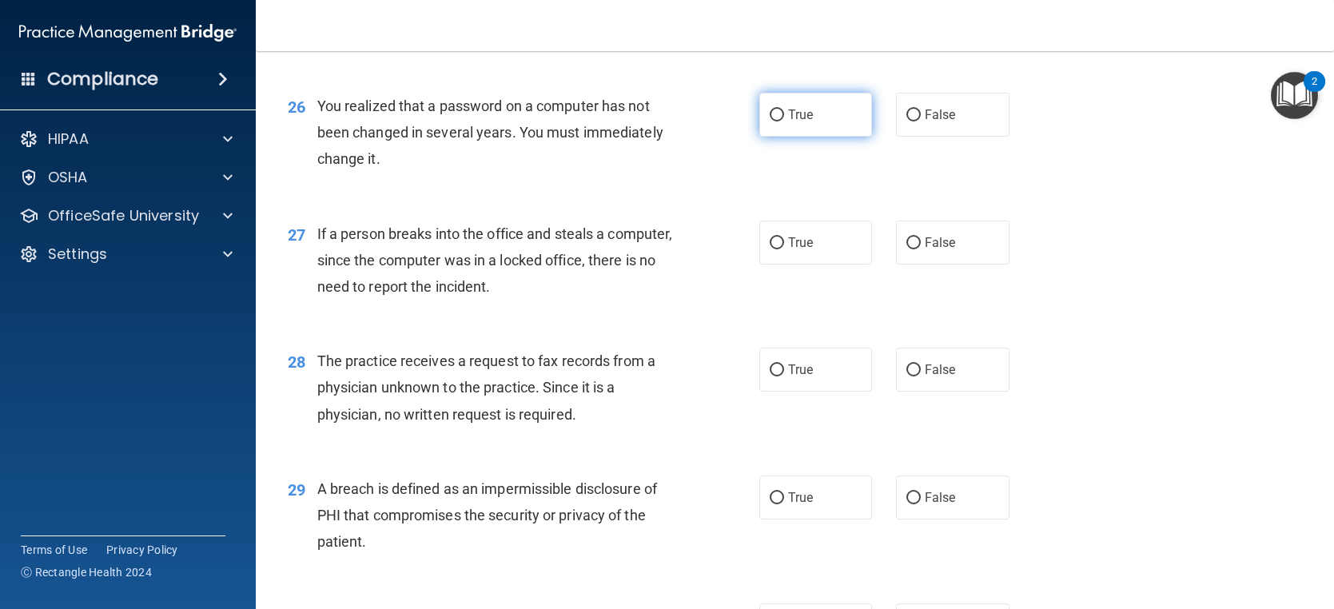
click at [814, 137] on label "True" at bounding box center [815, 115] width 113 height 44
click at [784, 121] on input "True" at bounding box center [777, 116] width 14 height 12
radio input "true"
click at [947, 265] on label "False" at bounding box center [952, 243] width 113 height 44
click at [921, 249] on input "False" at bounding box center [913, 243] width 14 height 12
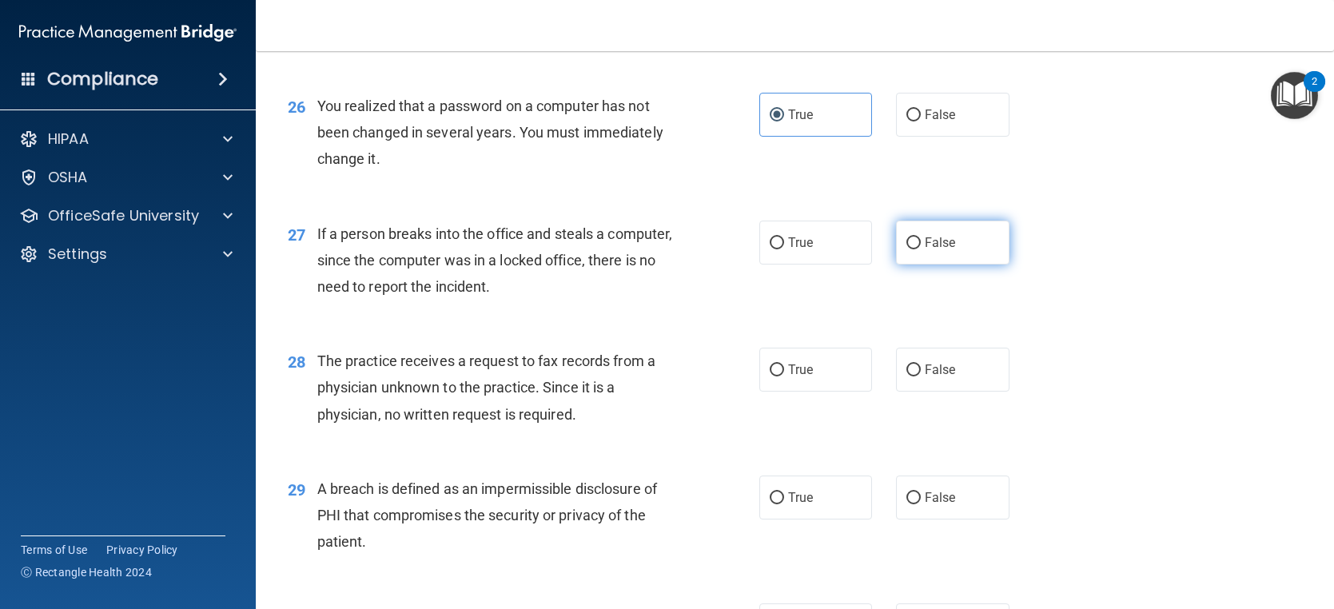
radio input "true"
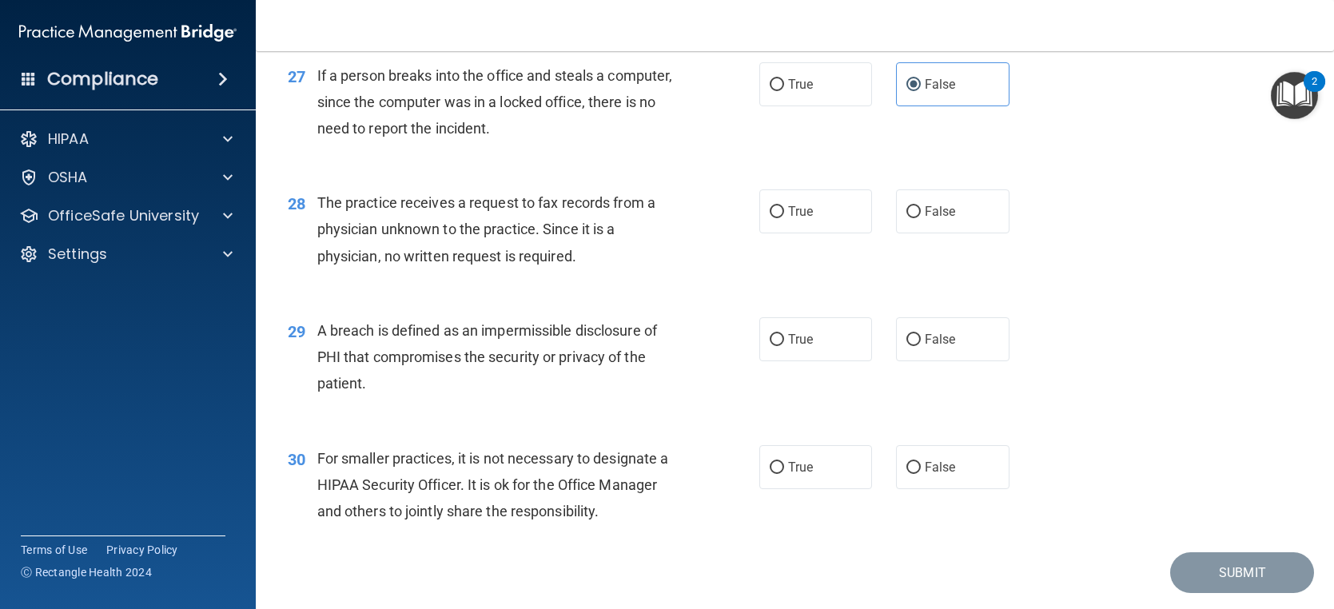
scroll to position [3517, 0]
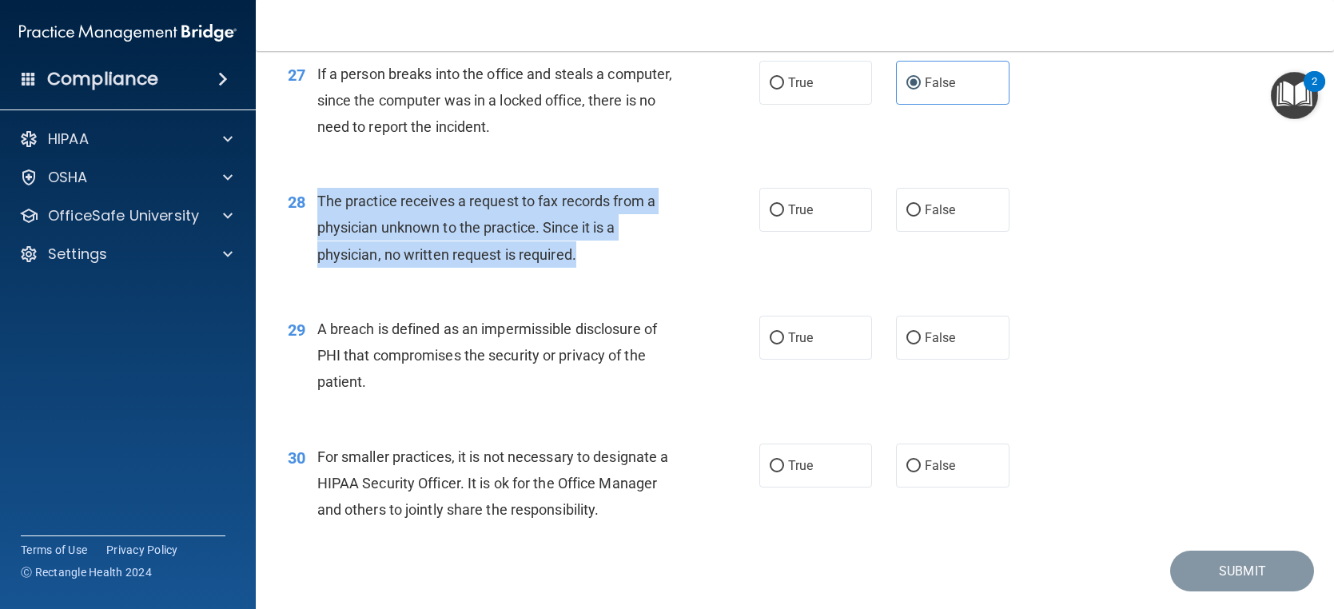
drag, startPoint x: 603, startPoint y: 282, endPoint x: 318, endPoint y: 219, distance: 291.5
click at [318, 219] on div "The practice receives a request to fax records from a physician unknown to the …" at bounding box center [503, 228] width 372 height 80
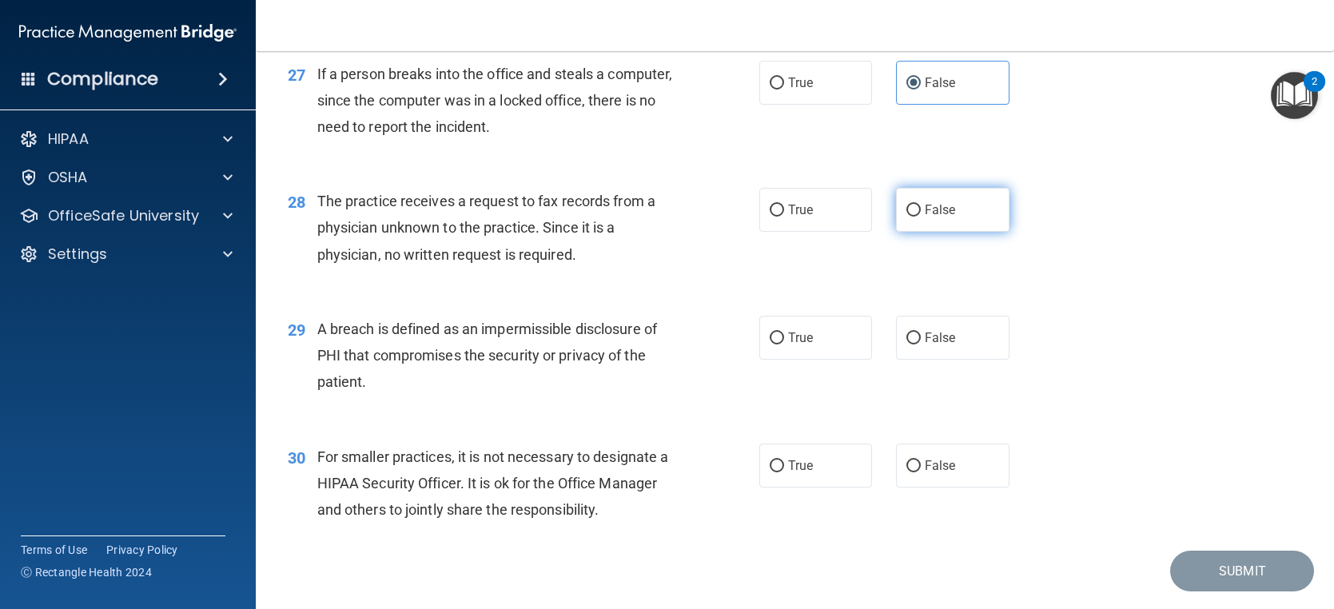
click at [925, 217] on span "False" at bounding box center [940, 209] width 31 height 15
click at [927, 218] on label "False" at bounding box center [952, 210] width 113 height 44
click at [921, 217] on input "False" at bounding box center [913, 211] width 14 height 12
radio input "true"
click at [648, 296] on div "28 The practice receives a request to fax records from a physician unknown to t…" at bounding box center [795, 232] width 1038 height 128
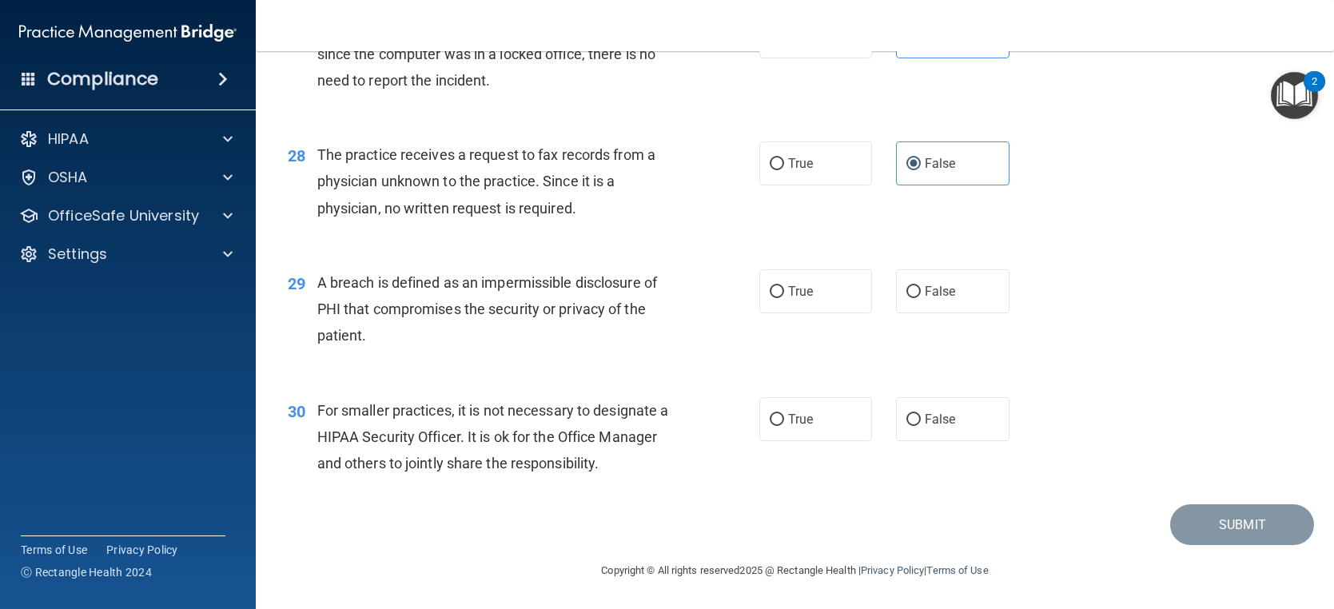
scroll to position [3590, 0]
click at [823, 293] on label "True" at bounding box center [815, 291] width 113 height 44
click at [784, 293] on input "True" at bounding box center [777, 292] width 14 height 12
radio input "true"
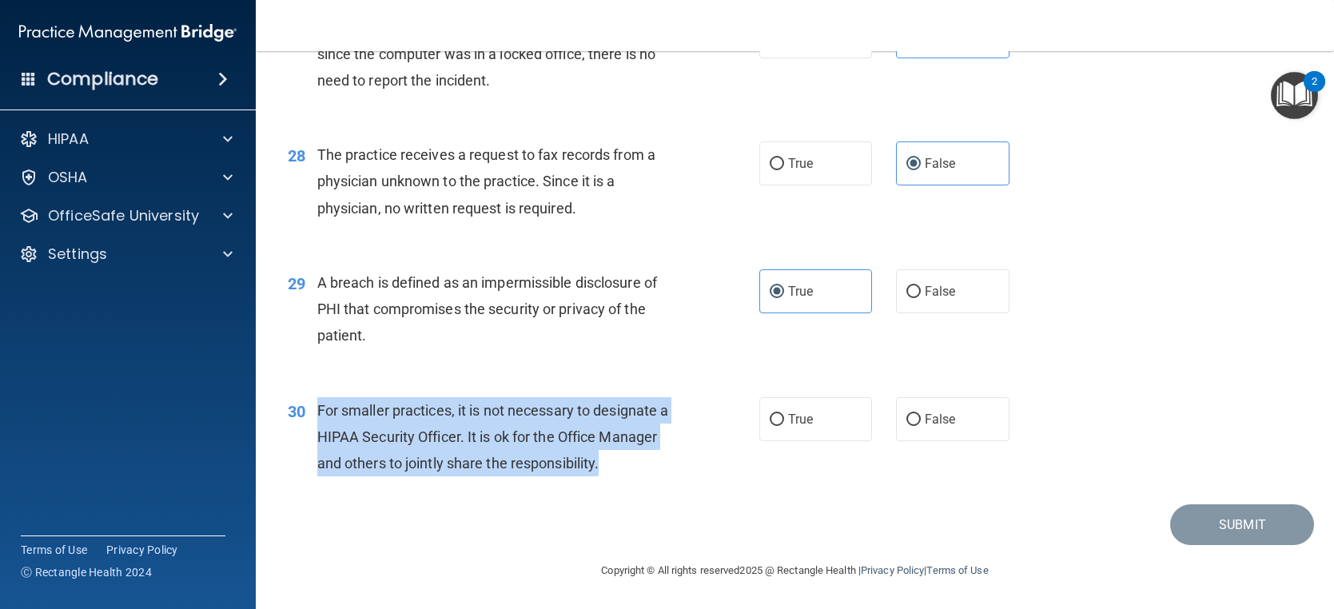
drag, startPoint x: 665, startPoint y: 466, endPoint x: 317, endPoint y: 417, distance: 351.1
click at [317, 417] on div "For smaller practices, it is not necessary to designate a HIPAA Security Office…" at bounding box center [503, 437] width 372 height 80
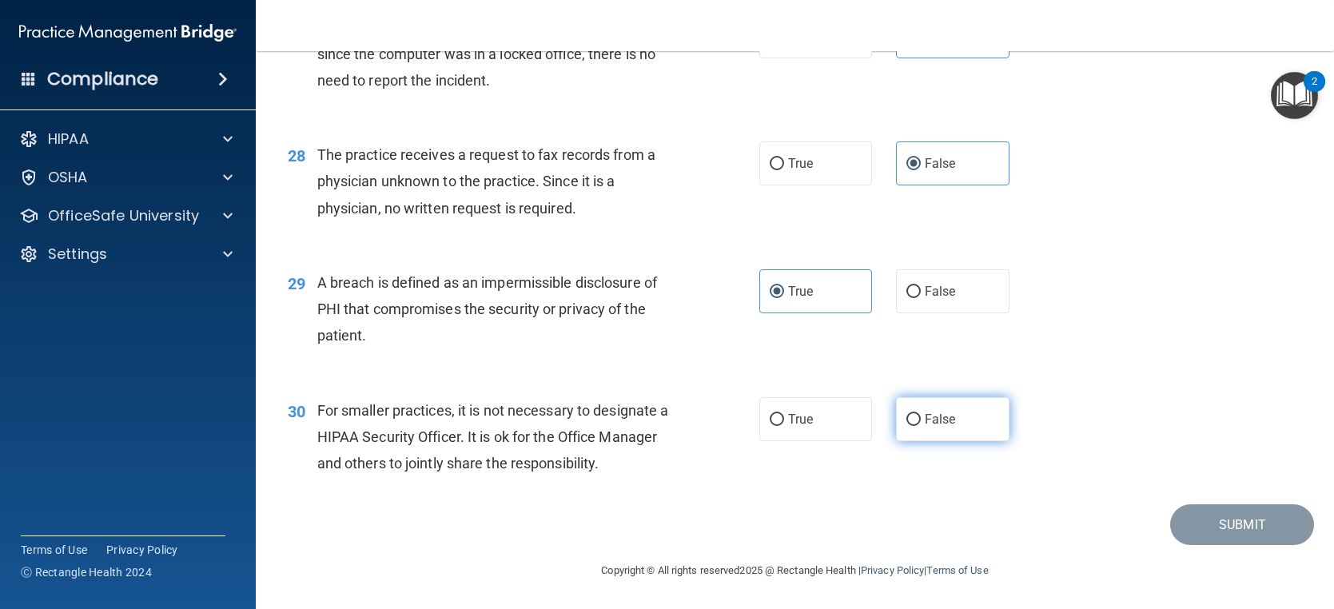
click at [934, 412] on label "False" at bounding box center [952, 419] width 113 height 44
click at [921, 414] on input "False" at bounding box center [913, 420] width 14 height 12
radio input "true"
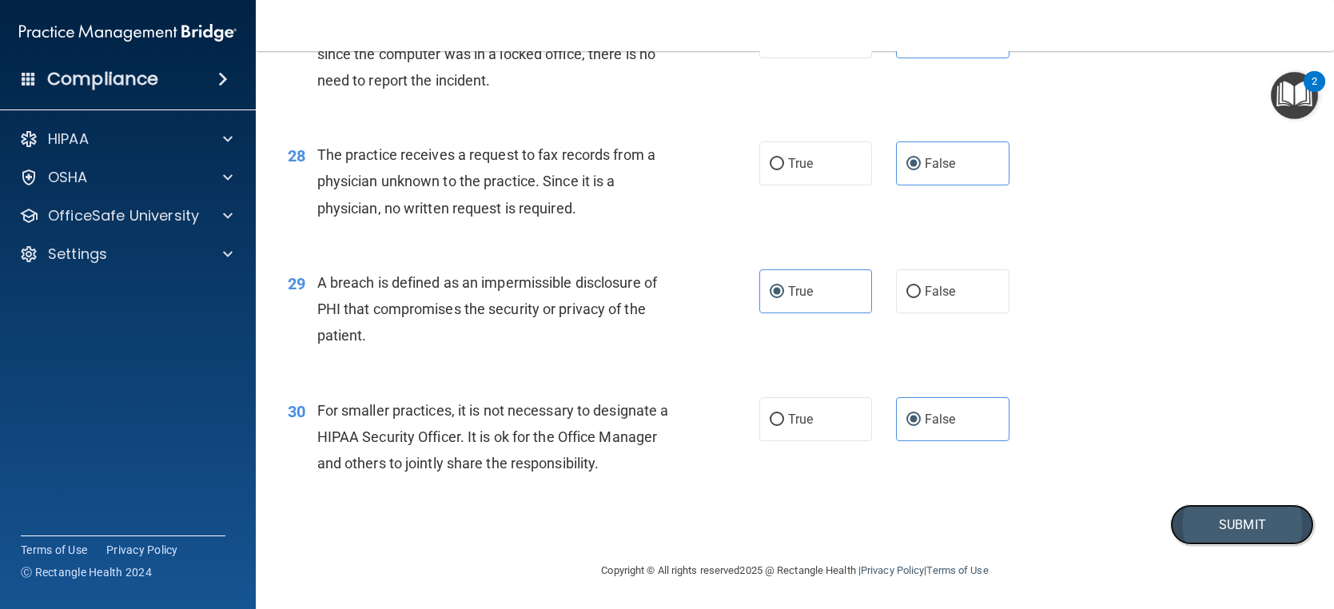
click at [1205, 528] on button "Submit" at bounding box center [1242, 524] width 144 height 41
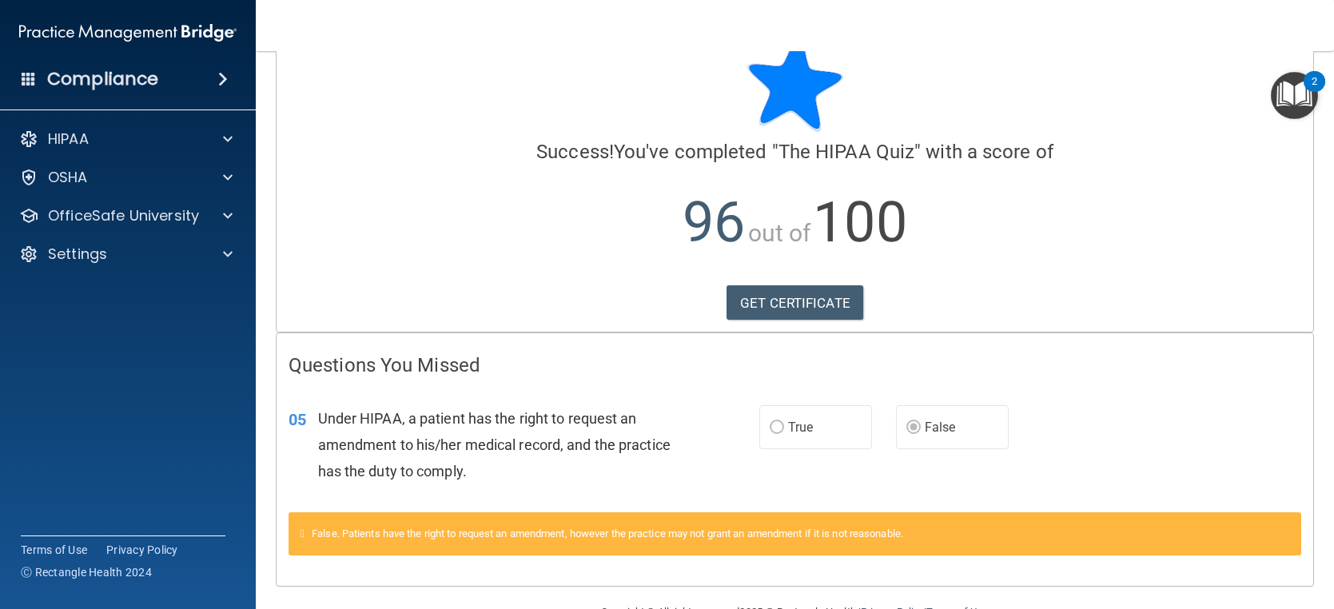
scroll to position [86, 0]
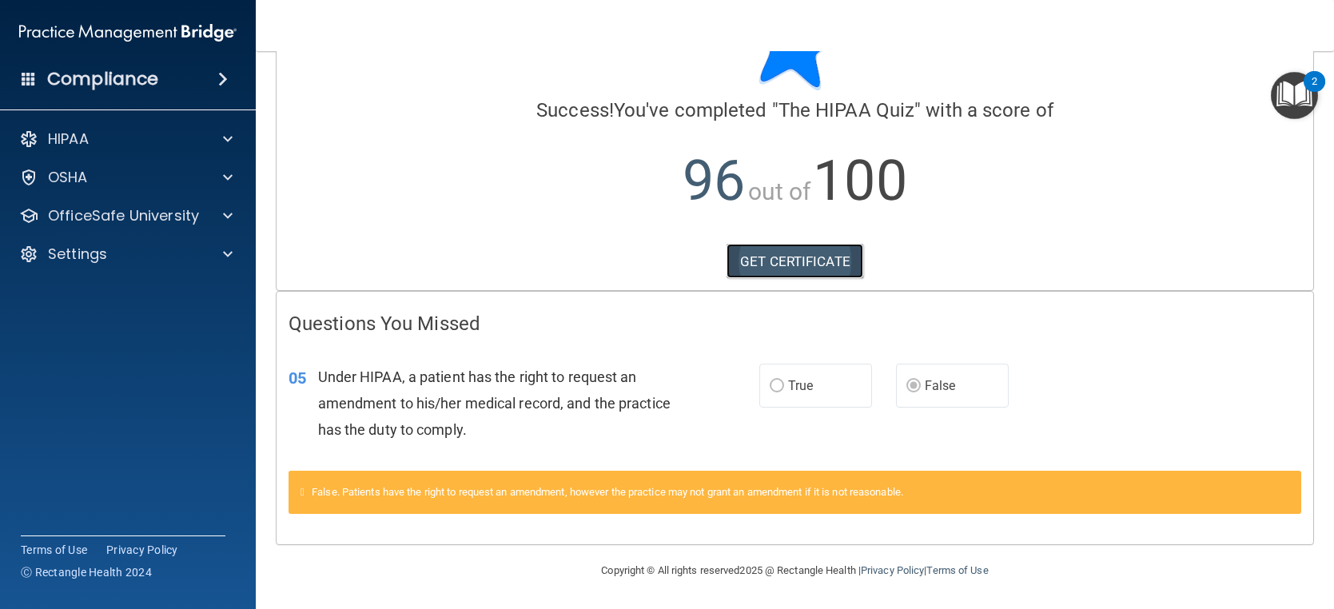
click at [753, 269] on link "GET CERTIFICATE" at bounding box center [795, 261] width 137 height 35
